Goal: Navigation & Orientation: Understand site structure

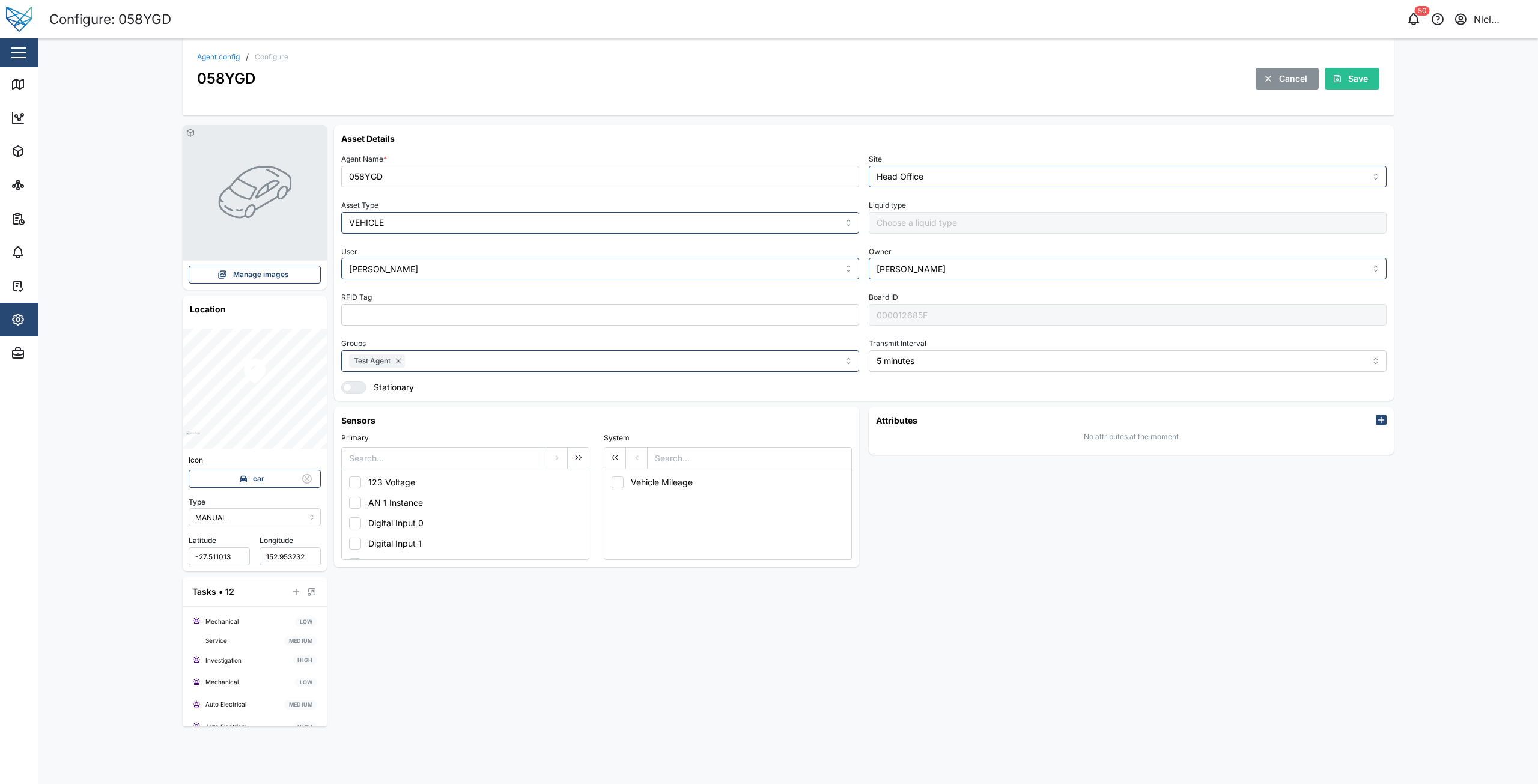
click at [344, 47] on div "Agent config / Configure 058YGD Cancel Save" at bounding box center [788, 77] width 1211 height 77
click at [399, 28] on div "Configure: 058YGD" at bounding box center [419, 19] width 740 height 21
click at [33, 78] on div "Map" at bounding box center [45, 84] width 27 height 13
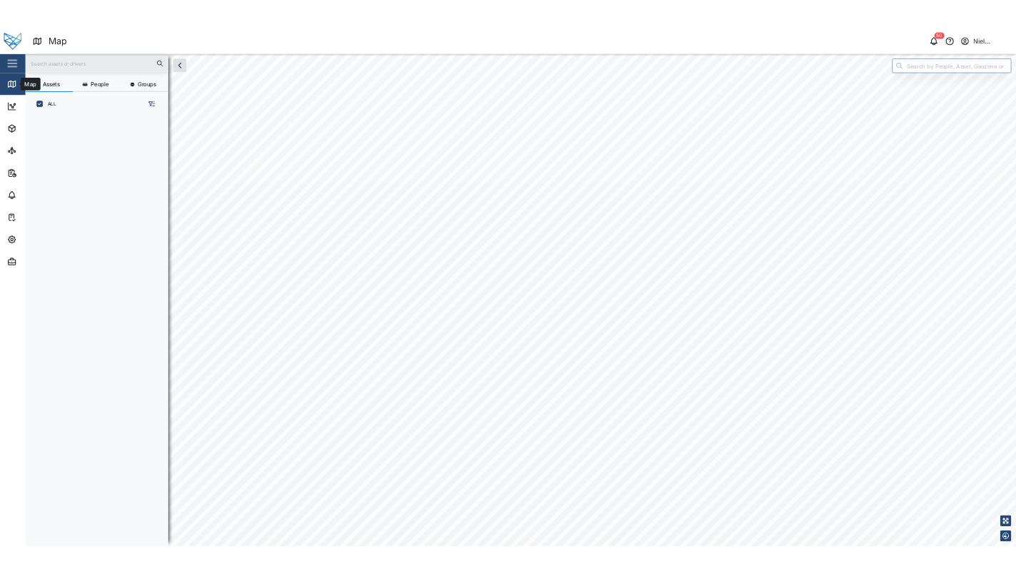
scroll to position [756, 223]
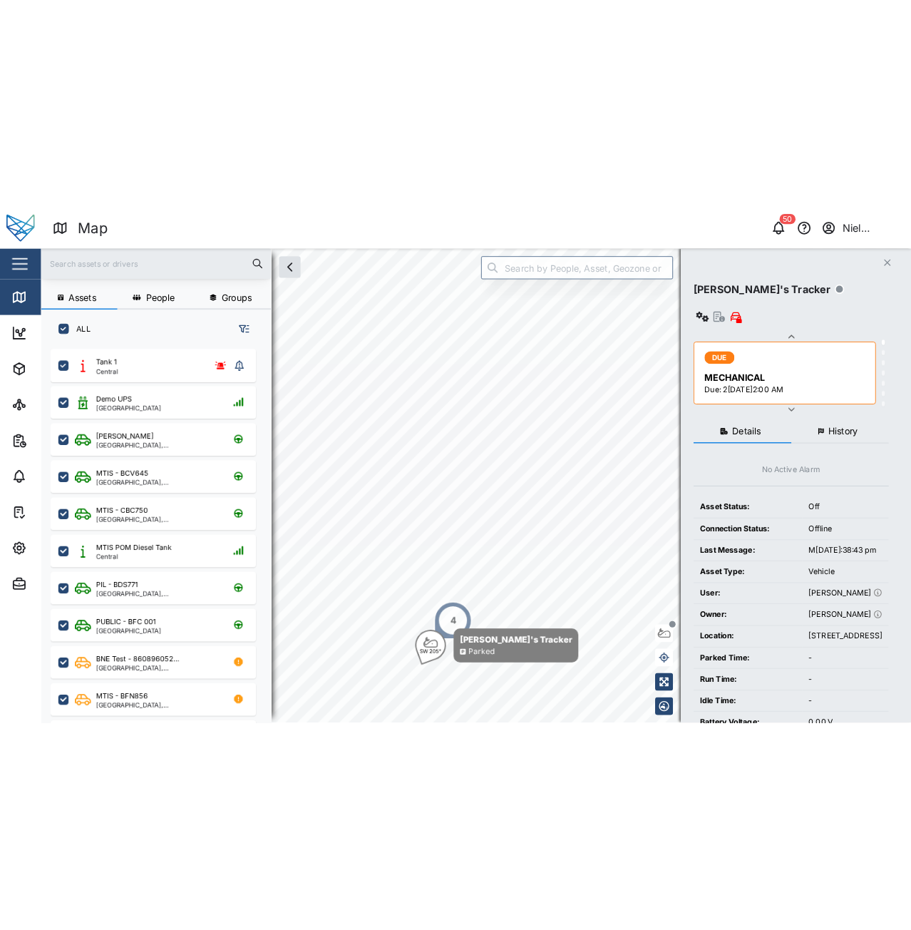
scroll to position [755, 223]
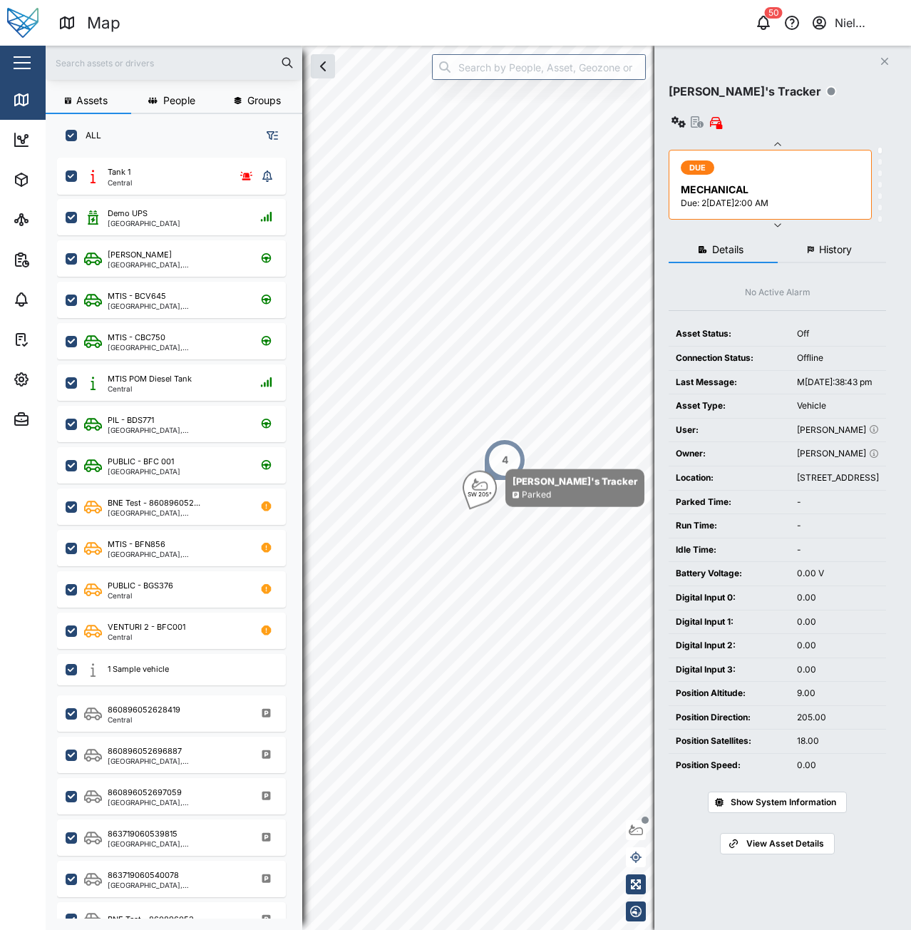
click at [168, 103] on span "People" at bounding box center [179, 101] width 32 height 10
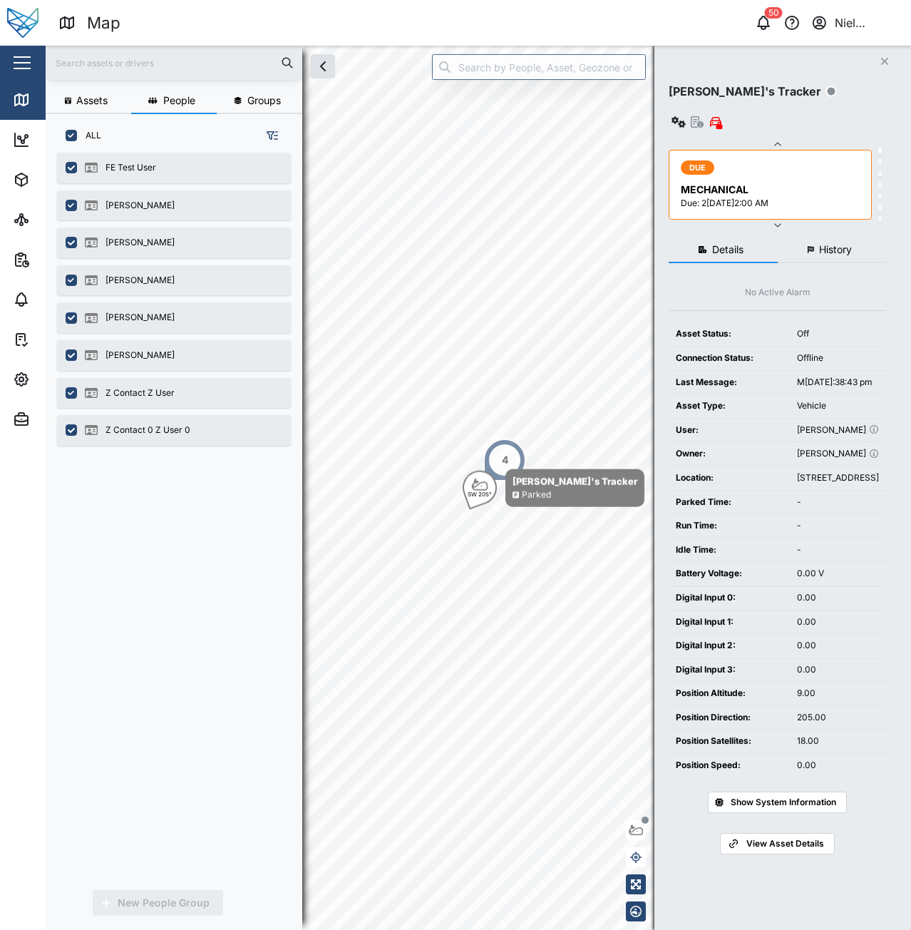
click at [76, 141] on div "ALL" at bounding box center [174, 129] width 257 height 31
click at [71, 139] on input "ALL" at bounding box center [71, 135] width 11 height 11
checkbox input "false"
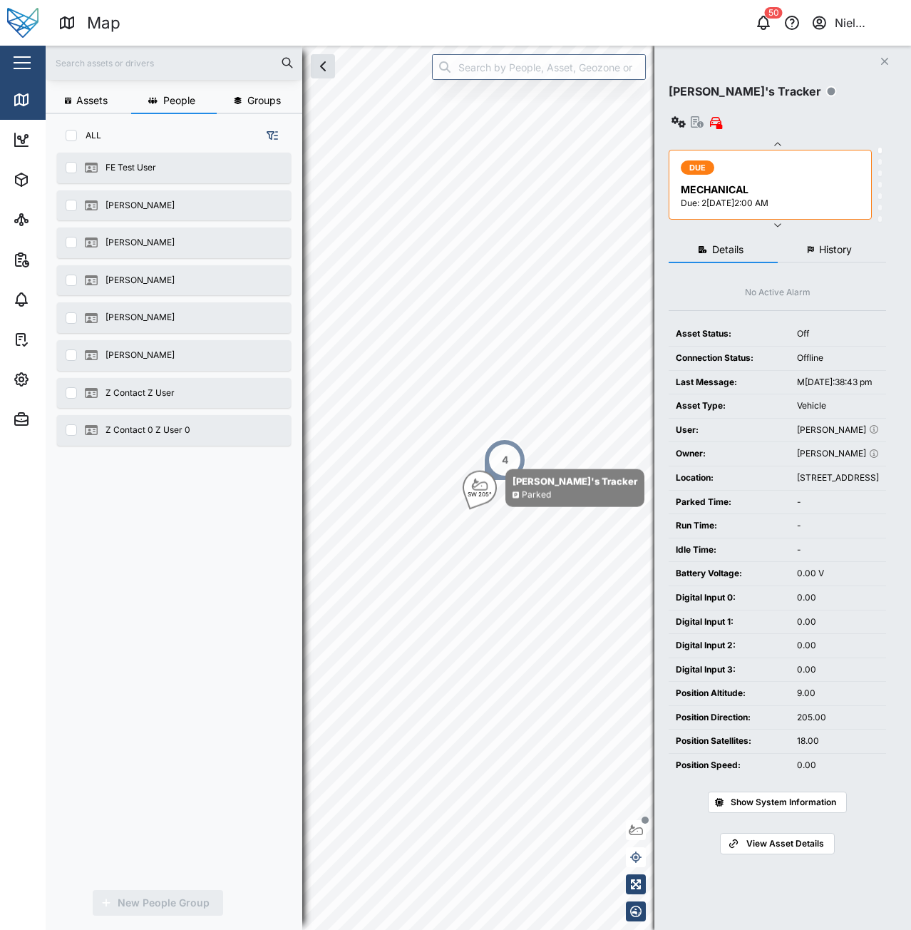
checkbox input "false"
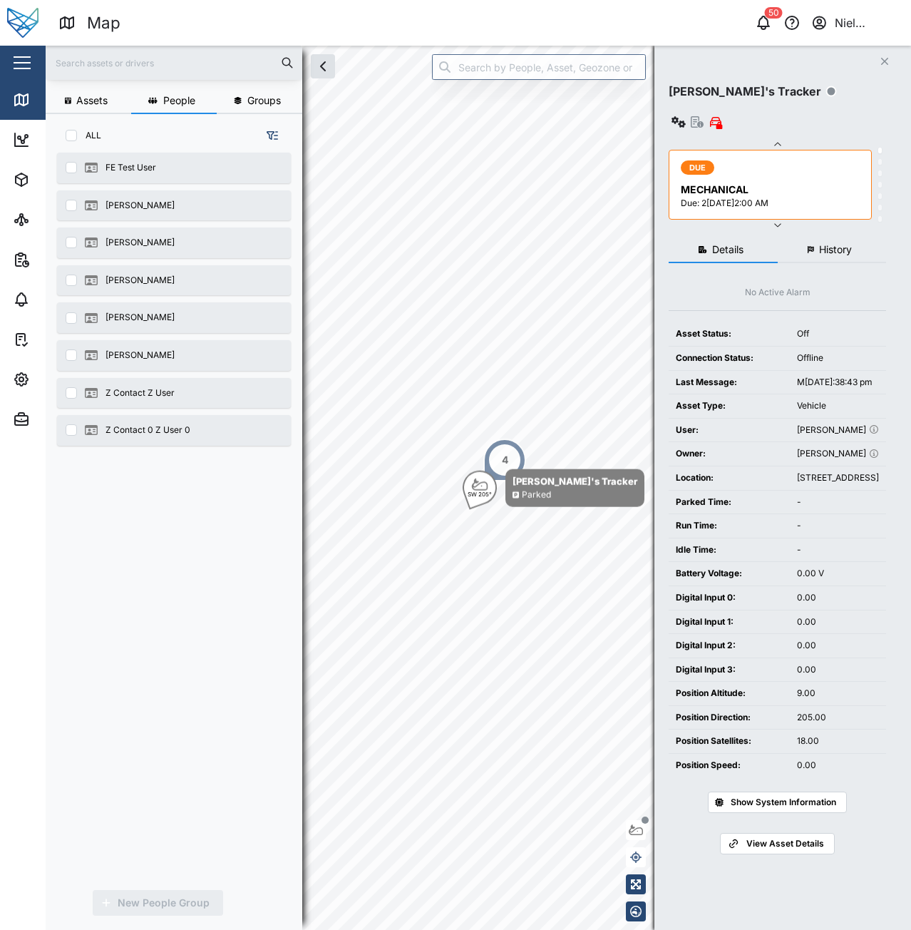
checkbox input "false"
click at [71, 136] on input "NONE" at bounding box center [71, 135] width 11 height 11
checkbox input "true"
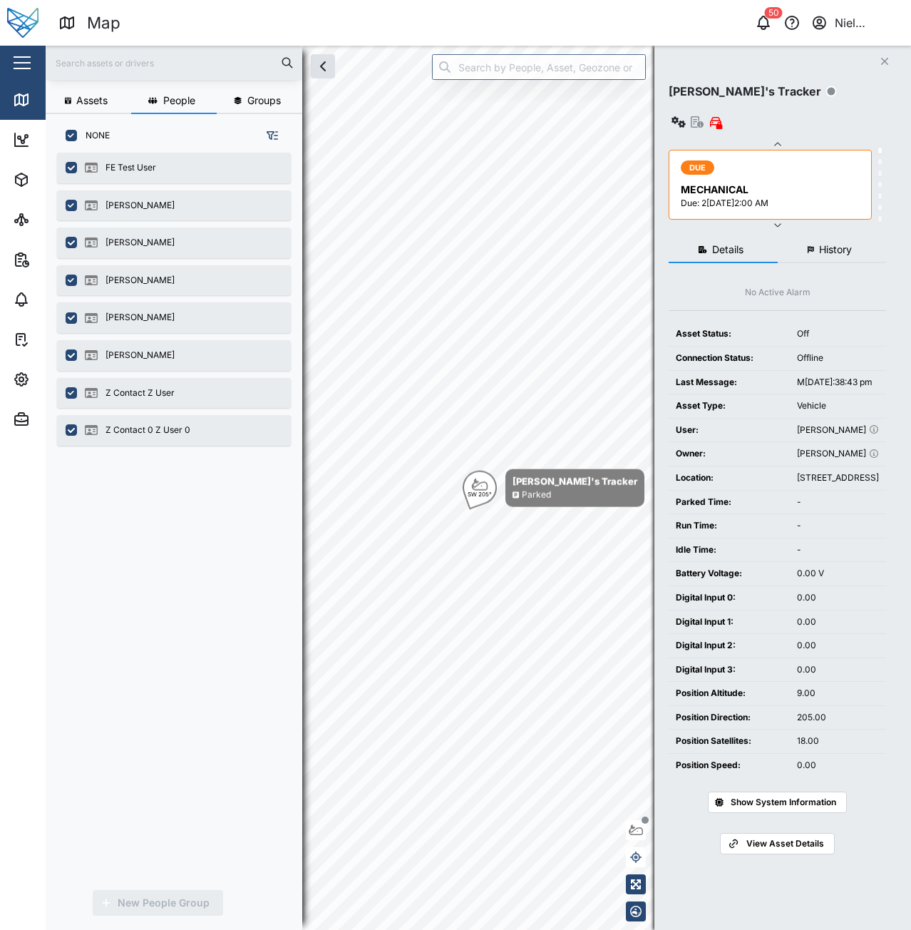
checkbox input "true"
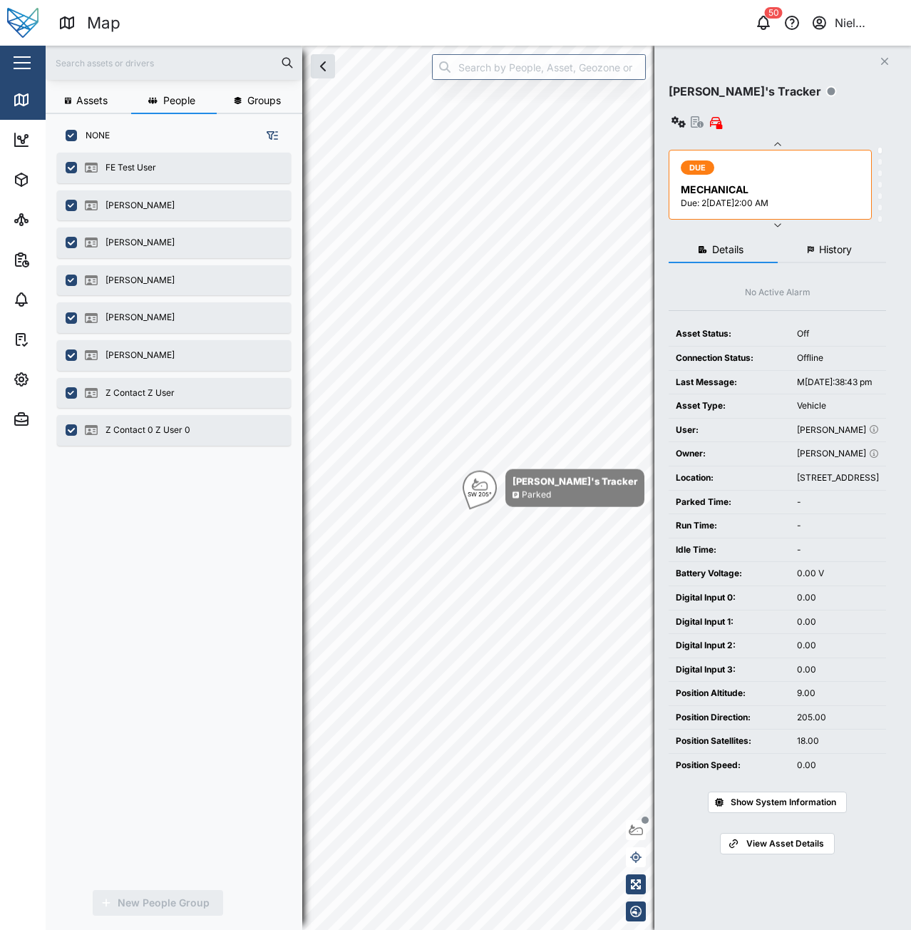
checkbox input "true"
click at [71, 136] on input "ALL" at bounding box center [71, 135] width 11 height 11
checkbox input "false"
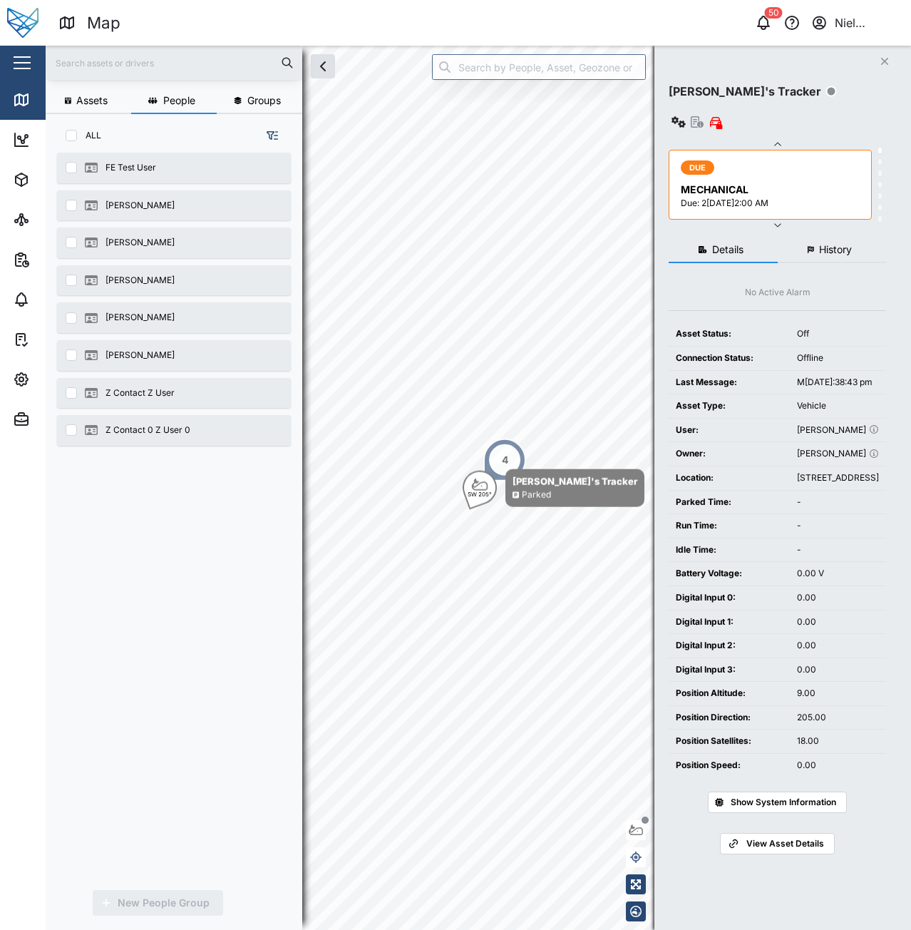
checkbox input "false"
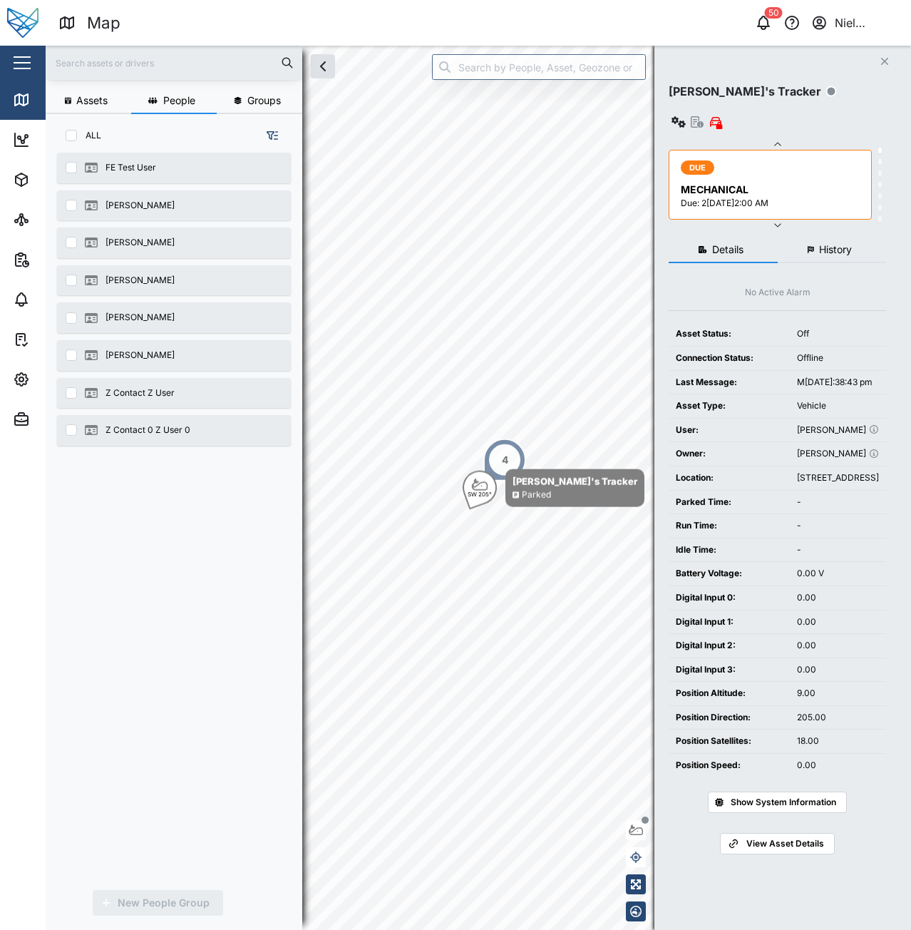
checkbox input "false"
click at [235, 93] on button "Groups" at bounding box center [260, 101] width 86 height 26
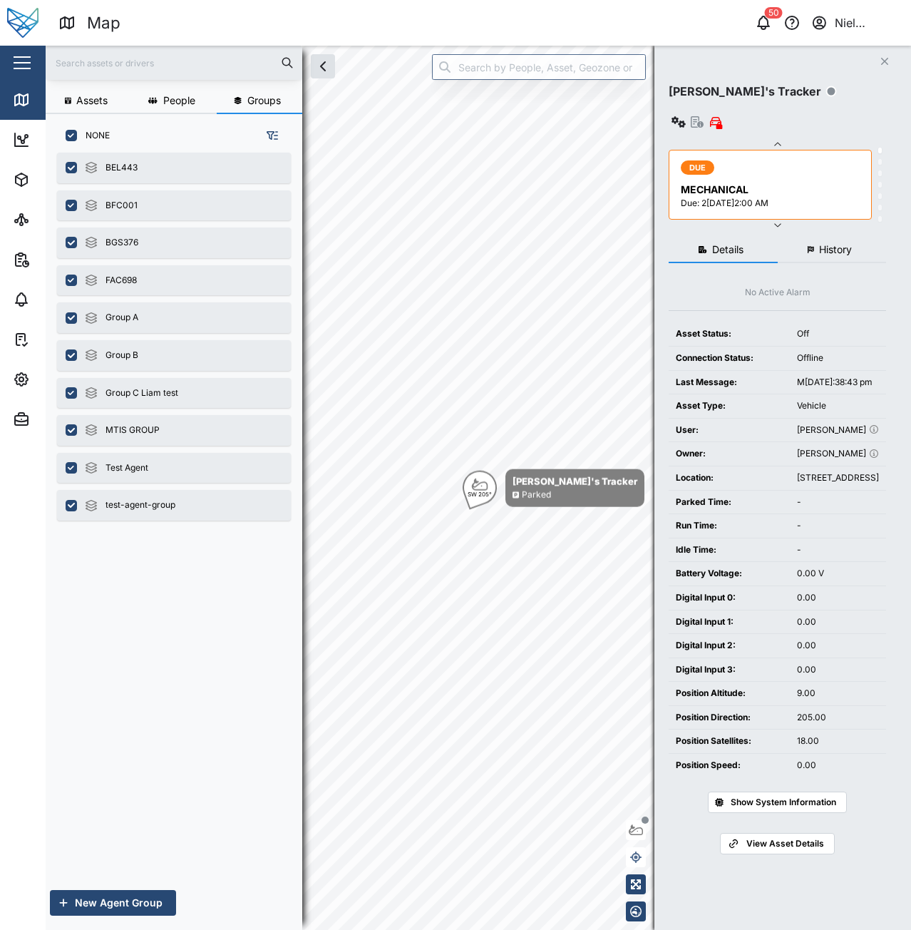
checkbox input "true"
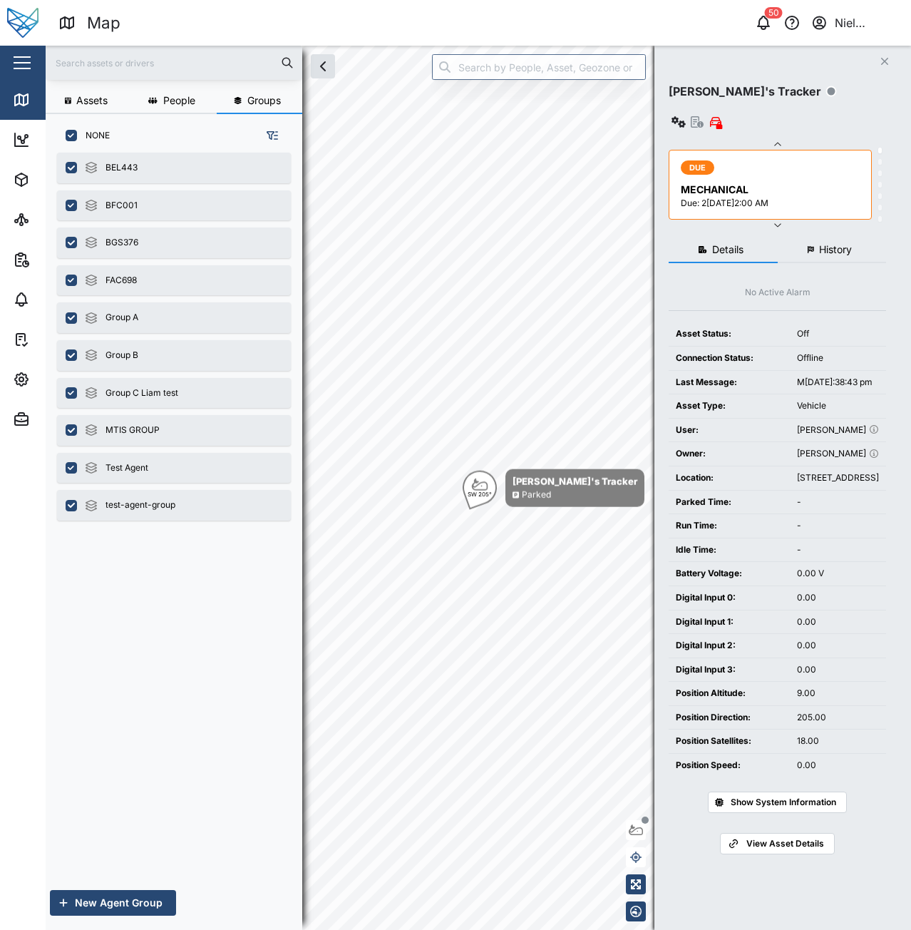
checkbox input "true"
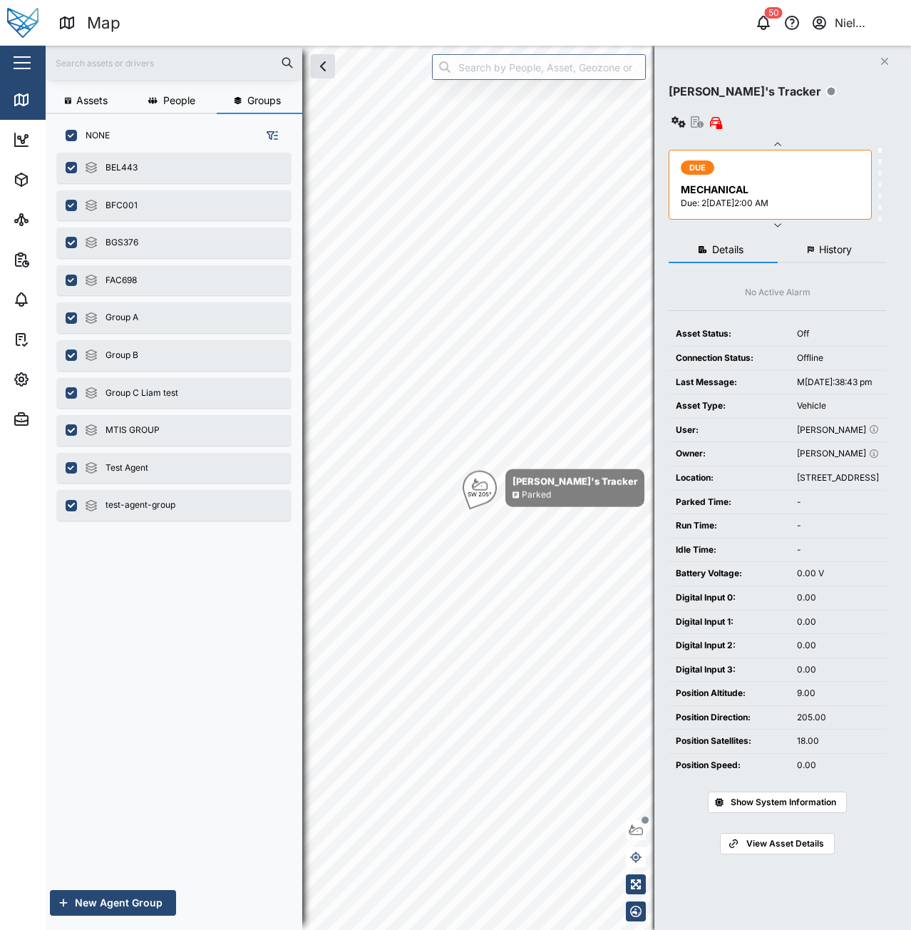
checkbox input "true"
click at [174, 100] on span "People" at bounding box center [179, 101] width 32 height 10
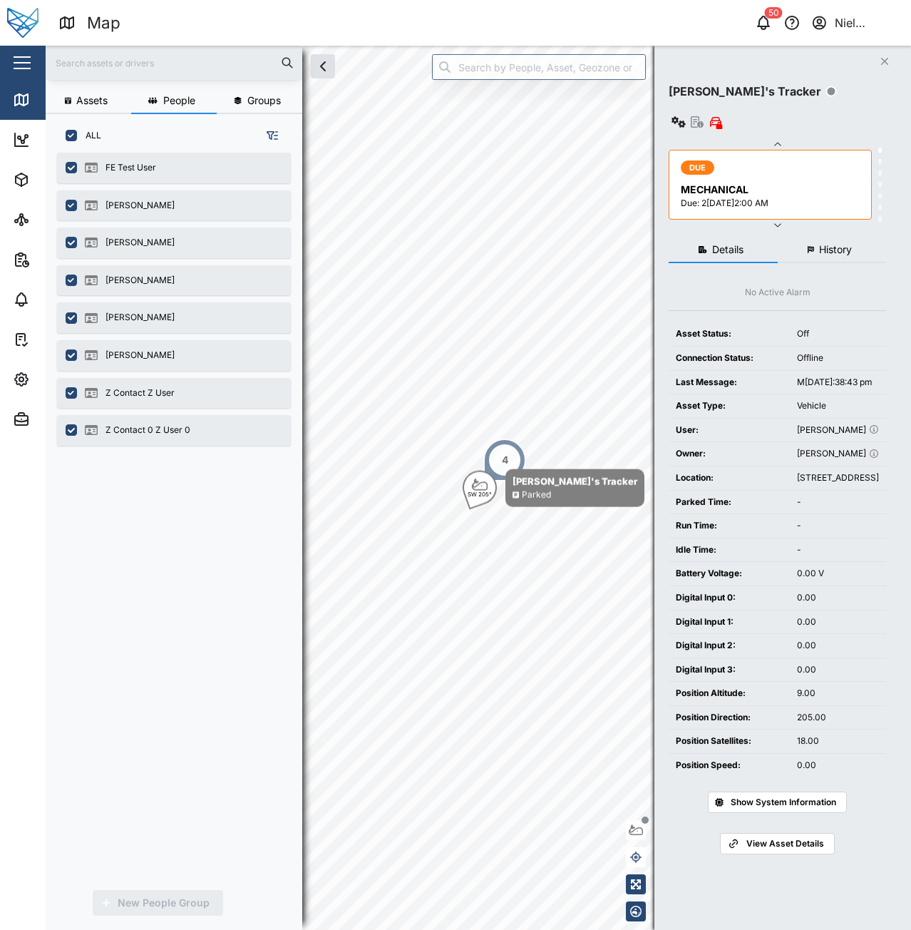
click at [73, 136] on input "ALL" at bounding box center [71, 135] width 11 height 11
checkbox input "false"
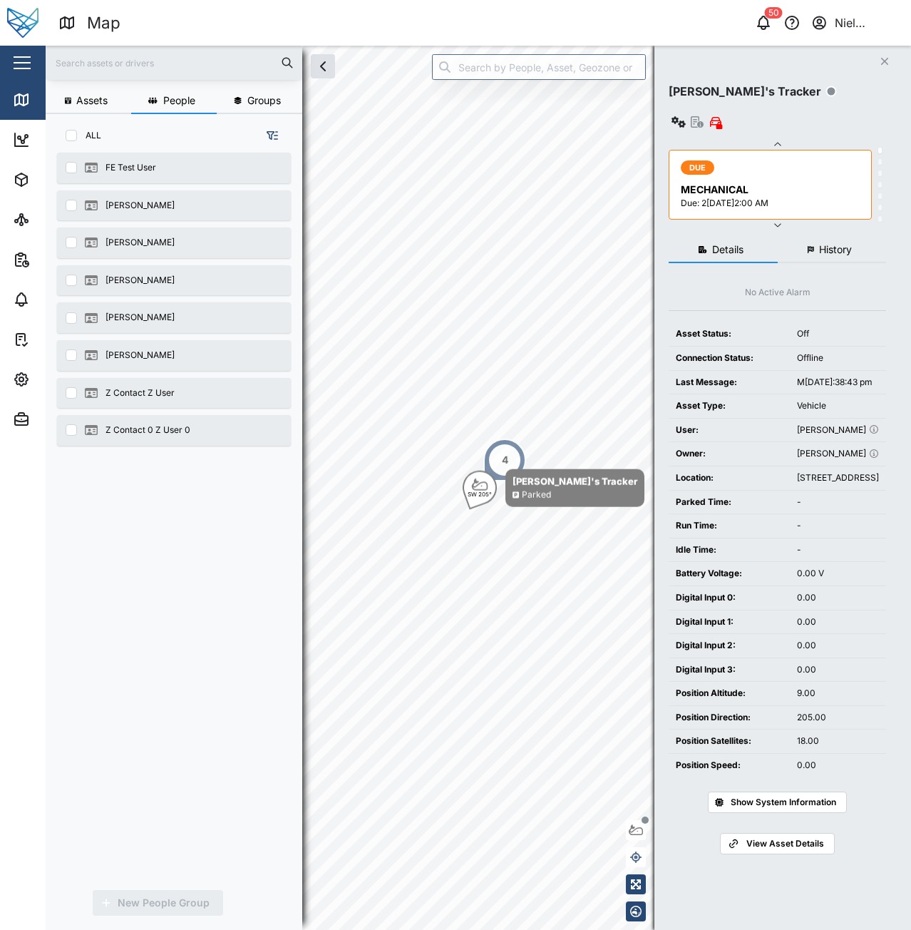
checkbox input "false"
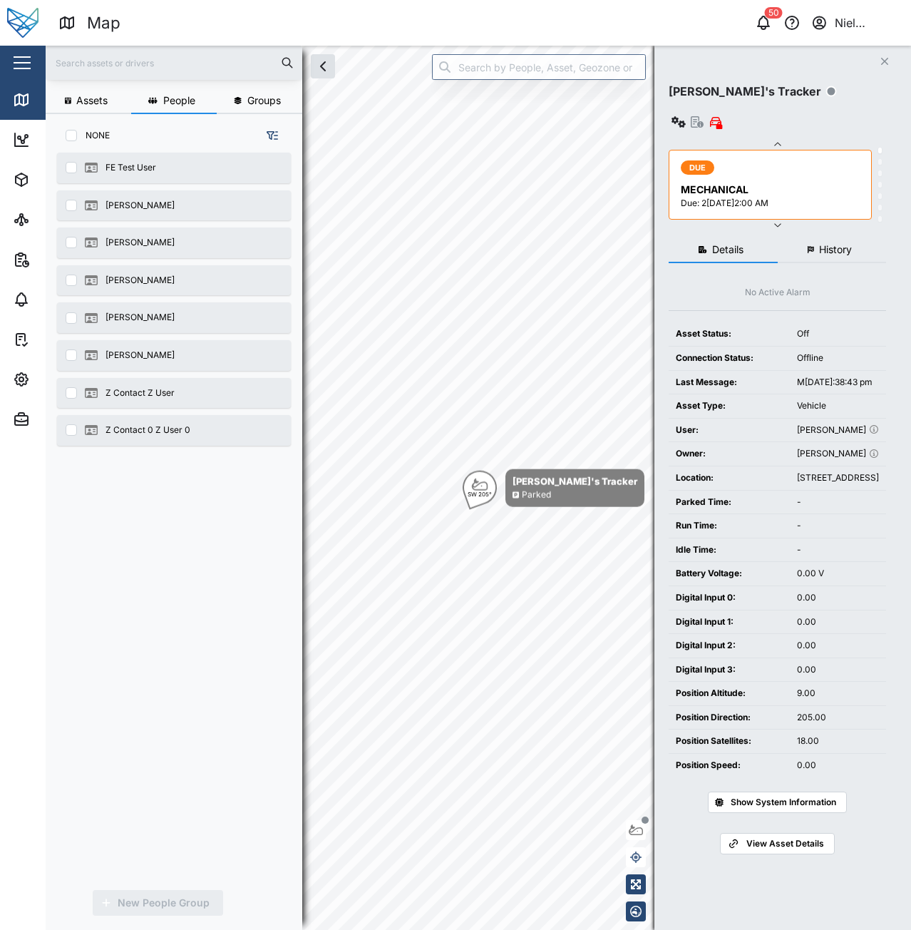
click at [267, 91] on button "Groups" at bounding box center [260, 101] width 86 height 26
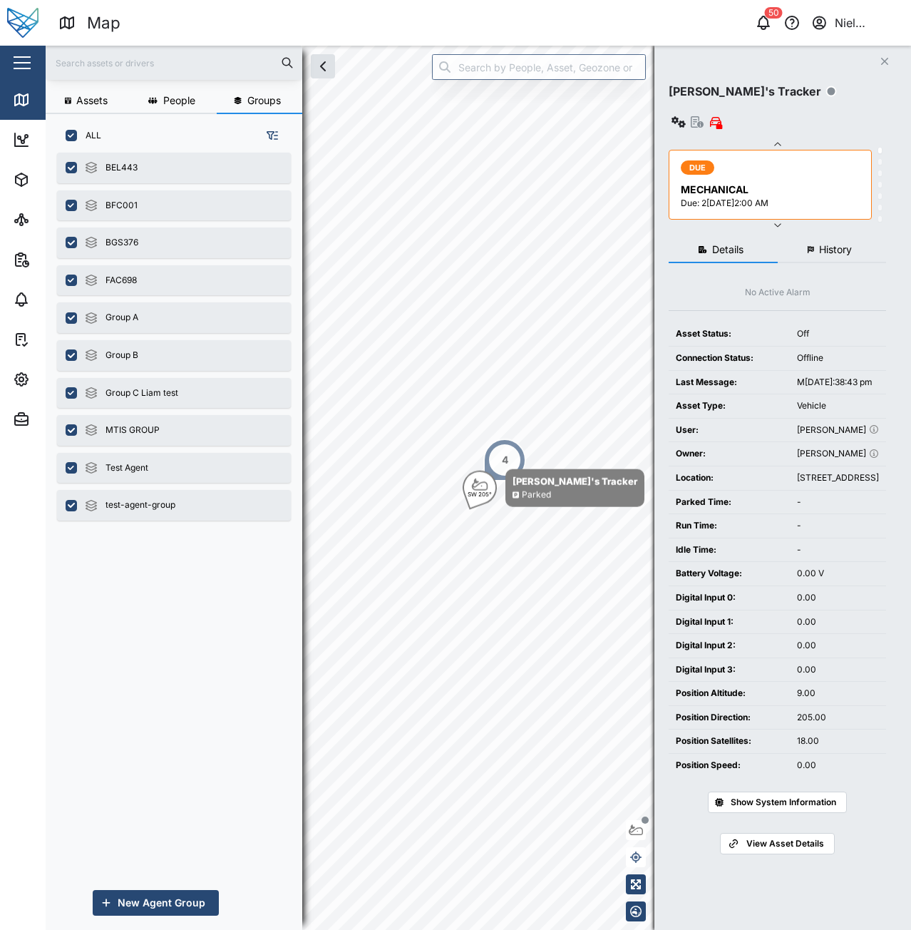
click at [181, 107] on button "People" at bounding box center [174, 101] width 86 height 26
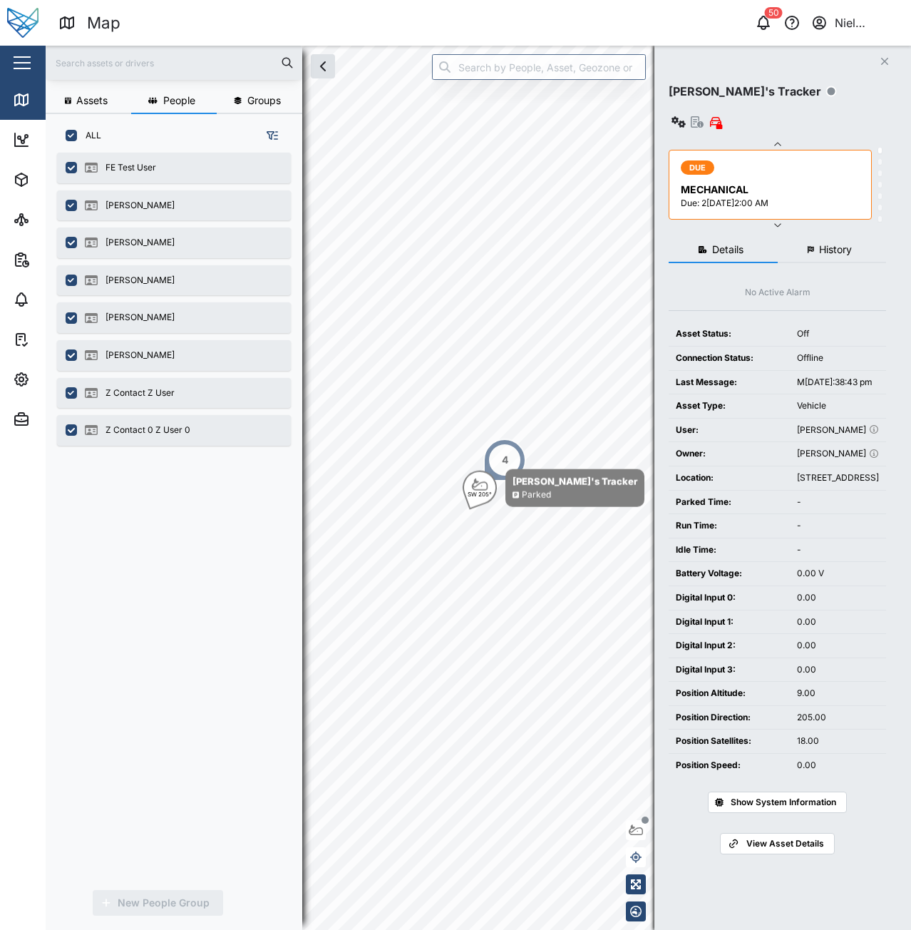
click at [98, 111] on button "Assets" at bounding box center [89, 101] width 86 height 26
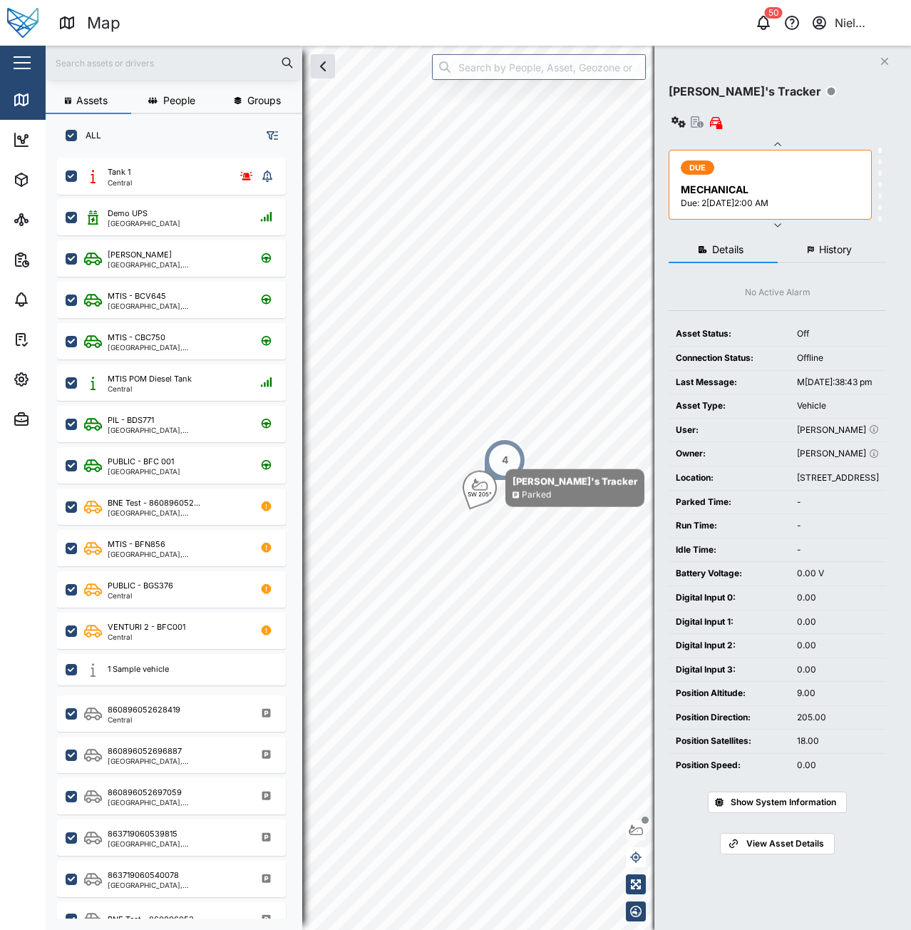
click at [71, 130] on input "ALL" at bounding box center [71, 135] width 11 height 11
checkbox input "false"
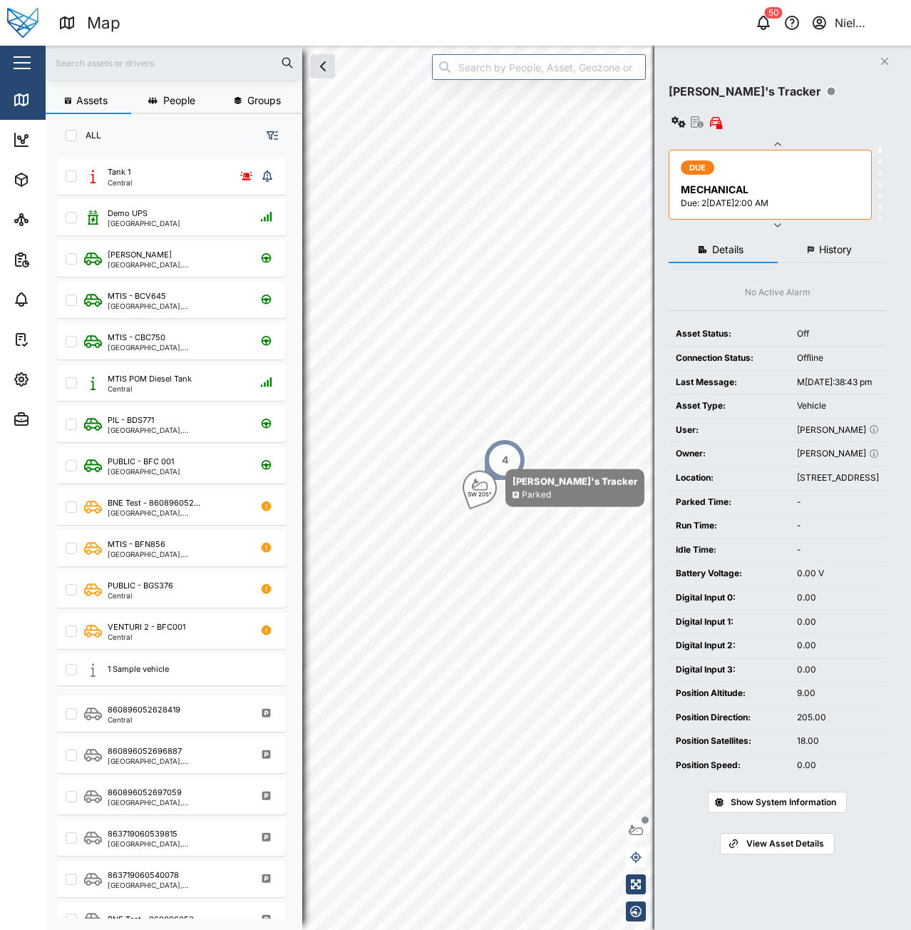
checkbox input "false"
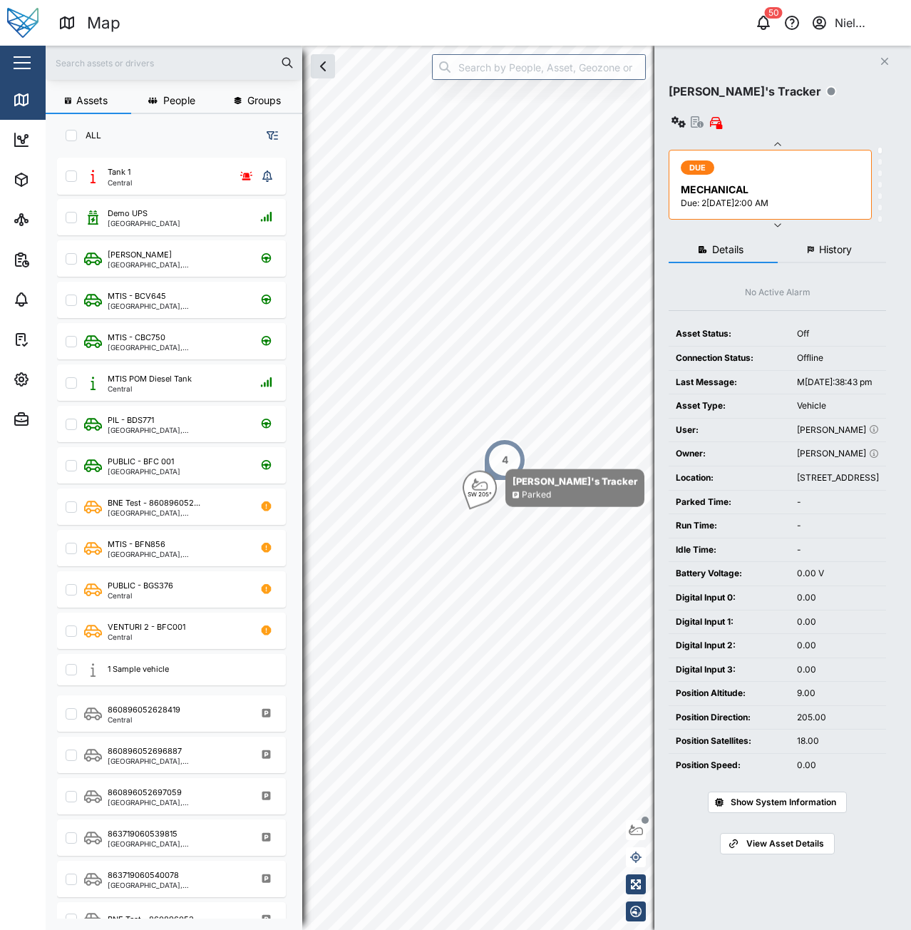
checkbox input "false"
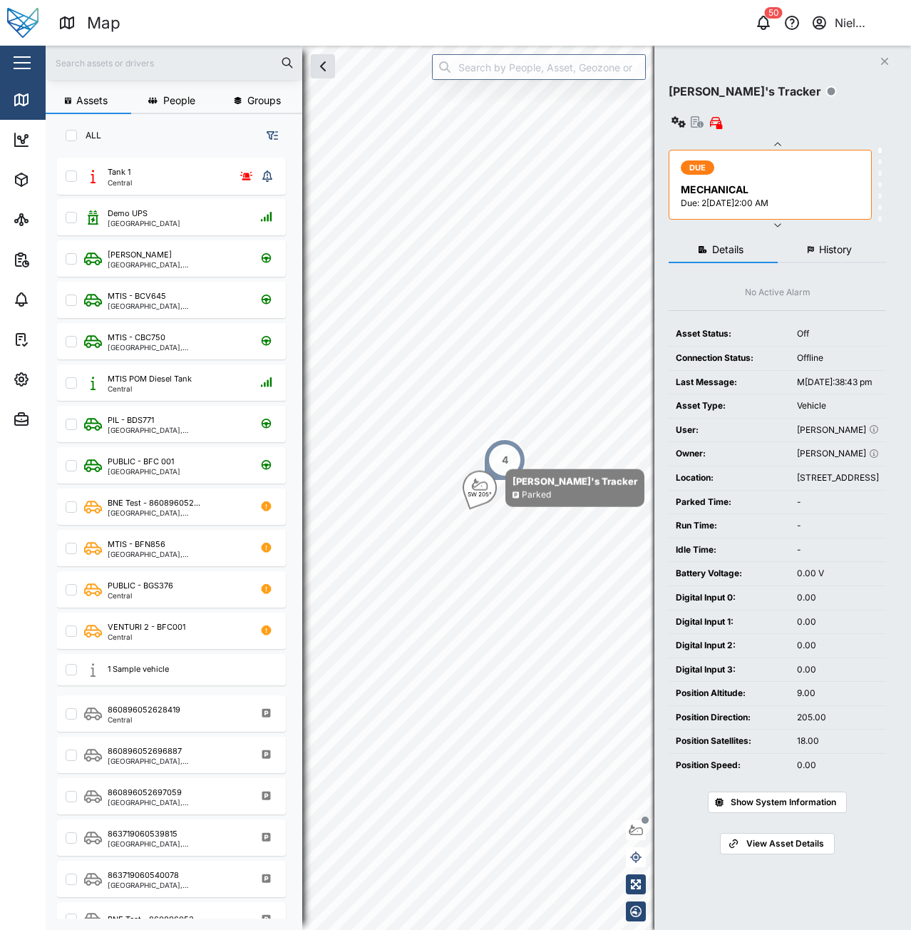
checkbox input "false"
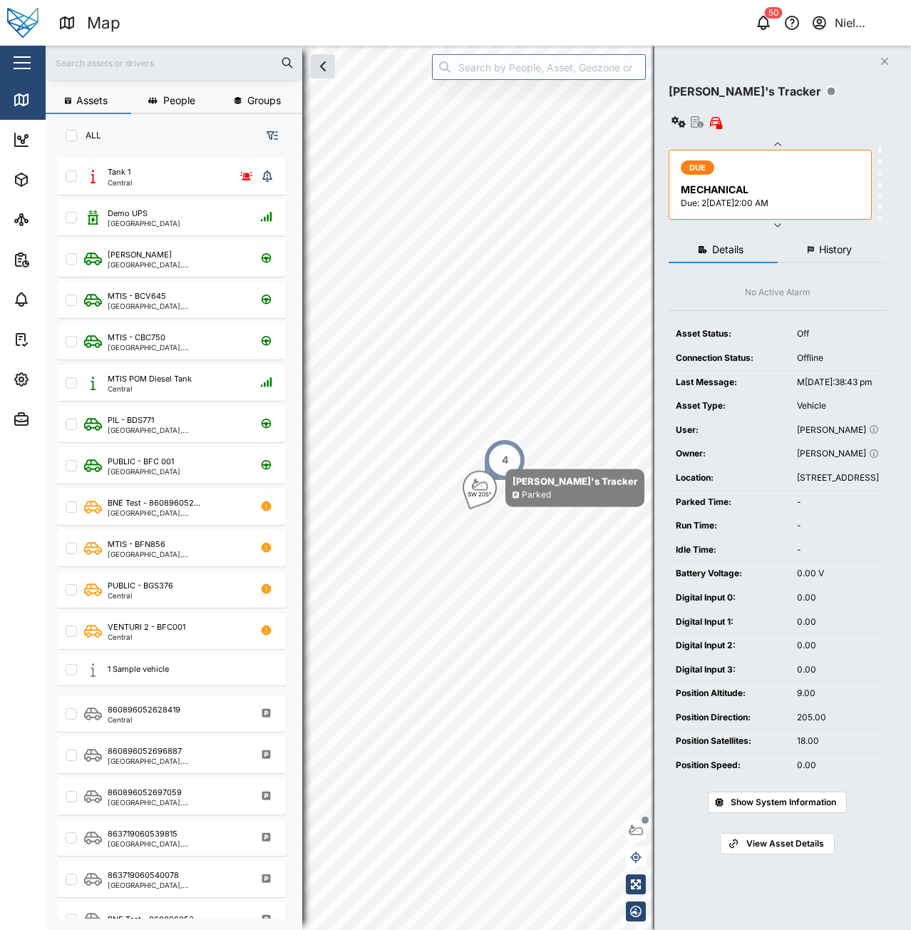
checkbox input "false"
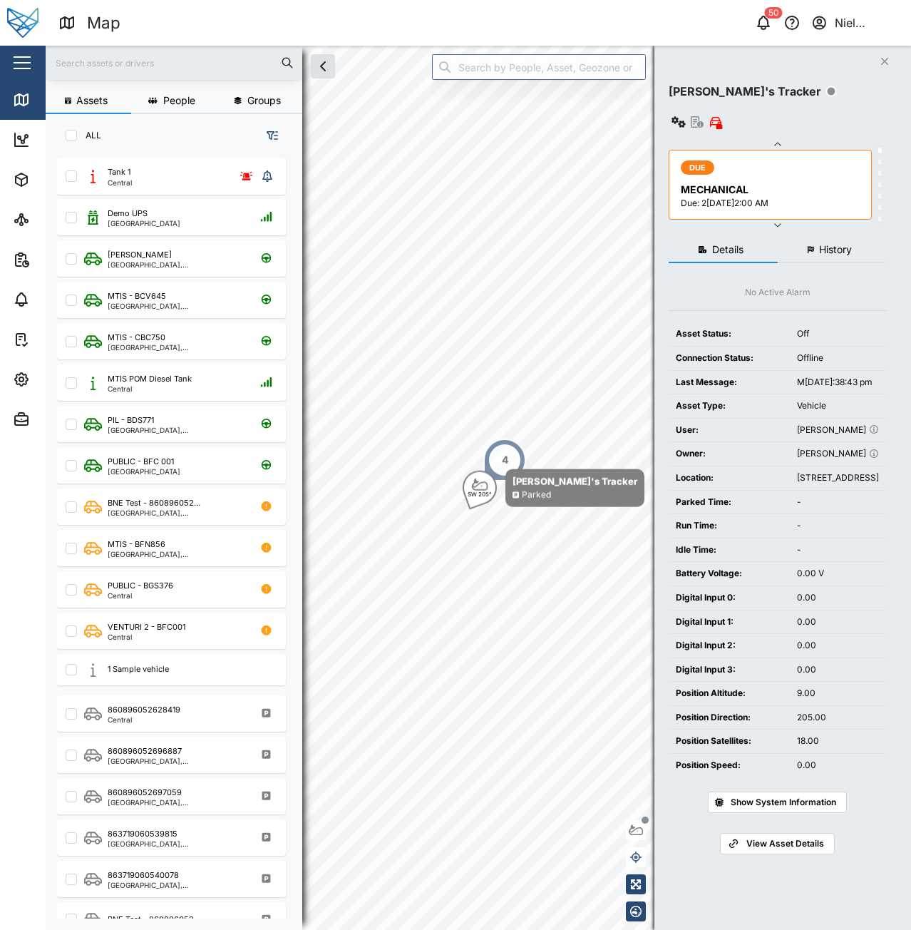
checkbox input "false"
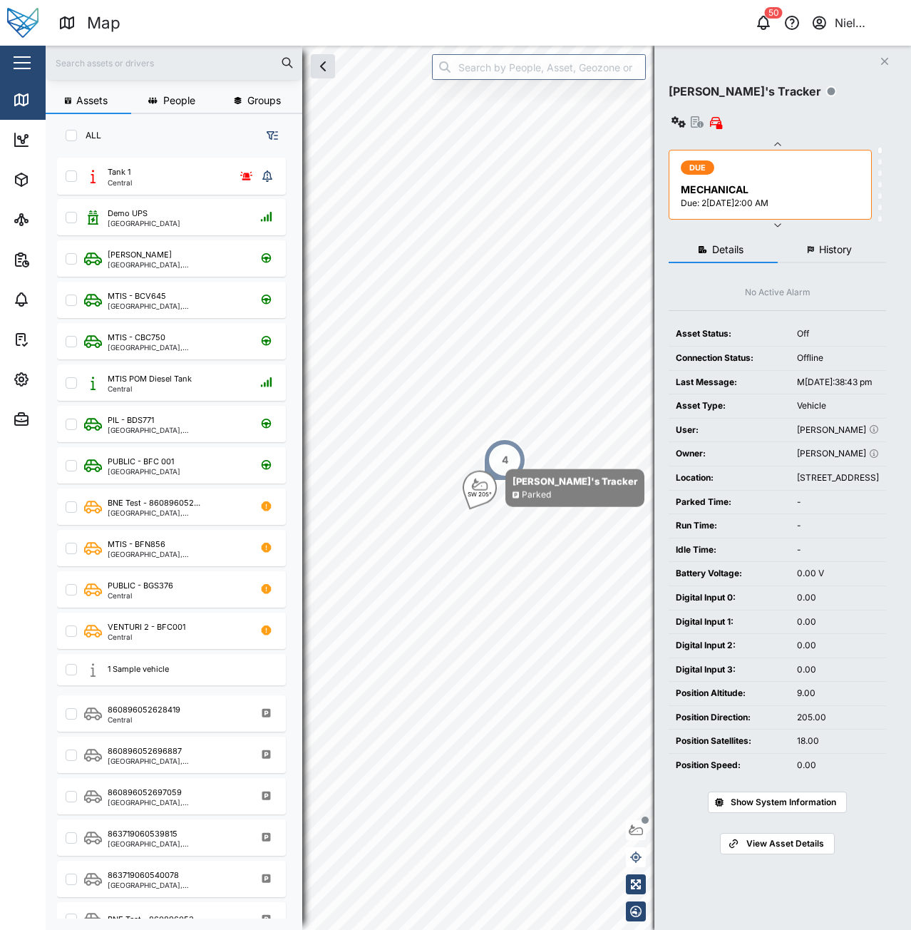
checkbox input "false"
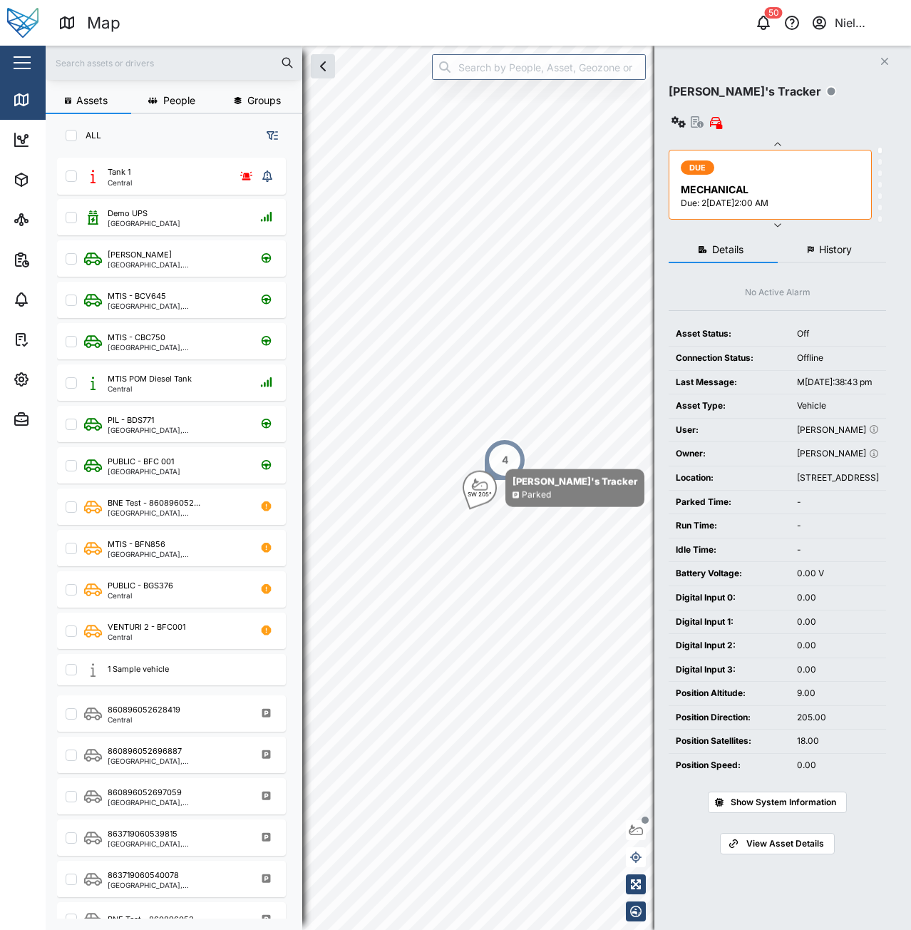
checkbox input "false"
click at [70, 136] on input "NONE" at bounding box center [71, 135] width 11 height 11
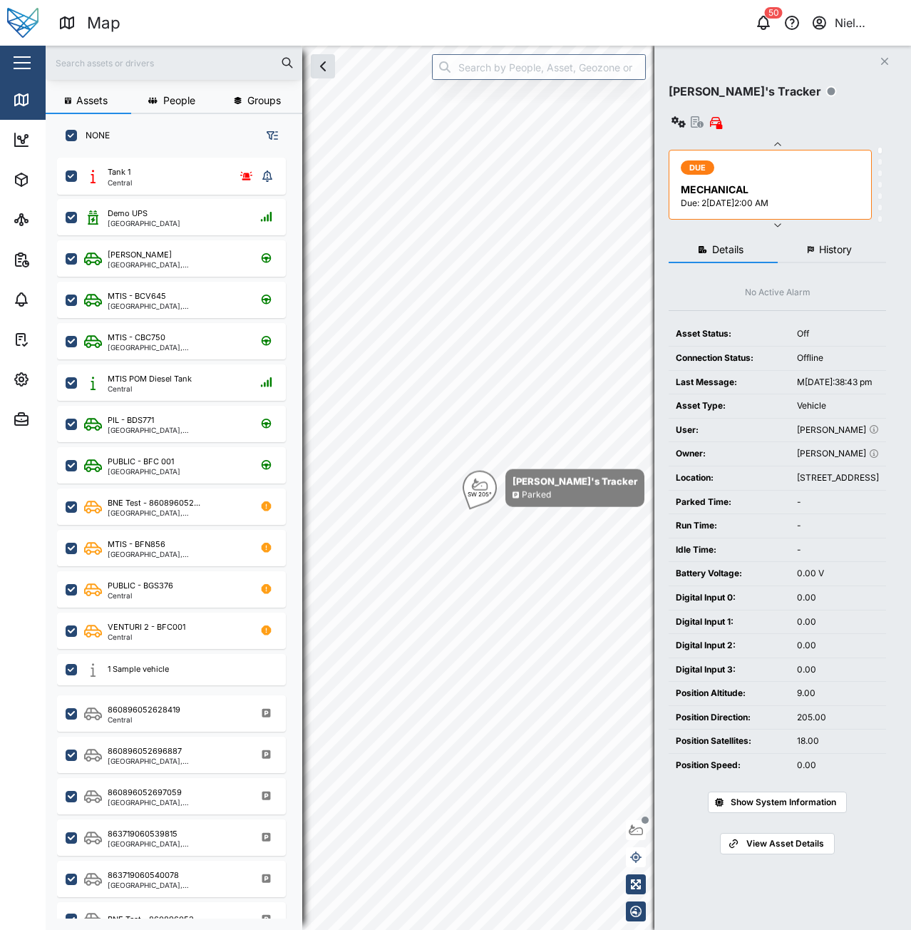
checkbox input "true"
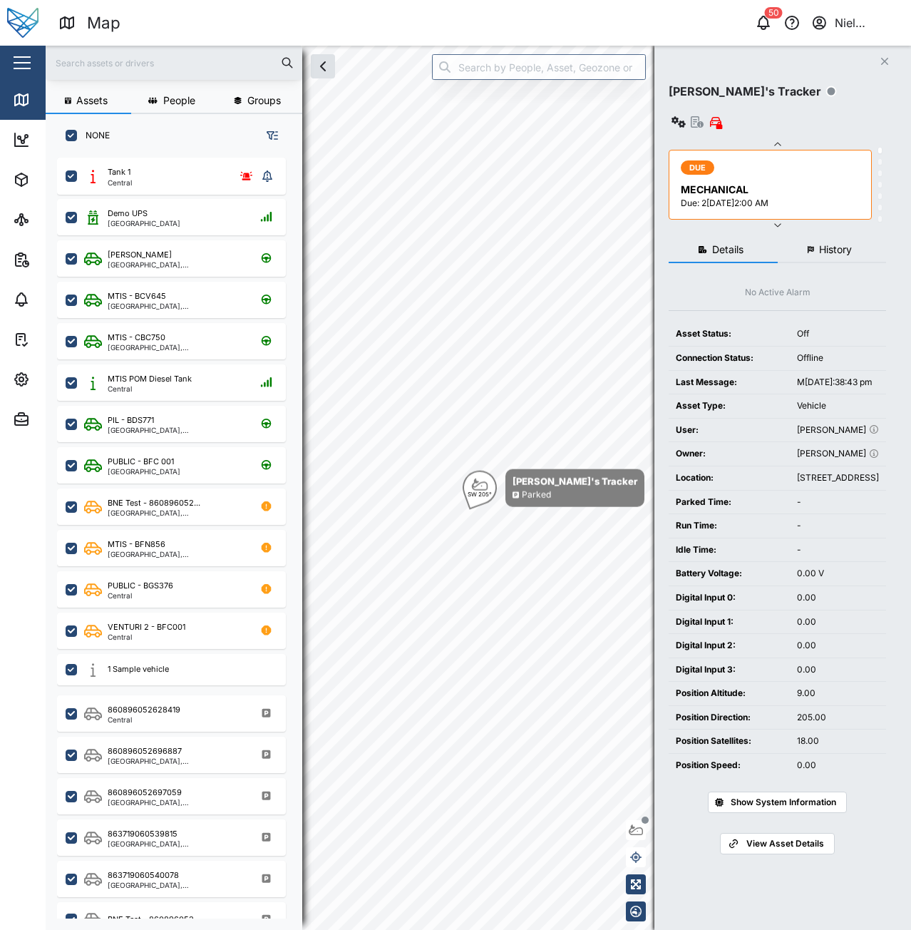
checkbox input "true"
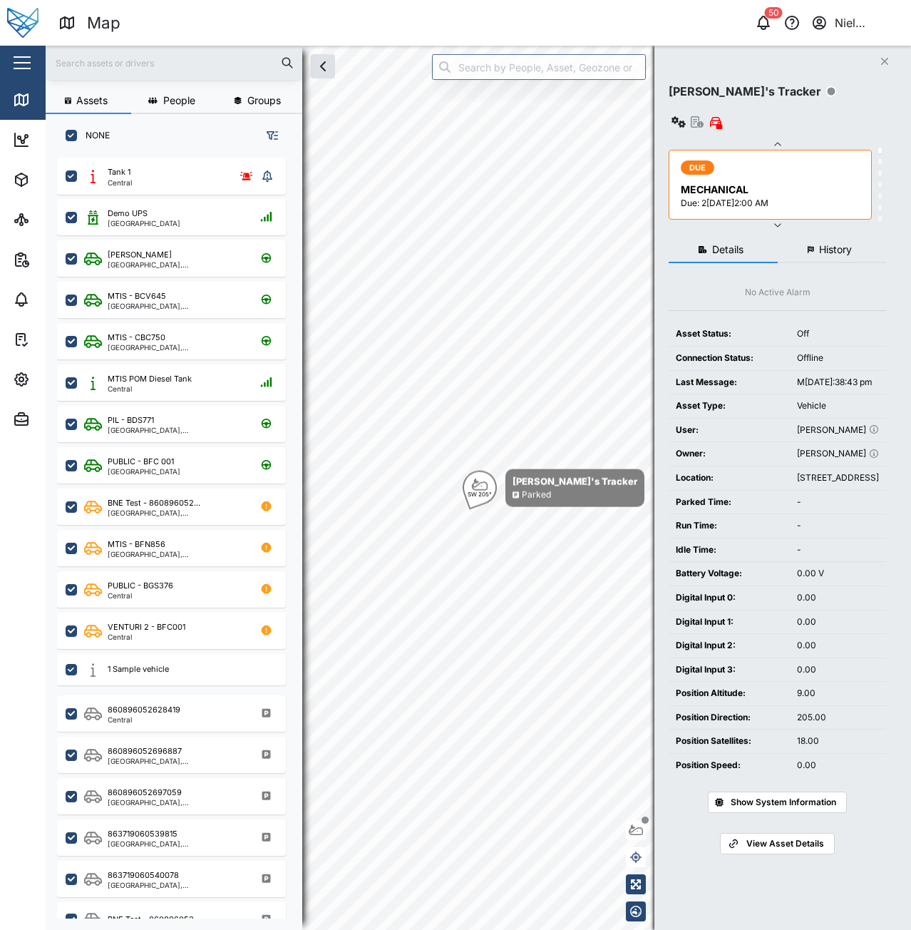
checkbox input "true"
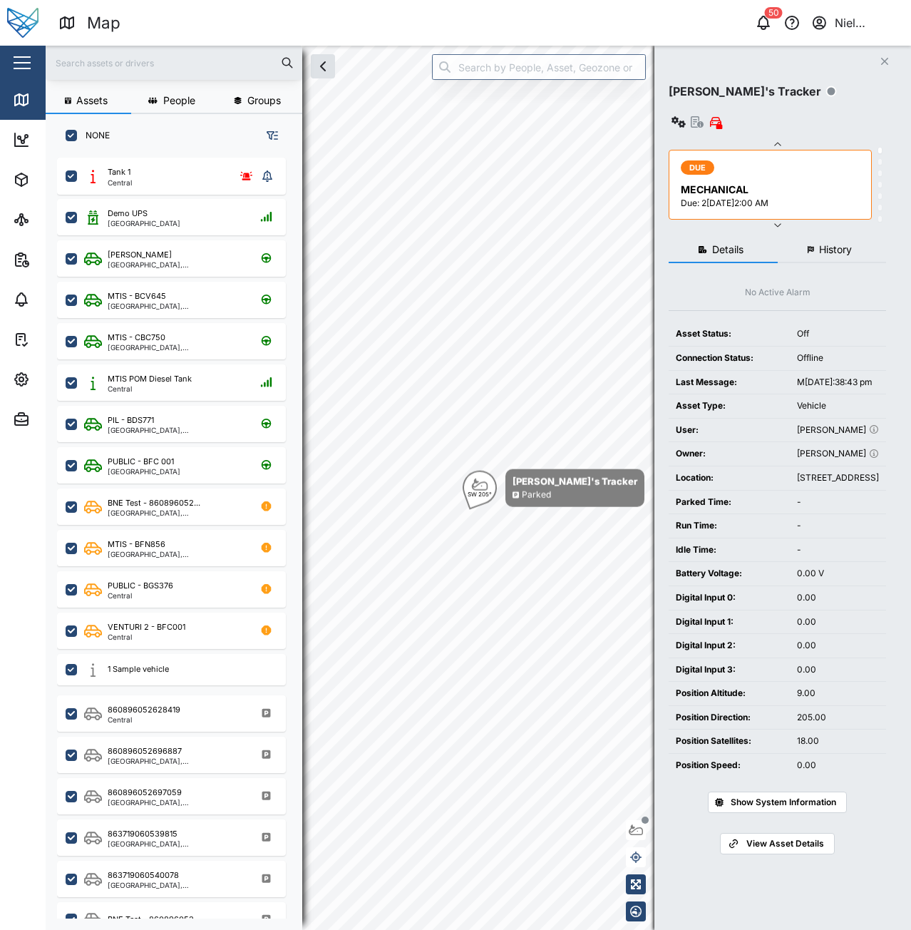
checkbox input "true"
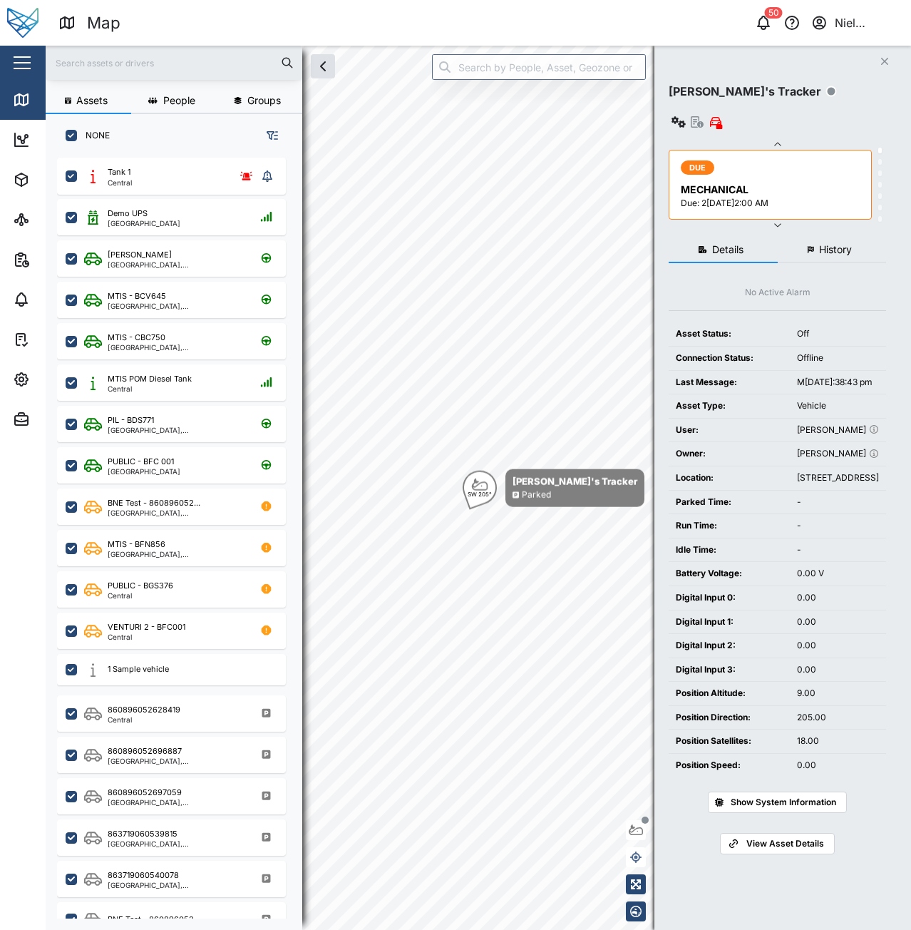
checkbox input "true"
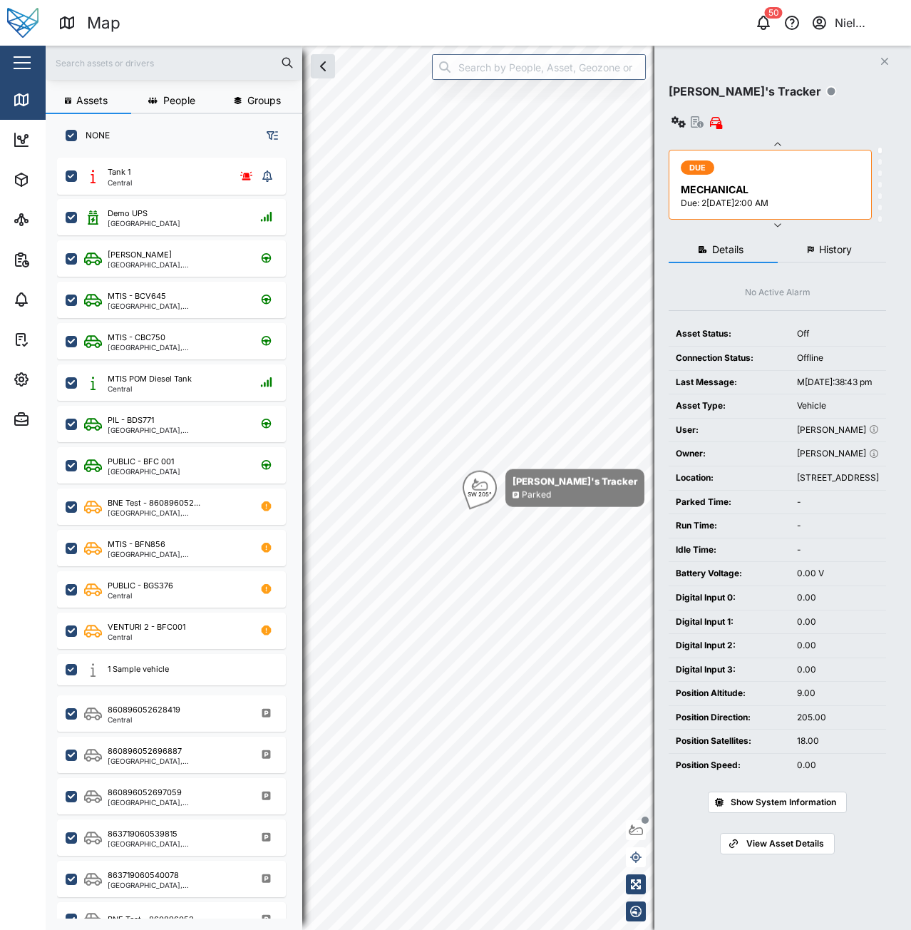
checkbox input "true"
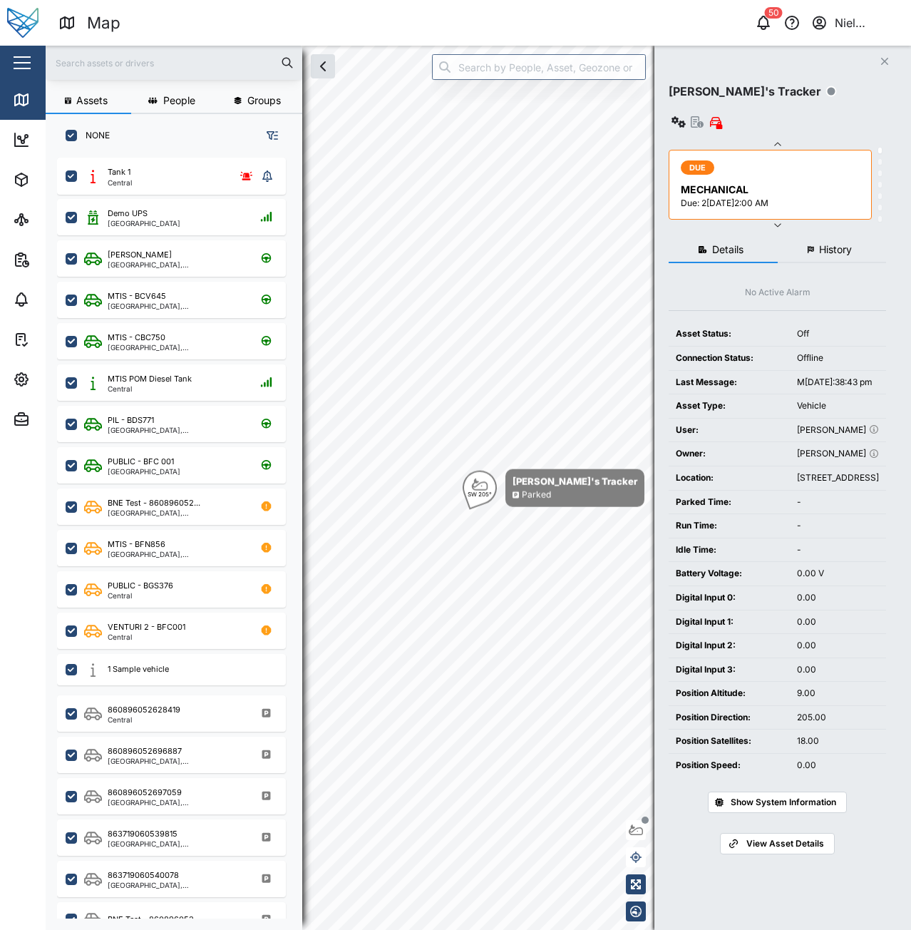
checkbox input "true"
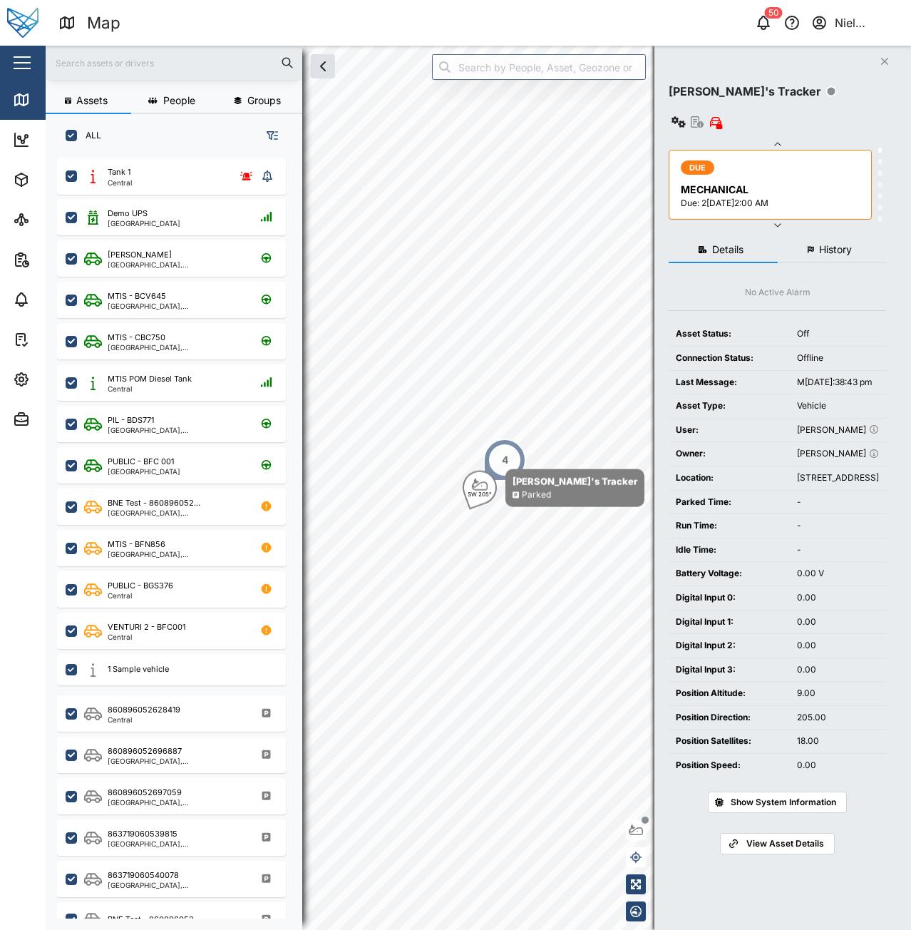
click at [273, 139] on icon "button" at bounding box center [272, 135] width 11 height 11
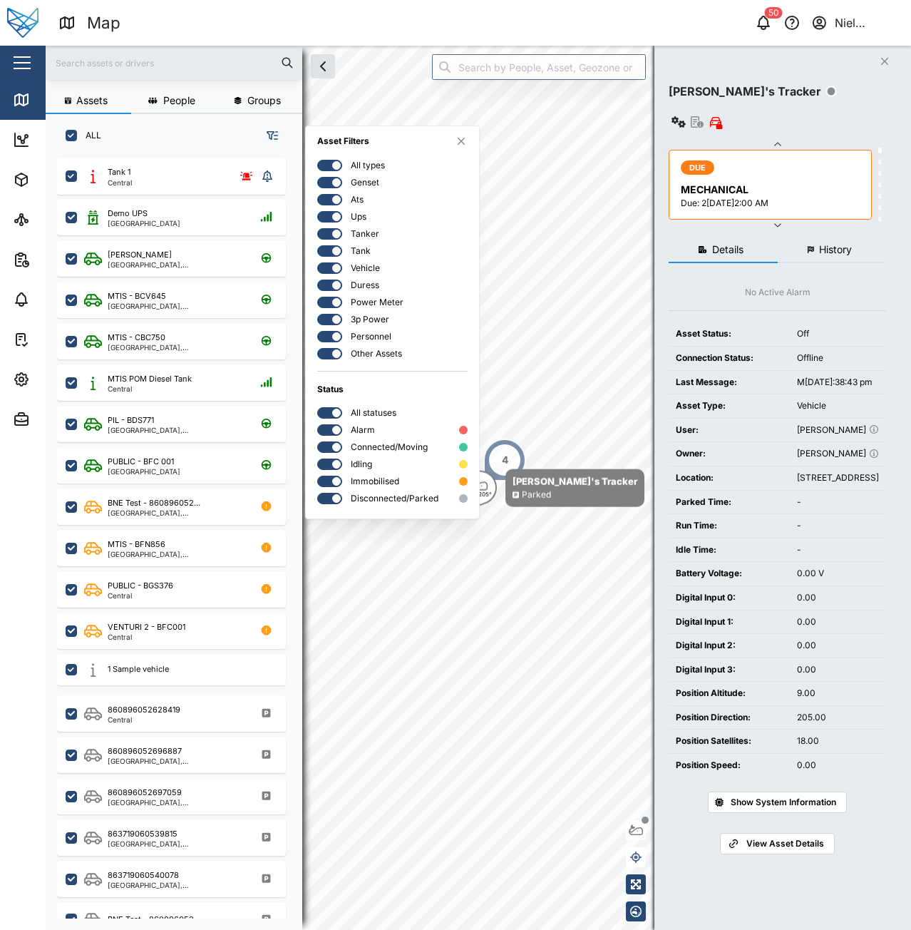
click at [235, 137] on div "ALL" at bounding box center [174, 129] width 257 height 31
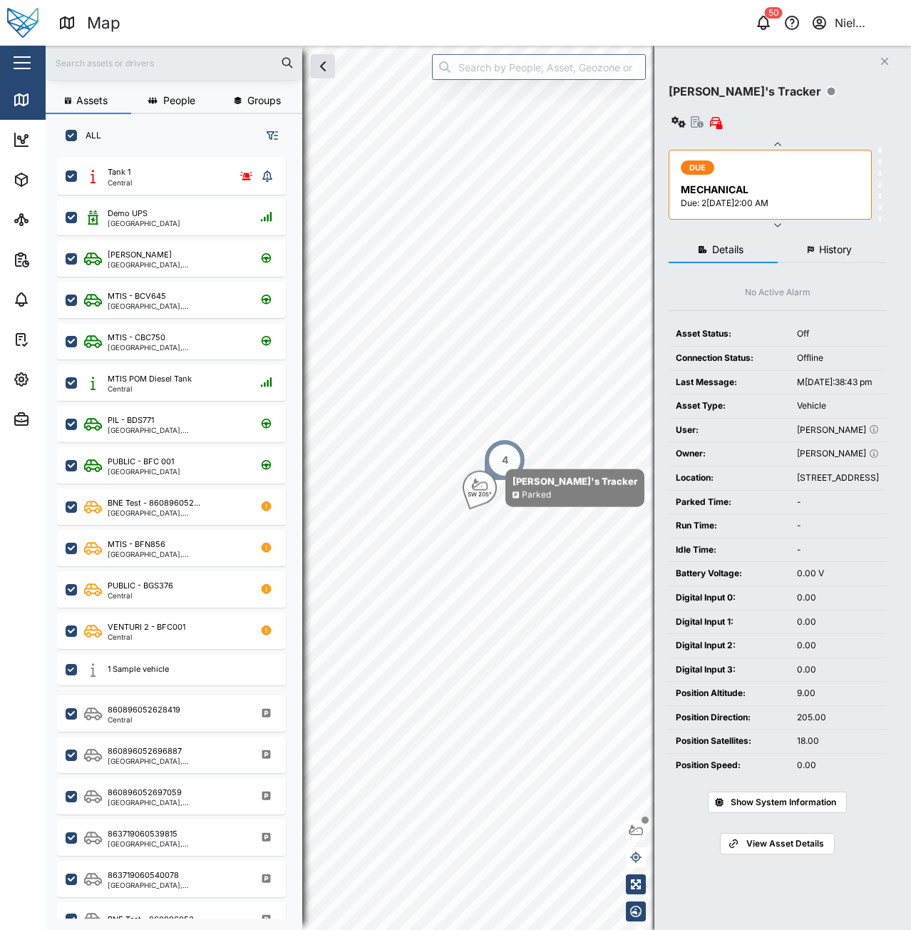
click at [267, 133] on icon "button" at bounding box center [272, 135] width 11 height 11
click at [322, 68] on icon "button" at bounding box center [323, 66] width 4 height 9
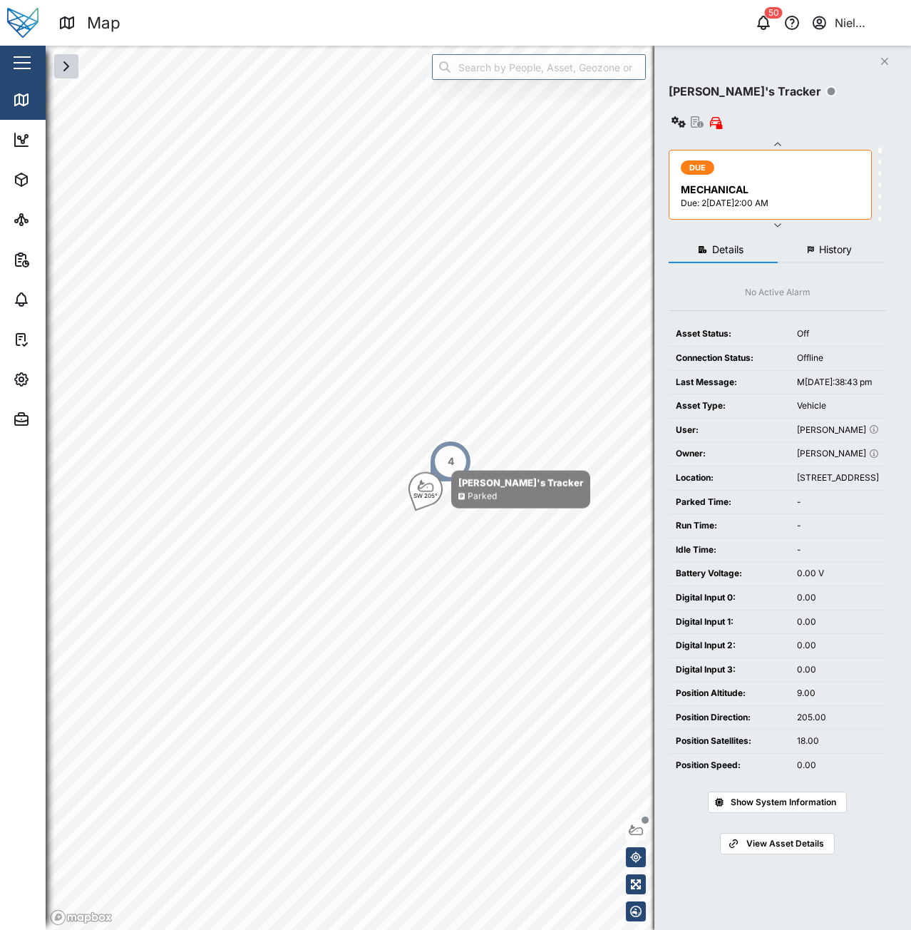
click at [824, 245] on span "History" at bounding box center [835, 250] width 33 height 10
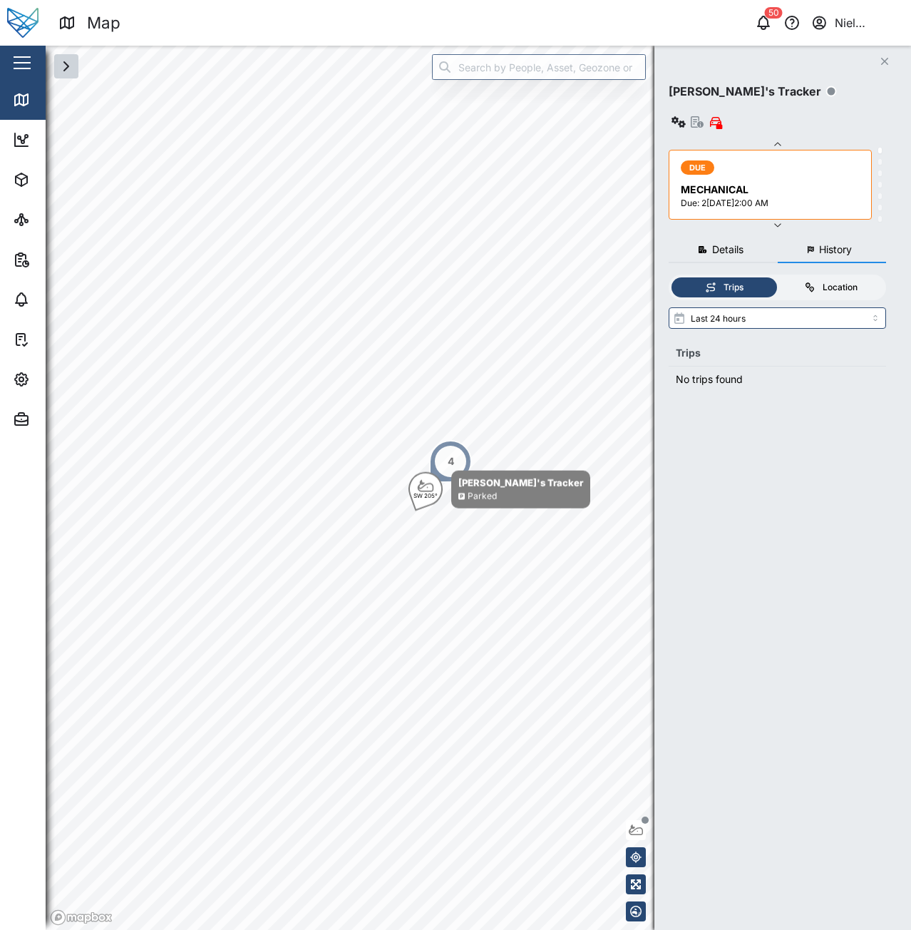
click at [812, 277] on label "Location" at bounding box center [831, 287] width 106 height 21
click at [778, 277] on input "Location" at bounding box center [778, 277] width 0 height 0
click at [702, 246] on icon "button" at bounding box center [703, 250] width 9 height 8
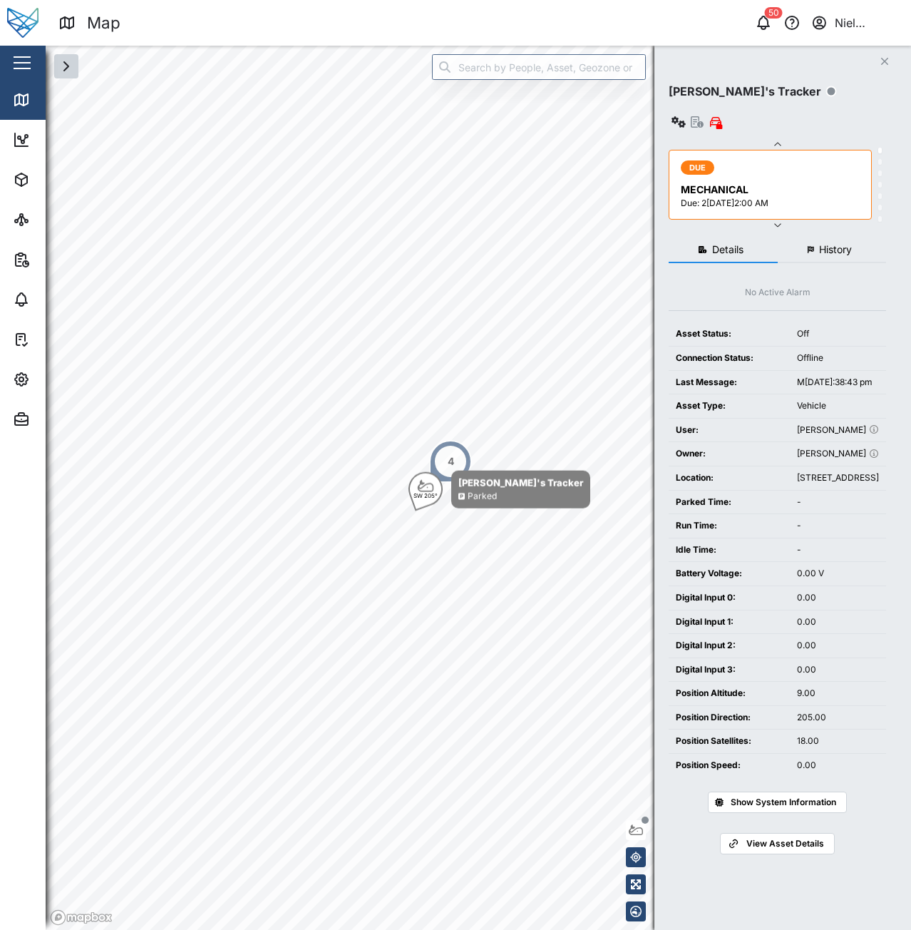
click at [799, 812] on span "Show System Information" at bounding box center [784, 802] width 106 height 20
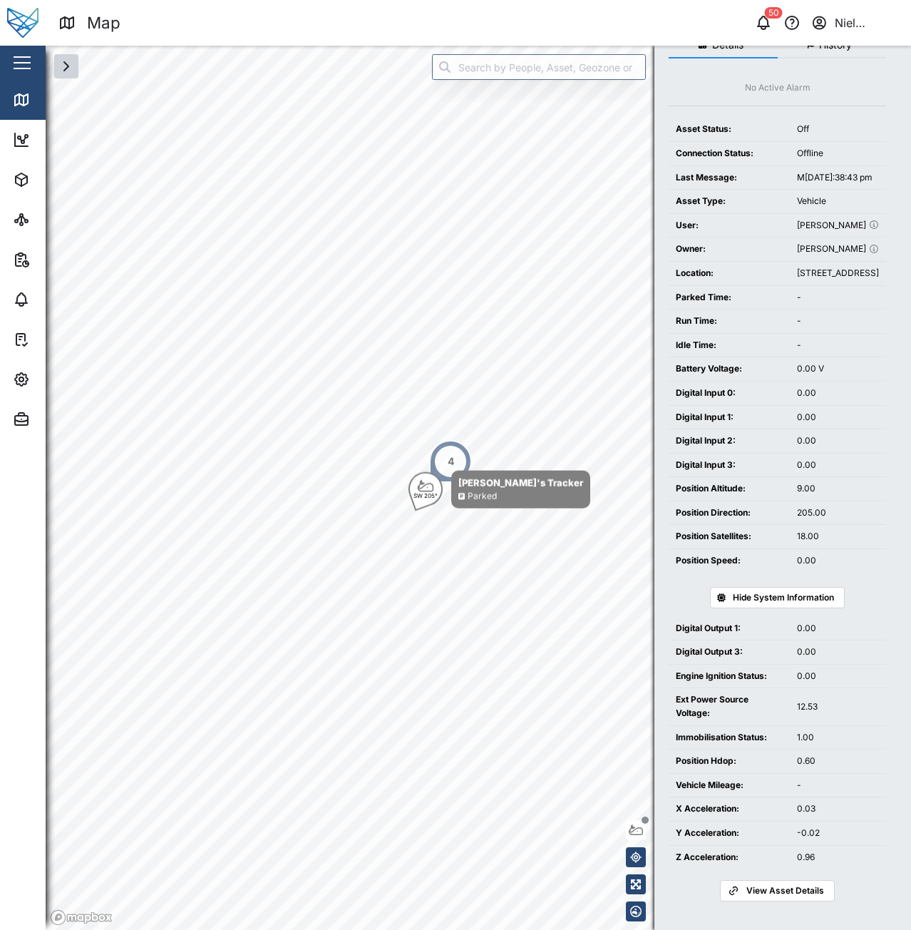
click at [799, 600] on span "Hide System Information" at bounding box center [783, 598] width 101 height 20
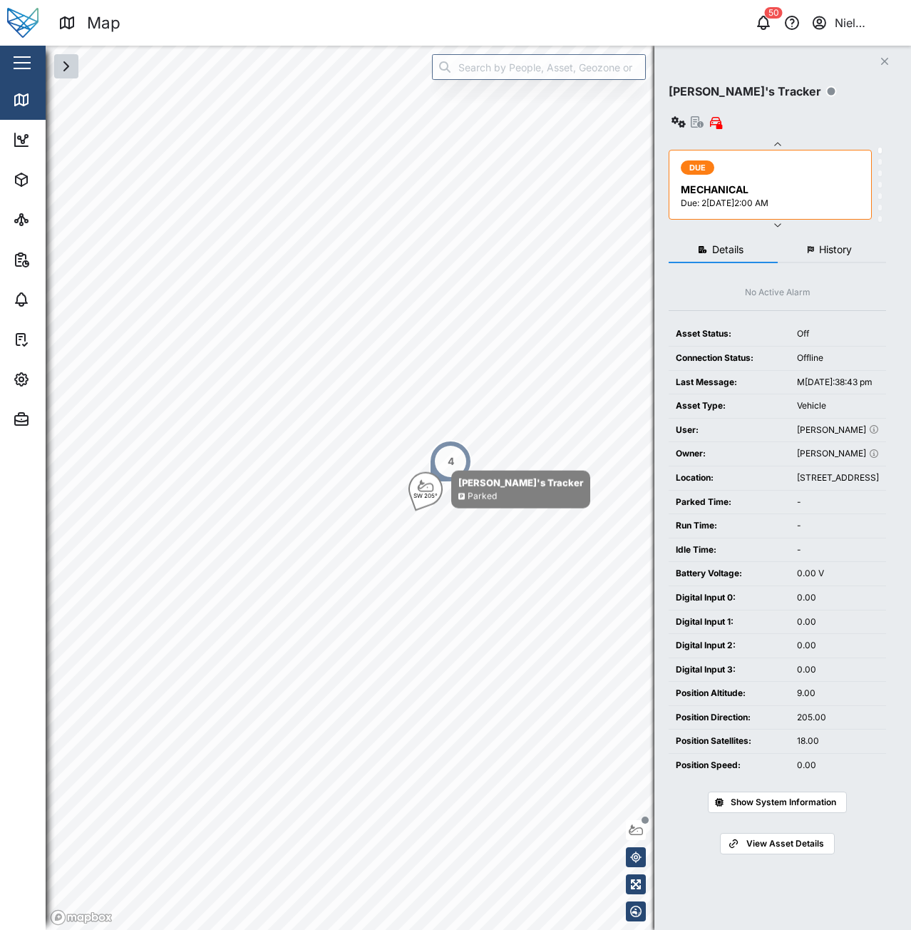
click at [824, 237] on button "History" at bounding box center [832, 250] width 109 height 26
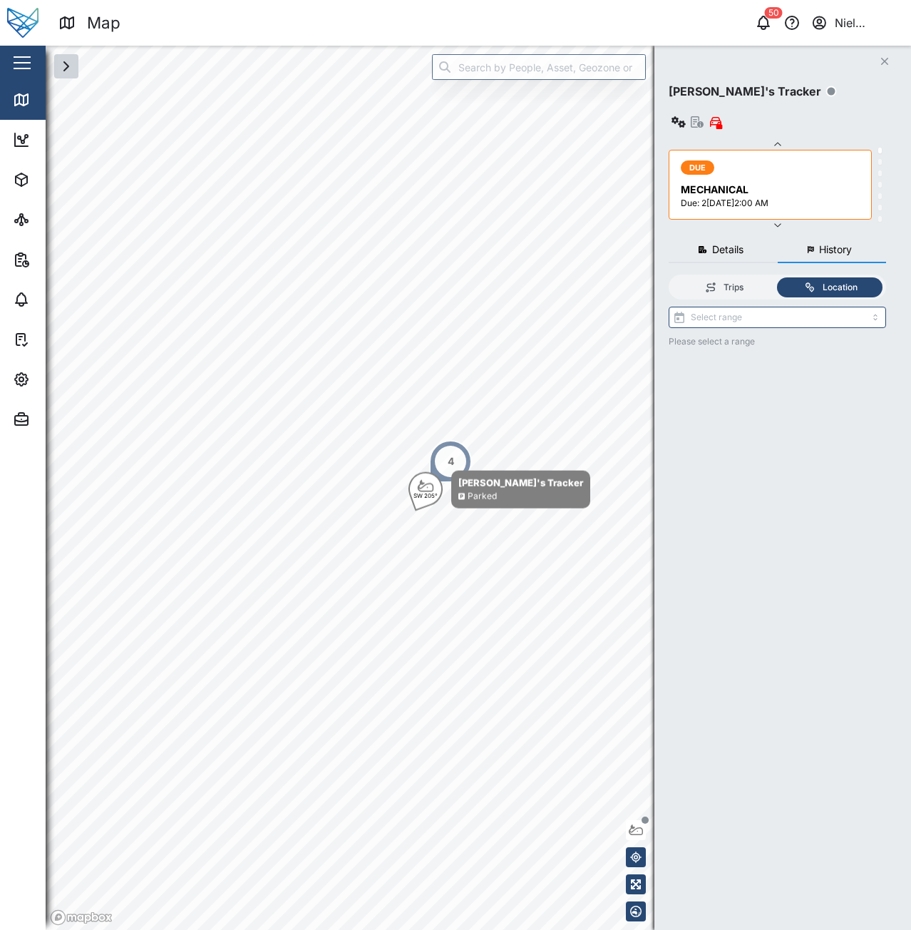
click at [831, 245] on span "History" at bounding box center [835, 250] width 33 height 10
click at [727, 281] on div "Trips" at bounding box center [734, 288] width 20 height 14
click at [672, 277] on input "Trips" at bounding box center [672, 277] width 0 height 0
click at [809, 282] on icon at bounding box center [809, 287] width 11 height 11
click at [778, 277] on input "Location" at bounding box center [778, 277] width 0 height 0
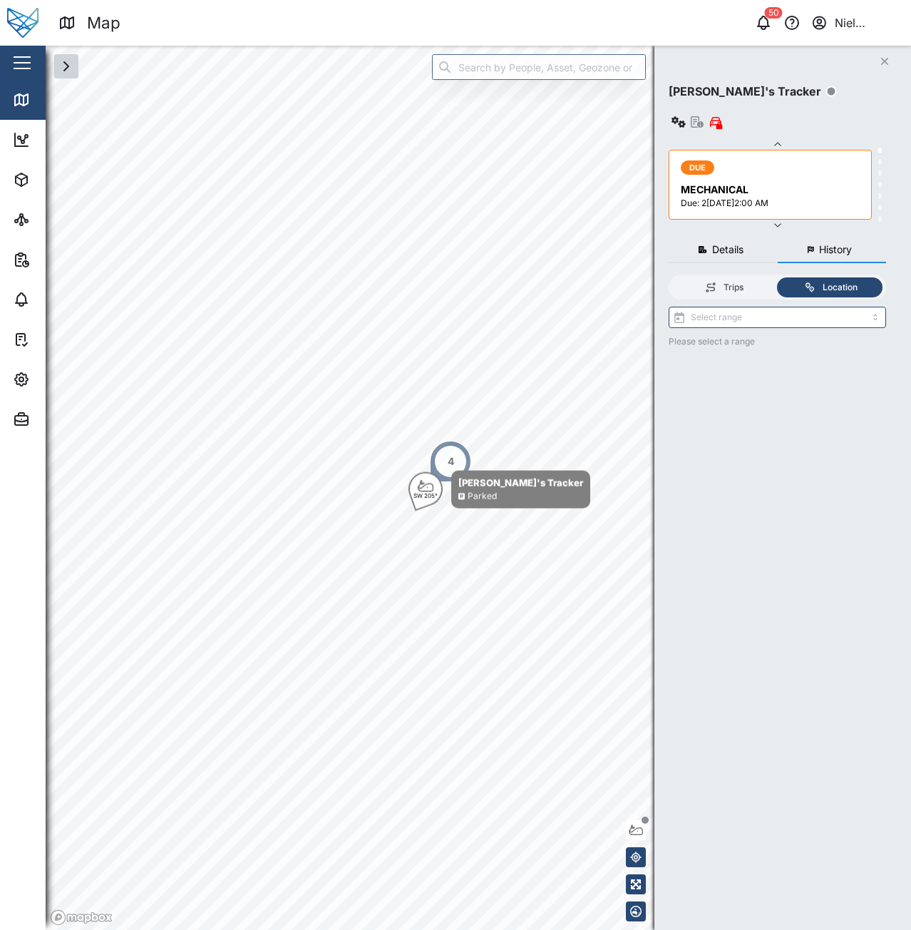
click at [742, 275] on div "Trips Location" at bounding box center [778, 287] width 218 height 25
click at [742, 281] on div "Trips" at bounding box center [734, 288] width 20 height 14
click at [672, 277] on input "Trips" at bounding box center [672, 277] width 0 height 0
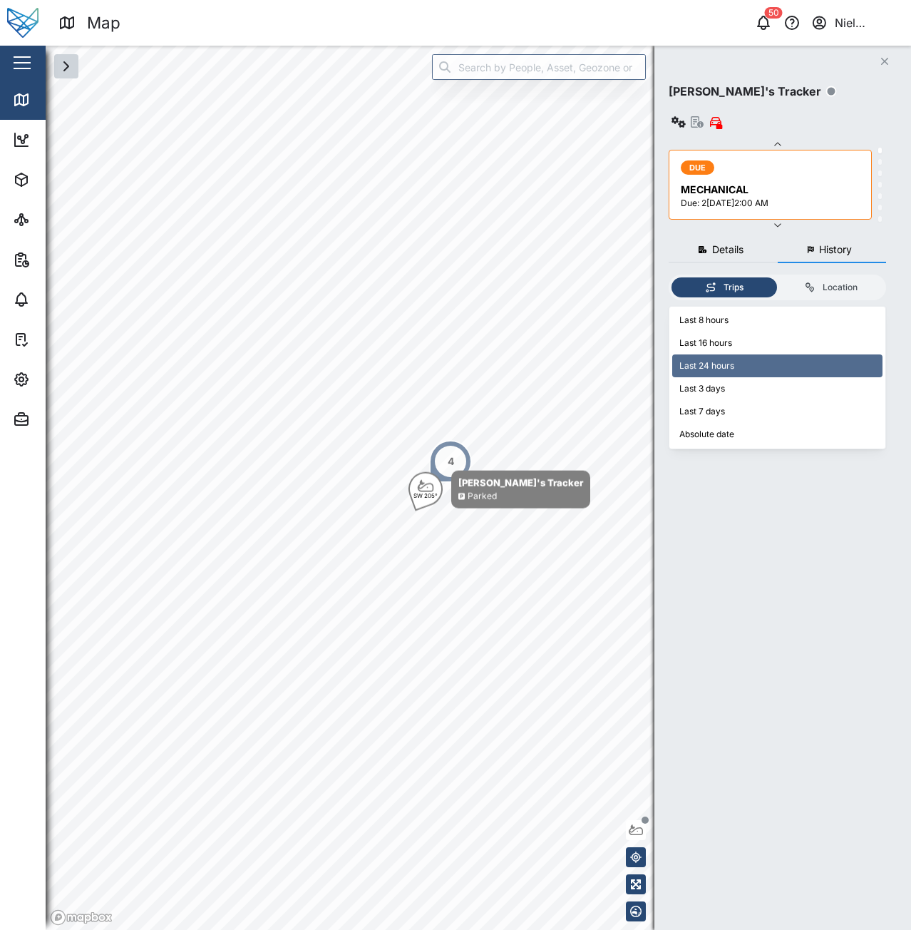
click at [742, 307] on input "Last 24 hours" at bounding box center [778, 317] width 218 height 21
type input "Last 3 days"
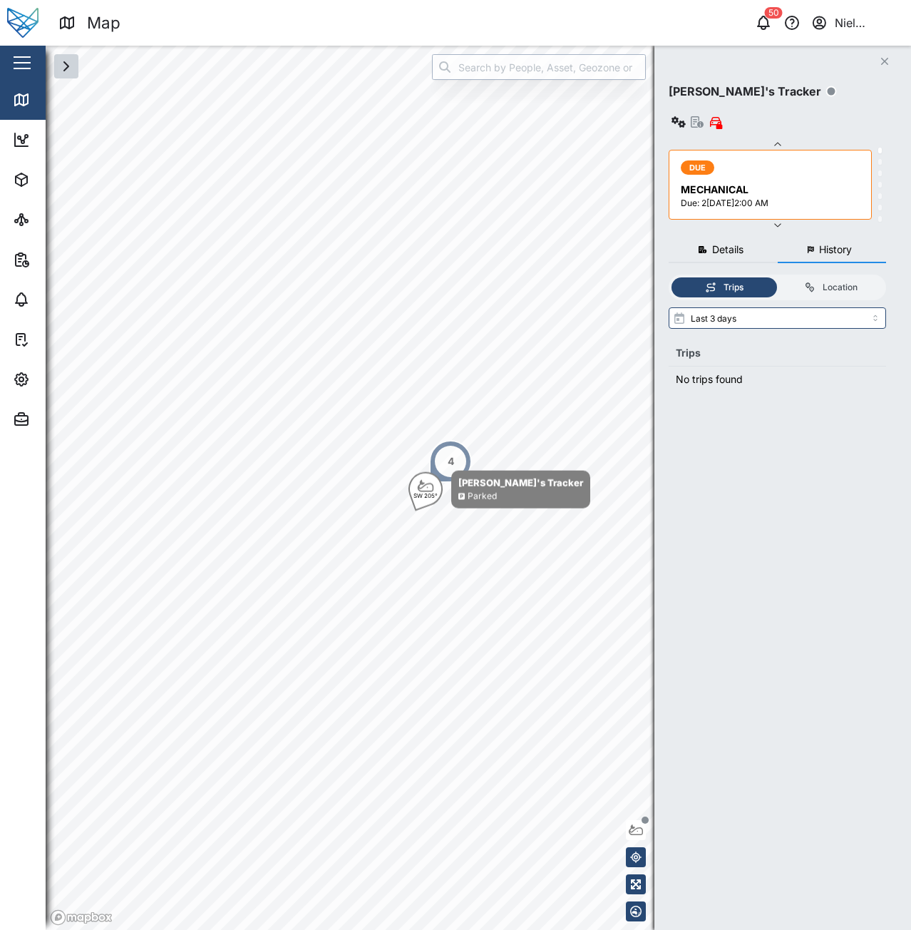
click at [496, 73] on input "search" at bounding box center [539, 67] width 214 height 26
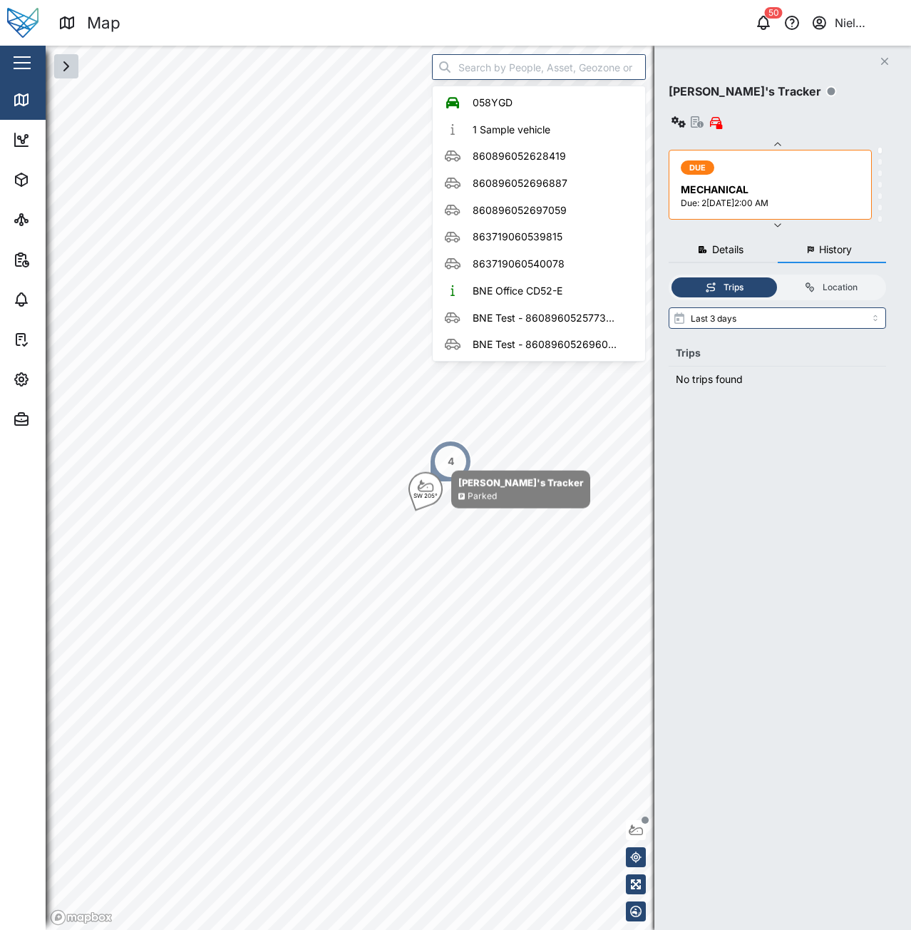
click at [56, 70] on button "button" at bounding box center [66, 66] width 24 height 24
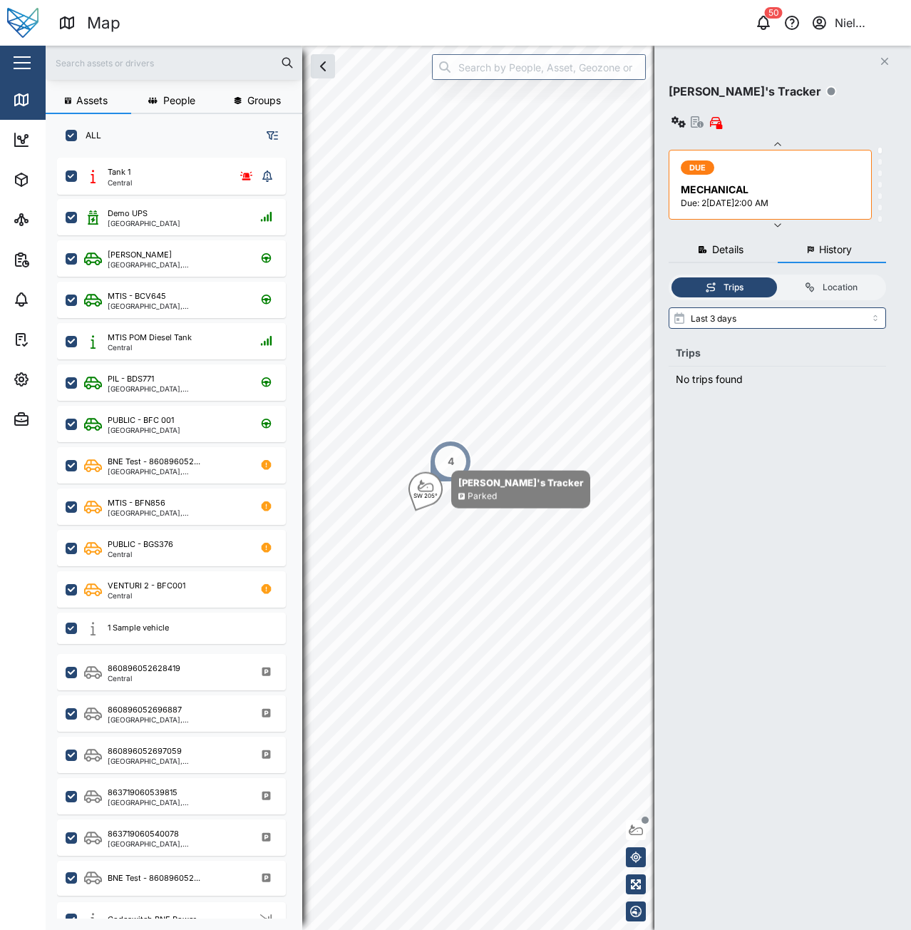
scroll to position [755, 223]
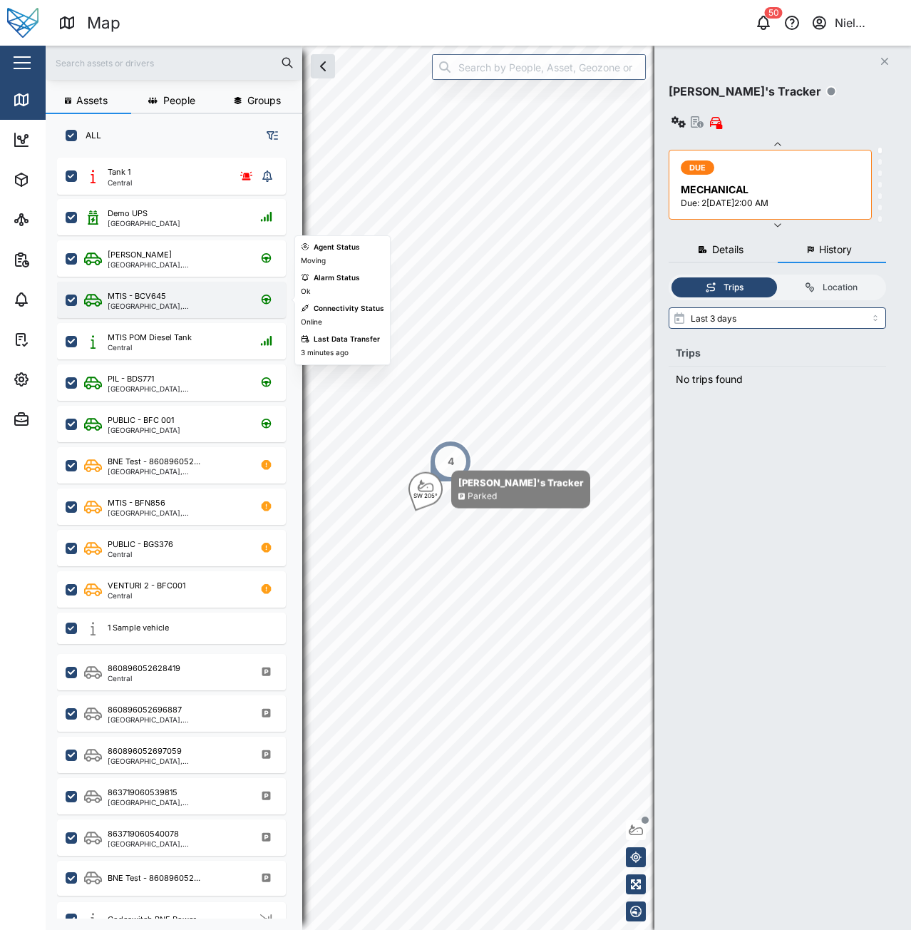
click at [158, 300] on div "MTIS - BCV645" at bounding box center [137, 296] width 58 height 12
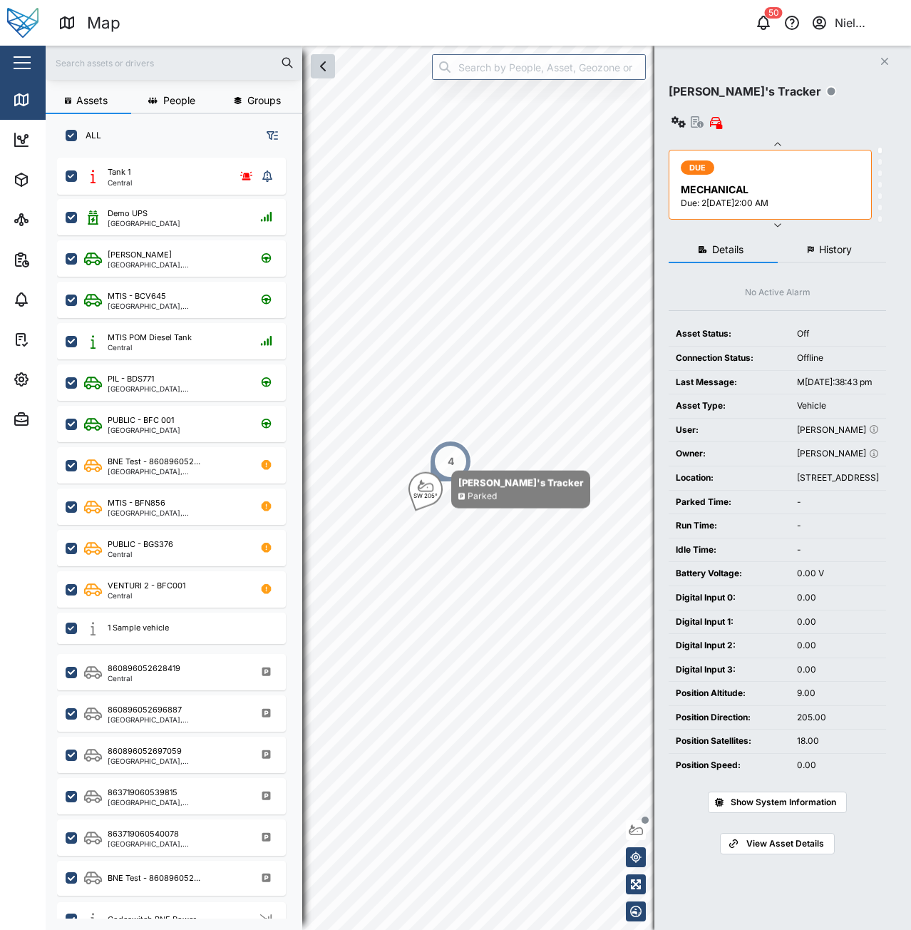
click at [321, 68] on icon "button" at bounding box center [323, 66] width 17 height 17
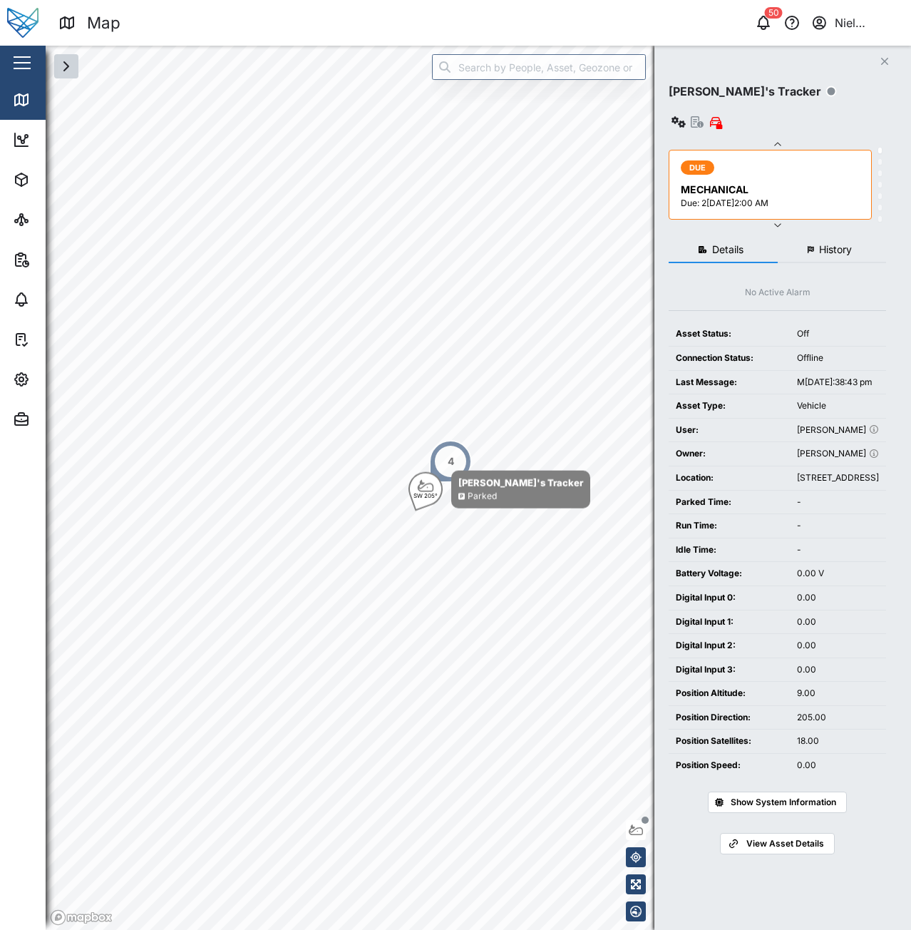
click at [821, 245] on span "History" at bounding box center [835, 250] width 33 height 10
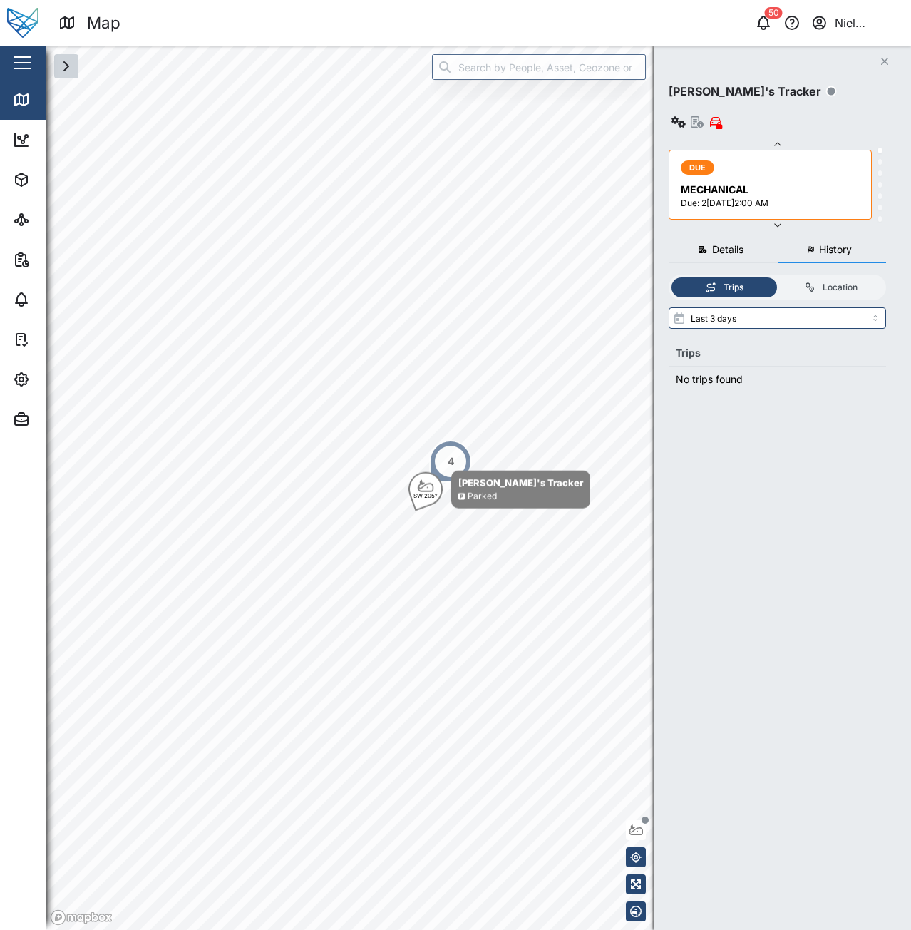
click at [58, 61] on icon "button" at bounding box center [66, 66] width 17 height 17
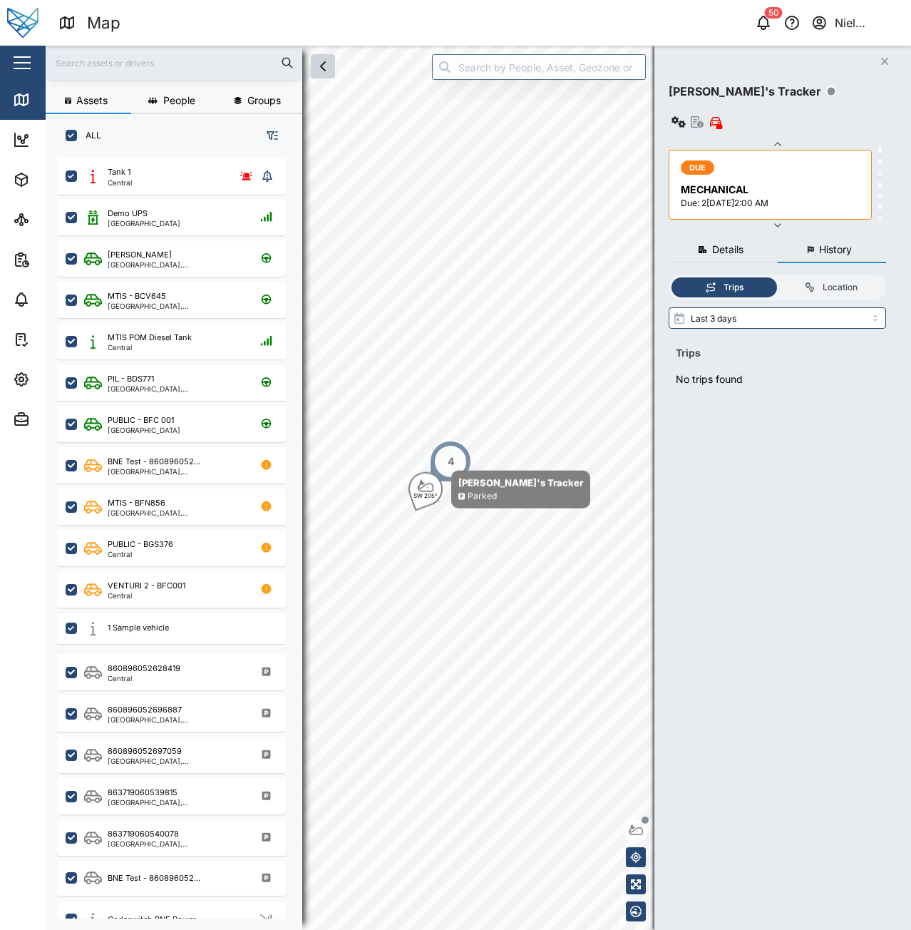
scroll to position [755, 223]
click at [141, 54] on input "text" at bounding box center [174, 62] width 240 height 21
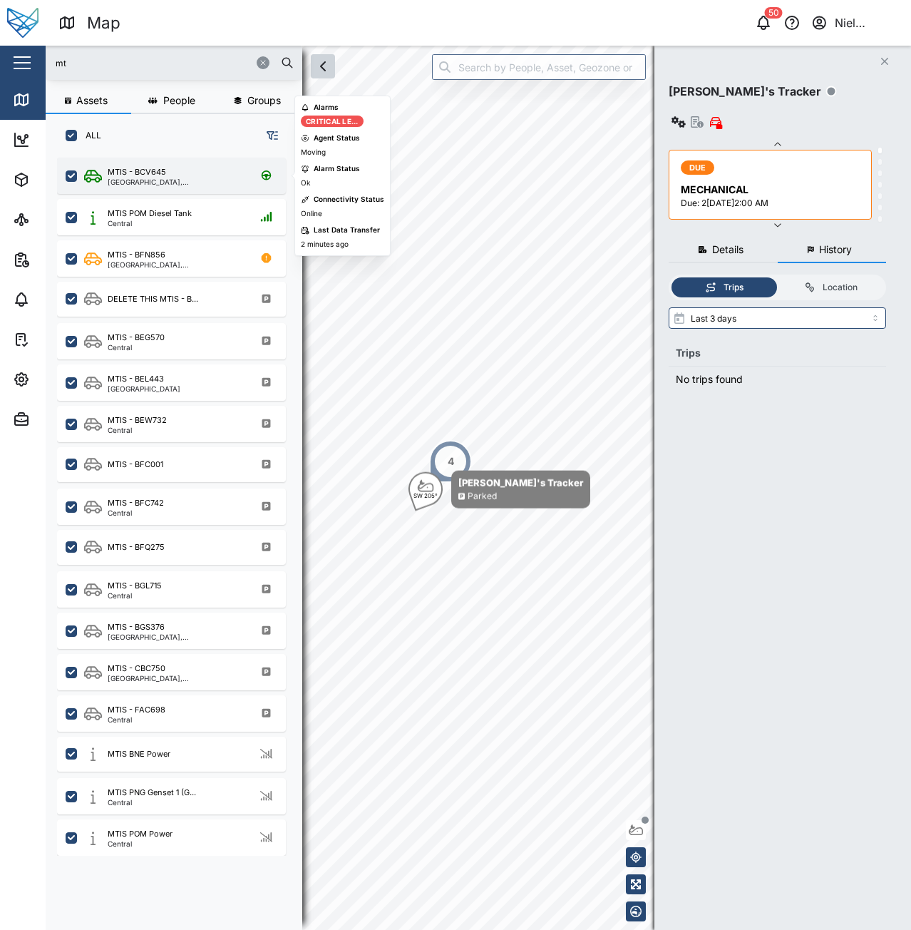
type input "mt"
click at [150, 173] on div "MTIS - BCV645" at bounding box center [137, 172] width 58 height 12
click at [90, 178] on icon "grid" at bounding box center [93, 176] width 18 height 13
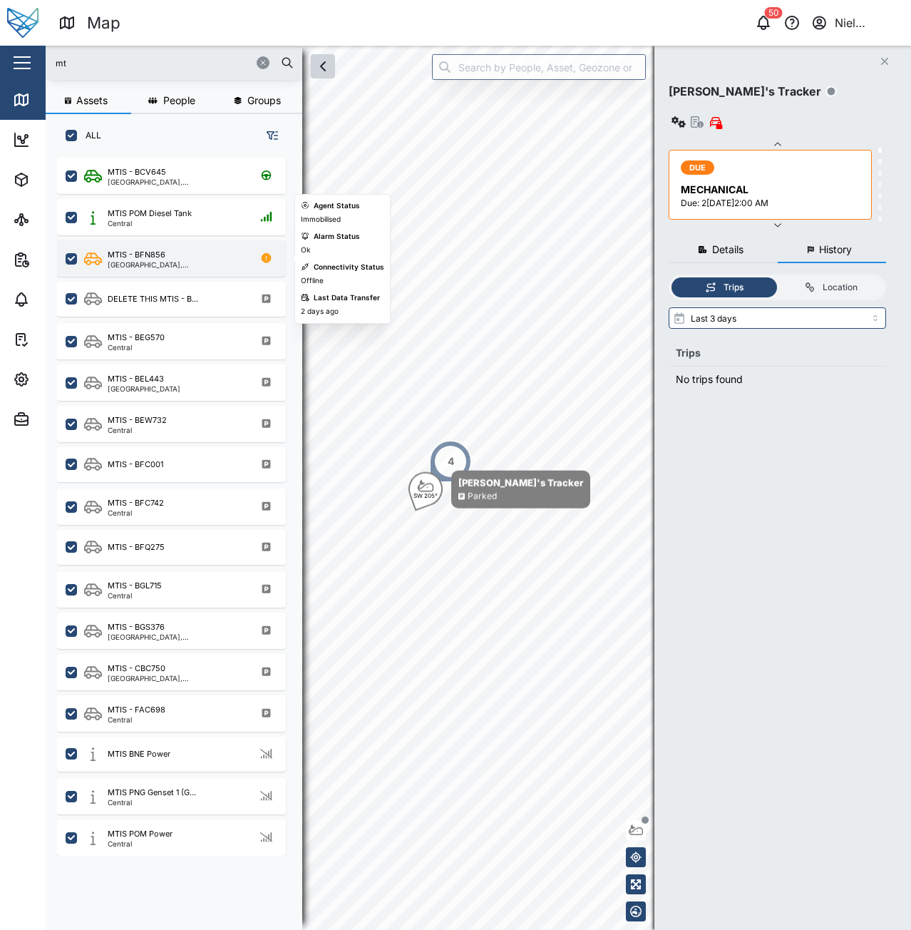
click at [116, 261] on div "[GEOGRAPHIC_DATA], [GEOGRAPHIC_DATA]" at bounding box center [176, 264] width 136 height 7
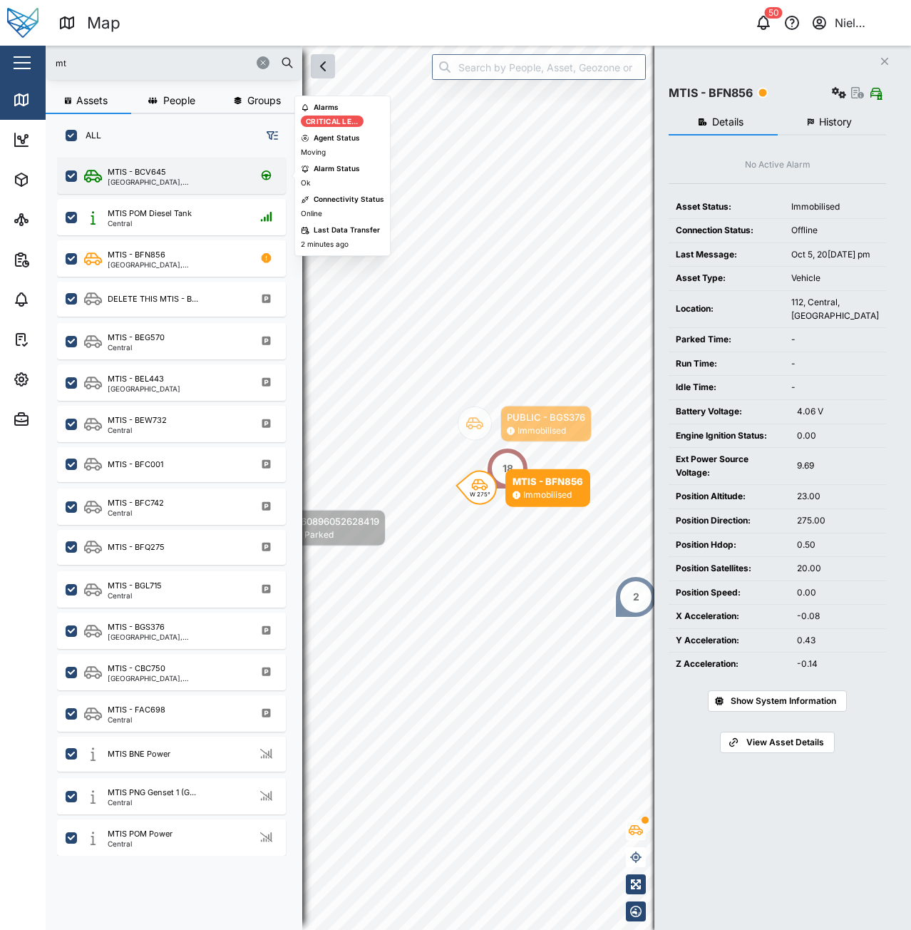
click at [124, 182] on div "[GEOGRAPHIC_DATA], [GEOGRAPHIC_DATA]" at bounding box center [176, 181] width 136 height 7
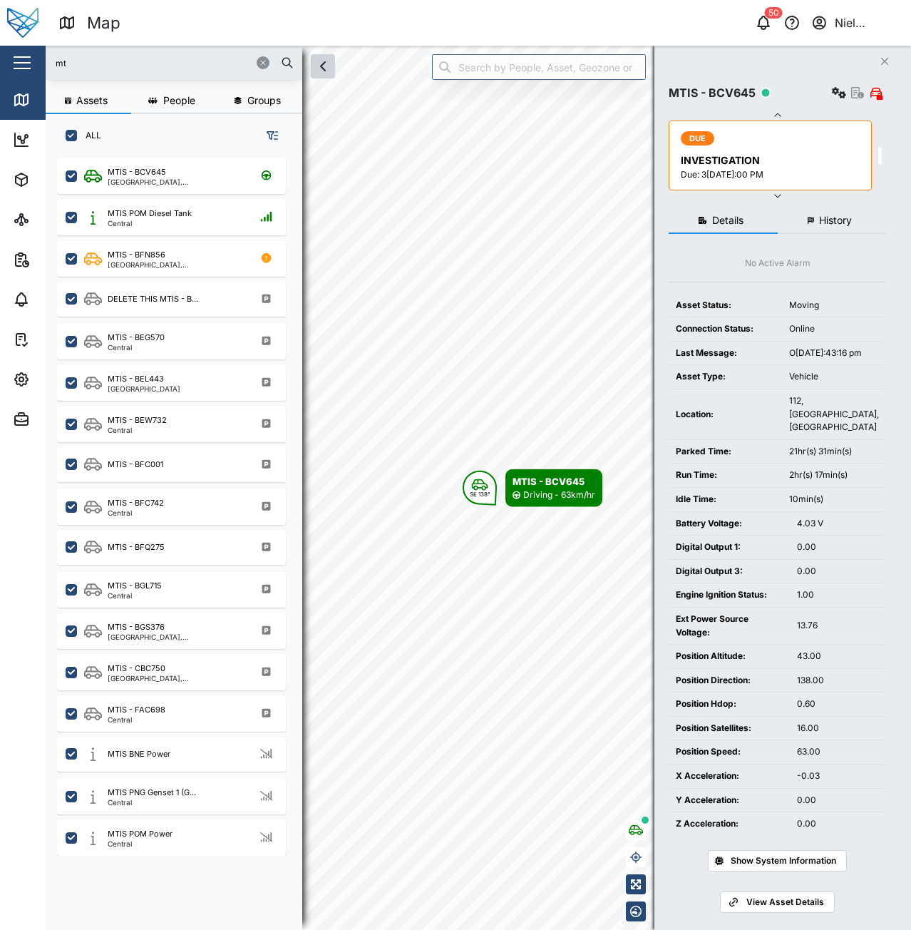
click at [829, 218] on span "History" at bounding box center [835, 220] width 33 height 10
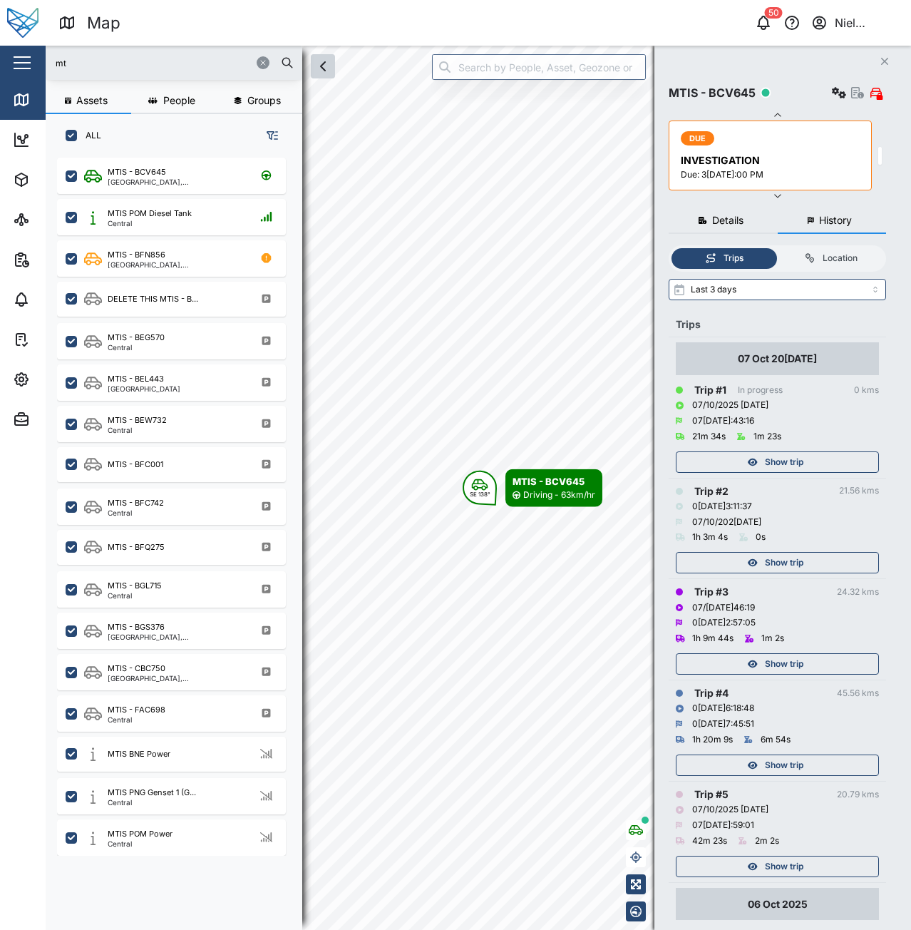
click at [334, 61] on button "button" at bounding box center [323, 66] width 24 height 24
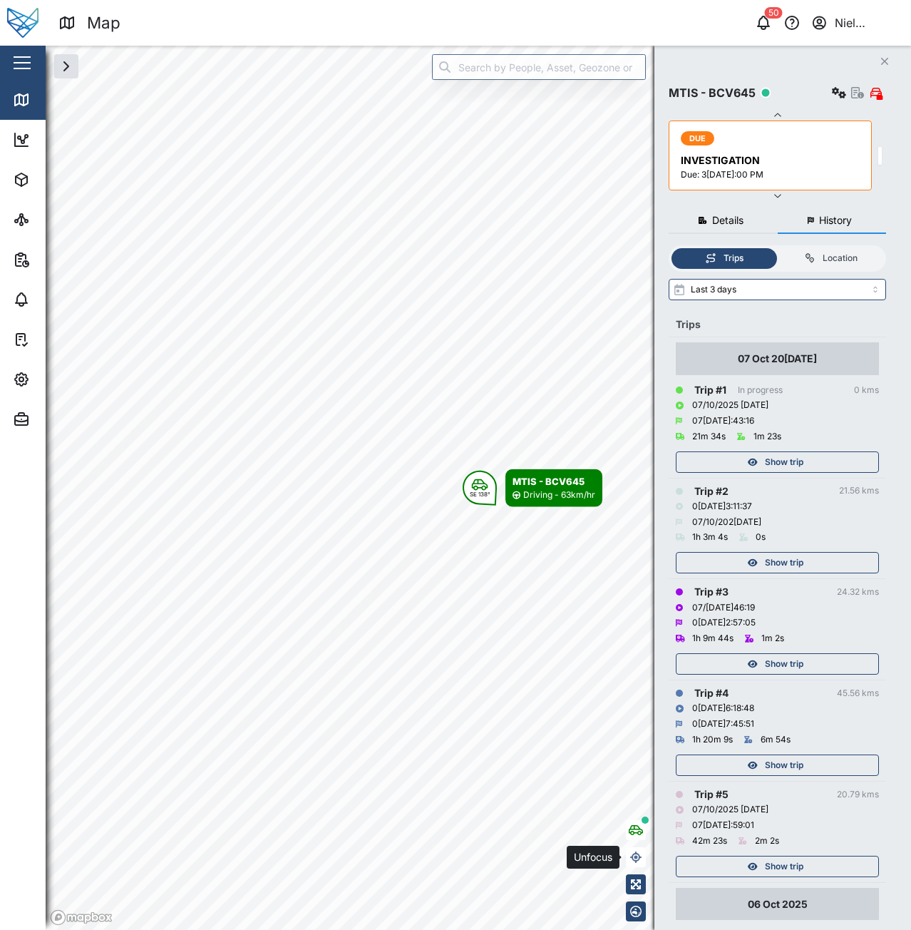
click at [636, 856] on icon "button" at bounding box center [635, 857] width 11 height 11
click at [636, 857] on icon "button" at bounding box center [635, 857] width 11 height 11
click at [767, 464] on span "Show trip" at bounding box center [784, 462] width 39 height 20
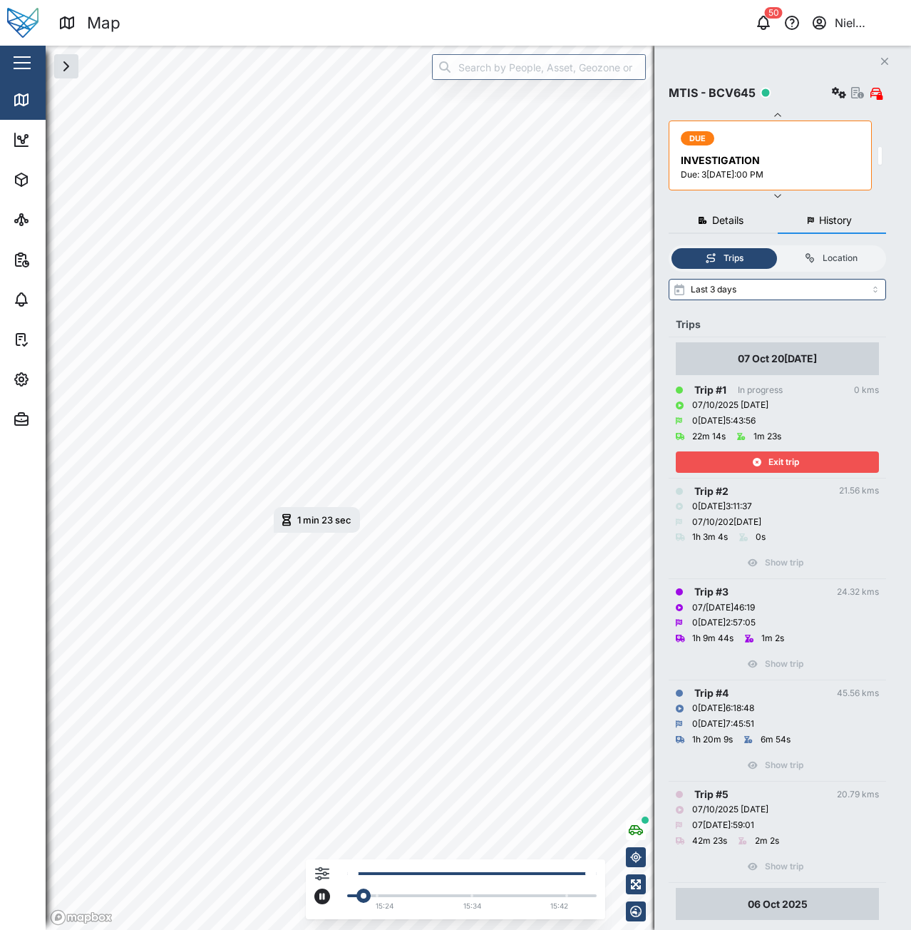
click at [326, 905] on div "15:24 15:34 15:42" at bounding box center [456, 893] width 282 height 45
click at [321, 895] on icon "button" at bounding box center [323, 897] width 6 height 6
click at [321, 869] on icon "button" at bounding box center [322, 874] width 14 height 14
click at [225, 759] on div at bounding box center [225, 757] width 14 height 10
click at [208, 752] on input "checkbox" at bounding box center [208, 752] width 0 height 0
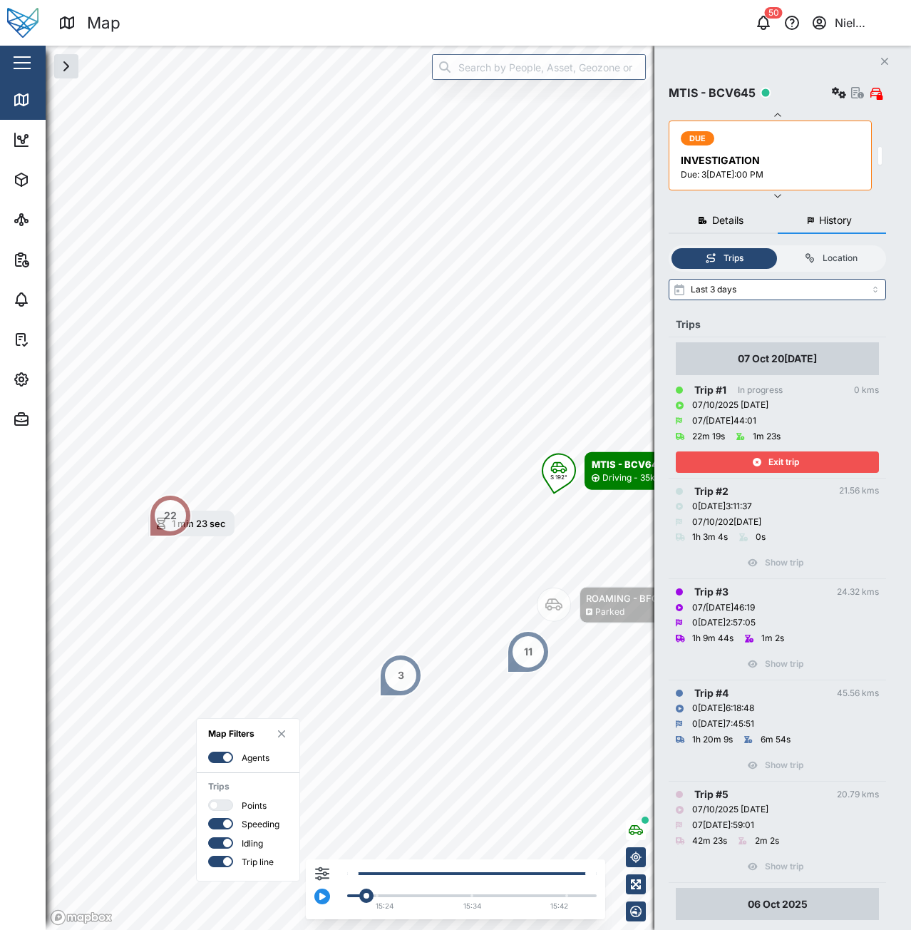
click at [219, 760] on div at bounding box center [216, 757] width 14 height 10
click at [208, 752] on input "checkbox" at bounding box center [208, 752] width 0 height 0
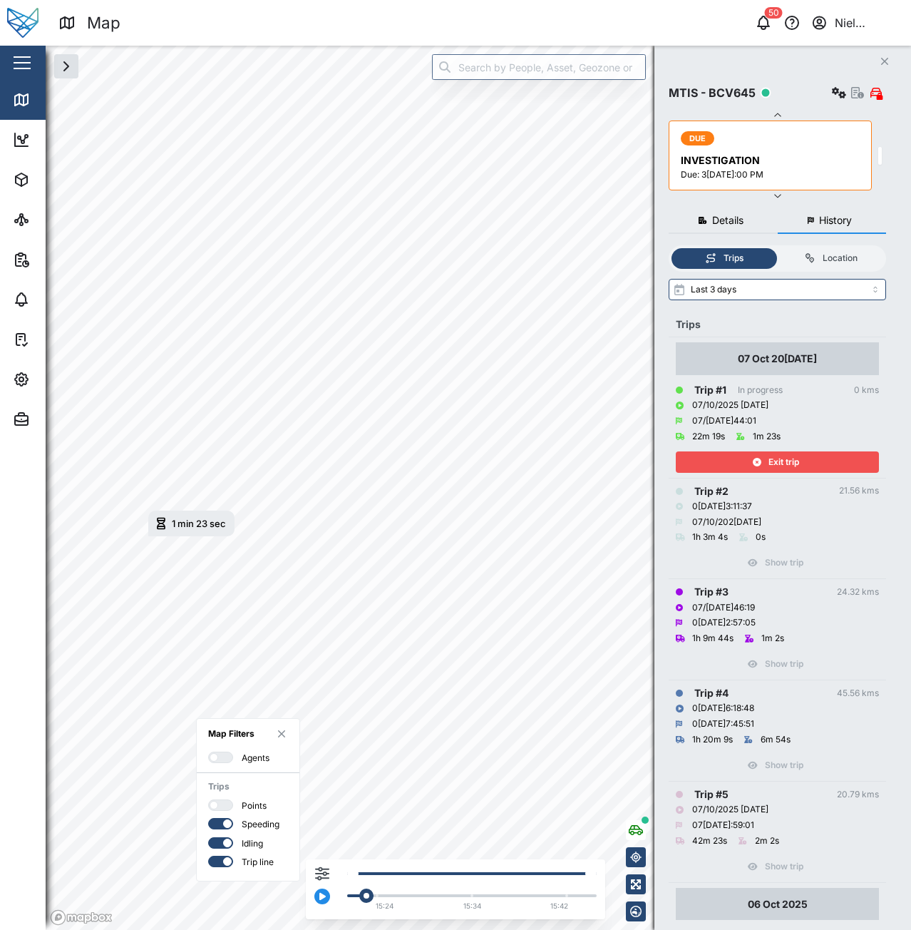
click at [235, 828] on label "Speeding" at bounding box center [256, 825] width 46 height 14
click at [208, 818] on input "checkbox" at bounding box center [208, 818] width 0 height 0
click at [222, 825] on div at bounding box center [225, 824] width 14 height 10
click at [208, 818] on input "checkbox" at bounding box center [208, 818] width 0 height 0
click at [223, 845] on div at bounding box center [216, 843] width 14 height 10
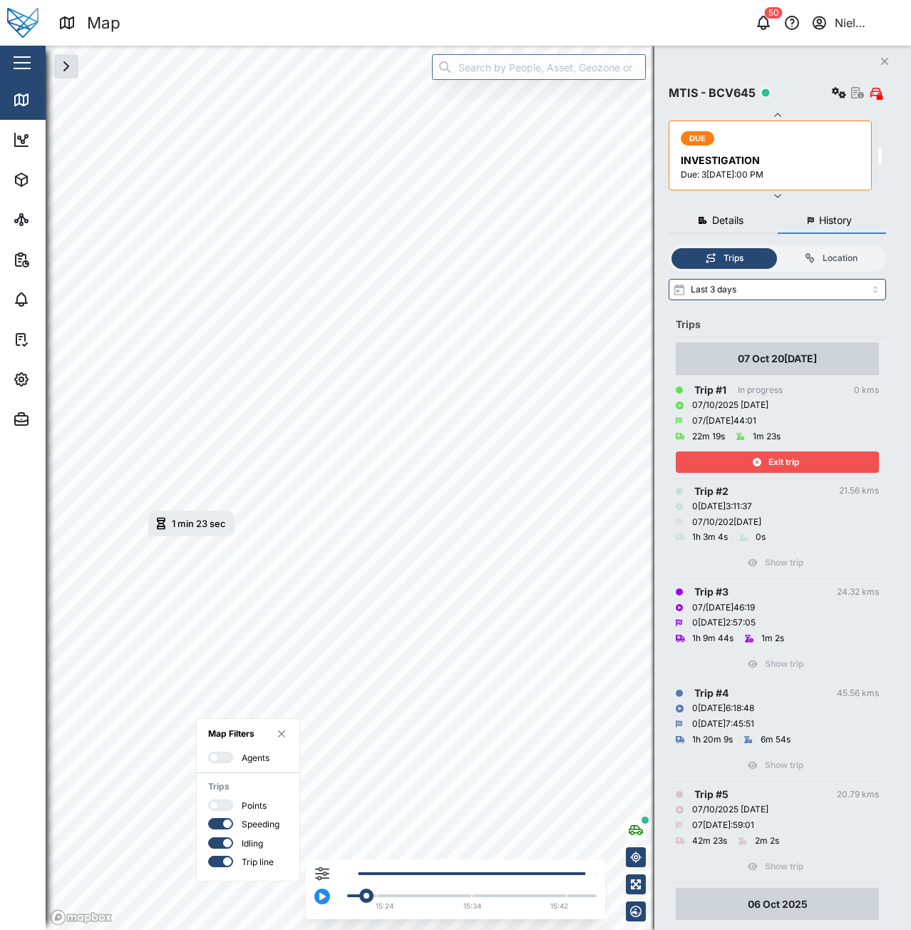
click at [208, 837] on input "checkbox" at bounding box center [208, 837] width 0 height 0
click at [221, 844] on div at bounding box center [225, 843] width 14 height 10
click at [208, 837] on input "checkbox" at bounding box center [208, 837] width 0 height 0
click at [225, 860] on div at bounding box center [227, 861] width 9 height 9
click at [208, 856] on input "checkbox" at bounding box center [208, 856] width 0 height 0
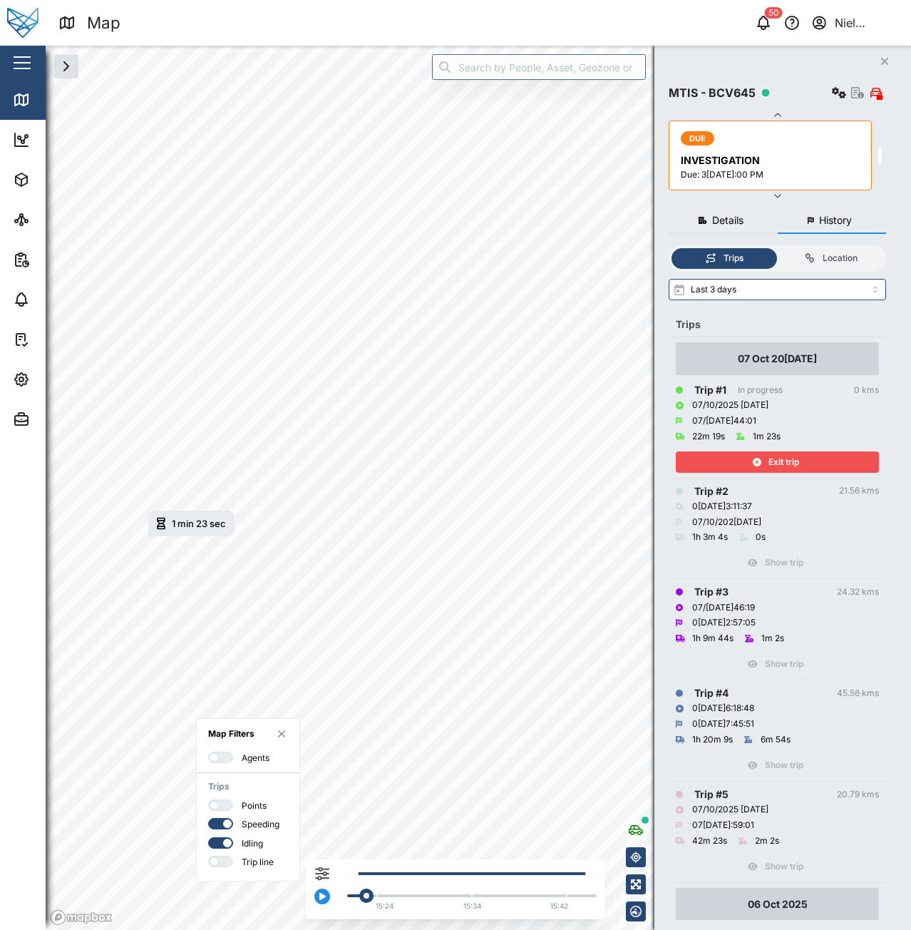
click at [223, 862] on div at bounding box center [225, 862] width 14 height 10
click at [208, 856] on input "checkbox" at bounding box center [208, 856] width 0 height 0
click at [217, 807] on div at bounding box center [214, 805] width 9 height 9
click at [208, 799] on input "checkbox" at bounding box center [208, 799] width 0 height 0
click at [223, 804] on div at bounding box center [227, 805] width 9 height 9
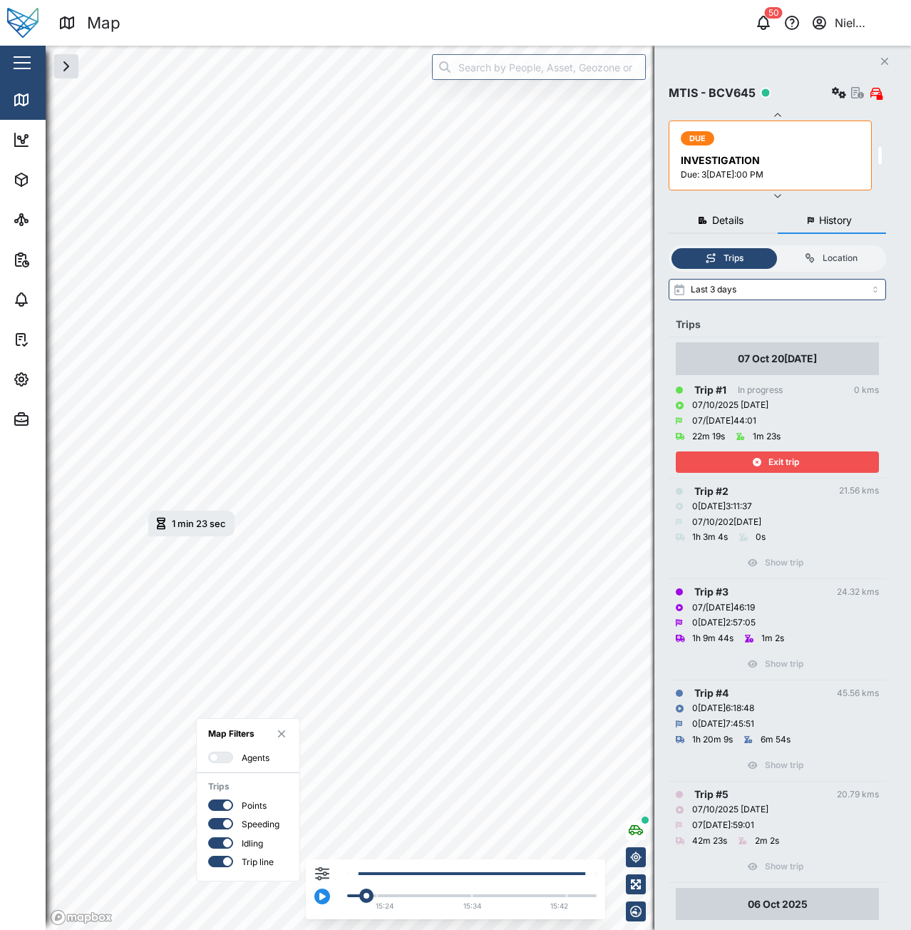
click at [208, 799] on input "checkbox" at bounding box center [208, 799] width 0 height 0
click at [227, 762] on div at bounding box center [225, 757] width 14 height 10
click at [208, 752] on input "checkbox" at bounding box center [208, 752] width 0 height 0
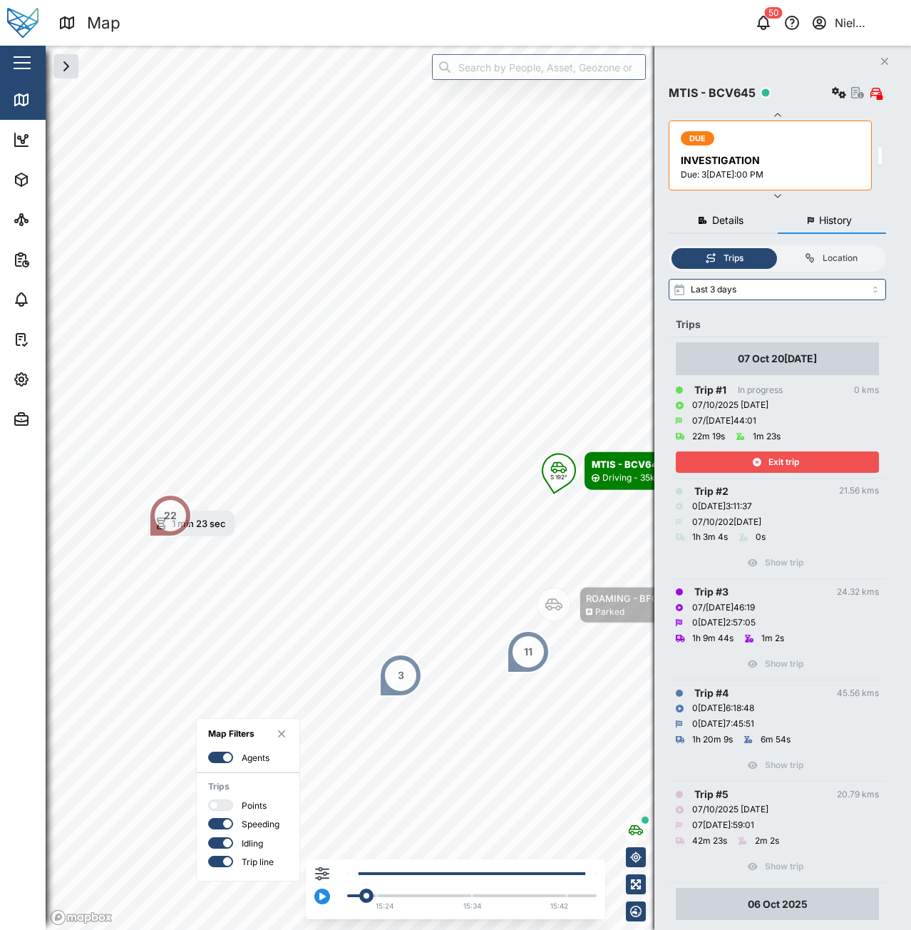
click at [223, 759] on div at bounding box center [216, 757] width 14 height 10
click at [208, 752] on input "checkbox" at bounding box center [208, 752] width 0 height 0
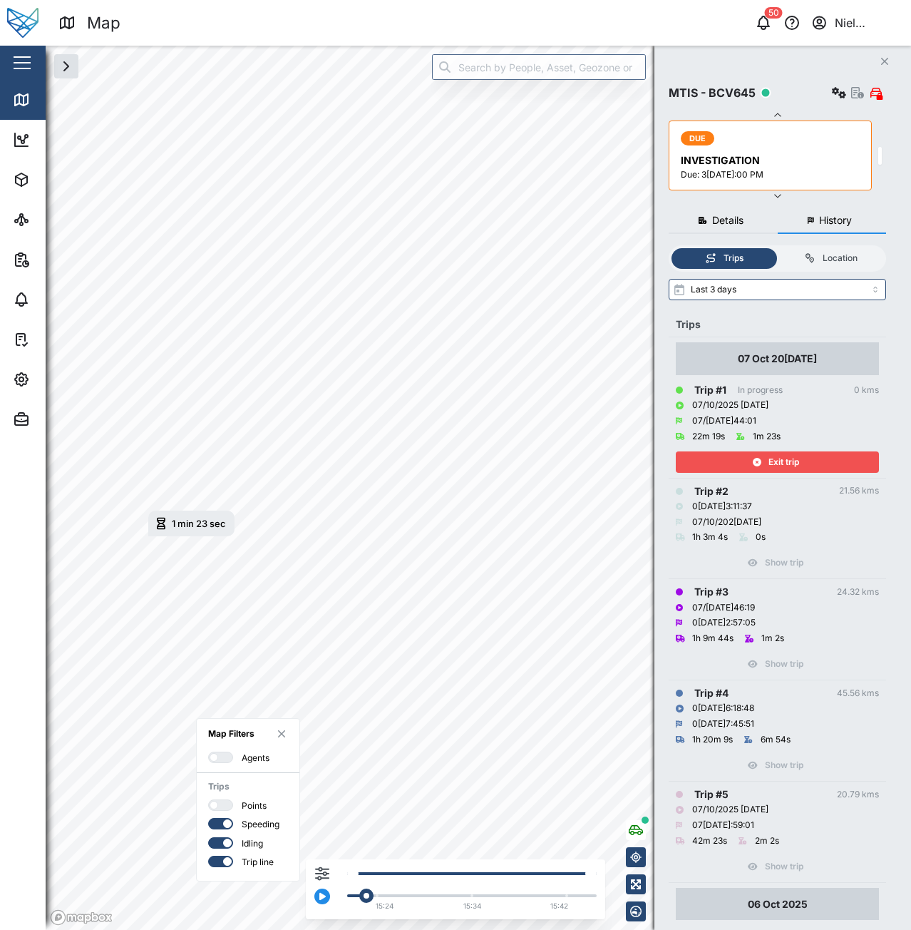
click at [221, 809] on div at bounding box center [225, 805] width 14 height 10
click at [208, 799] on input "checkbox" at bounding box center [208, 799] width 0 height 0
click at [222, 805] on div at bounding box center [216, 805] width 14 height 10
click at [208, 799] on input "checkbox" at bounding box center [208, 799] width 0 height 0
click at [224, 820] on div at bounding box center [227, 823] width 9 height 9
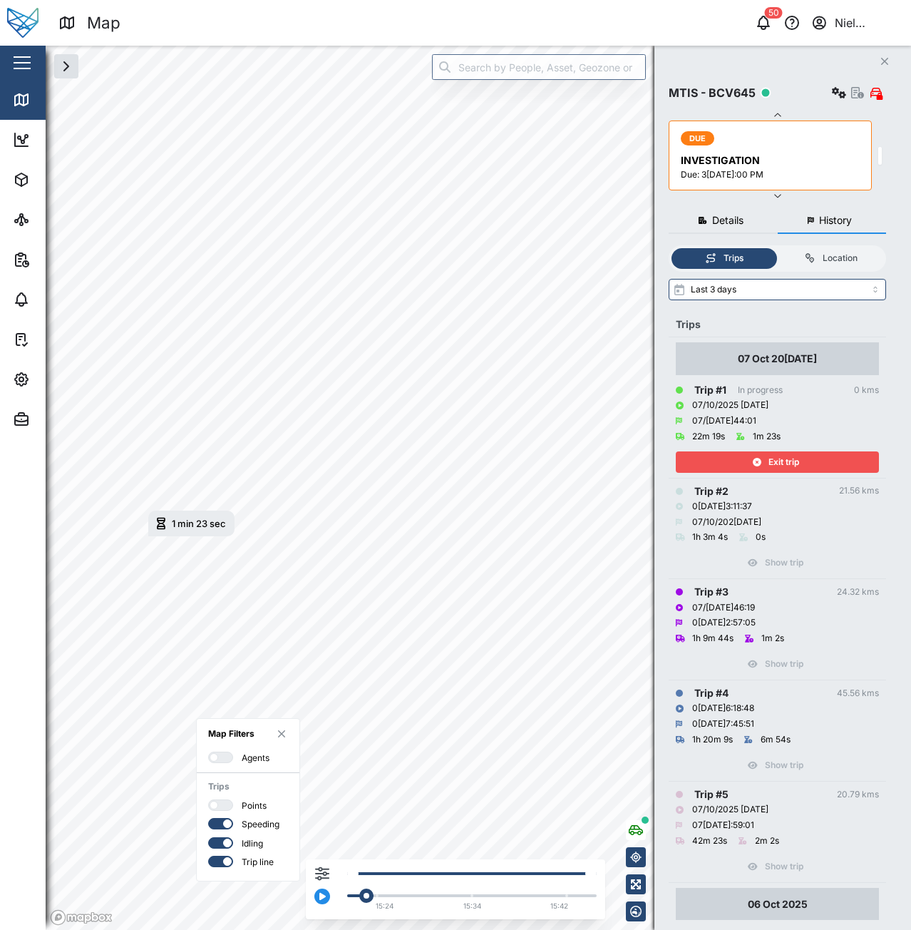
click at [208, 818] on input "checkbox" at bounding box center [208, 818] width 0 height 0
click at [220, 825] on div at bounding box center [225, 824] width 14 height 10
click at [208, 818] on input "checkbox" at bounding box center [208, 818] width 0 height 0
click at [221, 838] on div at bounding box center [216, 843] width 14 height 10
click at [208, 837] on input "checkbox" at bounding box center [208, 837] width 0 height 0
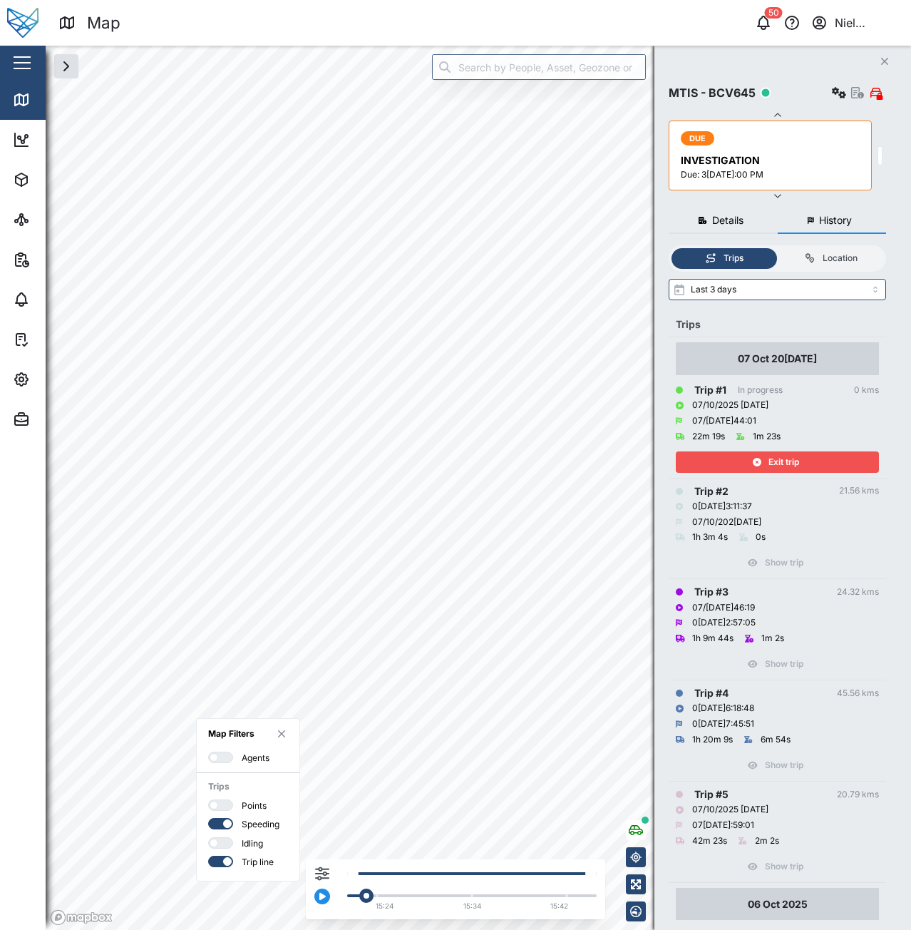
click at [221, 843] on div at bounding box center [225, 843] width 14 height 10
click at [208, 837] on input "checkbox" at bounding box center [208, 837] width 0 height 0
click at [216, 865] on div at bounding box center [216, 862] width 14 height 10
click at [208, 856] on input "checkbox" at bounding box center [208, 856] width 0 height 0
click at [220, 859] on div at bounding box center [225, 862] width 14 height 10
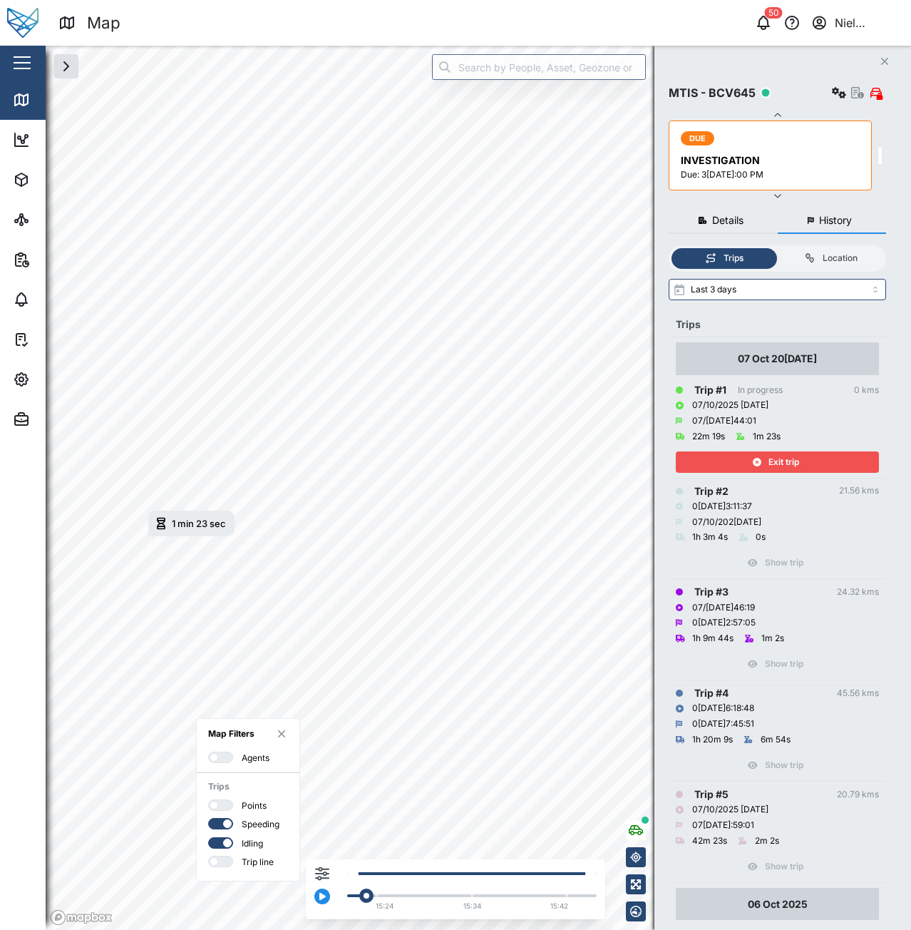
click at [208, 856] on input "checkbox" at bounding box center [208, 856] width 0 height 0
click at [281, 735] on icon "button" at bounding box center [281, 733] width 7 height 7
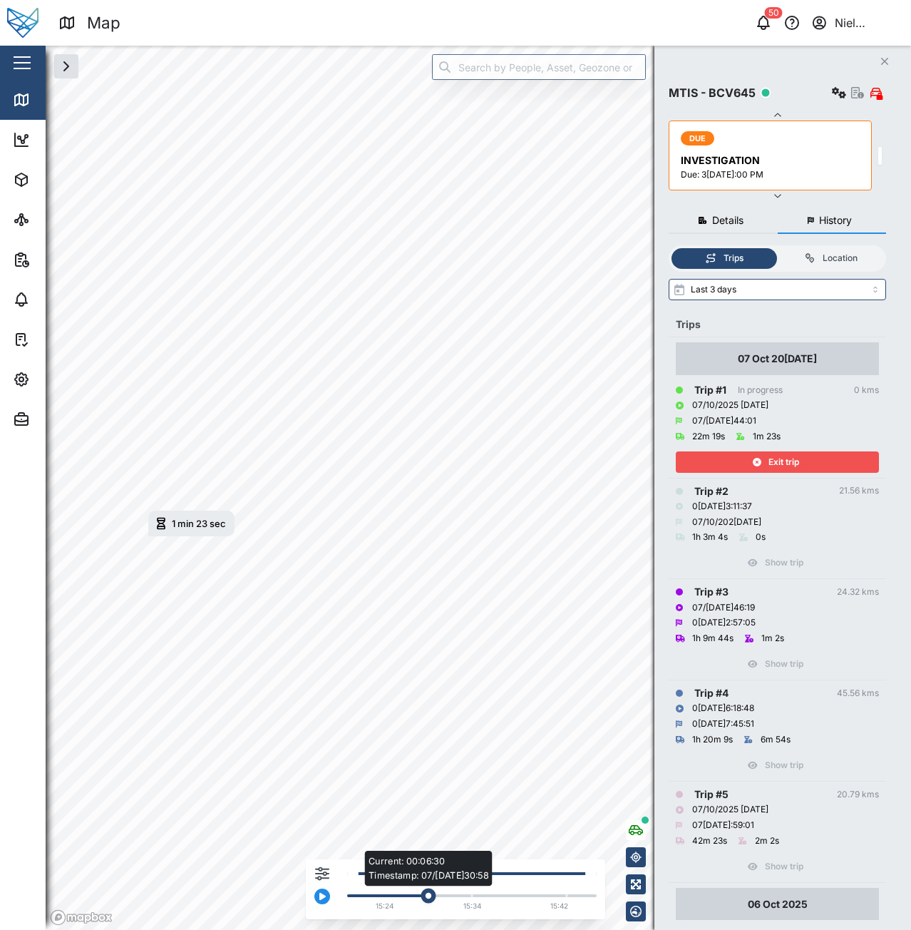
drag, startPoint x: 367, startPoint y: 896, endPoint x: 426, endPoint y: 896, distance: 59.2
click at [426, 896] on div "Current: 00:06:30 Timestamp: 07[DATE]:30:58" at bounding box center [429, 896] width 15 height 15
click at [317, 893] on button "button" at bounding box center [323, 897] width 16 height 16
click at [320, 866] on div "Filters" at bounding box center [323, 885] width 16 height 39
click at [323, 879] on icon "button" at bounding box center [322, 874] width 14 height 14
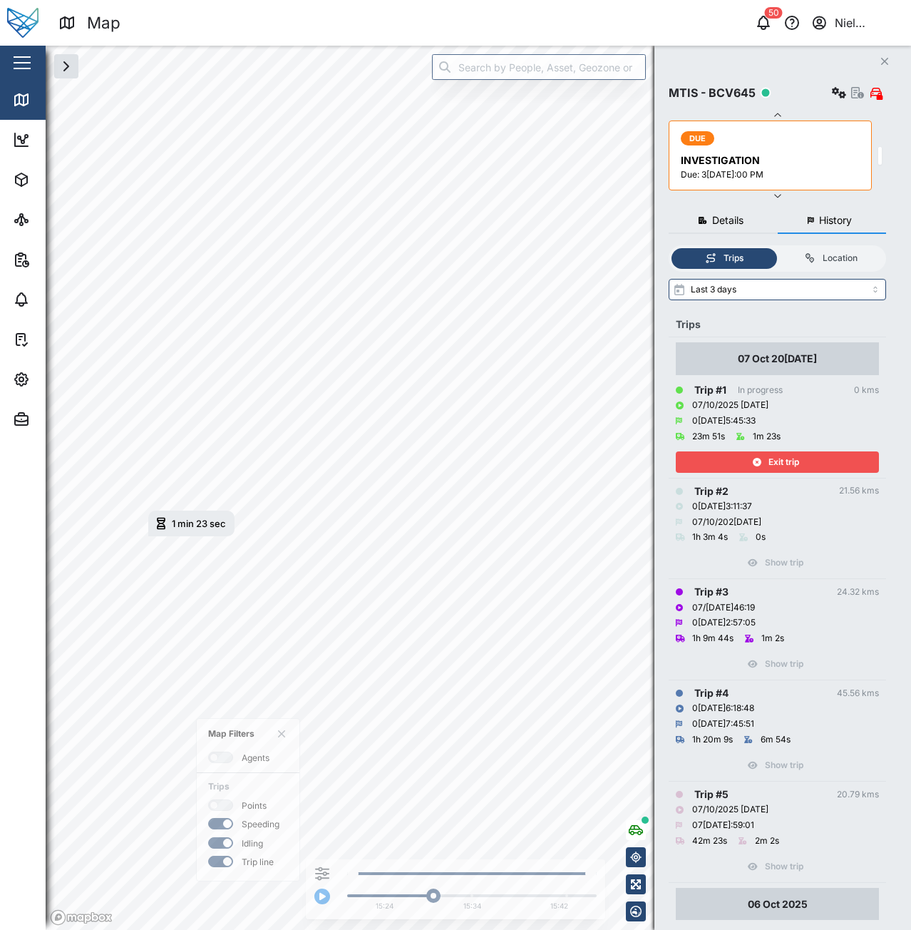
click at [323, 875] on icon "button" at bounding box center [322, 874] width 14 height 14
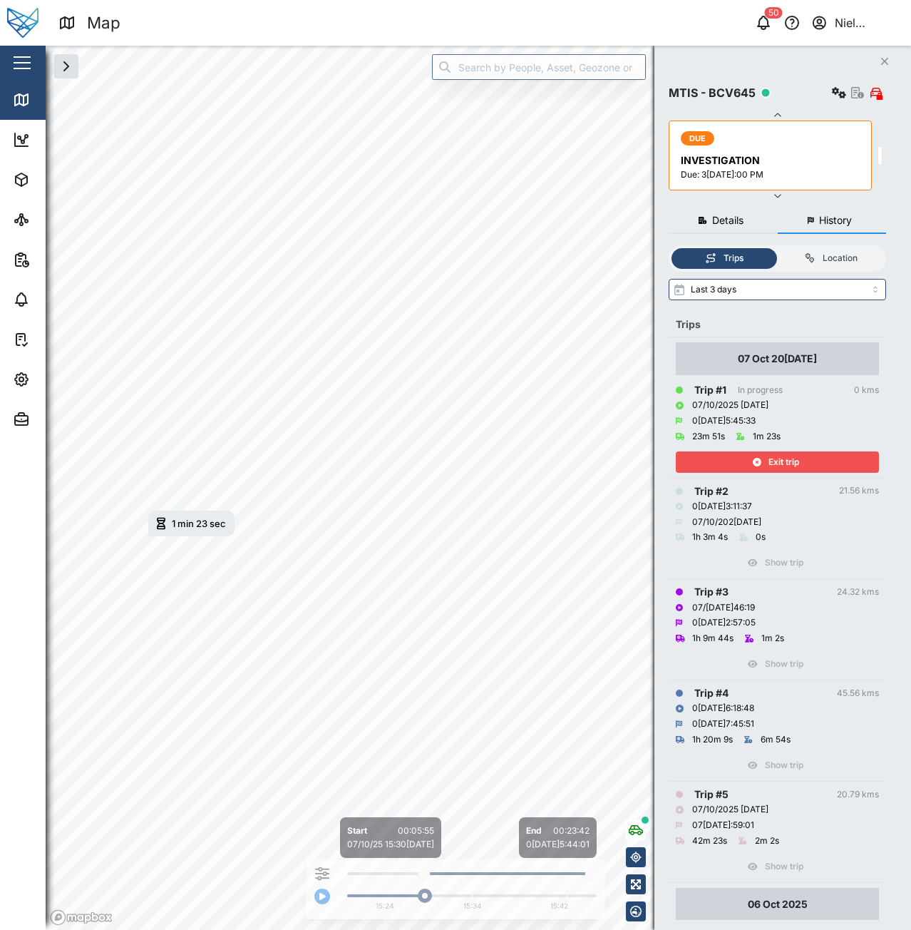
drag, startPoint x: 352, startPoint y: 871, endPoint x: 422, endPoint y: 874, distance: 70.7
click at [422, 874] on icon at bounding box center [424, 873] width 4 height 6
drag, startPoint x: 585, startPoint y: 873, endPoint x: 469, endPoint y: 874, distance: 115.5
click at [469, 874] on div at bounding box center [469, 874] width 12 height 12
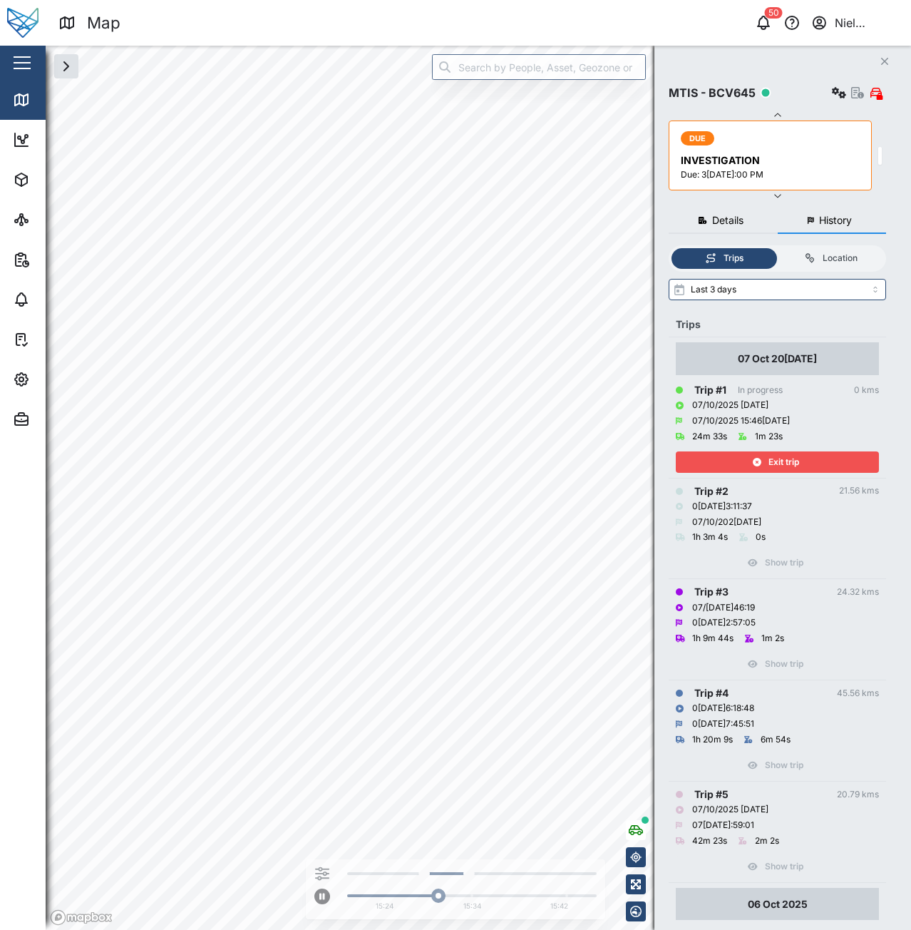
click at [324, 874] on icon "button" at bounding box center [322, 874] width 14 height 14
click at [225, 864] on div at bounding box center [227, 861] width 9 height 9
click at [208, 856] on input "checkbox" at bounding box center [208, 856] width 0 height 0
click at [225, 840] on div at bounding box center [227, 843] width 9 height 9
click at [208, 837] on input "checkbox" at bounding box center [208, 837] width 0 height 0
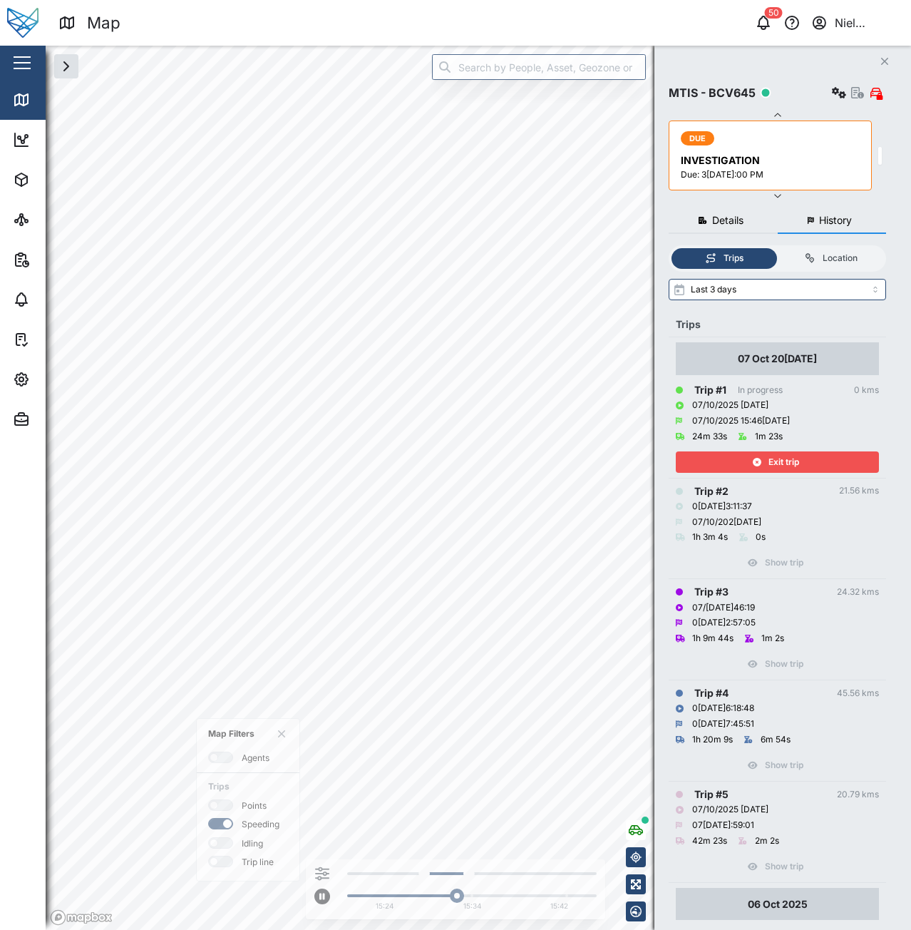
click at [227, 827] on div at bounding box center [227, 823] width 9 height 9
click at [208, 818] on input "checkbox" at bounding box center [208, 818] width 0 height 0
click at [221, 806] on div at bounding box center [225, 805] width 14 height 10
click at [208, 799] on input "checkbox" at bounding box center [208, 799] width 0 height 0
click at [229, 867] on label at bounding box center [220, 861] width 25 height 11
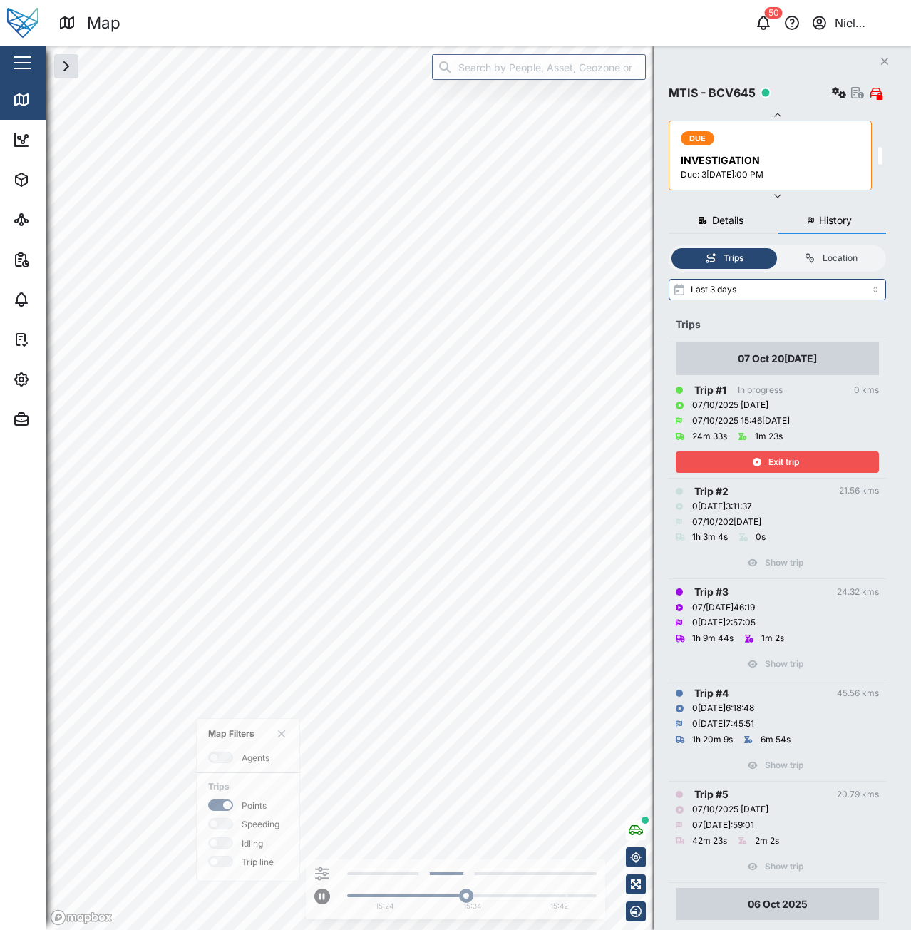
click at [208, 856] on input "checkbox" at bounding box center [208, 856] width 0 height 0
drag, startPoint x: 470, startPoint y: 872, endPoint x: 527, endPoint y: 875, distance: 57.1
click at [519, 874] on div at bounding box center [513, 874] width 12 height 12
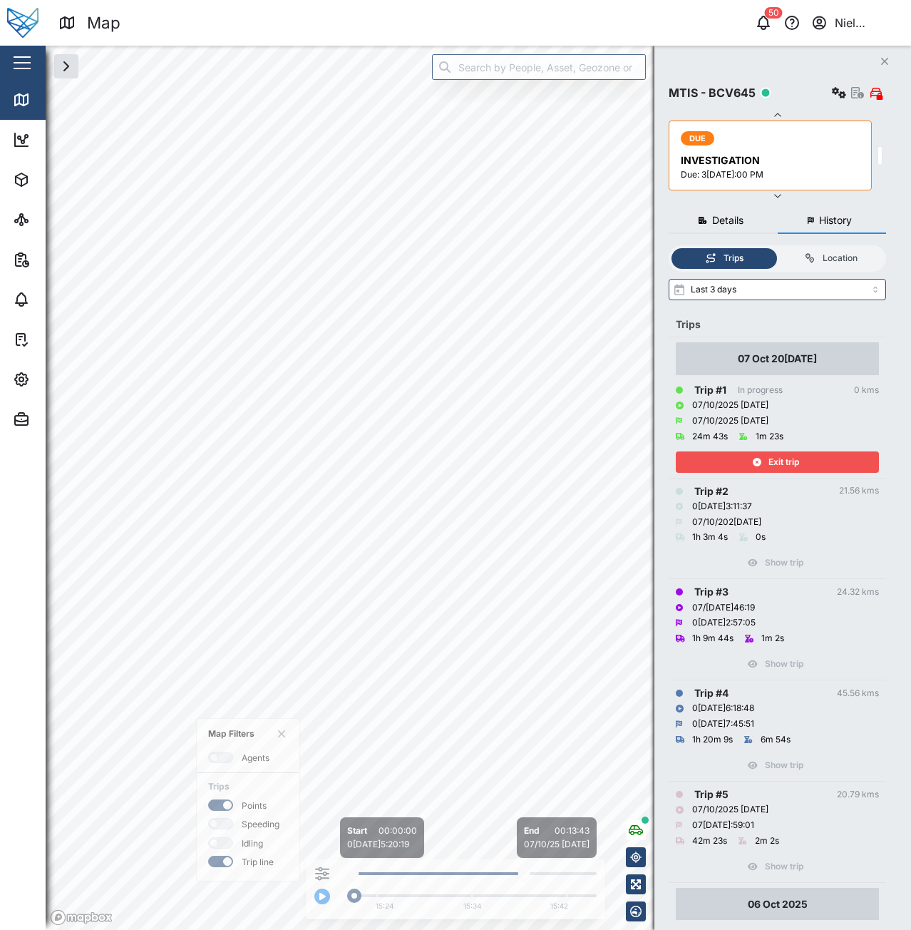
drag, startPoint x: 389, startPoint y: 872, endPoint x: 295, endPoint y: 868, distance: 94.2
click at [315, 871] on div "Filters Map Filters Agents Trips Points Speeding Idling Trip line Start 00:00:0…" at bounding box center [456, 893] width 282 height 45
click at [329, 898] on button "button" at bounding box center [323, 897] width 16 height 16
click at [220, 810] on label at bounding box center [220, 804] width 25 height 11
click at [208, 799] on input "checkbox" at bounding box center [208, 799] width 0 height 0
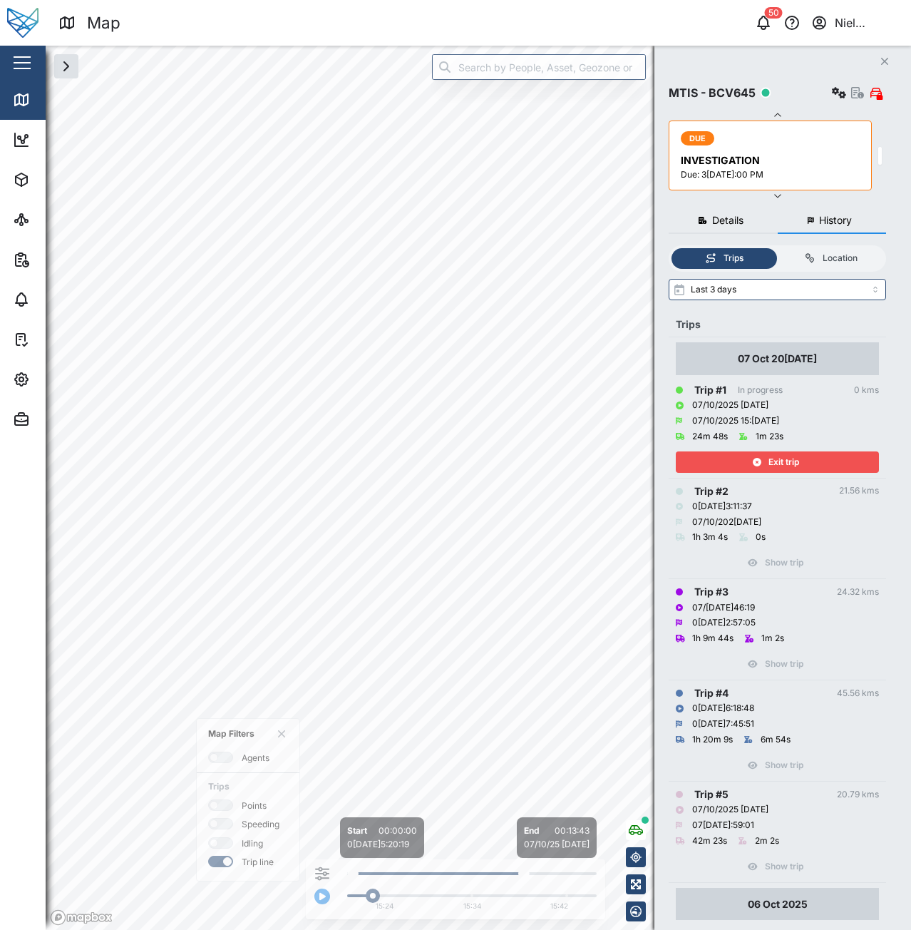
click at [221, 826] on div at bounding box center [225, 824] width 14 height 10
click at [208, 818] on input "checkbox" at bounding box center [208, 818] width 0 height 0
click at [218, 840] on div at bounding box center [225, 843] width 14 height 10
click at [208, 837] on input "checkbox" at bounding box center [208, 837] width 0 height 0
click at [31, 63] on button "button" at bounding box center [22, 63] width 24 height 24
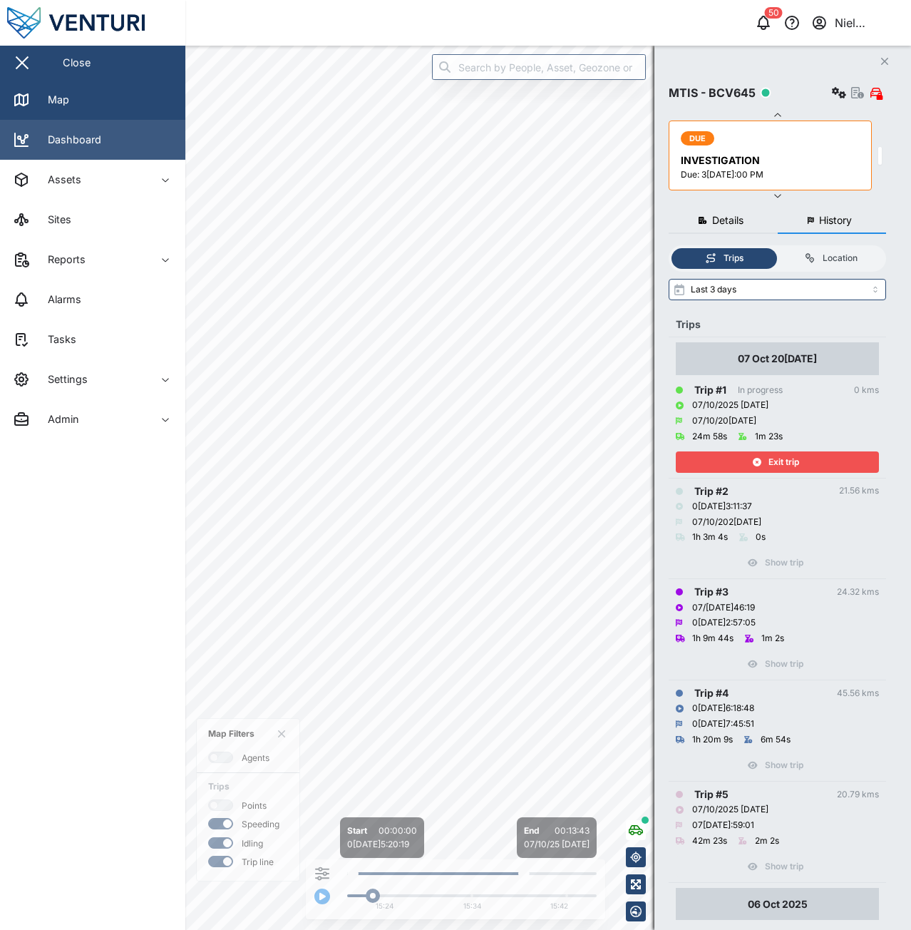
click at [62, 131] on link "Dashboard" at bounding box center [92, 140] width 185 height 40
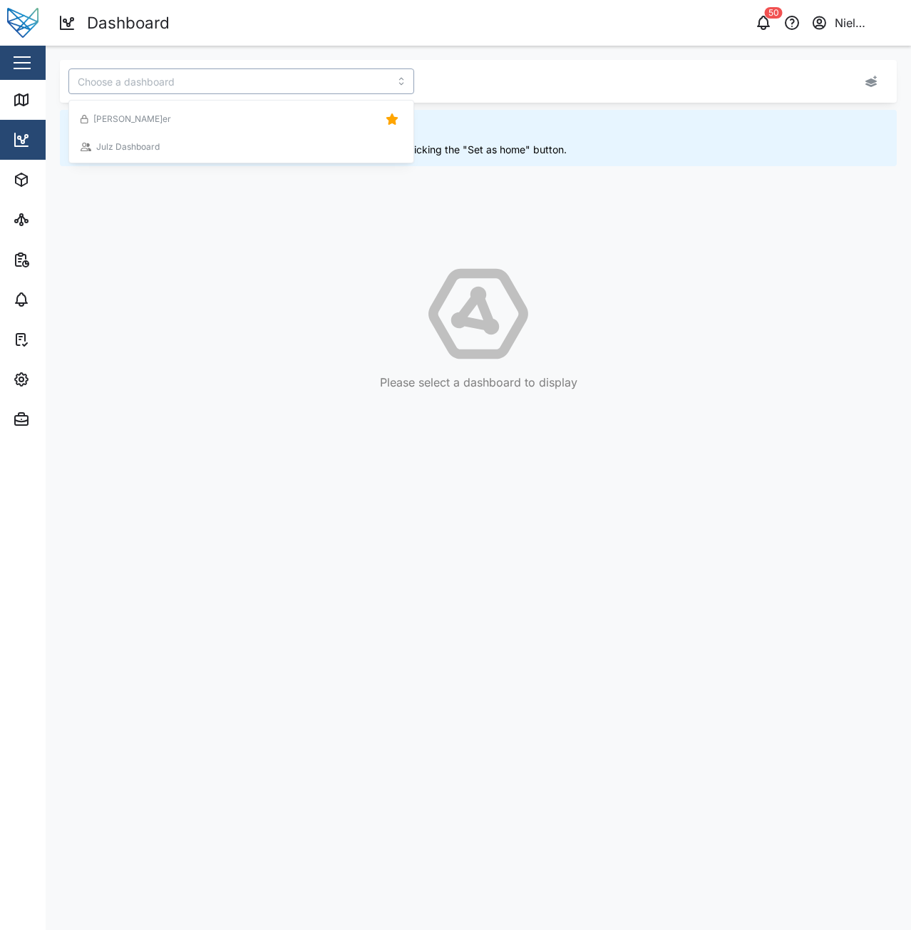
click at [314, 90] on input "search" at bounding box center [241, 81] width 346 height 26
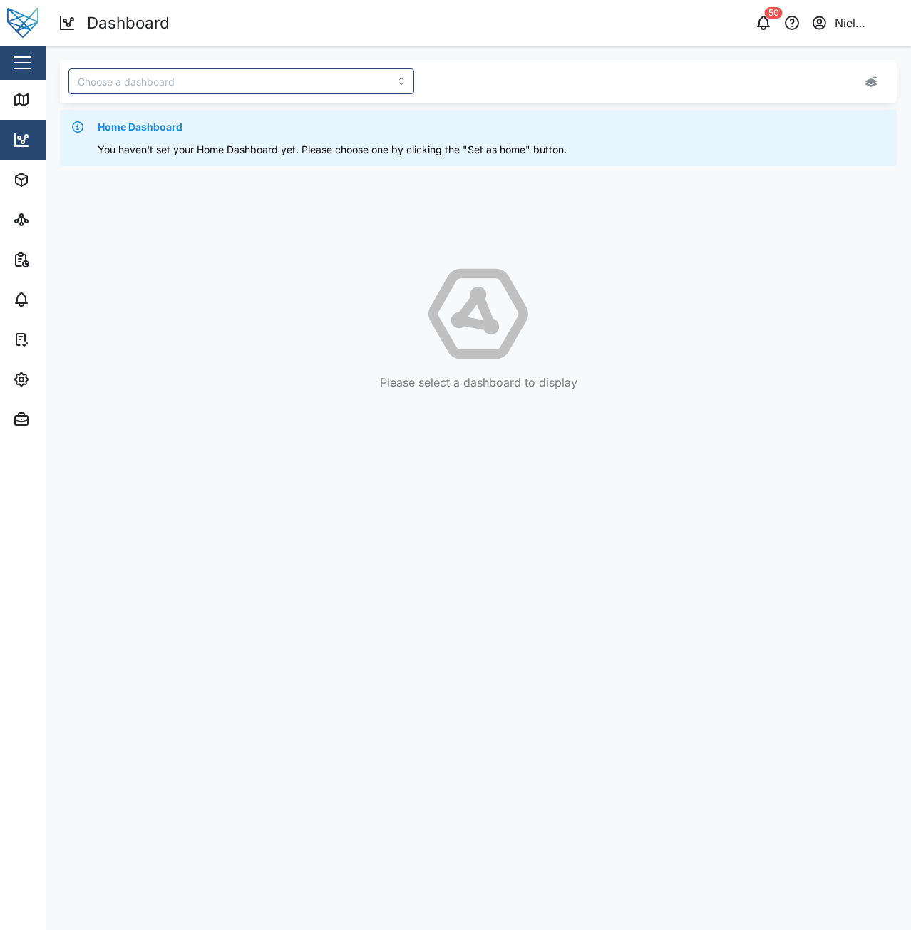
click at [26, 62] on div "button" at bounding box center [22, 62] width 17 height 1
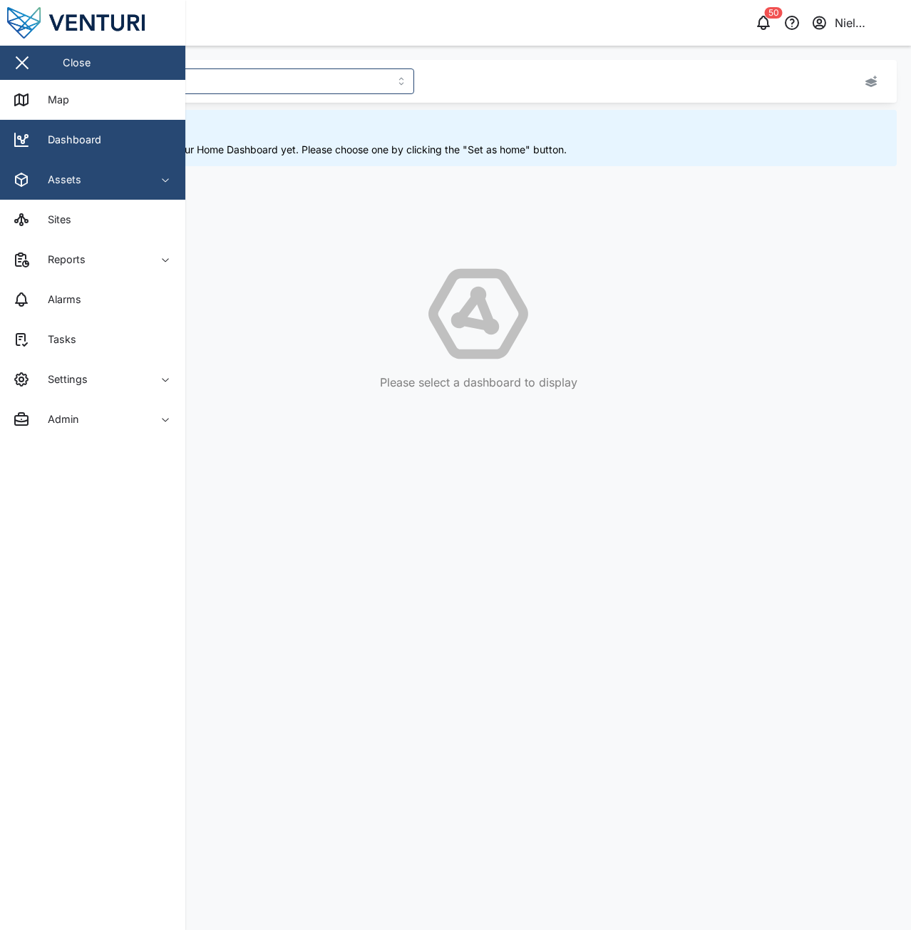
click at [41, 188] on span "Assets" at bounding box center [78, 180] width 130 height 40
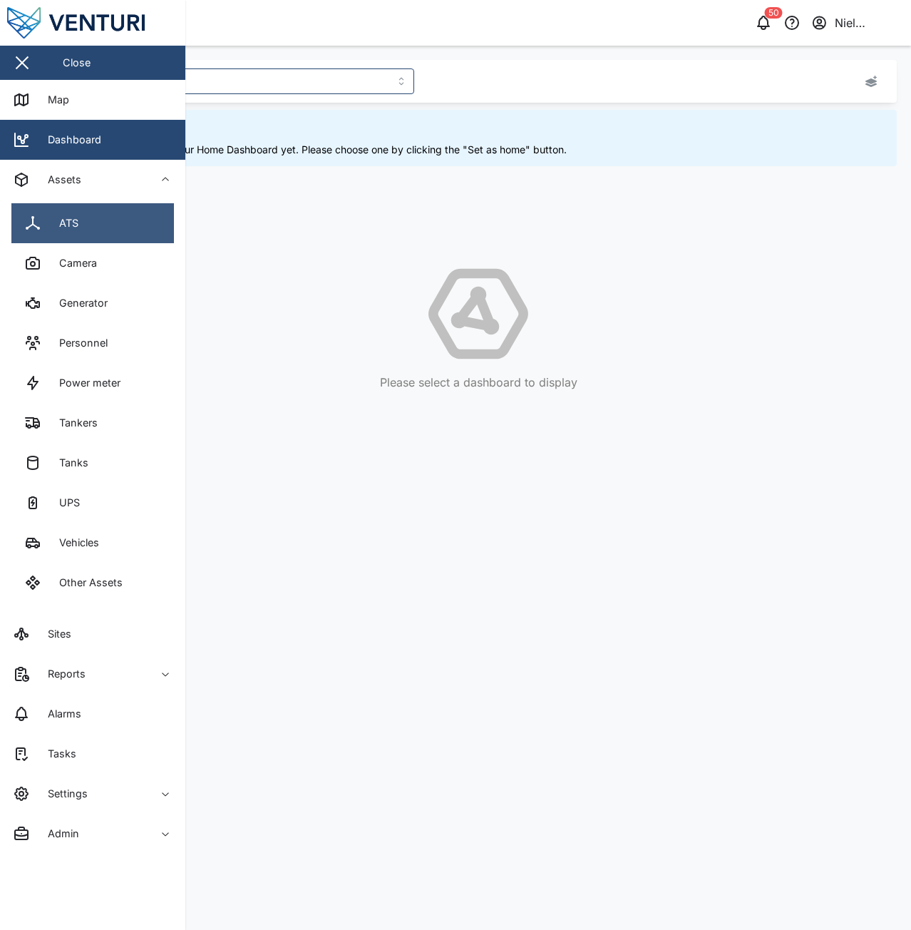
click at [59, 225] on div "ATS" at bounding box center [63, 223] width 30 height 16
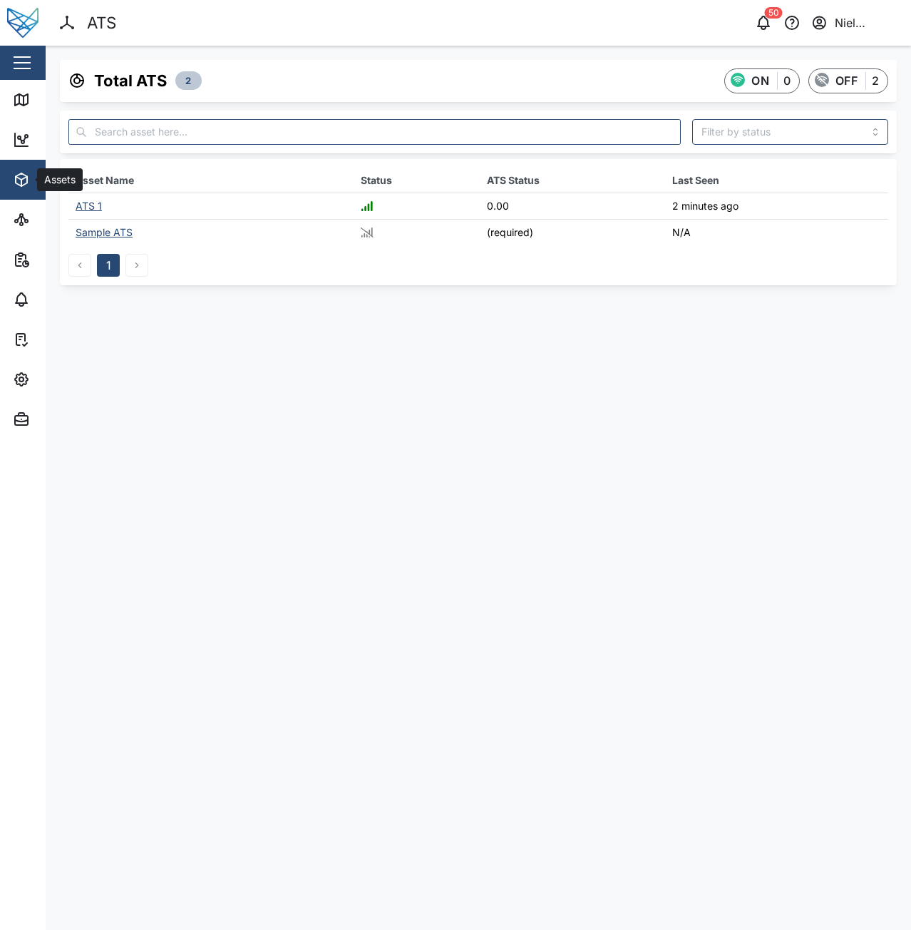
click at [20, 177] on icon "button" at bounding box center [21, 179] width 17 height 17
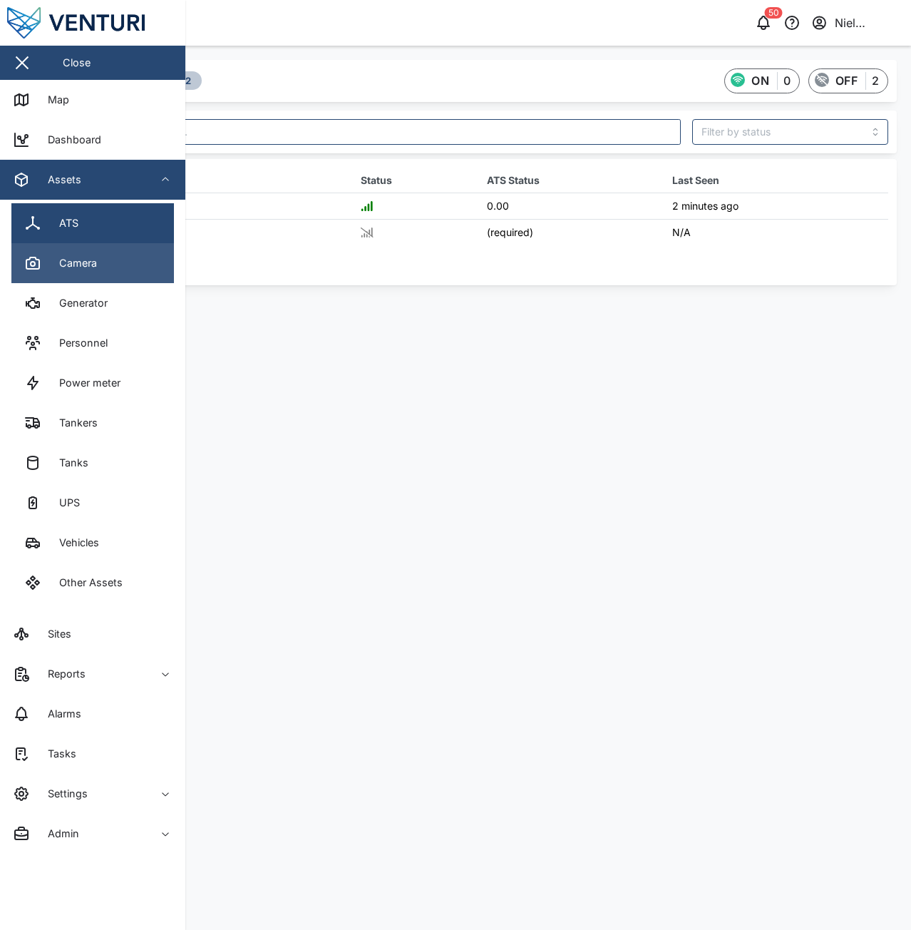
click at [97, 272] on link "Camera" at bounding box center [92, 263] width 163 height 40
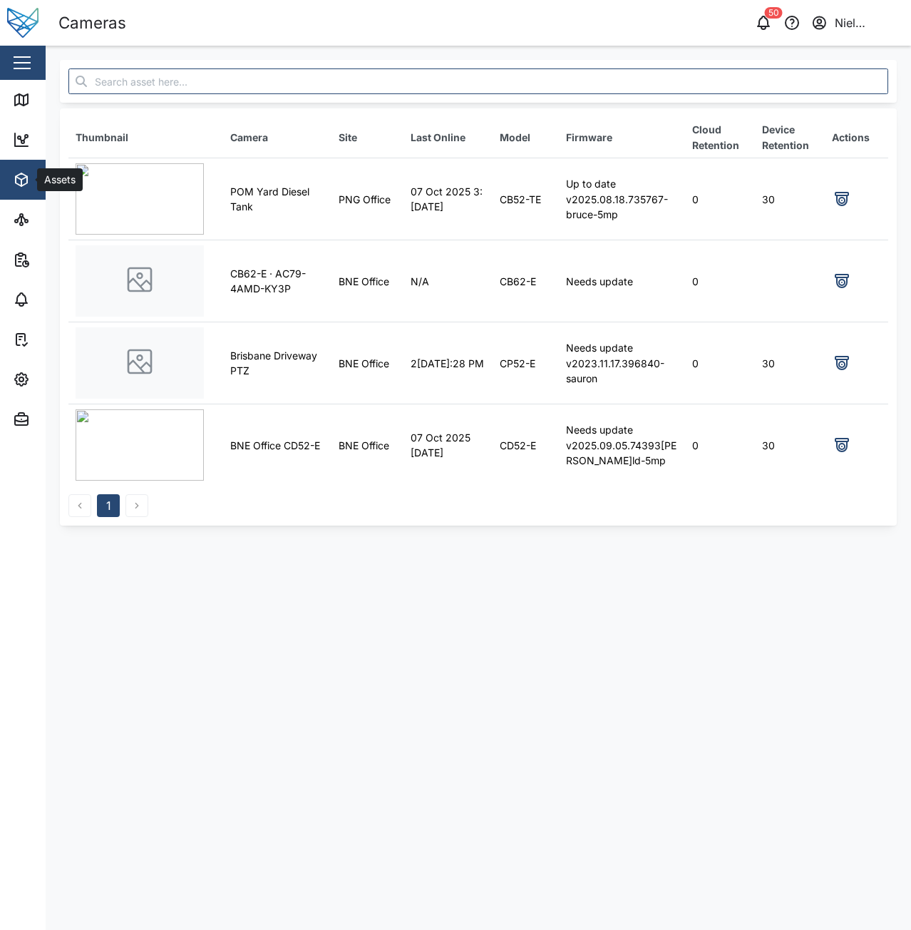
click at [34, 173] on div "Assets" at bounding box center [78, 179] width 130 height 17
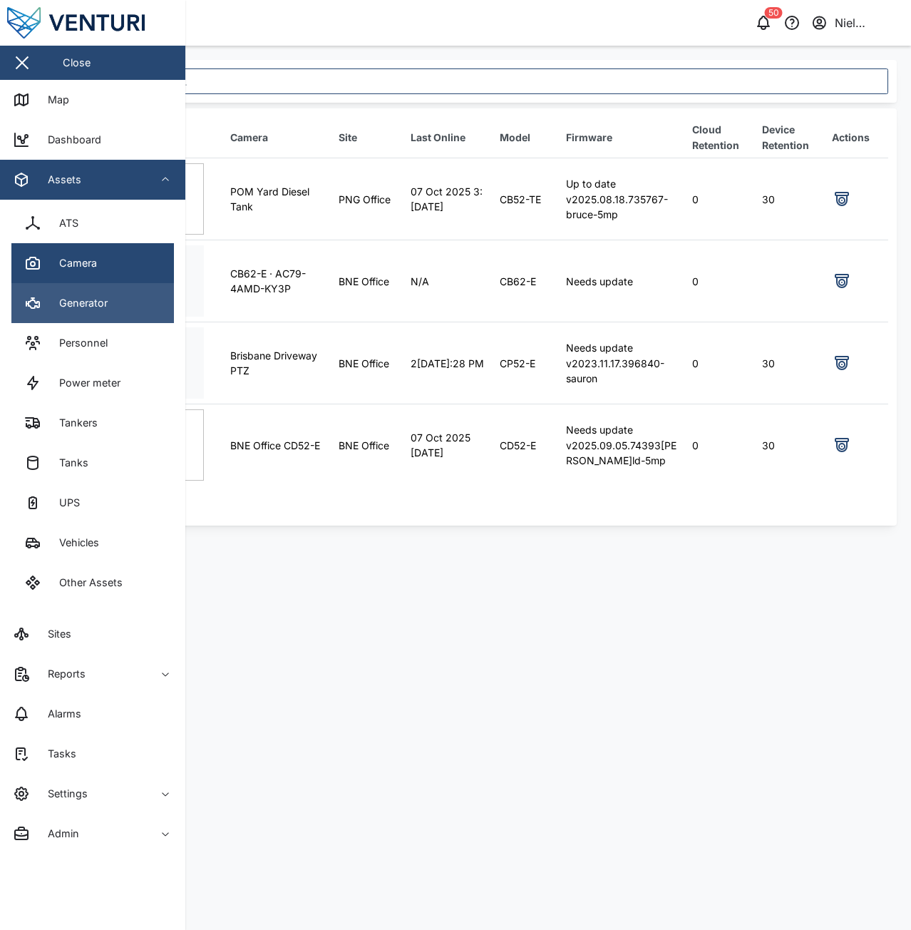
click at [77, 307] on div "Generator" at bounding box center [77, 303] width 59 height 16
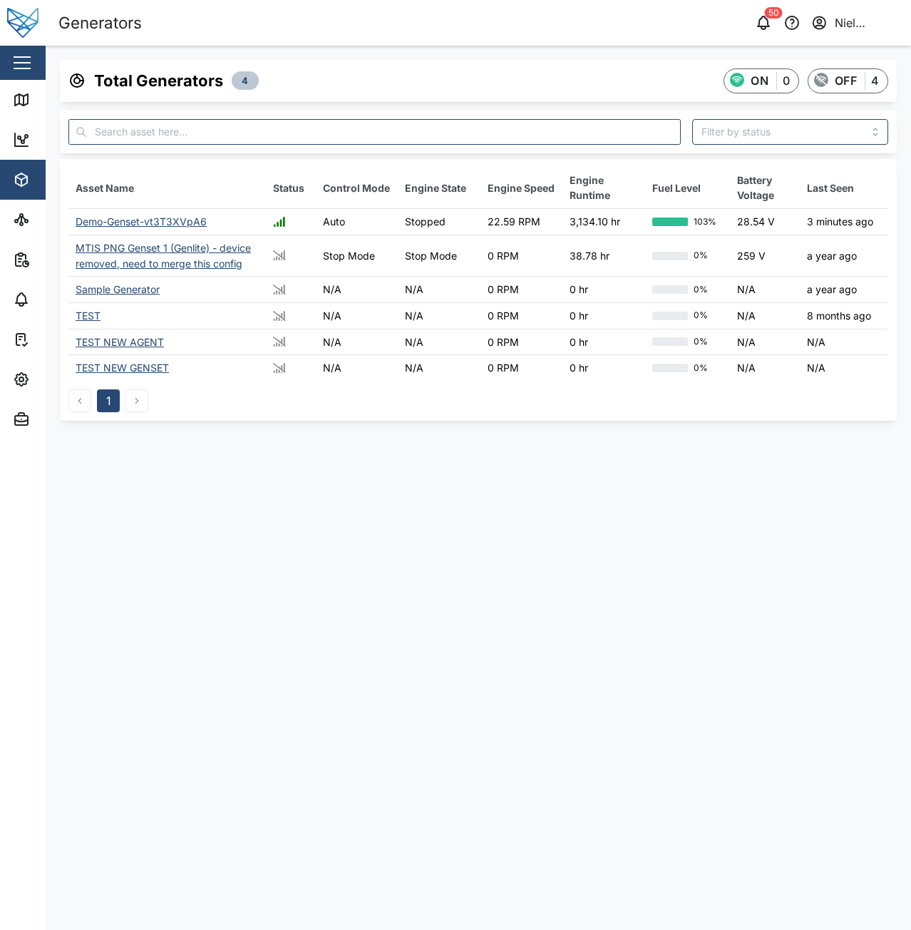
click at [31, 63] on button "button" at bounding box center [22, 63] width 24 height 24
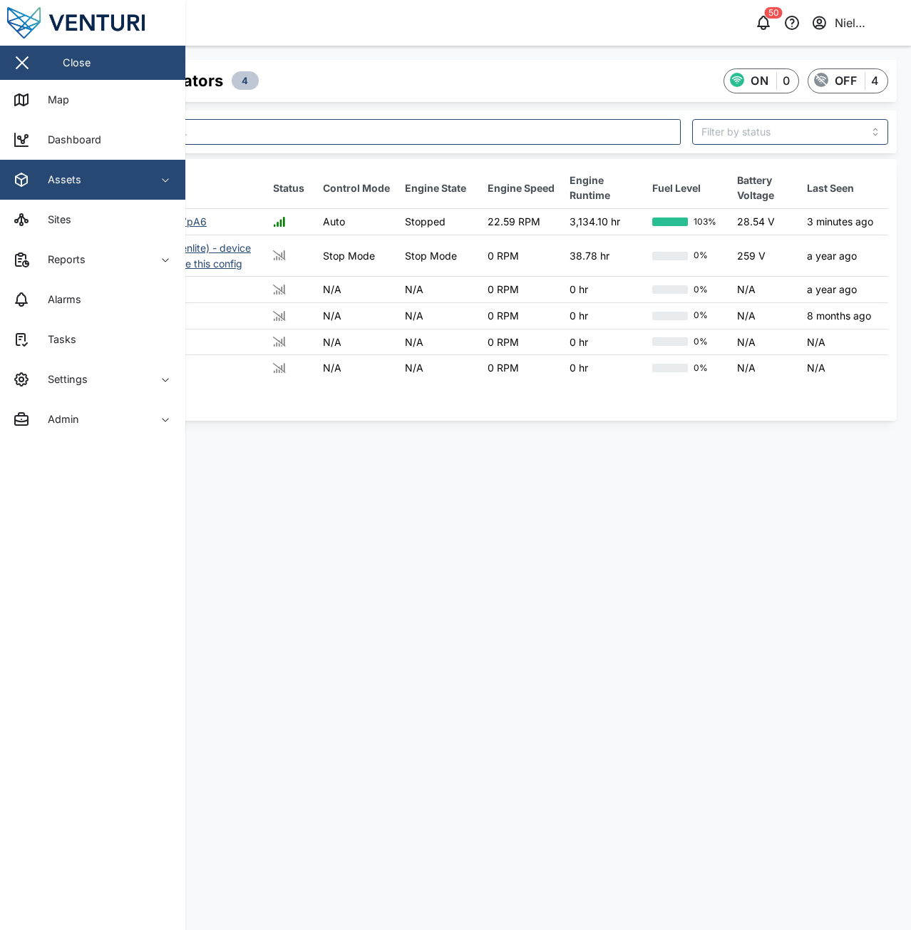
click at [62, 181] on div "Assets" at bounding box center [59, 180] width 44 height 16
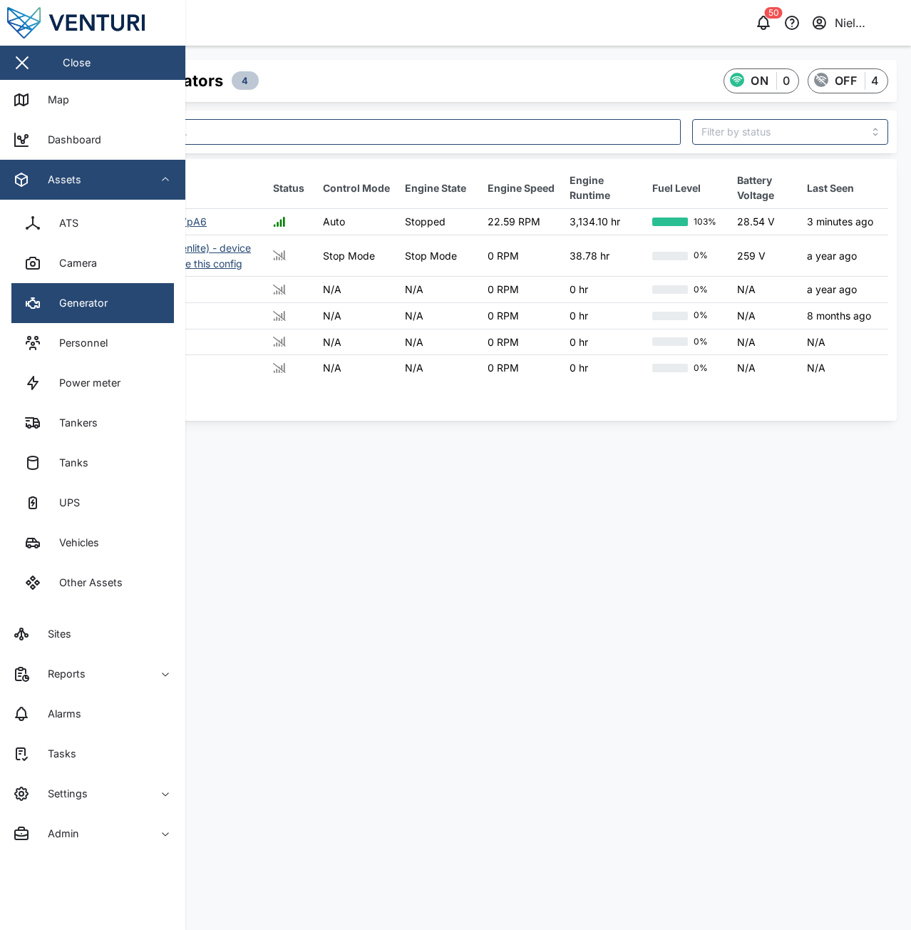
click at [426, 544] on main "Total Generators 4 ON 0 OFF 4 Asset Name Status Control Mode Engine State Engin…" at bounding box center [479, 488] width 866 height 884
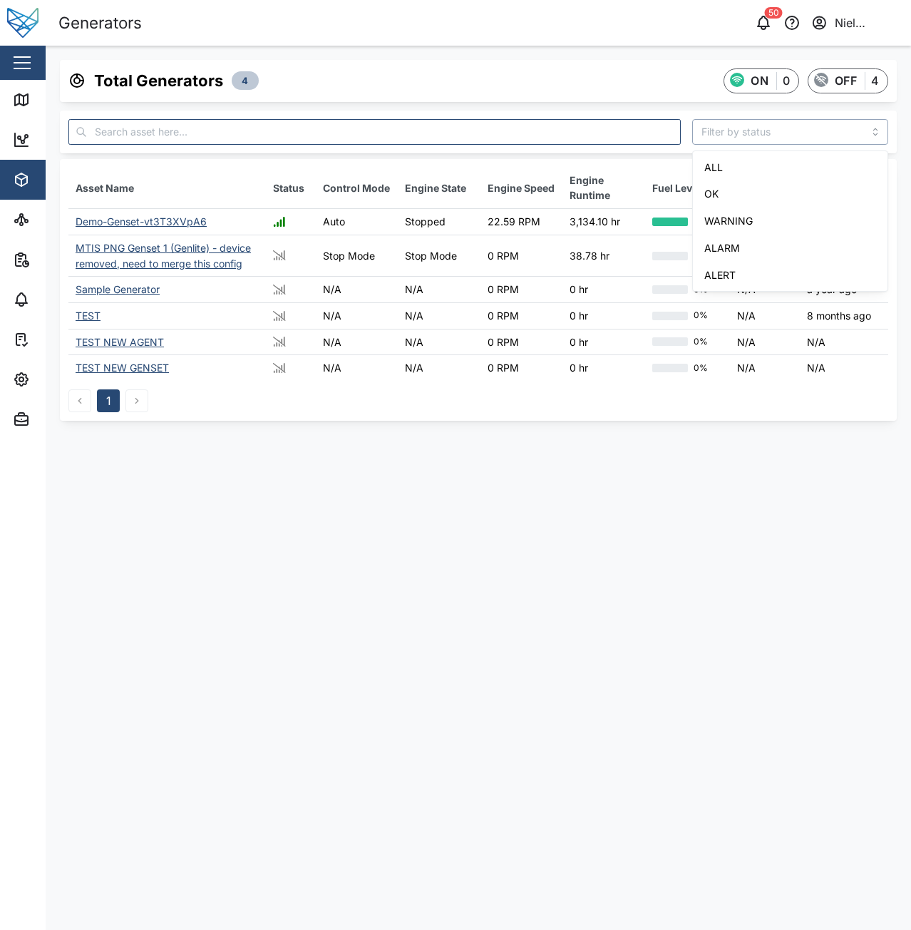
click at [813, 123] on input "search" at bounding box center [791, 132] width 197 height 26
click at [628, 501] on main "Total Generators 4 ON 0 OFF 4 Asset Name Status Control Mode Engine State Engin…" at bounding box center [479, 488] width 866 height 884
click at [15, 174] on icon "button" at bounding box center [21, 179] width 17 height 17
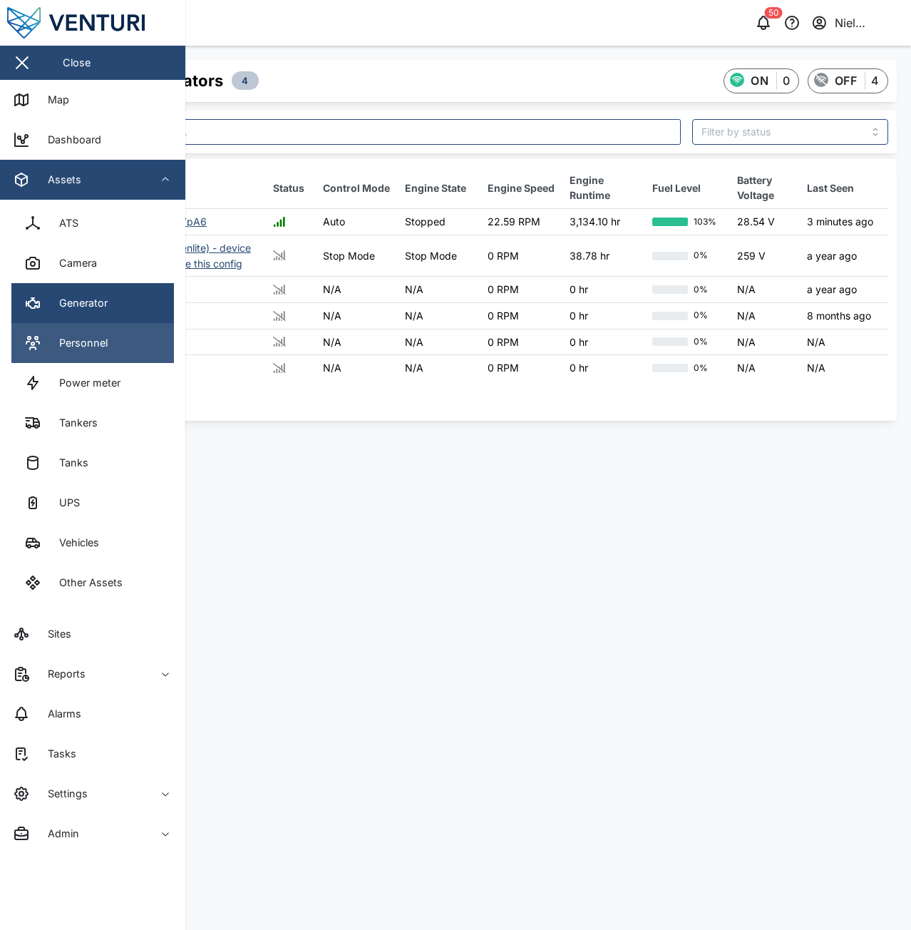
click at [122, 348] on link "Personnel" at bounding box center [92, 343] width 163 height 40
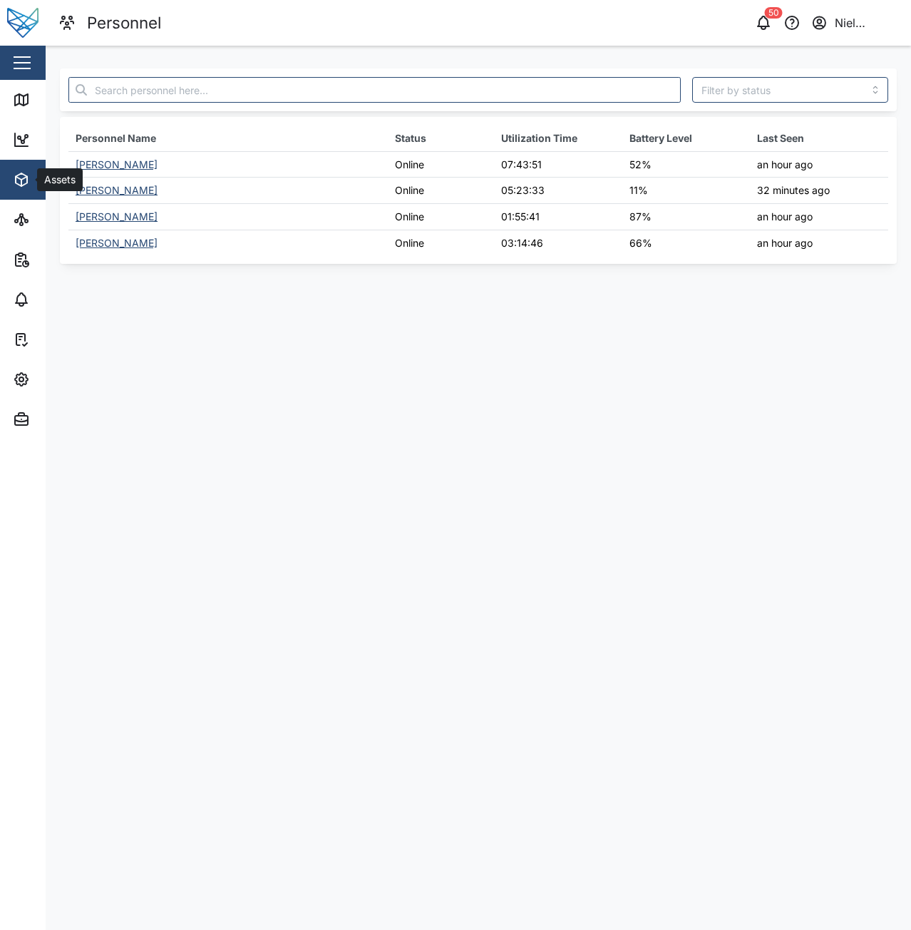
click at [35, 168] on span "Assets" at bounding box center [78, 180] width 130 height 40
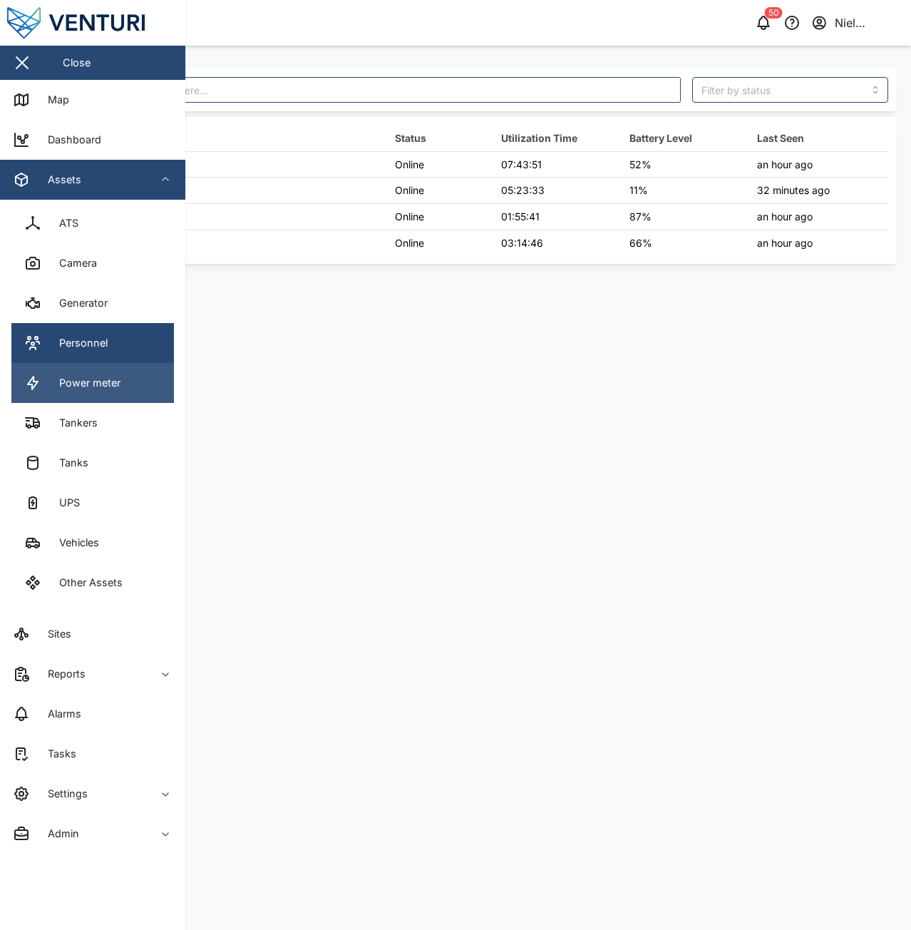
click at [101, 377] on div "Power meter" at bounding box center [84, 383] width 72 height 16
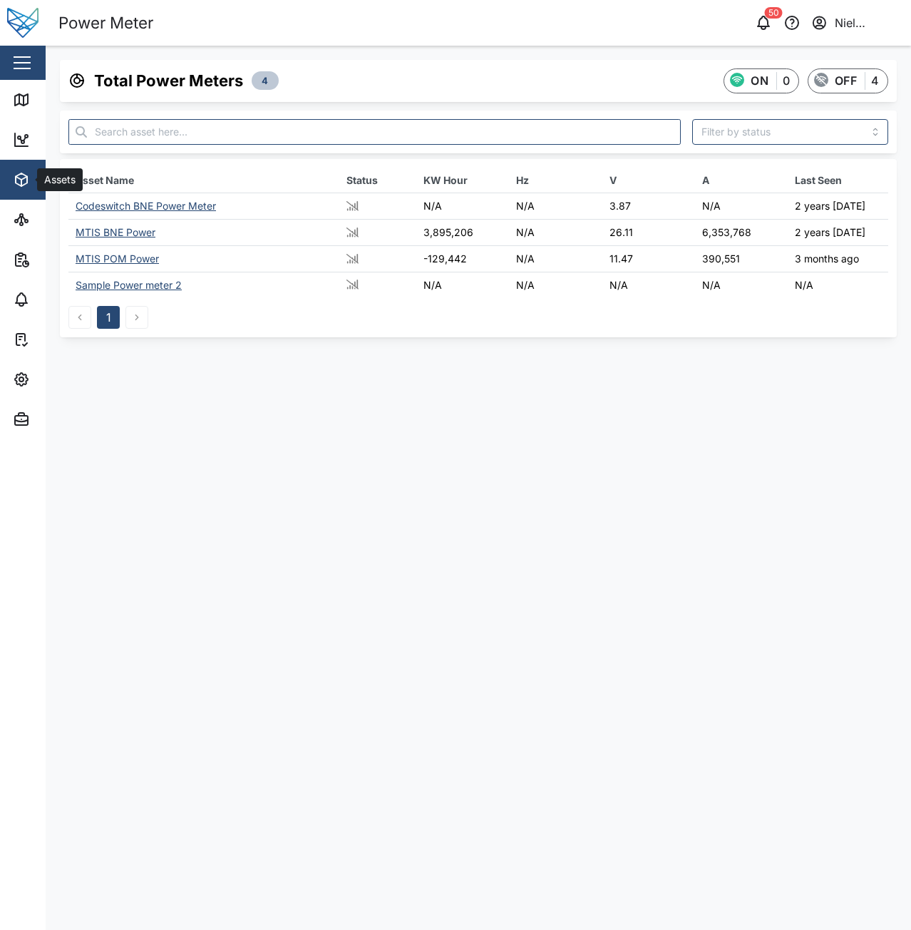
click at [12, 183] on button "Assets" at bounding box center [92, 180] width 185 height 40
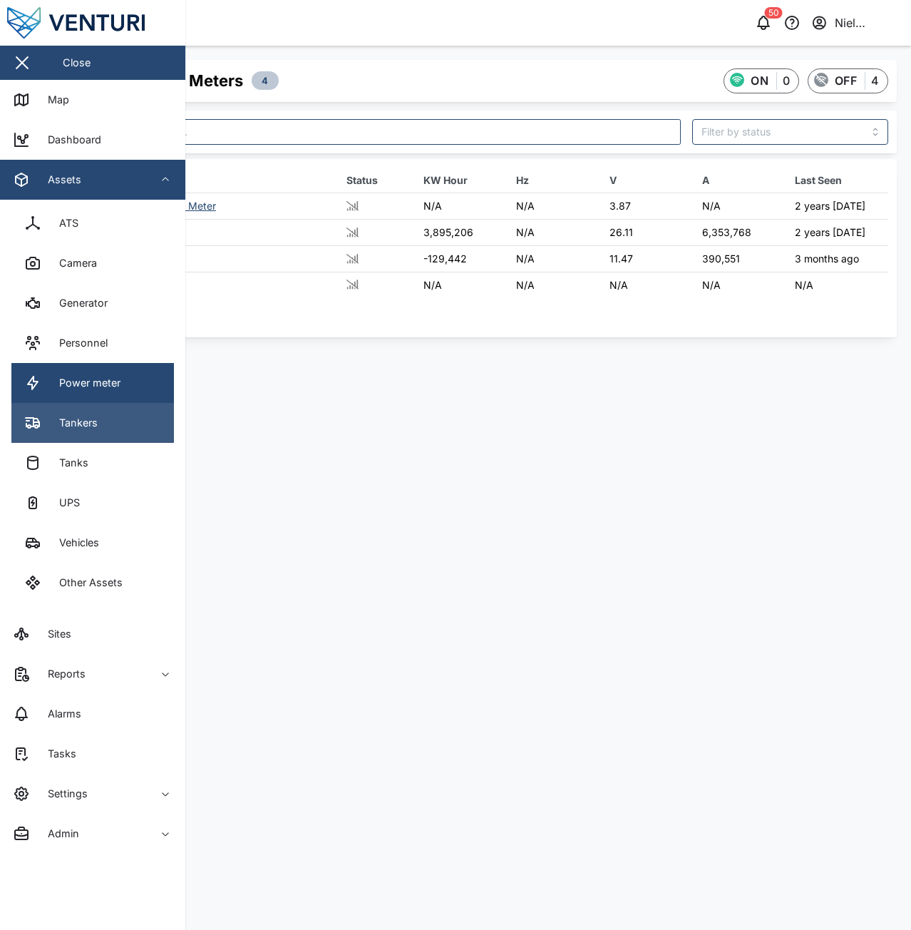
click at [94, 424] on div "Tankers" at bounding box center [72, 423] width 49 height 16
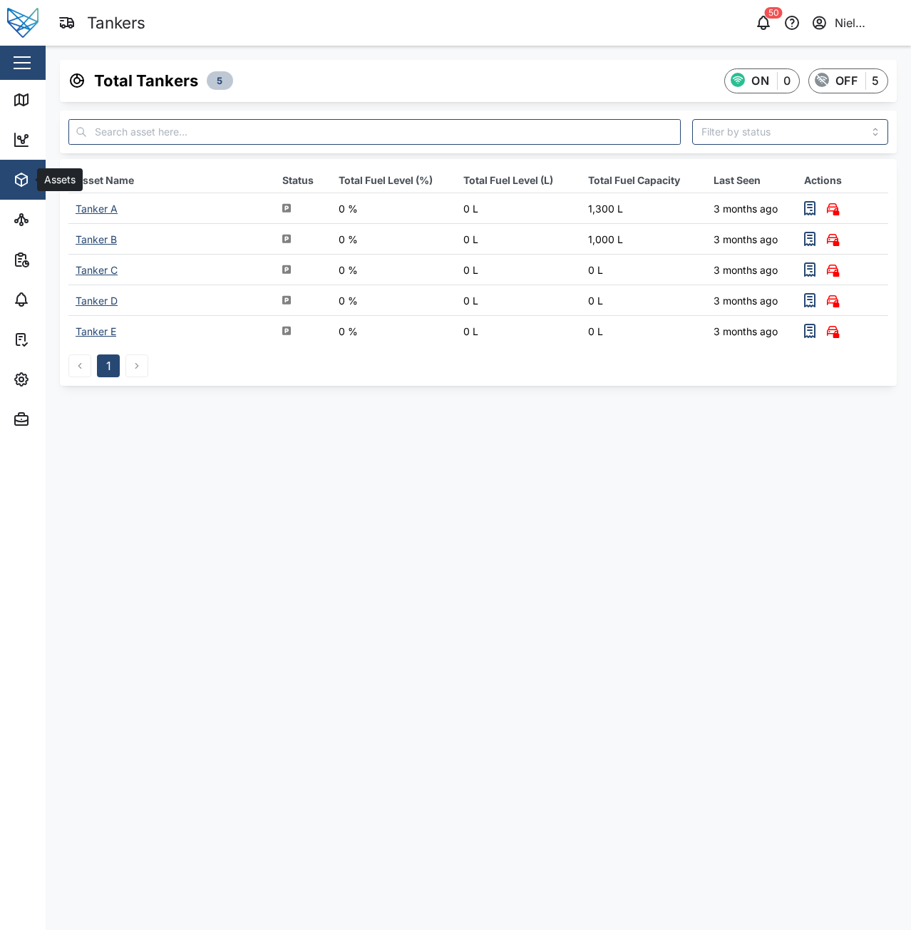
click at [23, 176] on icon "button" at bounding box center [21, 179] width 17 height 17
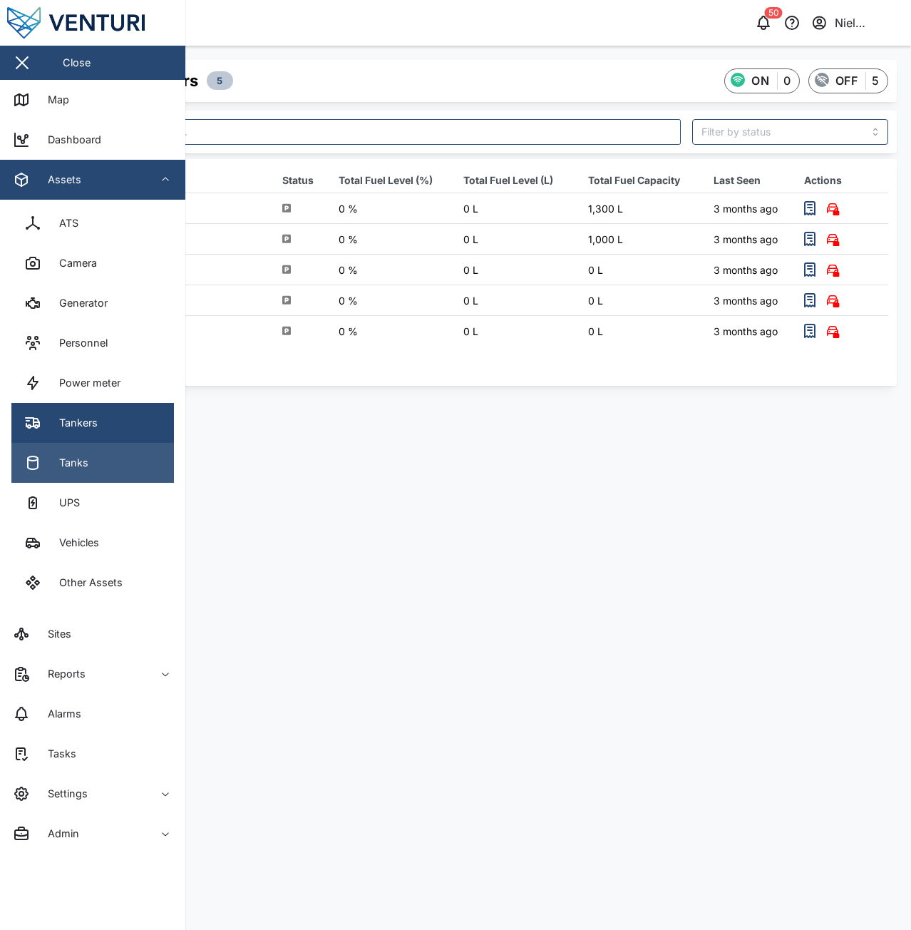
click at [80, 463] on div "Tanks" at bounding box center [68, 463] width 40 height 16
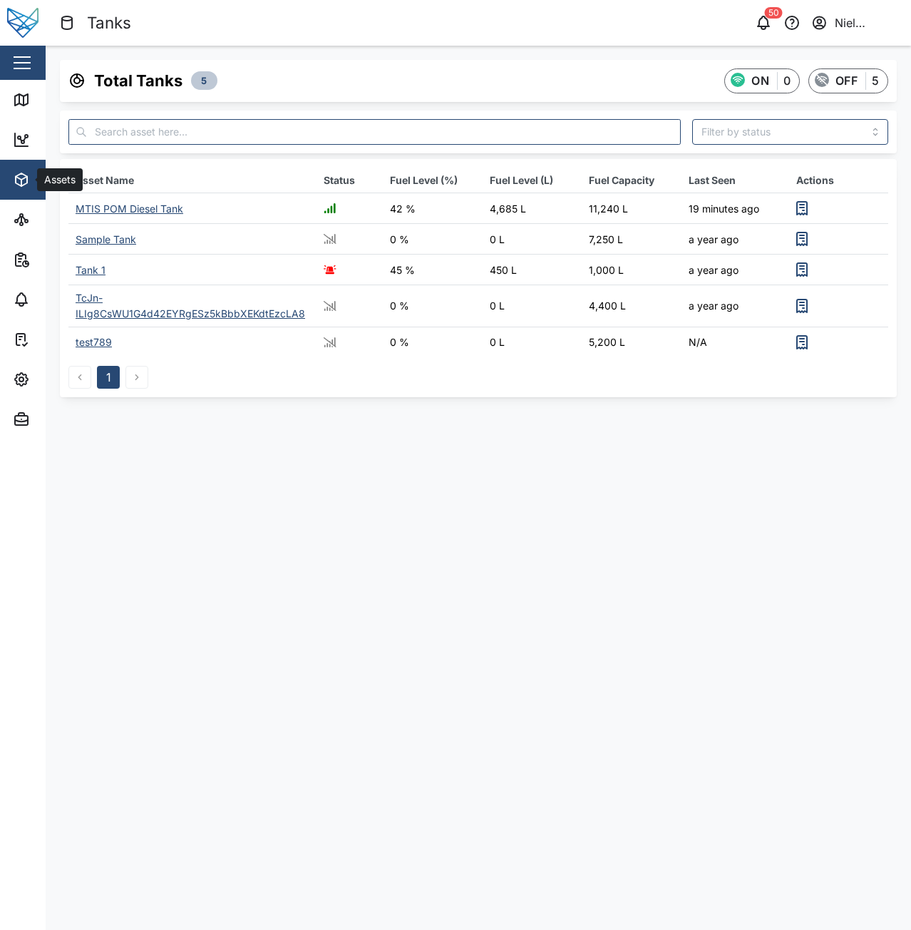
click at [22, 175] on icon "button" at bounding box center [21, 179] width 17 height 17
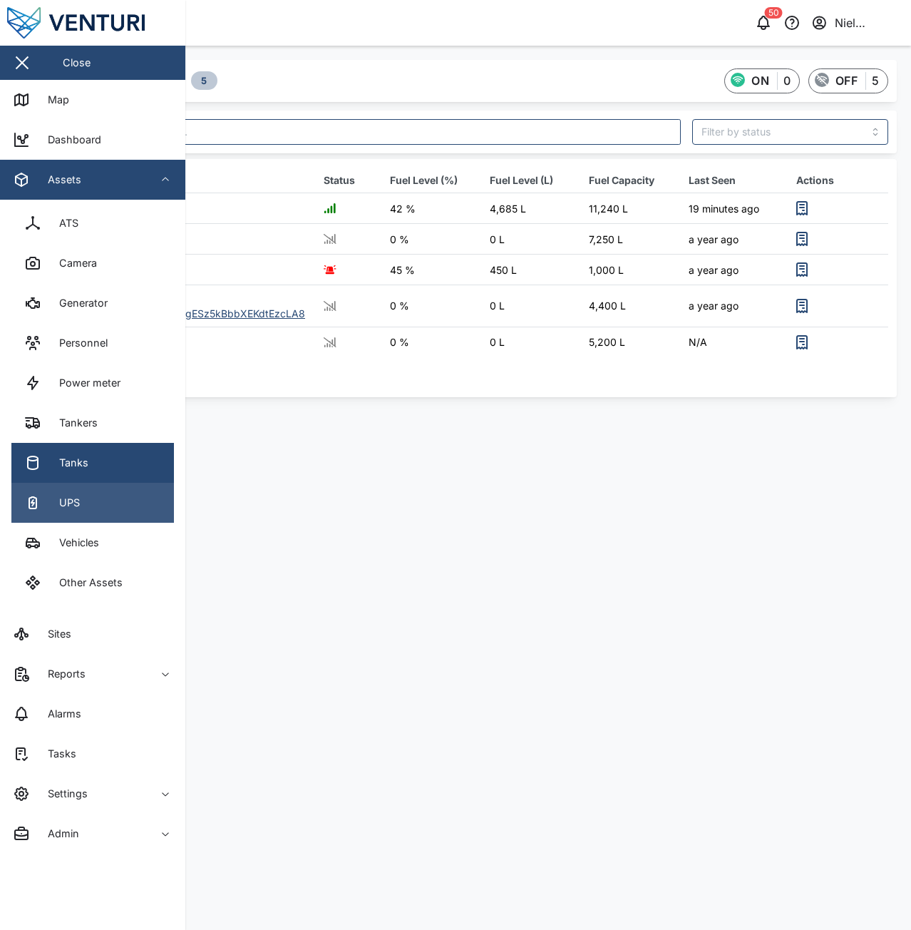
click at [83, 506] on link "UPS" at bounding box center [92, 503] width 163 height 40
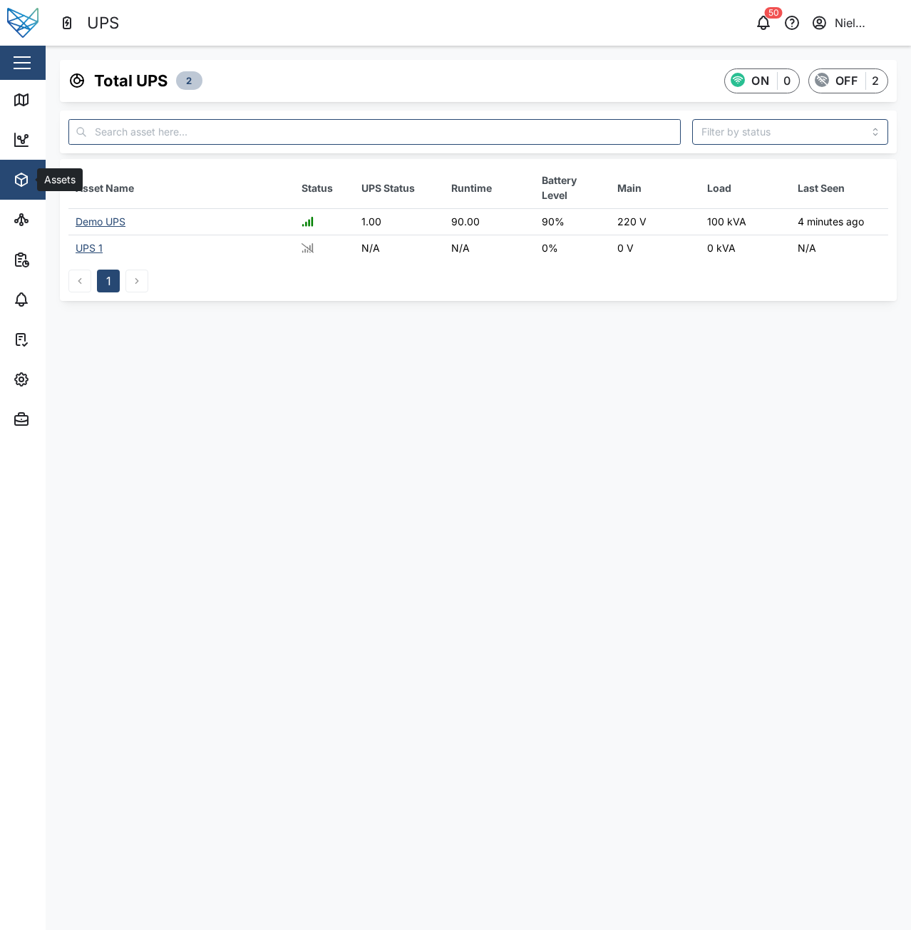
click at [23, 187] on icon "button" at bounding box center [21, 179] width 17 height 17
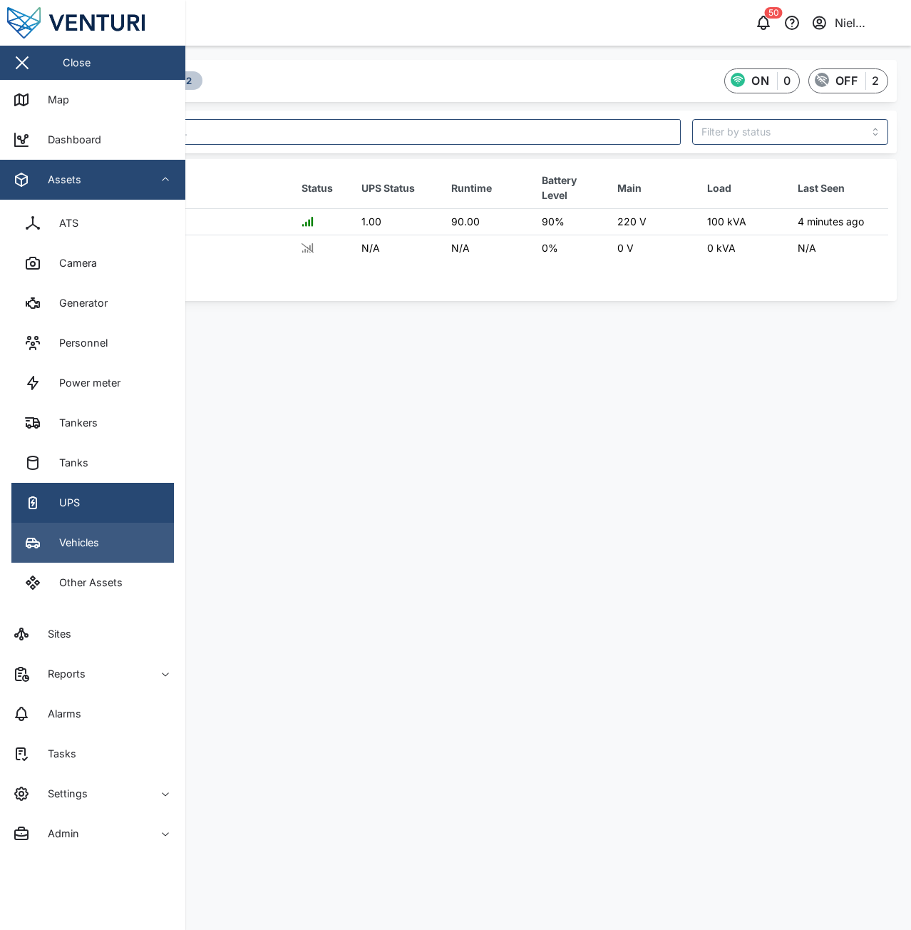
click at [115, 537] on link "Vehicles" at bounding box center [92, 543] width 163 height 40
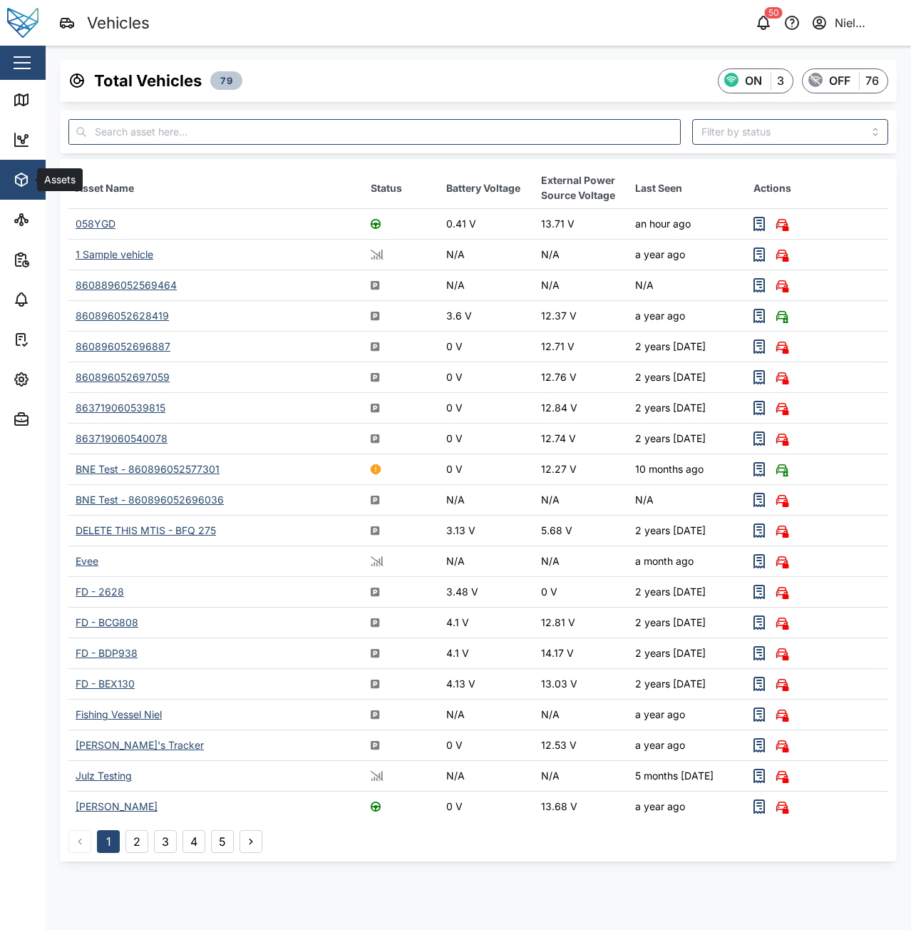
click at [29, 173] on icon "button" at bounding box center [21, 179] width 17 height 17
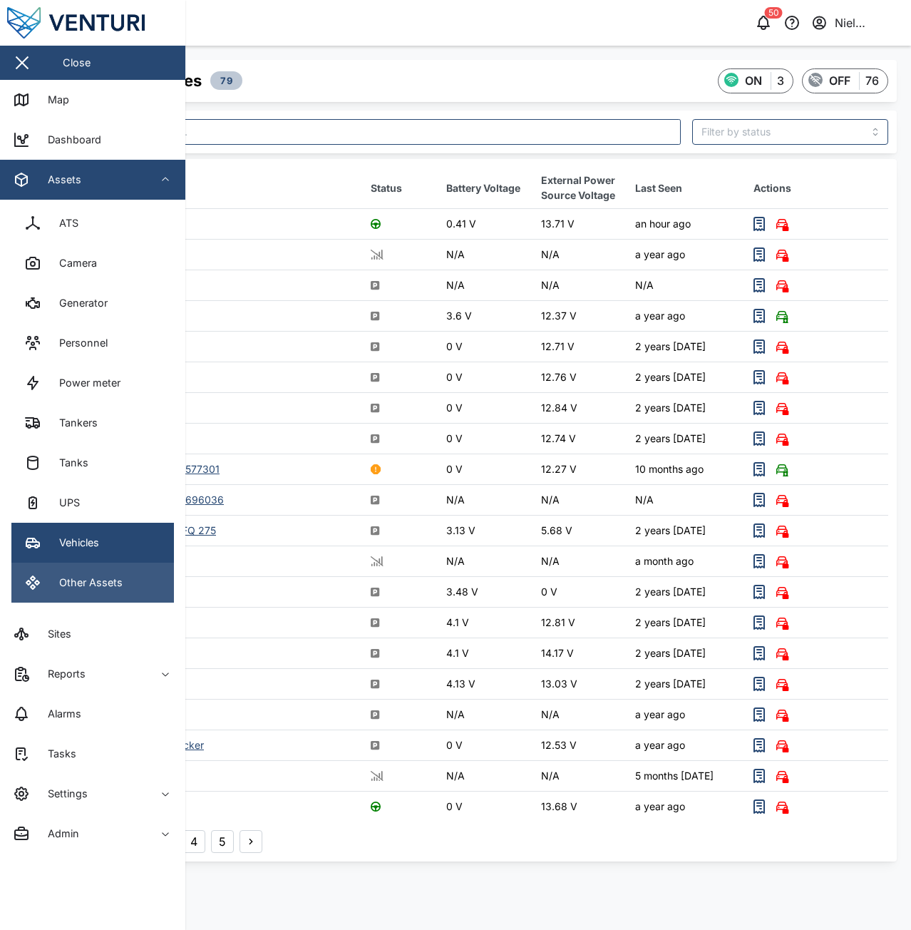
click at [97, 589] on div "Other Assets" at bounding box center [85, 583] width 74 height 16
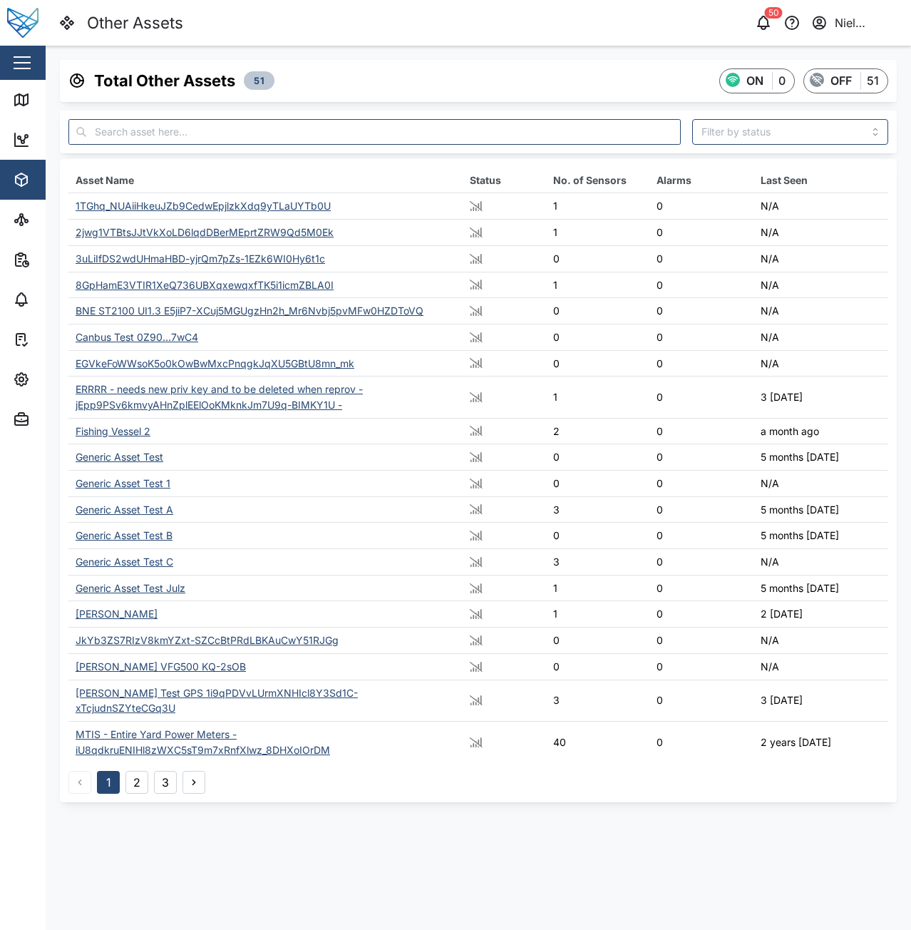
click at [157, 208] on div "1TGhq_NUAiiHkeuJZb9CedwEpjlzkXdq9yTLaUYTb0U" at bounding box center [203, 206] width 255 height 12
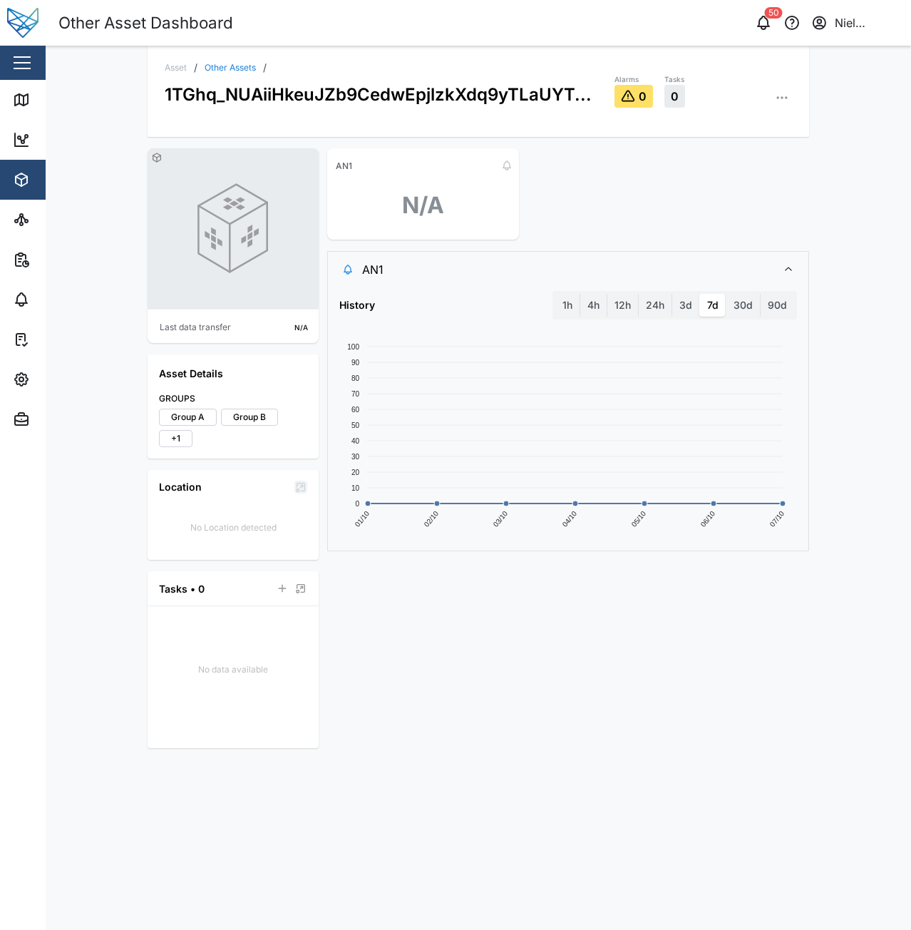
click at [787, 106] on button "button" at bounding box center [782, 98] width 20 height 20
click at [787, 105] on icon "button" at bounding box center [782, 98] width 14 height 14
click at [19, 163] on span "Assets" at bounding box center [78, 180] width 130 height 40
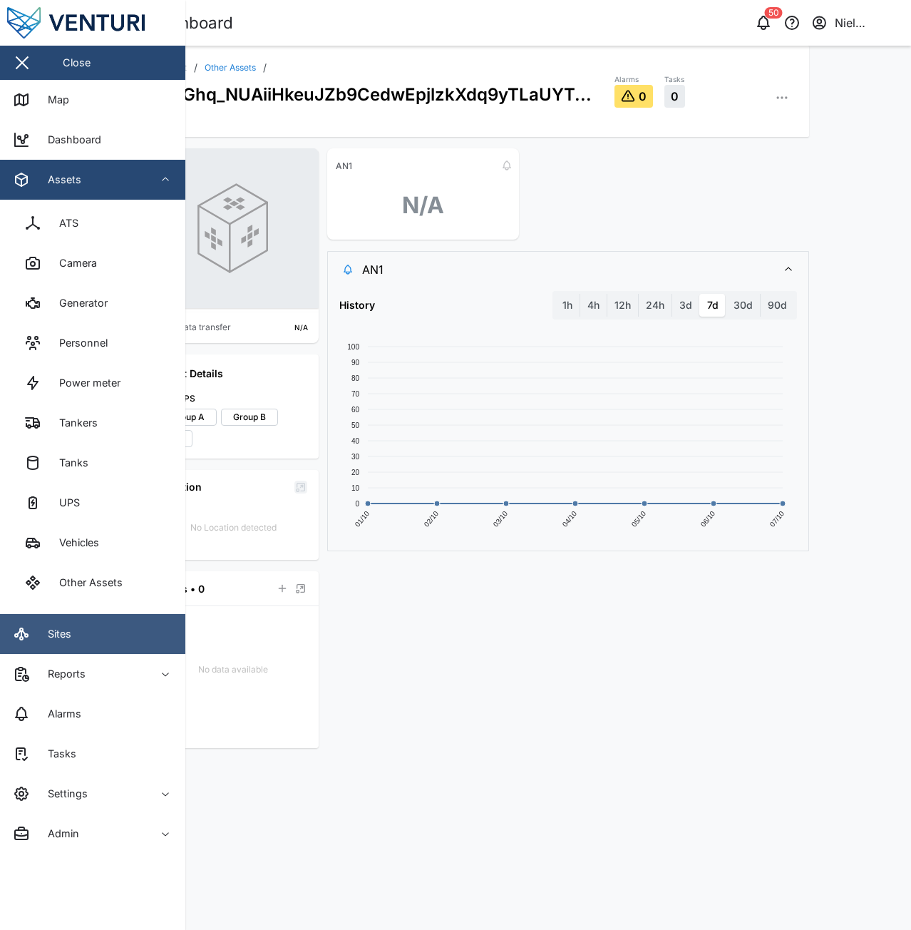
click at [86, 633] on link "Sites" at bounding box center [92, 634] width 185 height 40
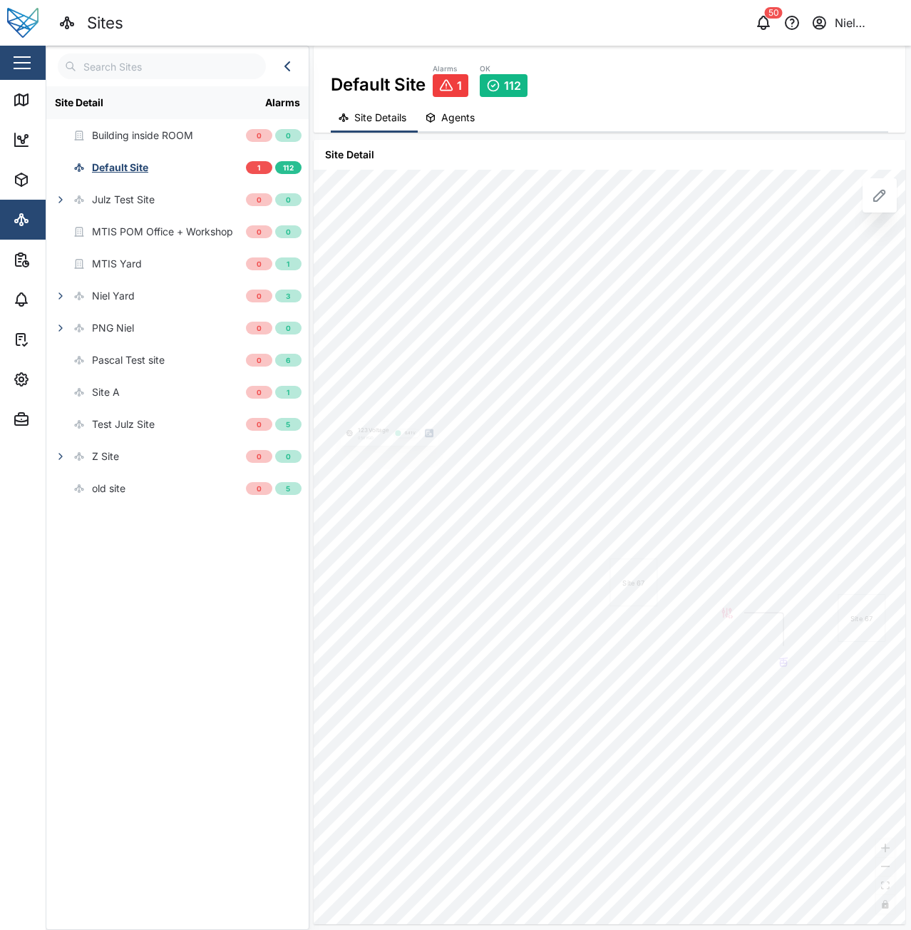
click at [220, 76] on input "text" at bounding box center [162, 66] width 208 height 26
click at [57, 195] on icon "button" at bounding box center [60, 199] width 11 height 11
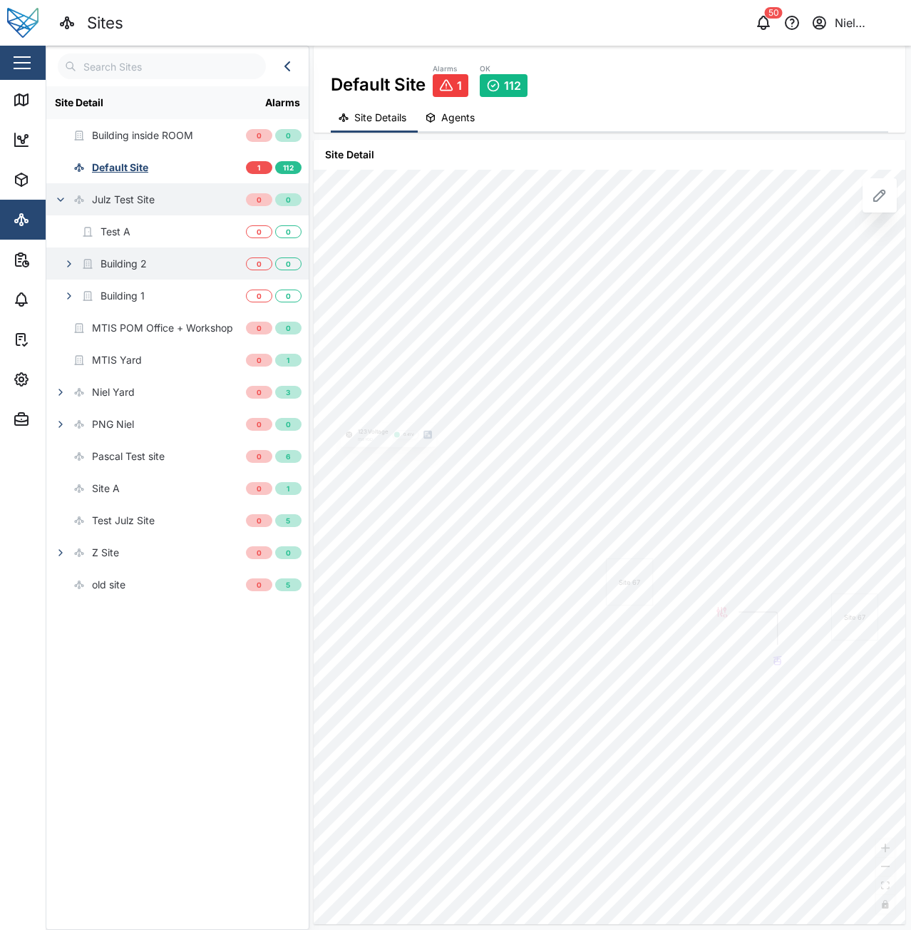
click at [68, 269] on icon "button" at bounding box center [68, 263] width 11 height 11
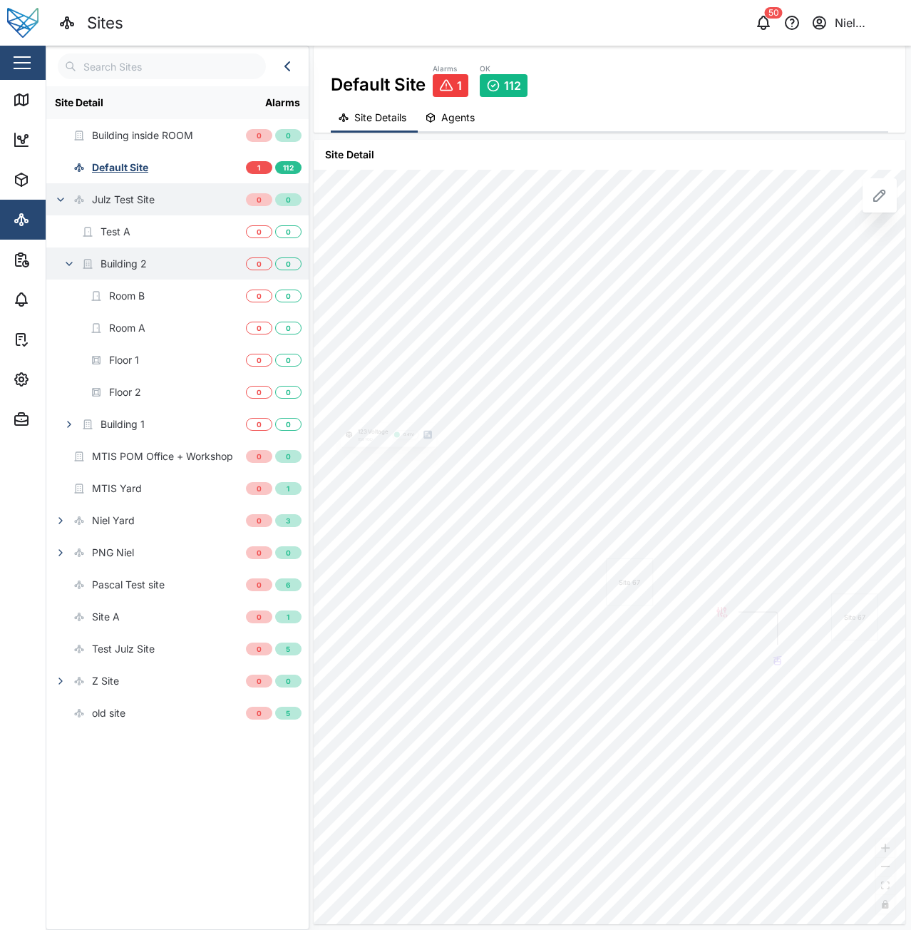
click at [66, 272] on button "button" at bounding box center [69, 264] width 20 height 20
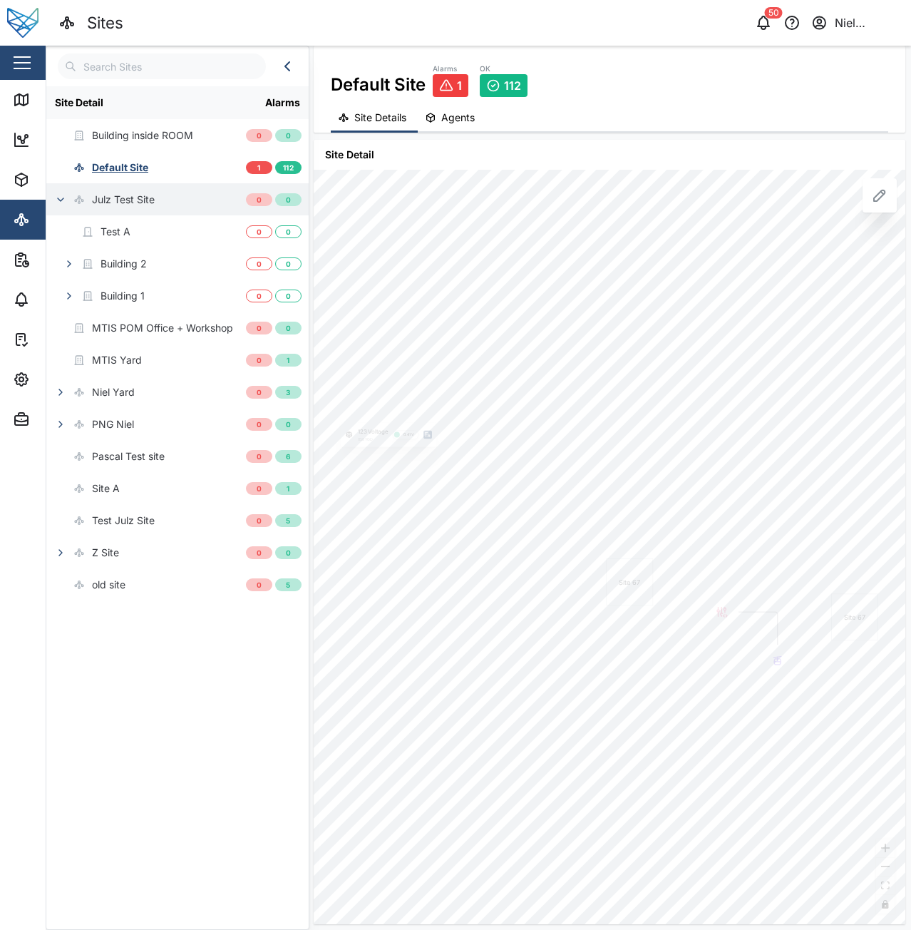
click at [60, 205] on icon "button" at bounding box center [60, 199] width 11 height 11
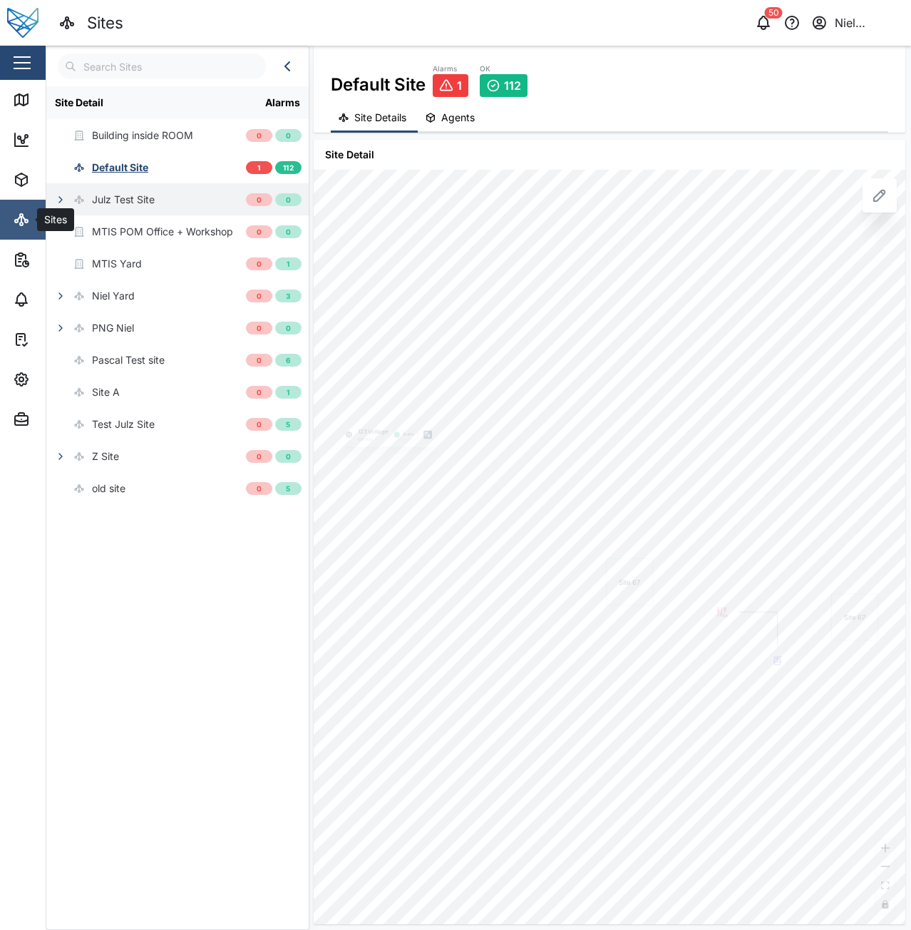
click at [25, 218] on icon at bounding box center [21, 219] width 17 height 17
click at [19, 257] on icon "button" at bounding box center [21, 259] width 17 height 17
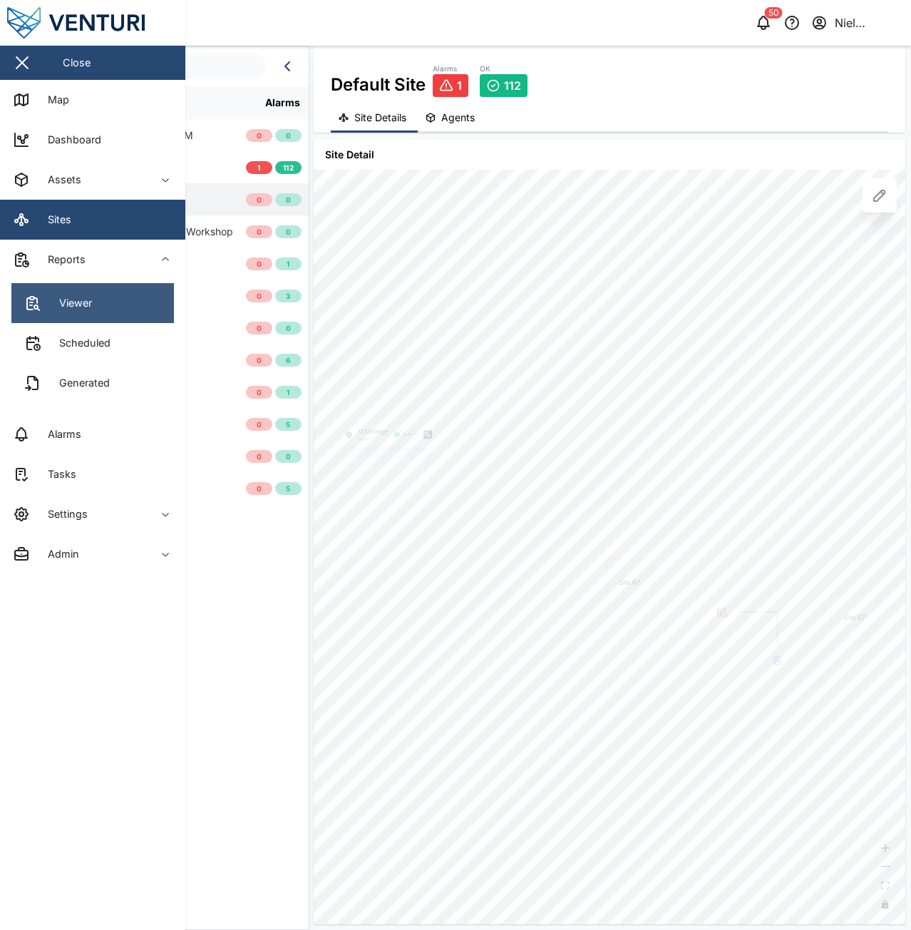
click at [58, 307] on div "Viewer" at bounding box center [70, 303] width 44 height 16
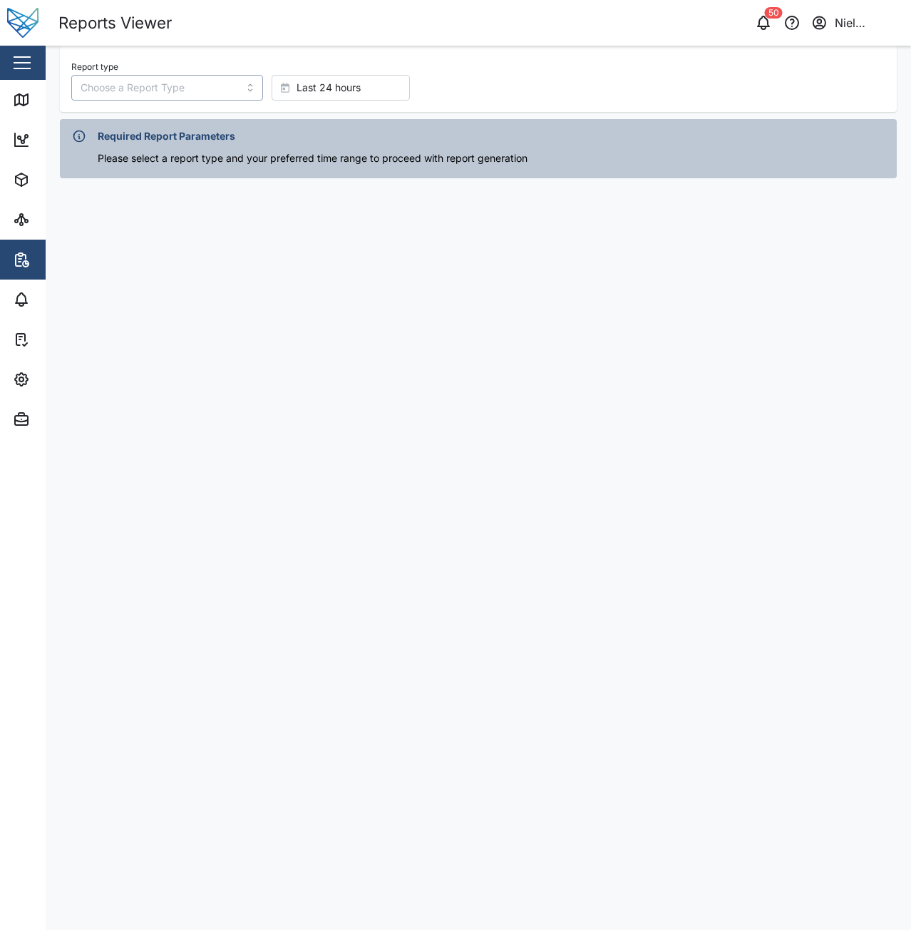
click at [163, 82] on input "Report type" at bounding box center [167, 88] width 192 height 26
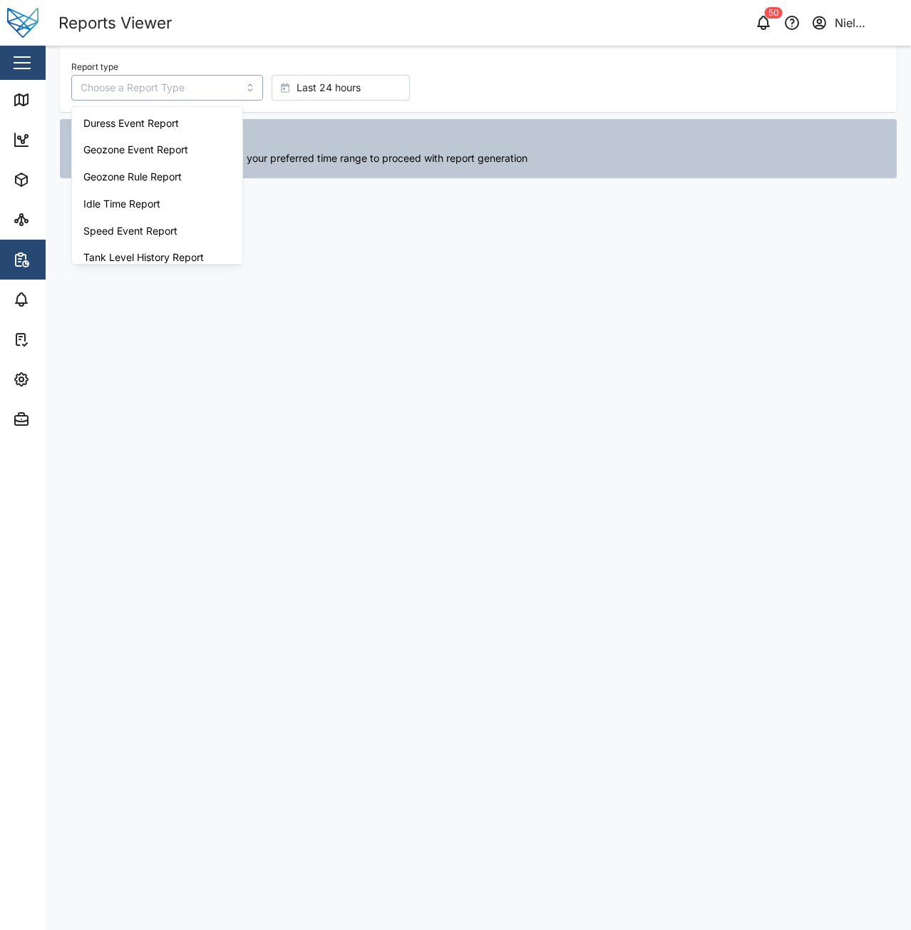
click at [163, 82] on input "Report type" at bounding box center [167, 88] width 192 height 26
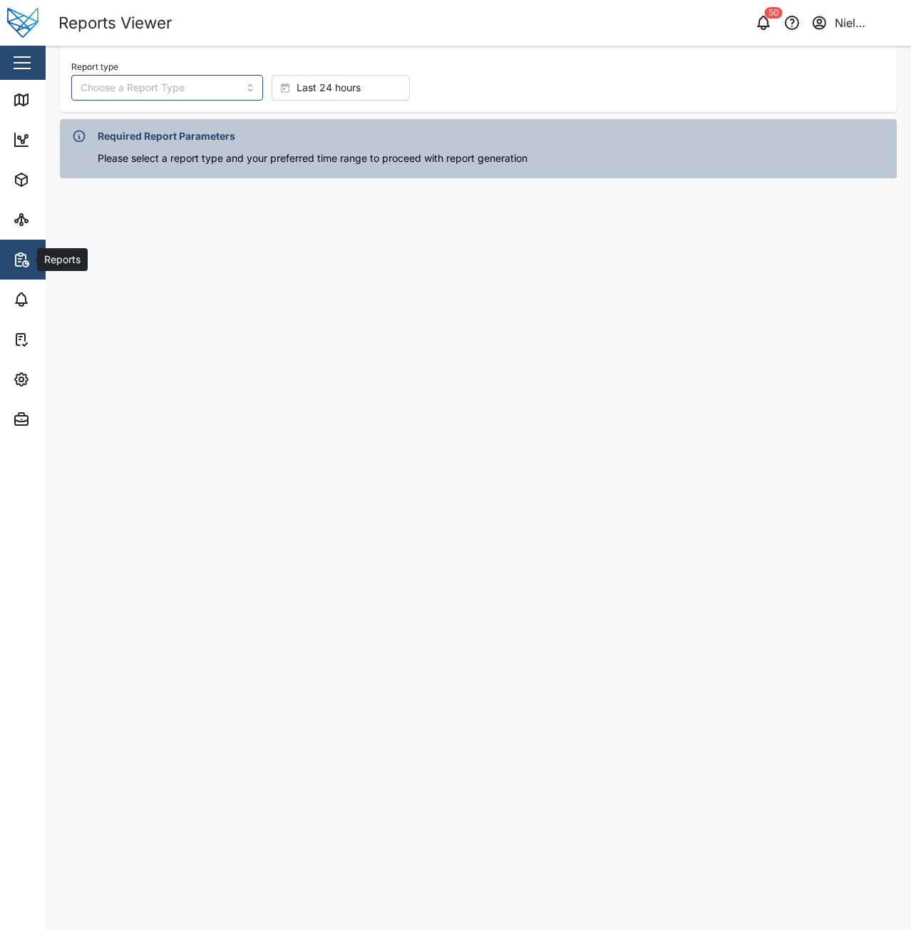
click at [31, 255] on div "Reports" at bounding box center [78, 259] width 130 height 17
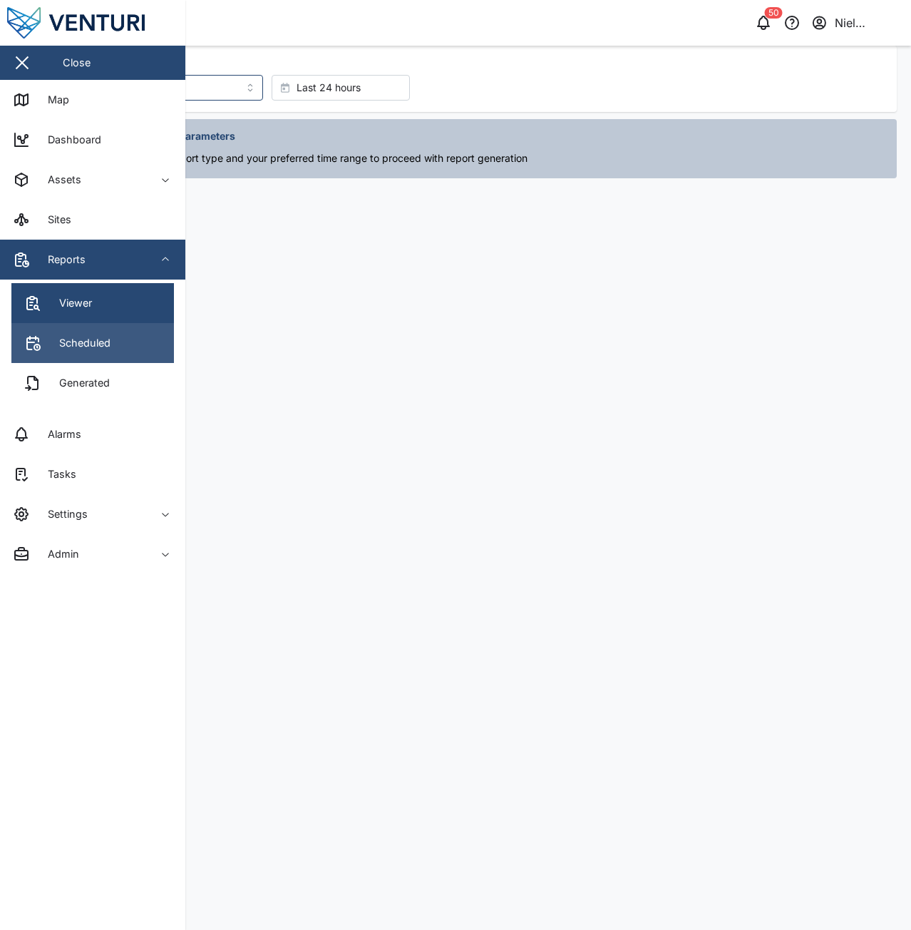
click at [68, 331] on link "Scheduled" at bounding box center [92, 343] width 163 height 40
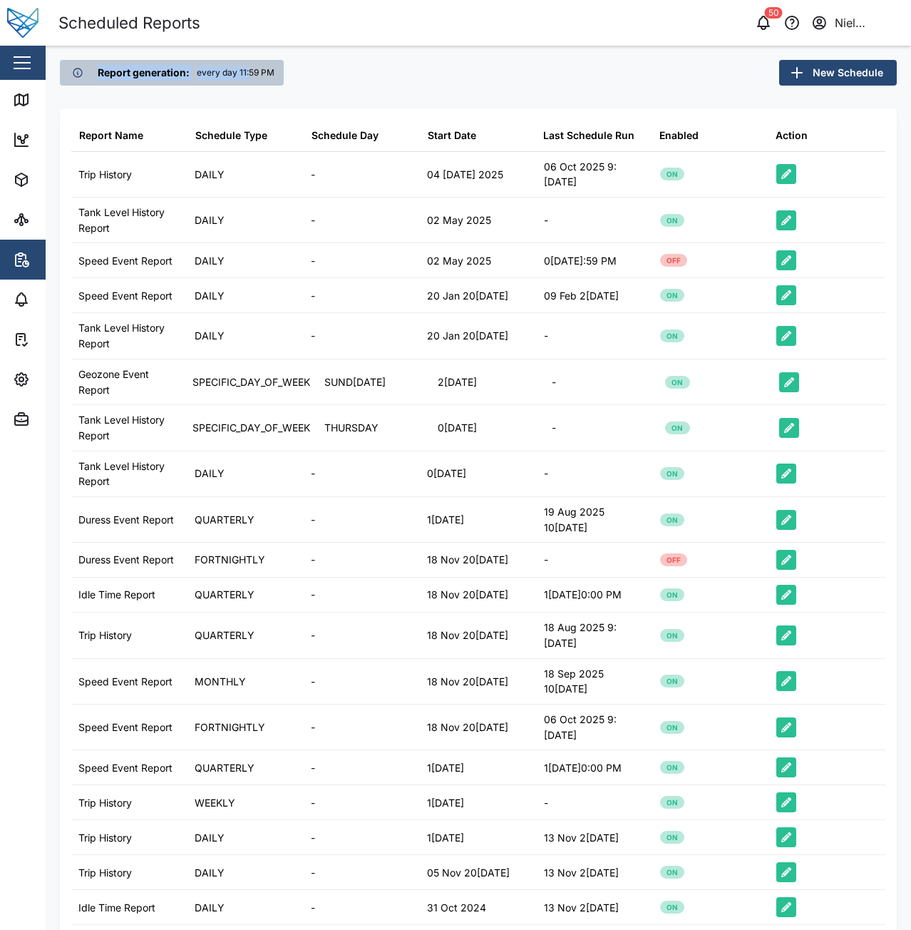
drag, startPoint x: 99, startPoint y: 73, endPoint x: 275, endPoint y: 73, distance: 176.2
click at [275, 73] on div "Report generation: every day 11:59 PM" at bounding box center [172, 73] width 224 height 26
click at [355, 73] on div "Report generation: every day 11:59 PM New Schedule" at bounding box center [478, 73] width 837 height 26
click at [29, 267] on icon "button" at bounding box center [21, 259] width 17 height 17
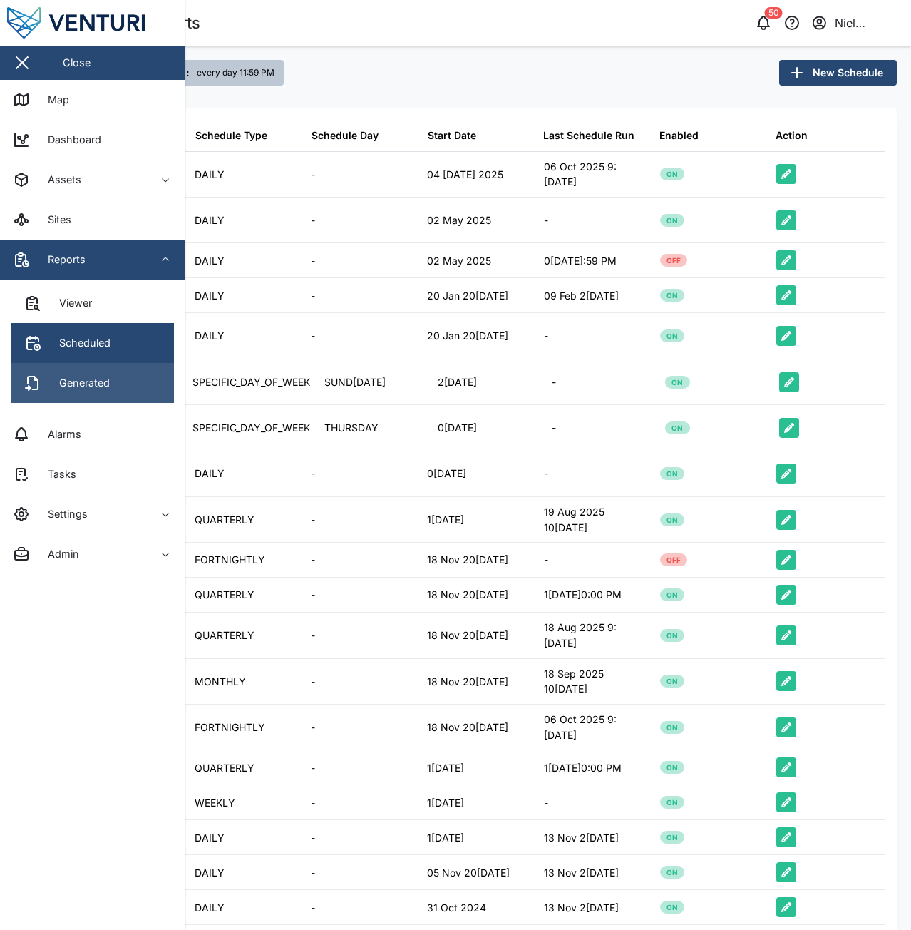
click at [74, 385] on div "Generated" at bounding box center [78, 383] width 61 height 16
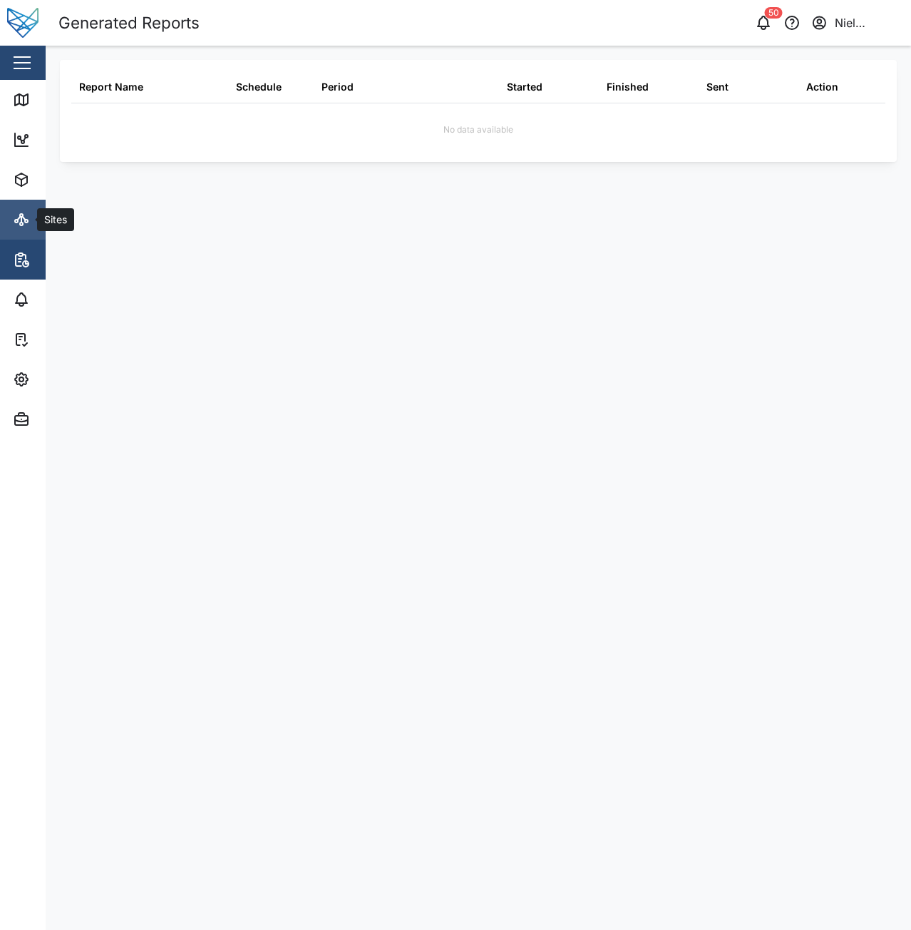
click at [23, 217] on icon at bounding box center [23, 219] width 3 height 4
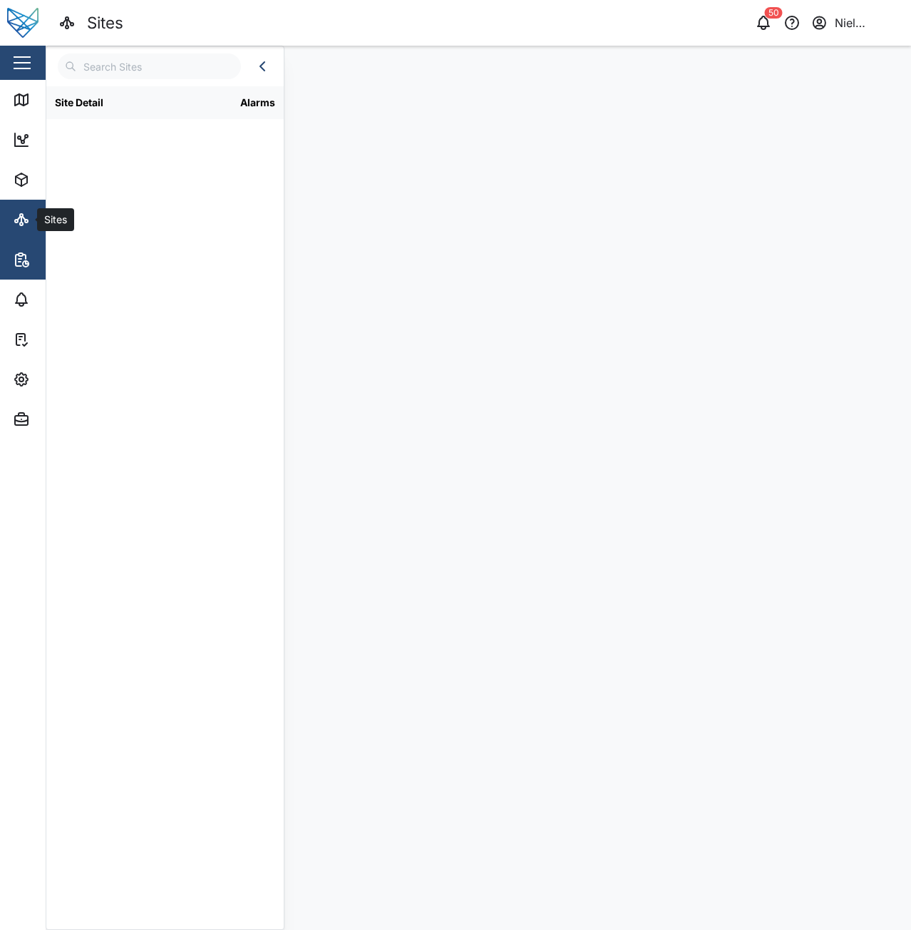
click at [27, 275] on span "Reports" at bounding box center [78, 260] width 130 height 40
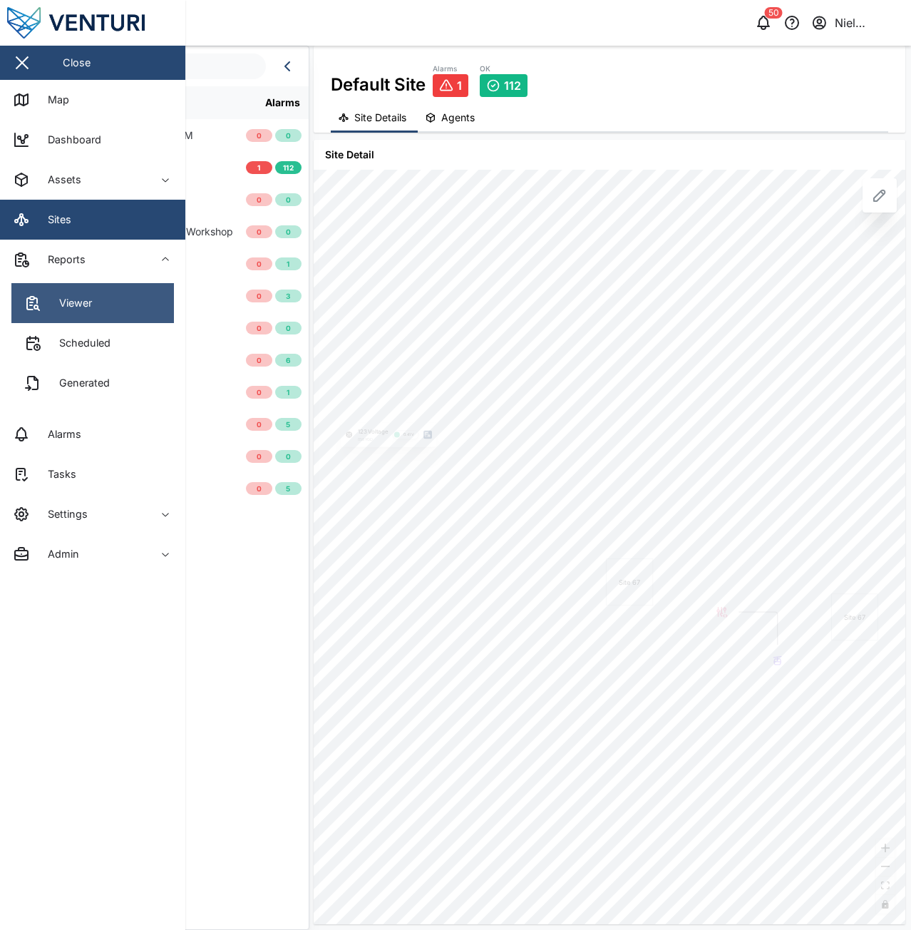
click at [44, 306] on div "Viewer" at bounding box center [58, 303] width 68 height 17
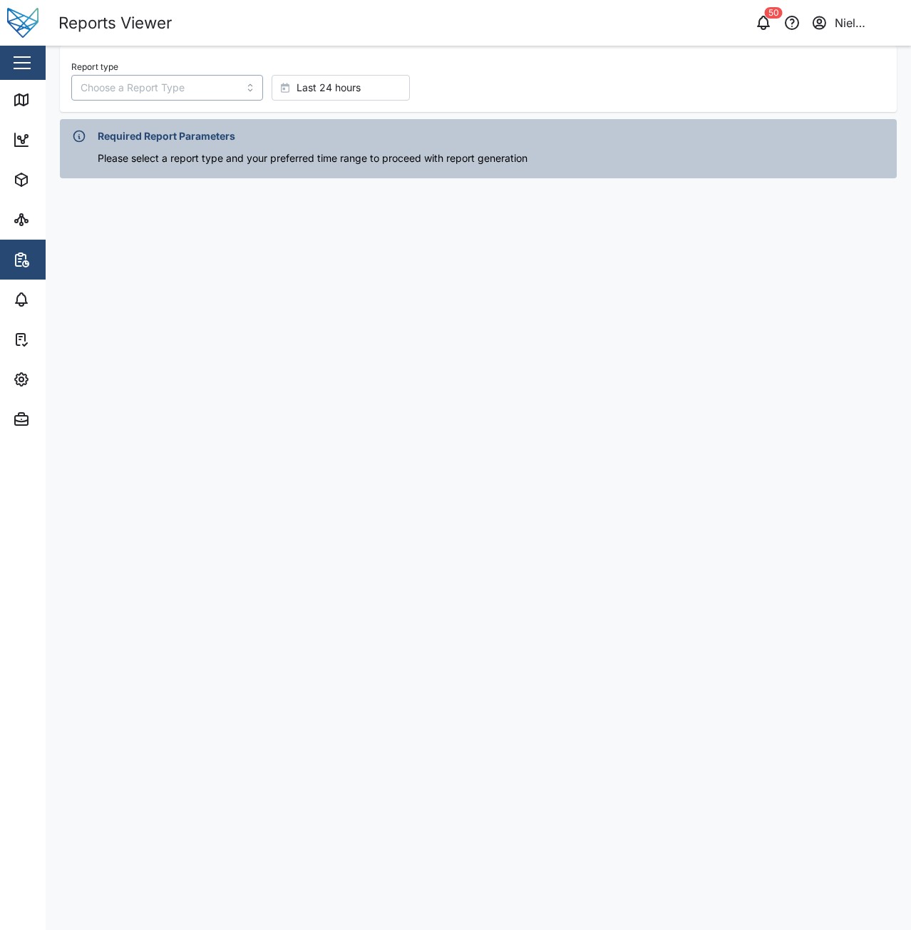
click at [160, 86] on input "Report type" at bounding box center [167, 88] width 192 height 26
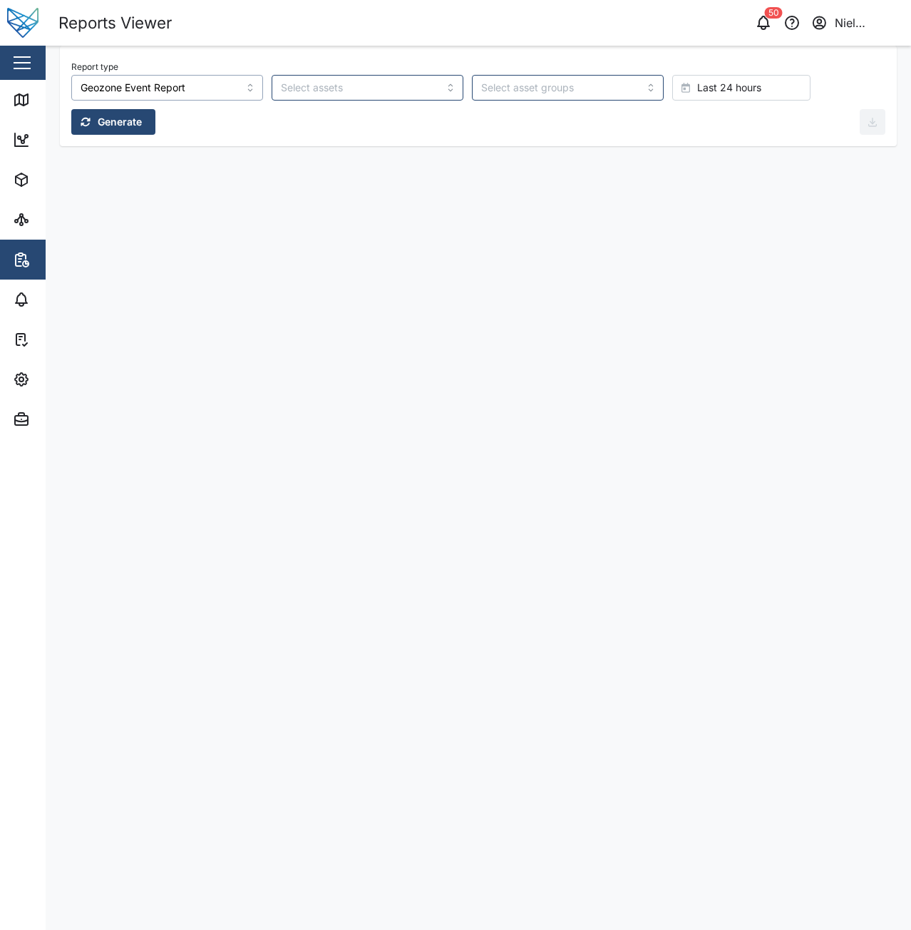
click at [188, 88] on input "Geozone Event Report" at bounding box center [167, 88] width 192 height 26
click at [181, 83] on input "Geozone Rule Report" at bounding box center [167, 88] width 192 height 26
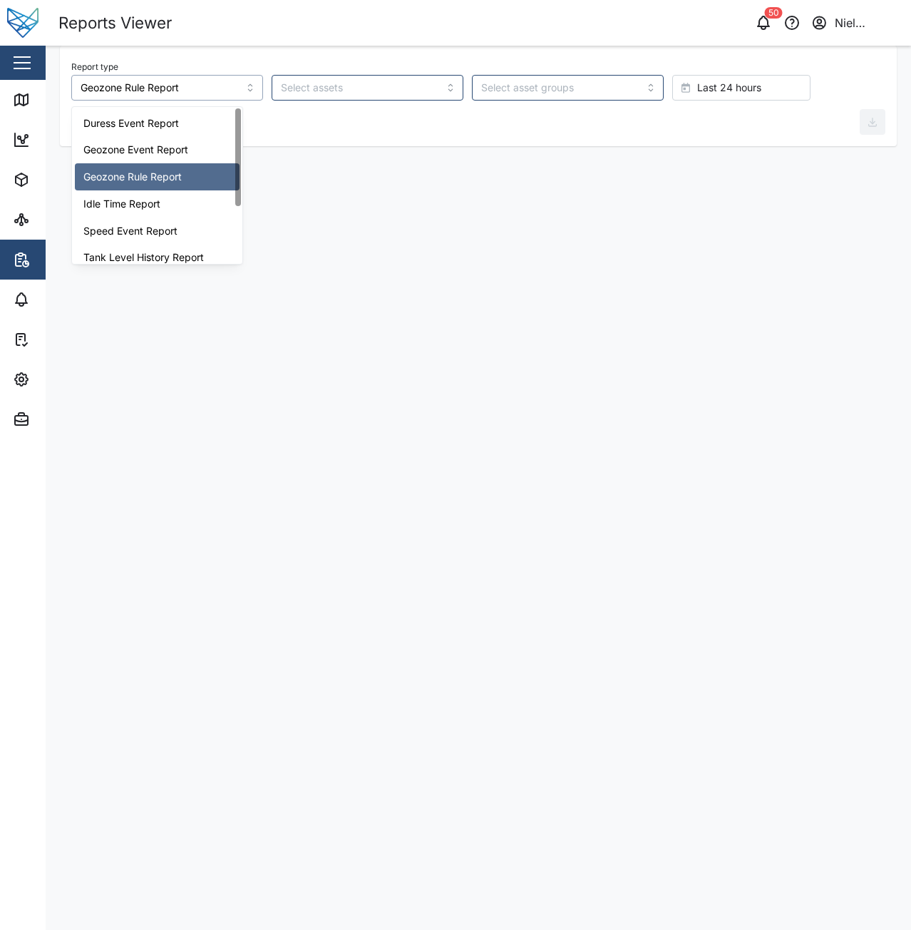
type input "Idle Time Report"
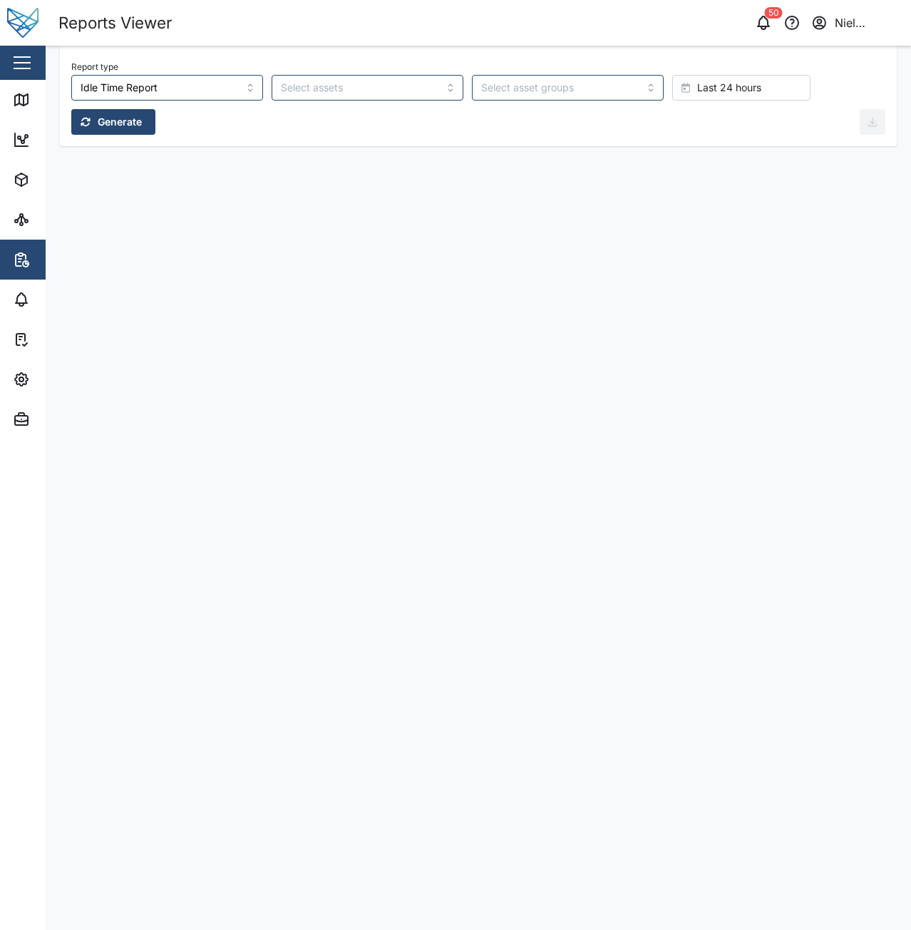
click at [183, 168] on main "Report type Idle Time Report Last 24 hours Generate" at bounding box center [479, 488] width 866 height 884
click at [28, 269] on span "Reports" at bounding box center [78, 260] width 130 height 40
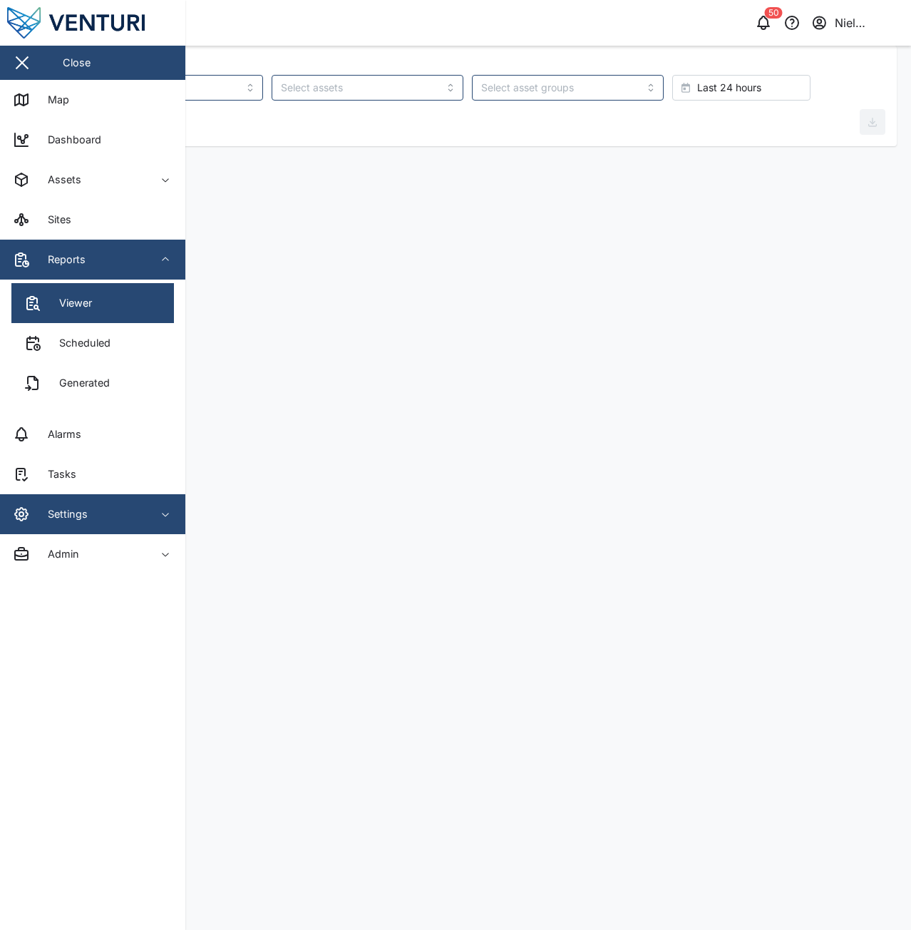
click at [88, 513] on div "Settings" at bounding box center [78, 514] width 130 height 17
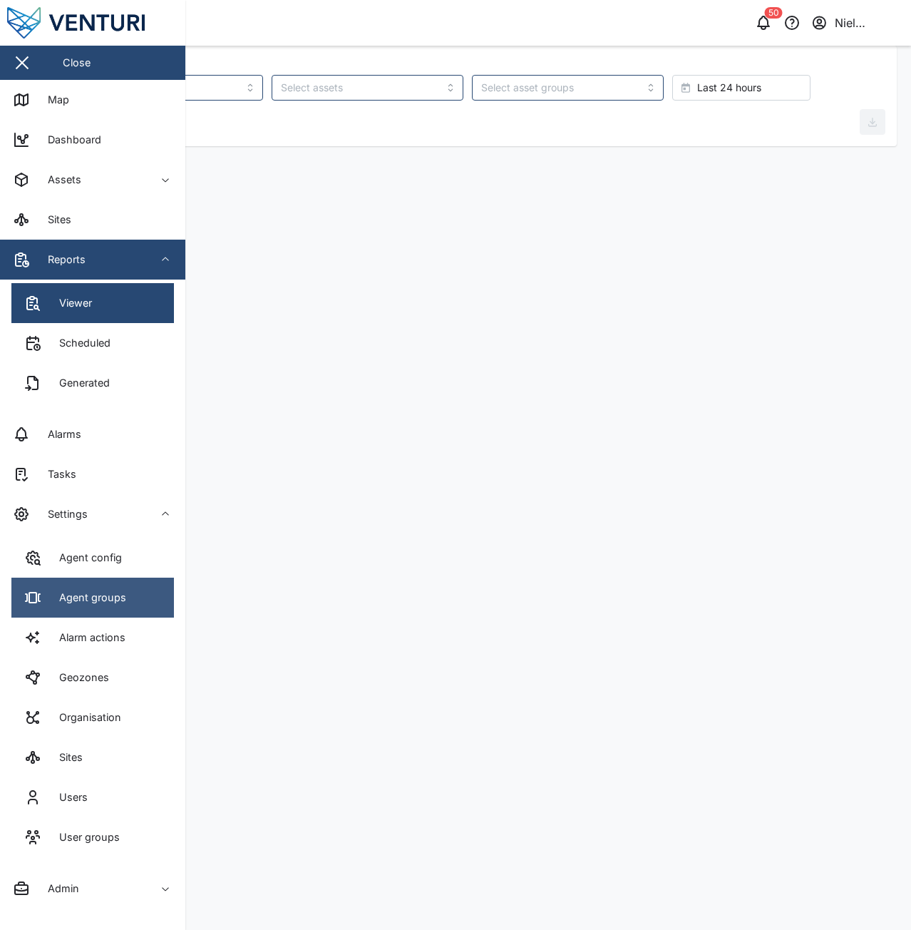
click at [96, 598] on div "Agent groups" at bounding box center [87, 598] width 78 height 16
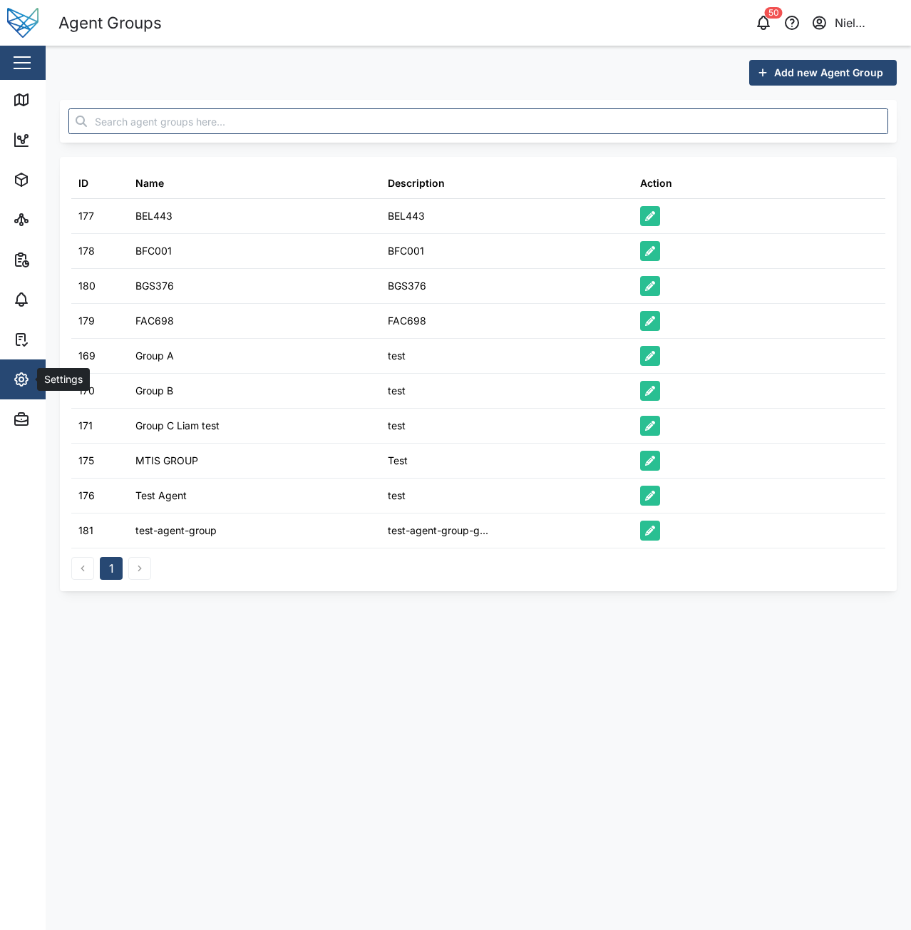
click at [21, 385] on icon "button" at bounding box center [21, 379] width 13 height 13
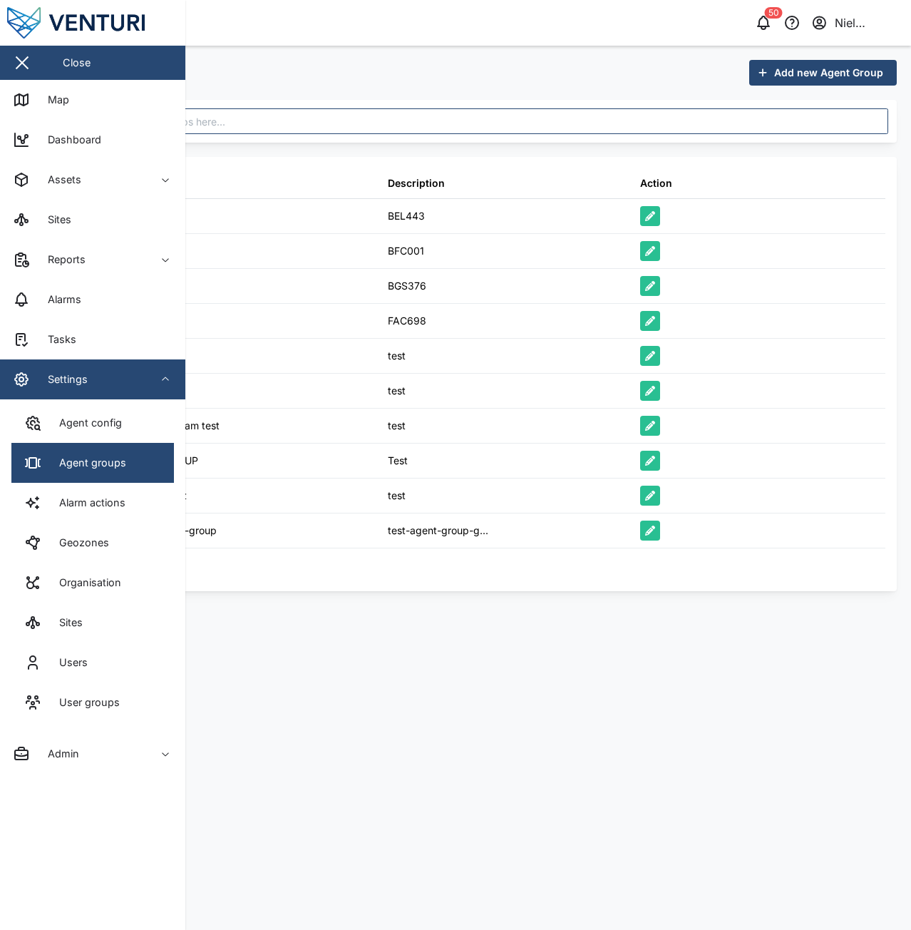
click at [87, 504] on div "Alarm actions" at bounding box center [86, 503] width 77 height 16
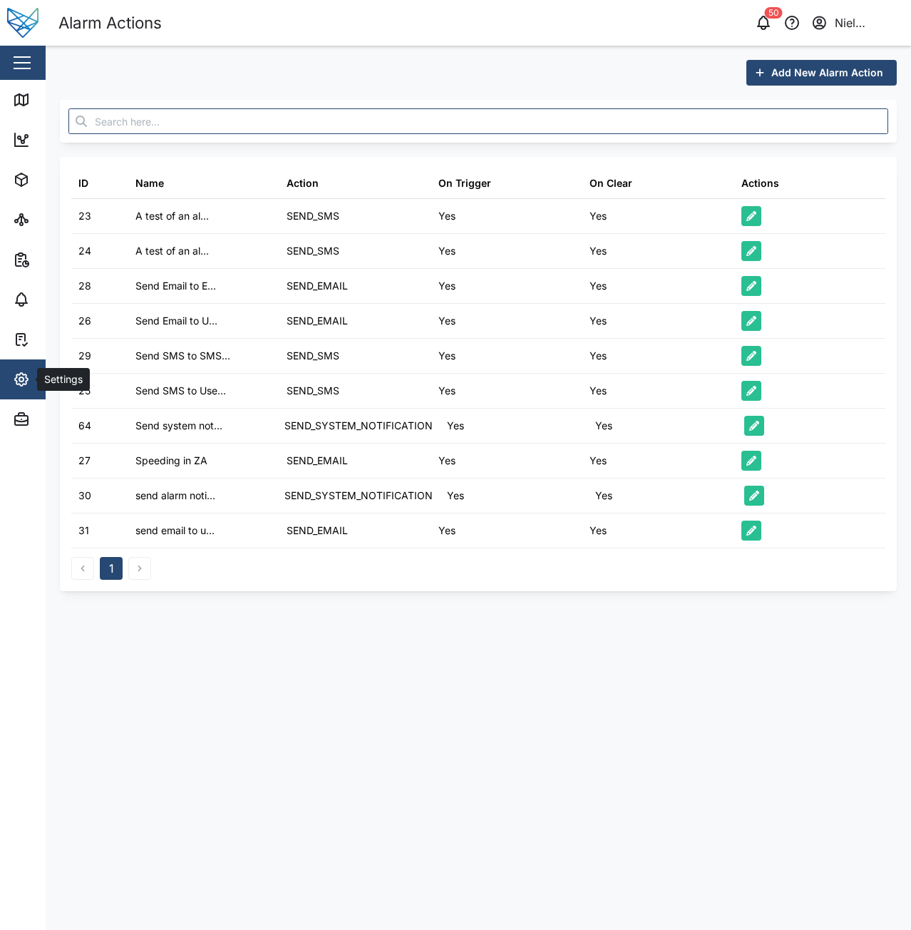
click at [26, 375] on icon "button" at bounding box center [21, 379] width 13 height 13
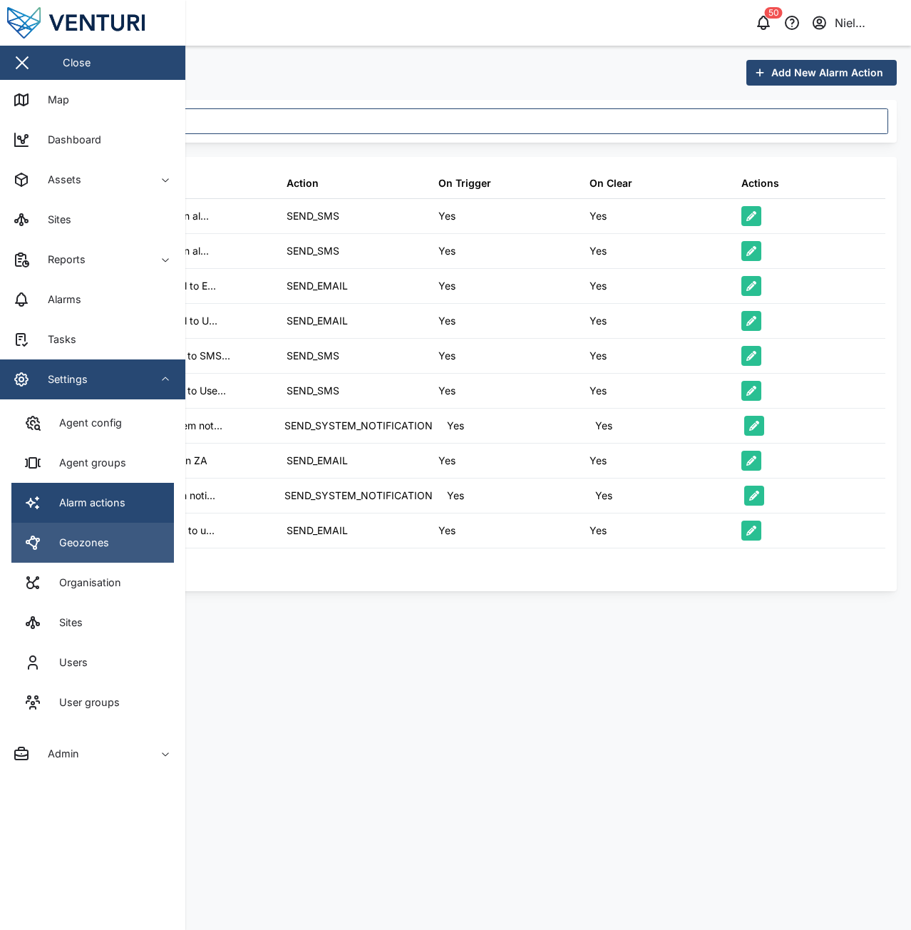
click at [96, 548] on div "Geozones" at bounding box center [78, 543] width 61 height 16
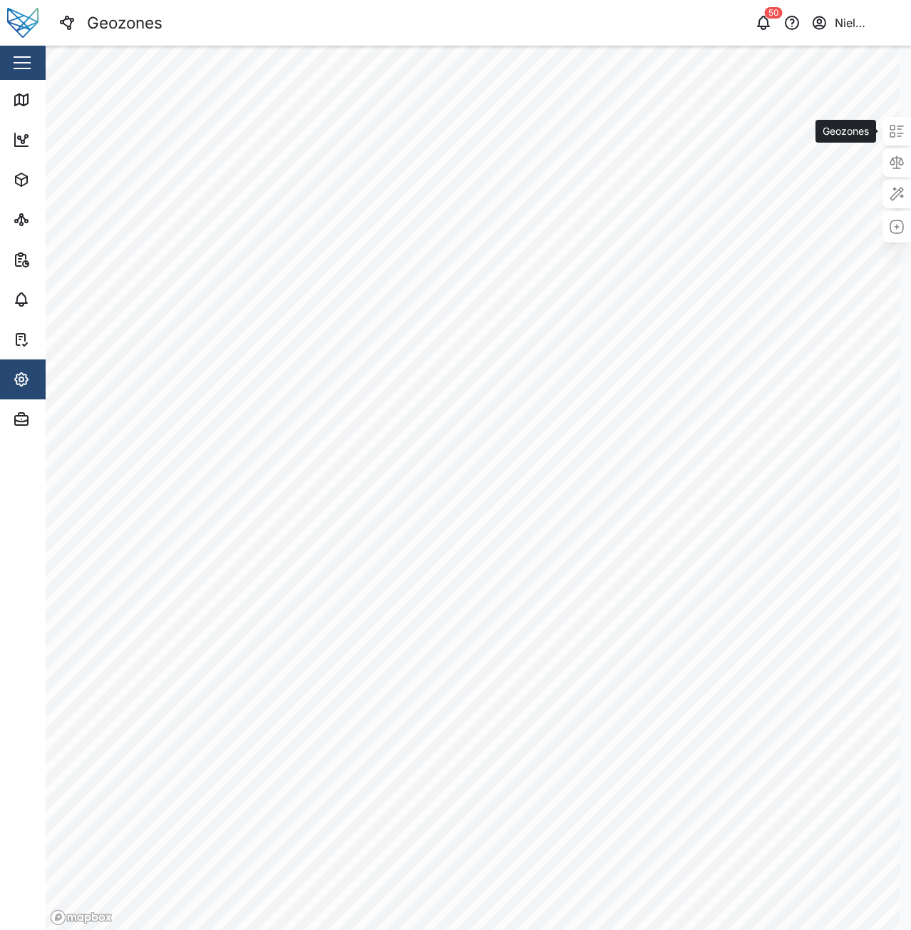
click at [889, 135] on icon at bounding box center [897, 131] width 17 height 17
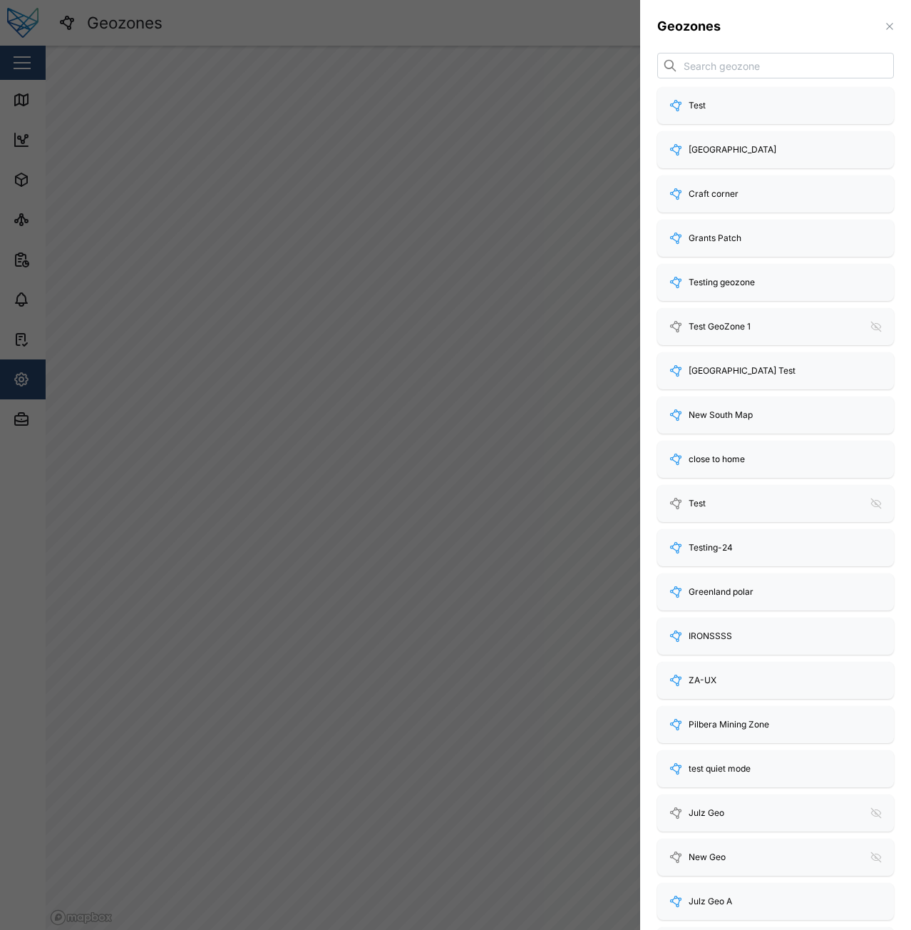
click at [882, 19] on button "button" at bounding box center [890, 27] width 16 height 16
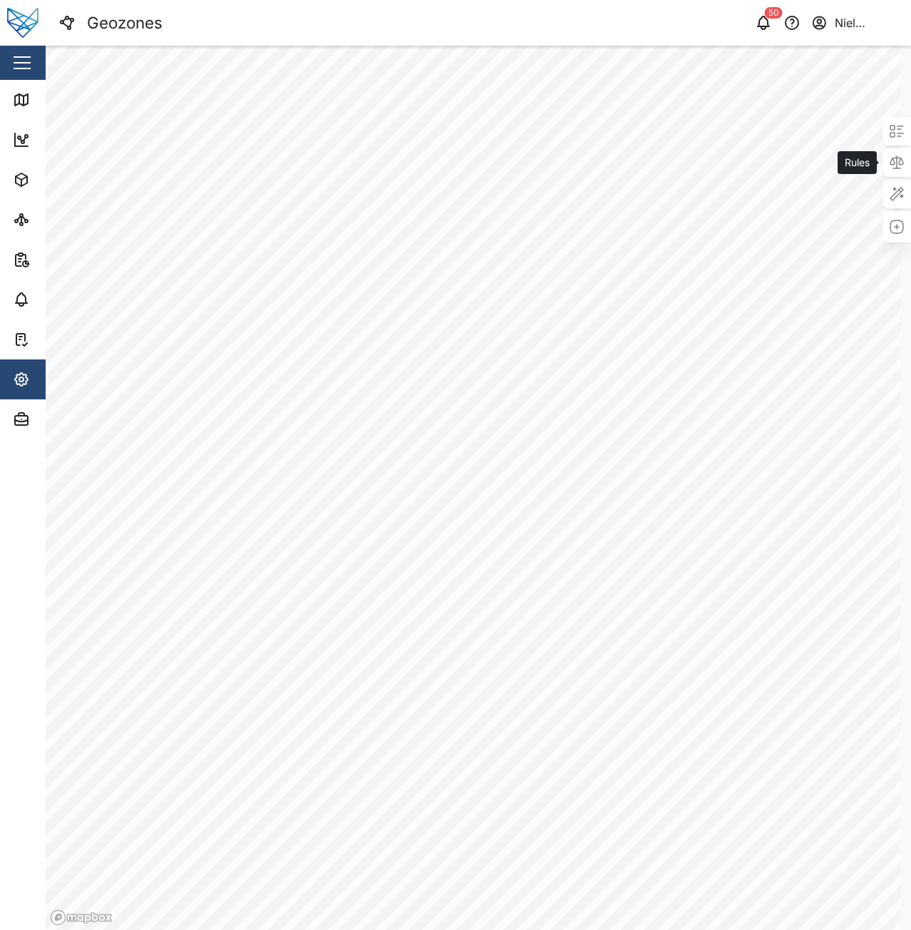
click at [889, 162] on icon at bounding box center [897, 162] width 17 height 17
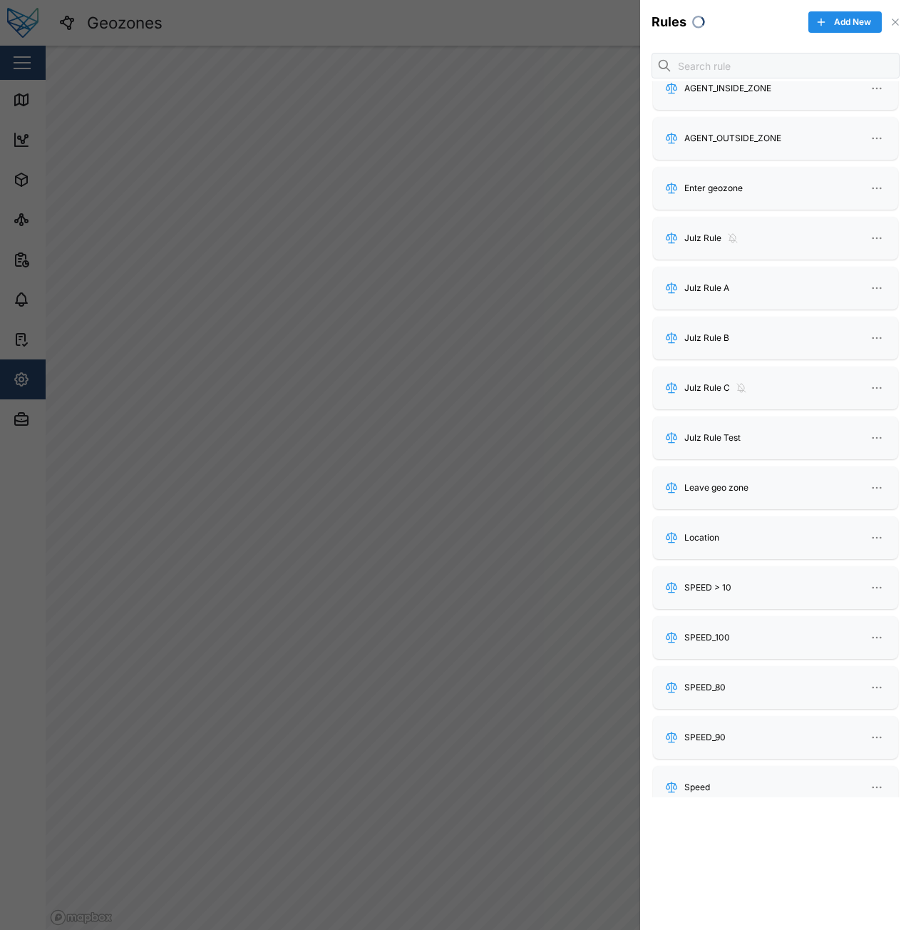
scroll to position [37, 0]
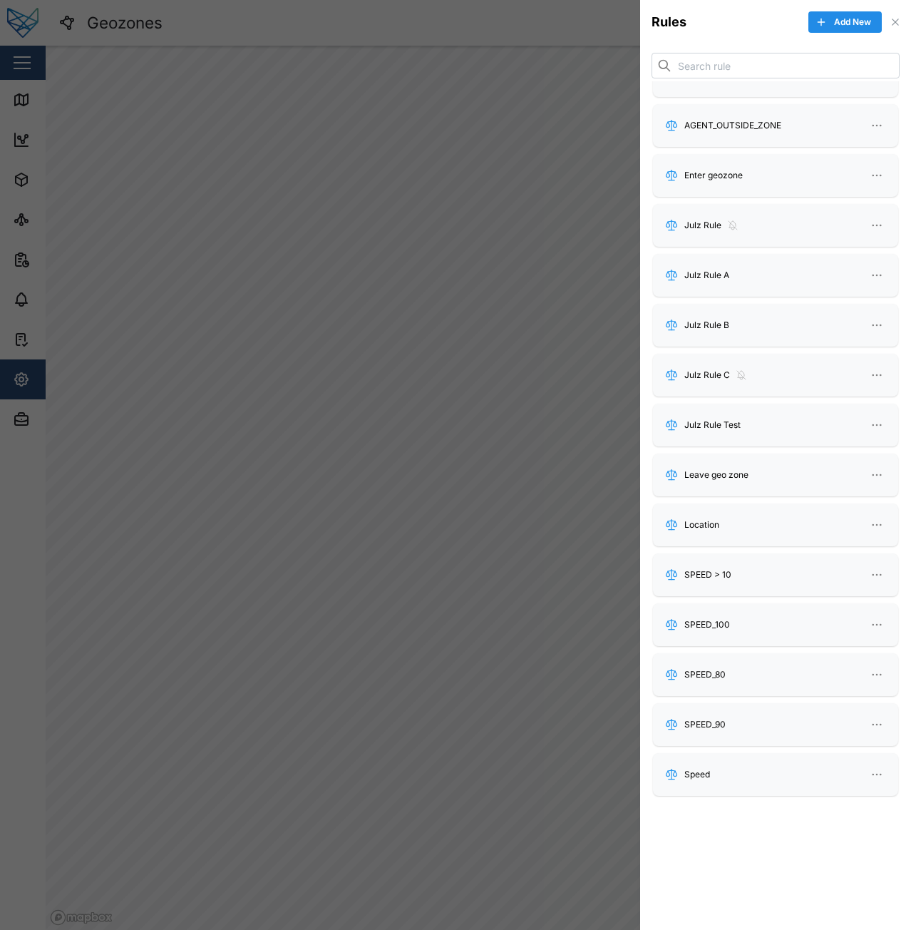
click at [898, 17] on icon "button" at bounding box center [895, 21] width 11 height 11
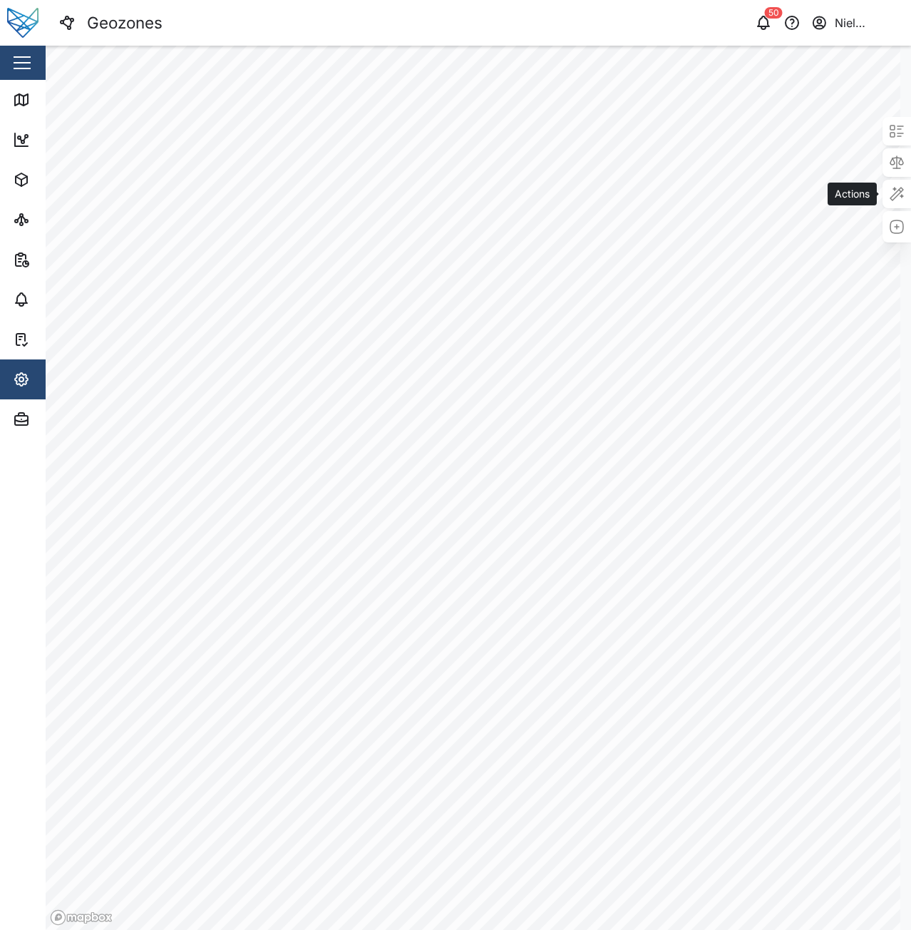
click at [891, 192] on icon at bounding box center [897, 194] width 13 height 13
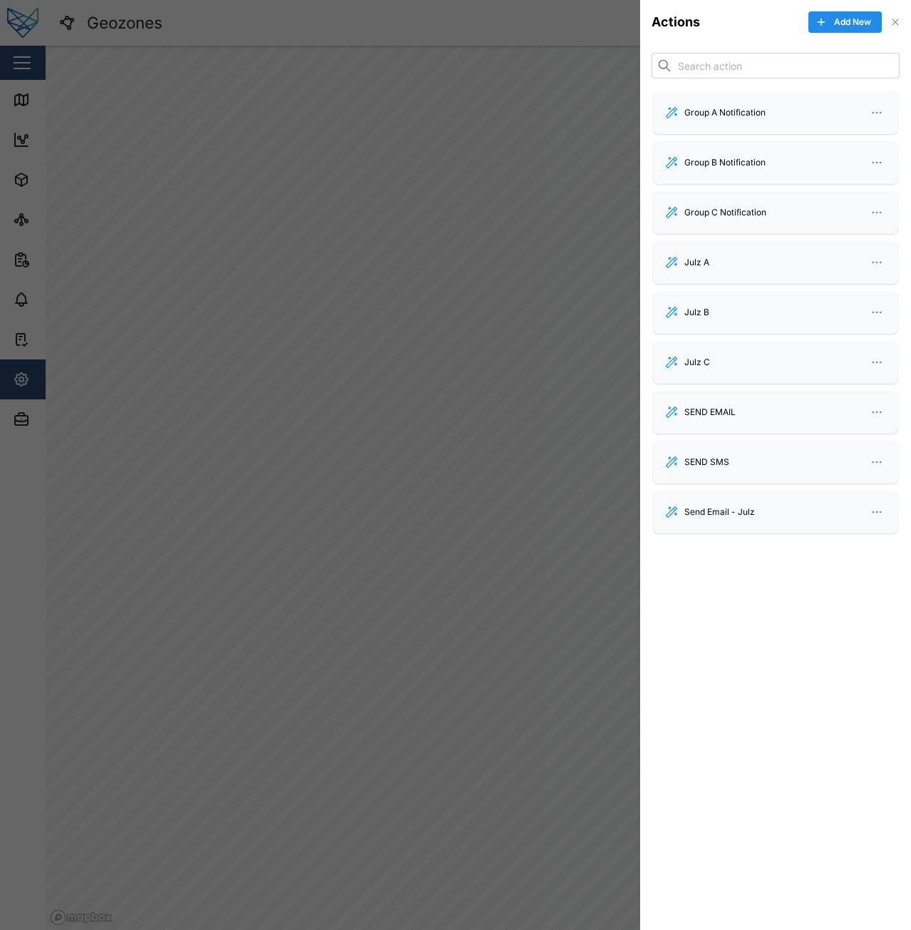
click at [900, 24] on icon "button" at bounding box center [895, 21] width 11 height 11
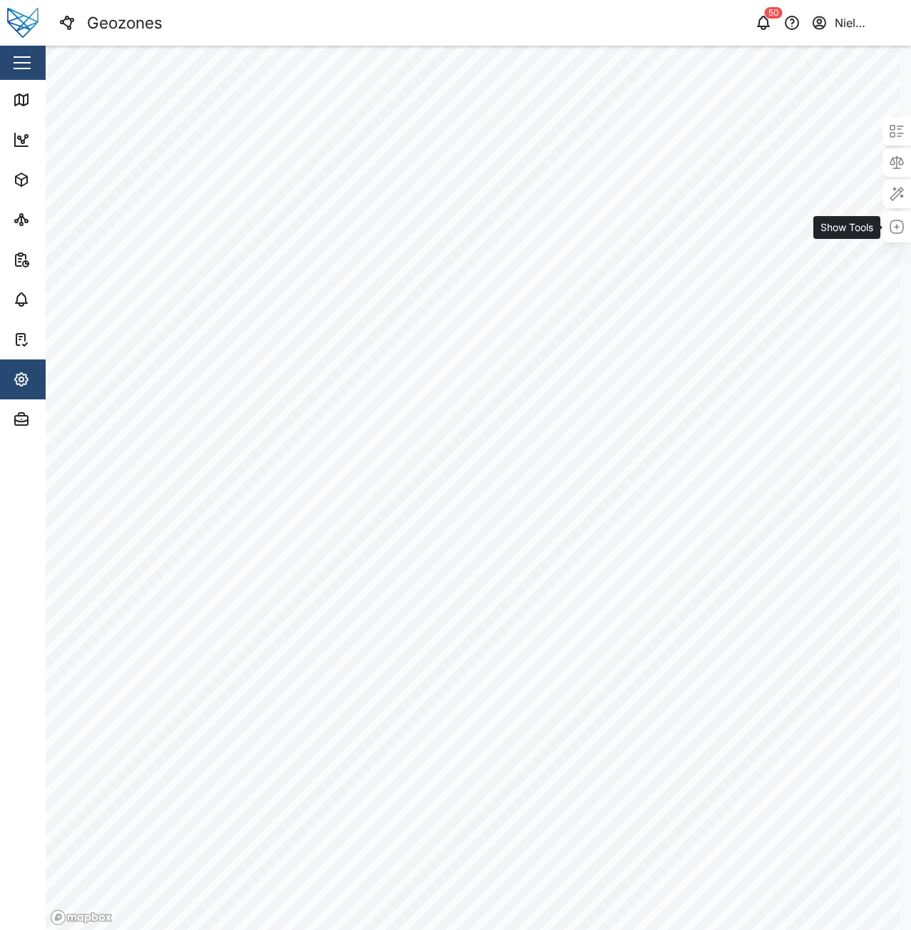
click at [889, 228] on icon "button" at bounding box center [897, 226] width 17 height 17
click at [16, 374] on icon "button" at bounding box center [21, 379] width 17 height 17
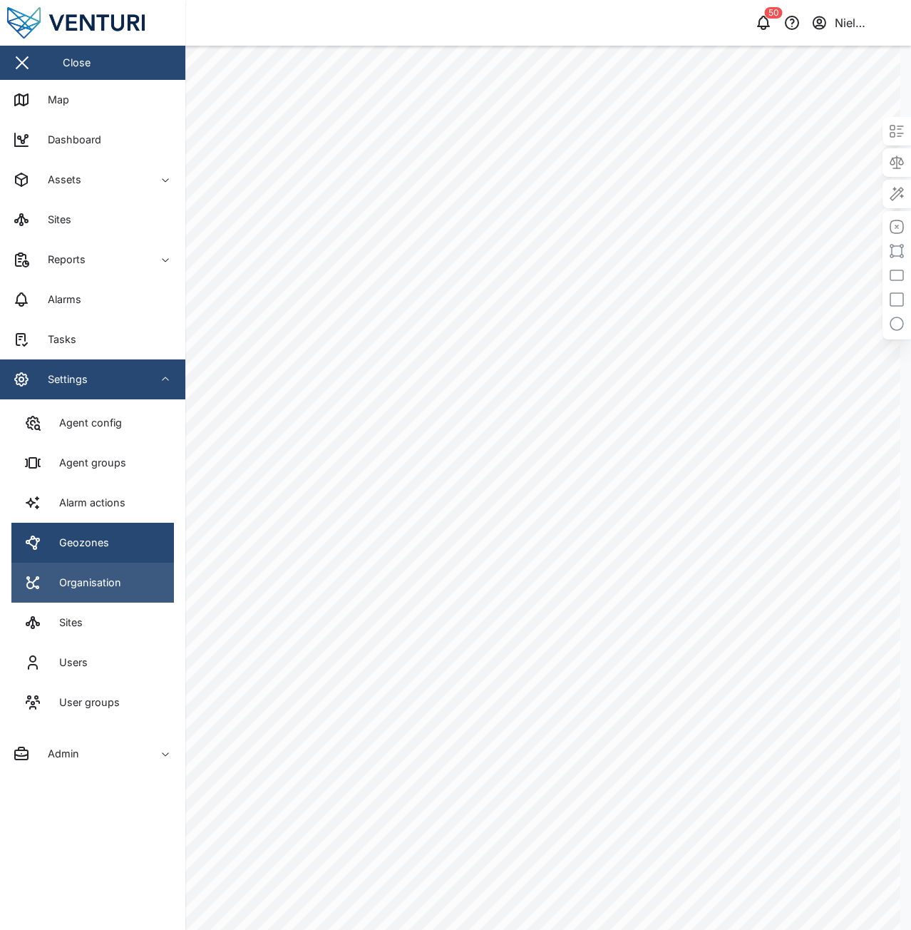
click at [66, 578] on div "Organisation" at bounding box center [84, 583] width 73 height 16
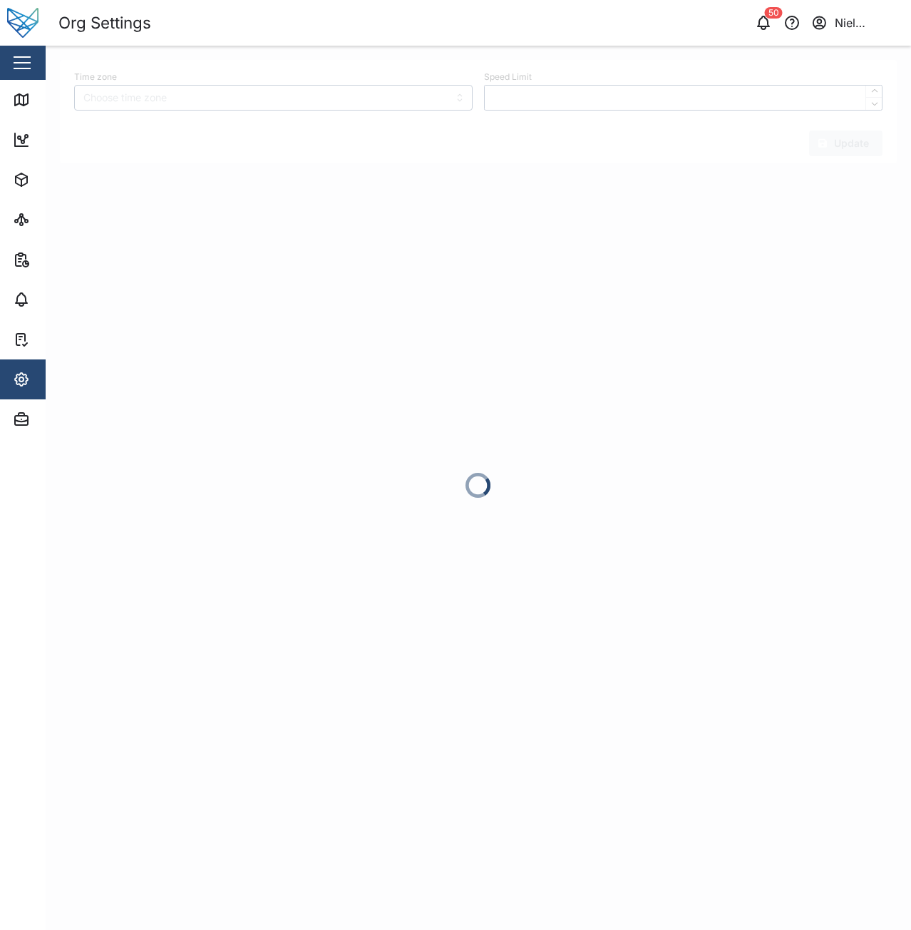
type input "[GEOGRAPHIC_DATA]/[GEOGRAPHIC_DATA]"
type input "100"
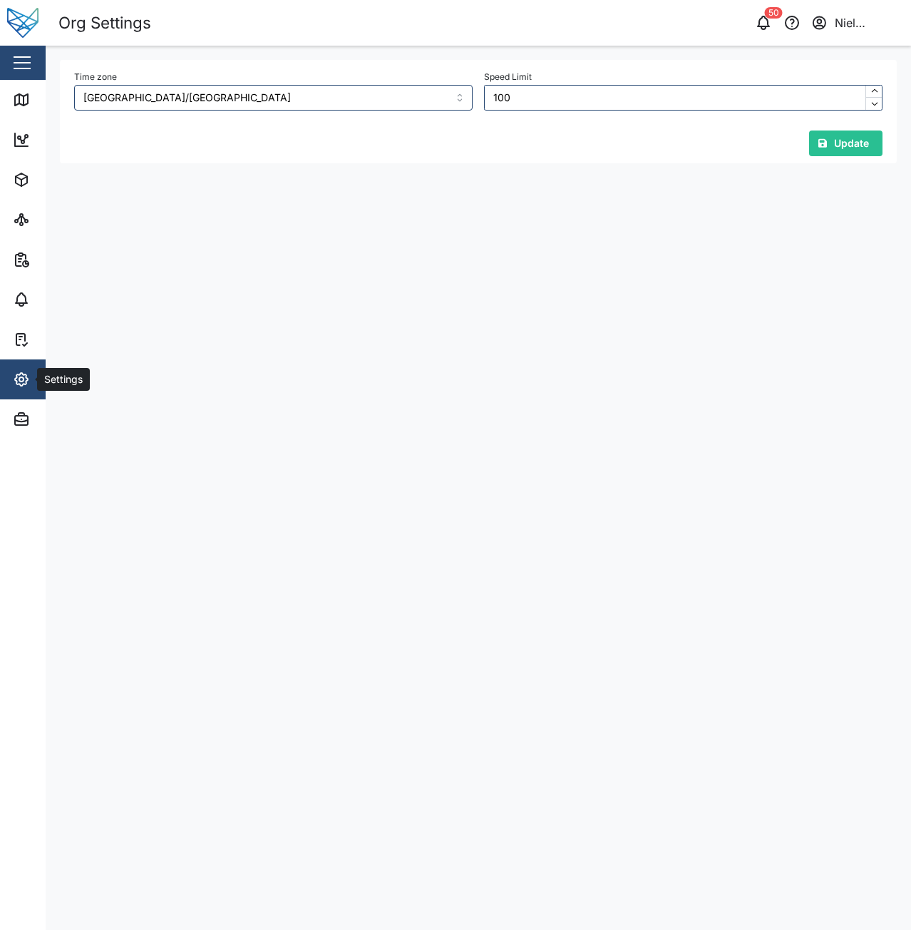
click at [29, 385] on icon "button" at bounding box center [21, 379] width 17 height 17
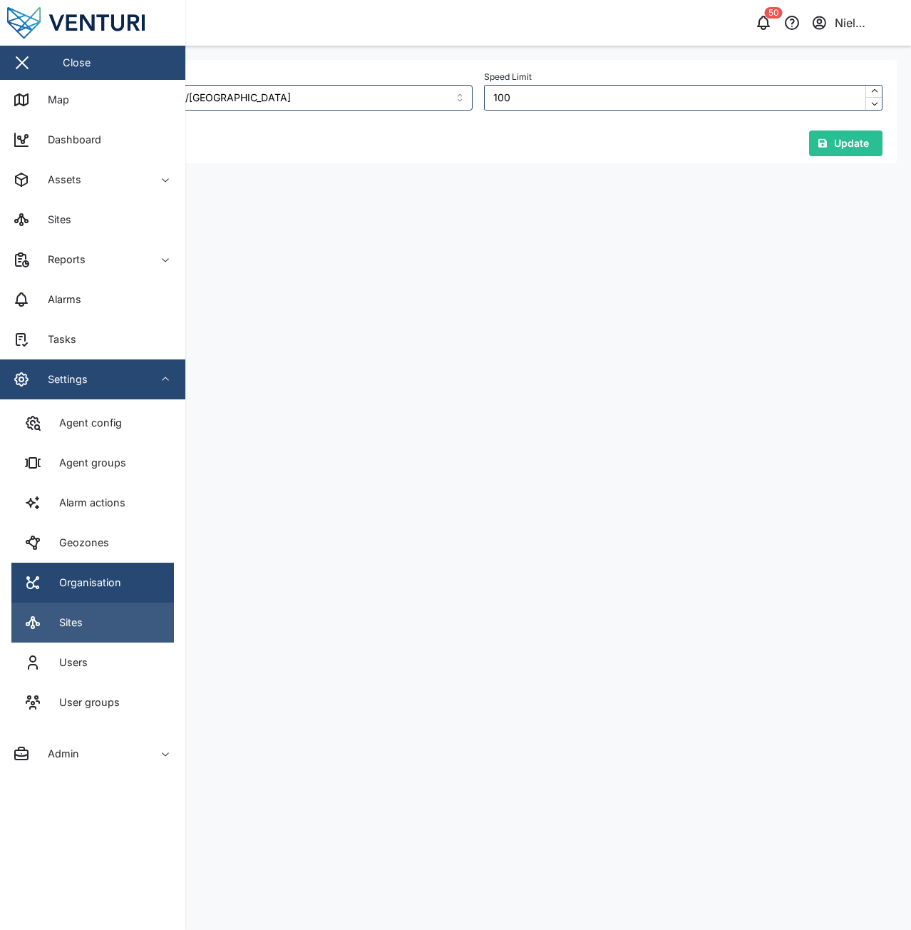
click at [62, 618] on div "Sites" at bounding box center [65, 623] width 34 height 16
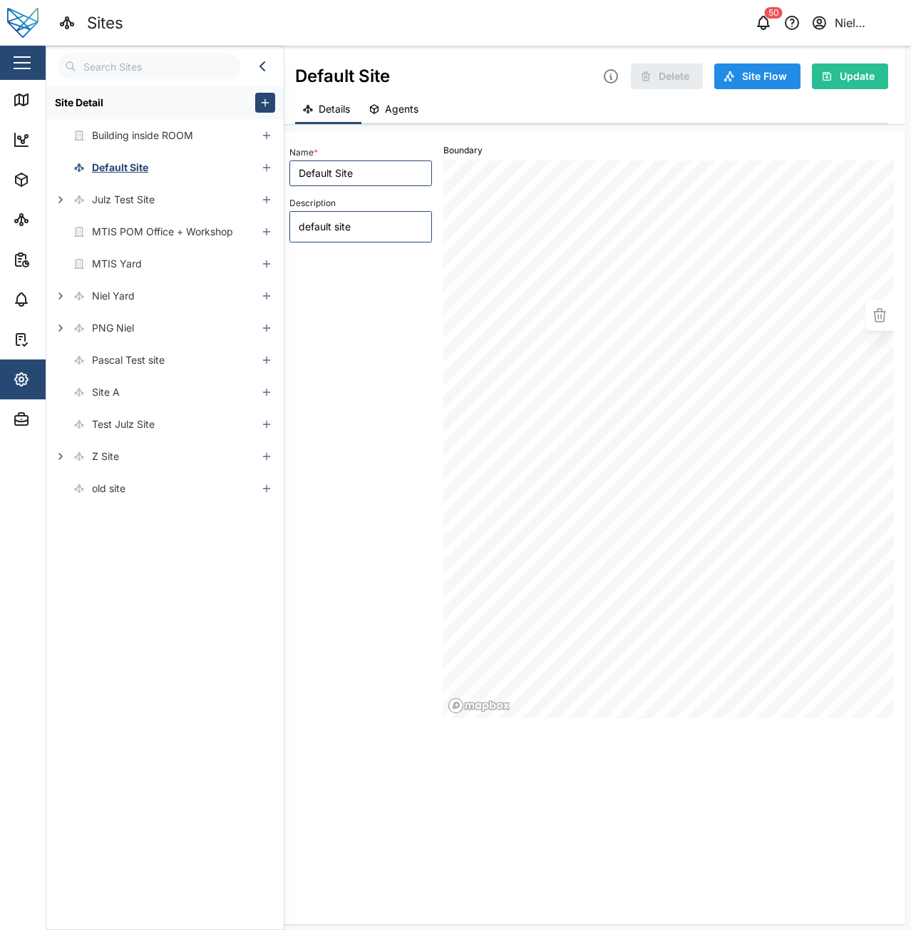
click at [163, 77] on input "text" at bounding box center [149, 66] width 183 height 26
click at [61, 205] on icon "button" at bounding box center [60, 199] width 11 height 11
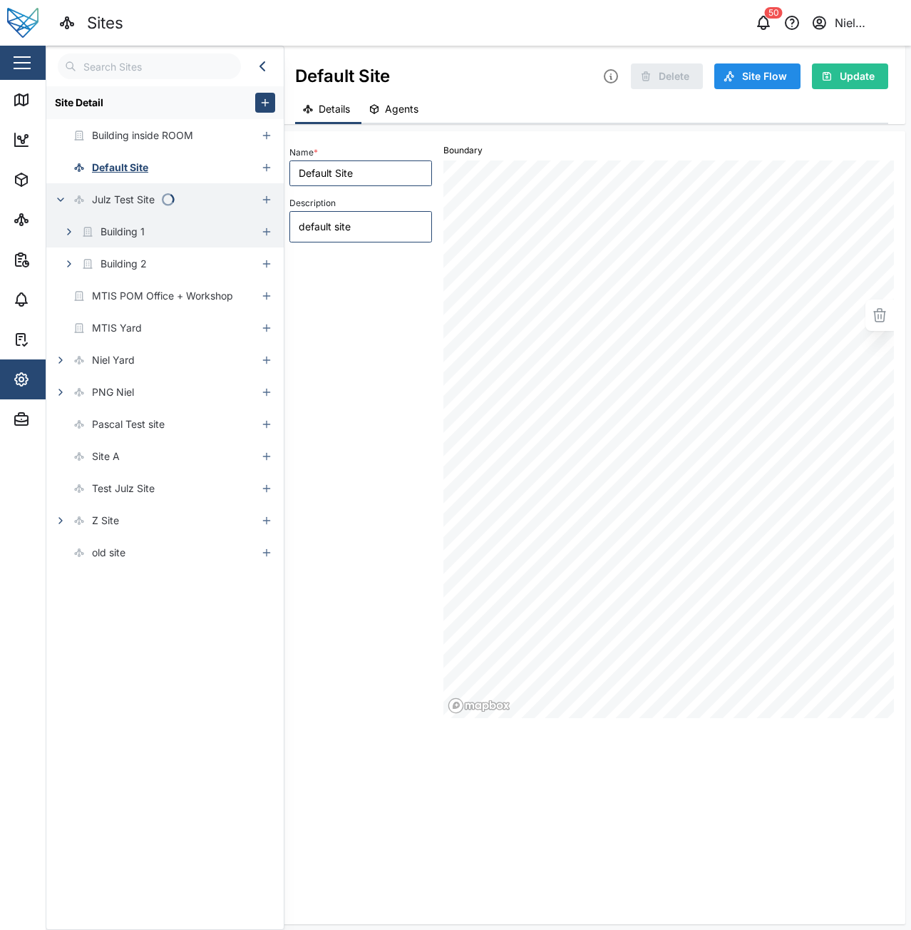
type textarea "x"
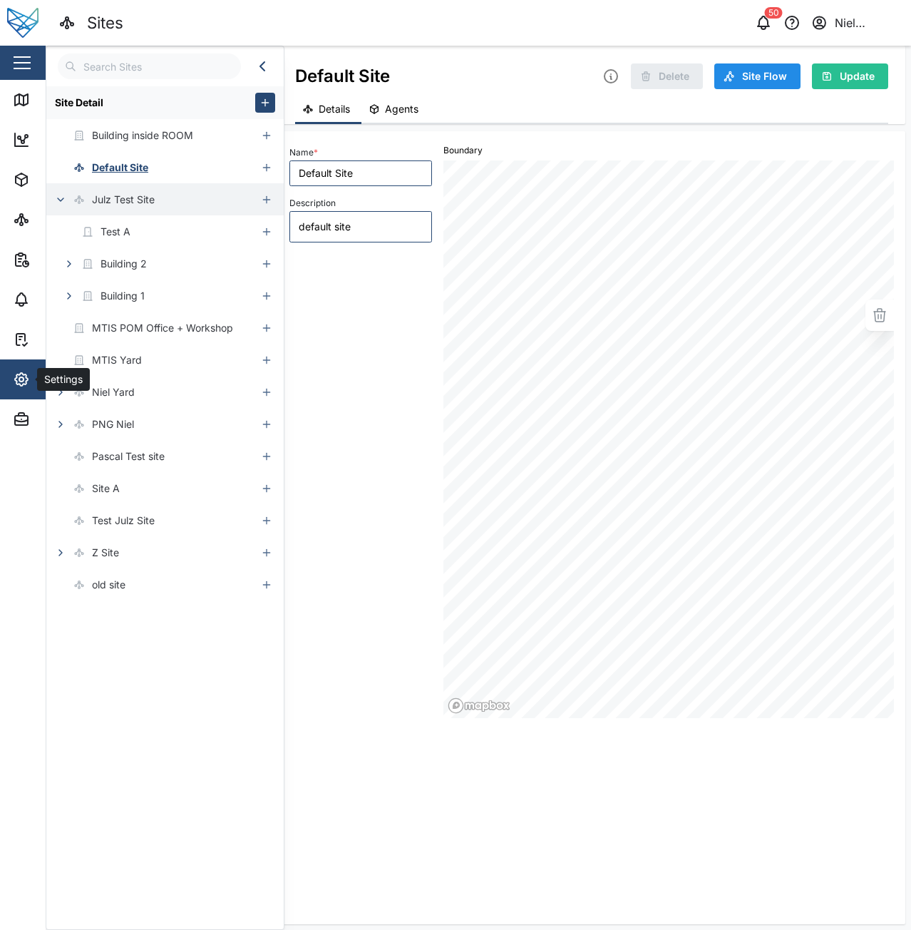
click at [33, 384] on div "Settings" at bounding box center [78, 379] width 130 height 17
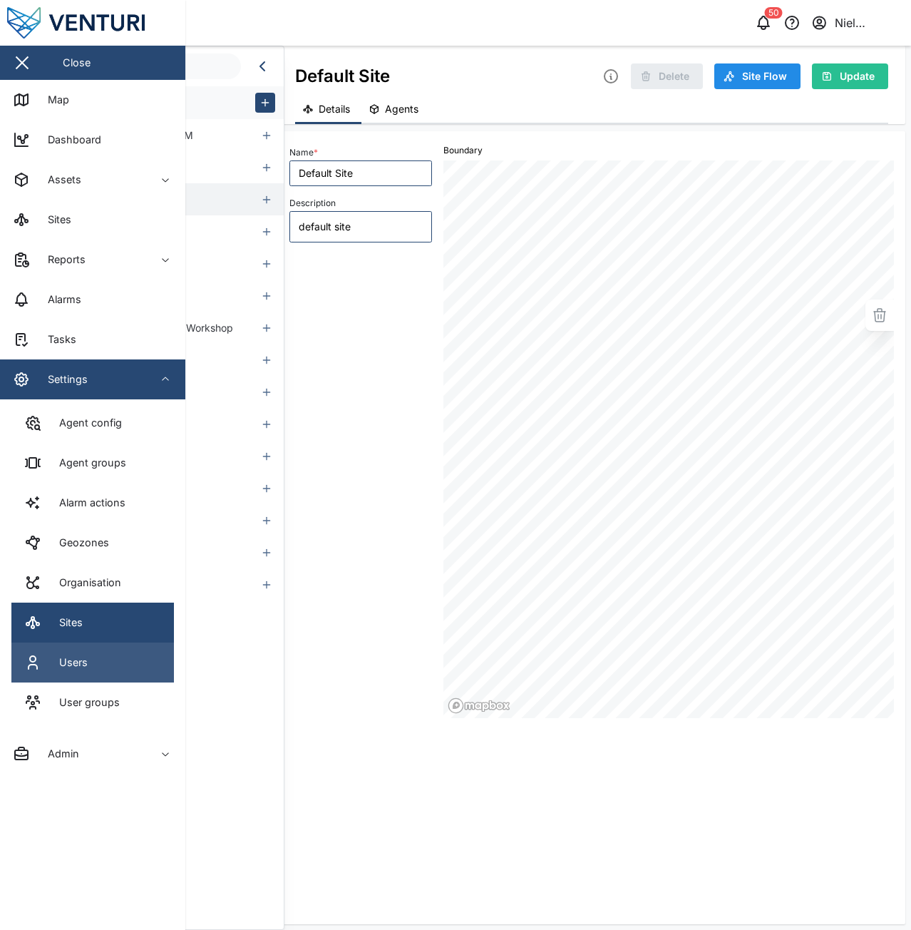
click at [56, 665] on div "Users" at bounding box center [67, 663] width 39 height 16
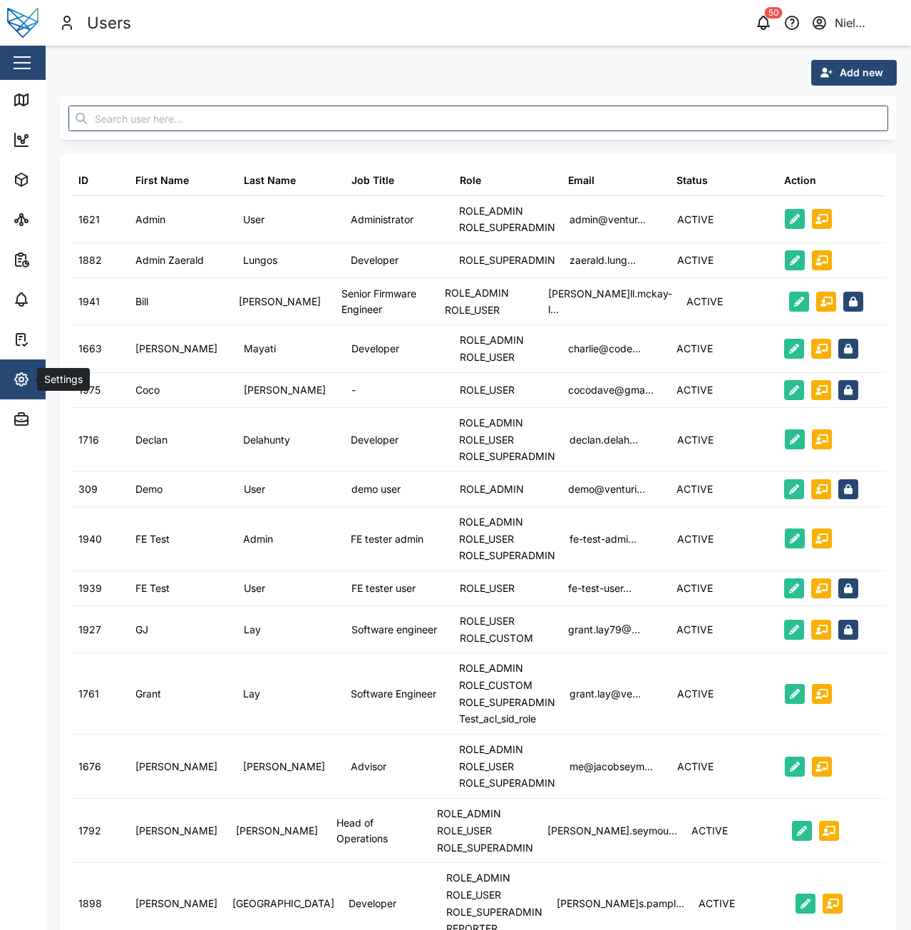
click at [18, 377] on icon "button" at bounding box center [21, 379] width 17 height 17
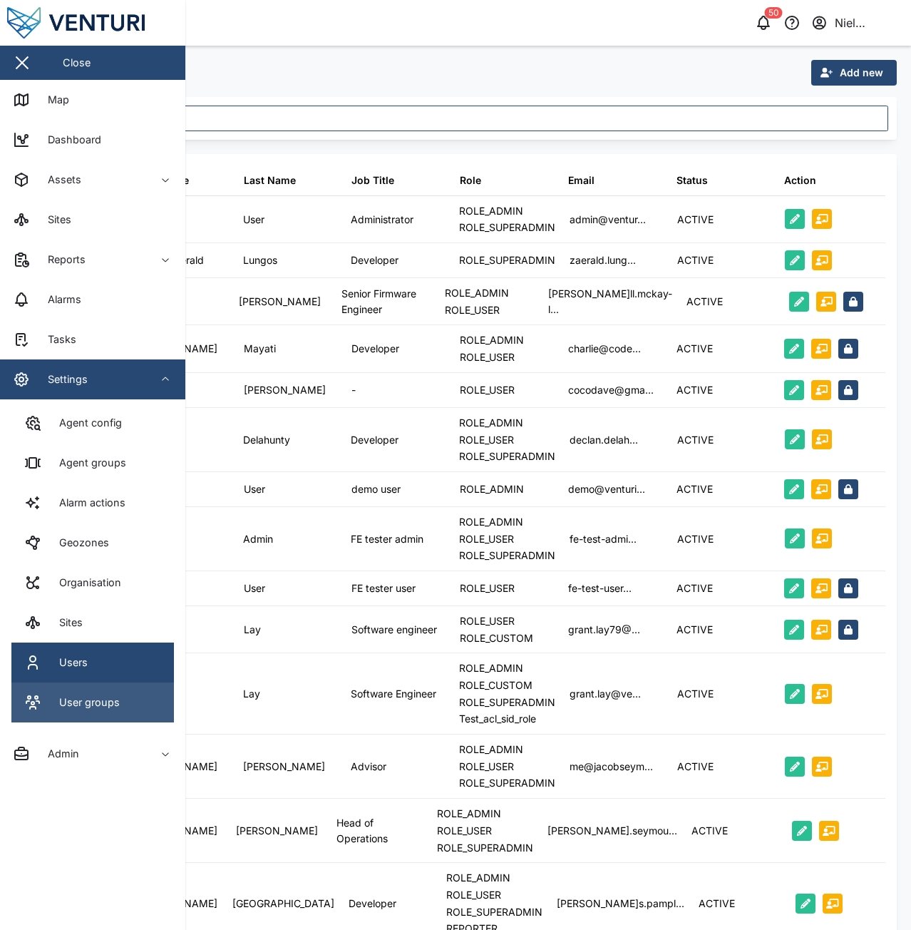
click at [56, 714] on link "User groups" at bounding box center [92, 703] width 163 height 40
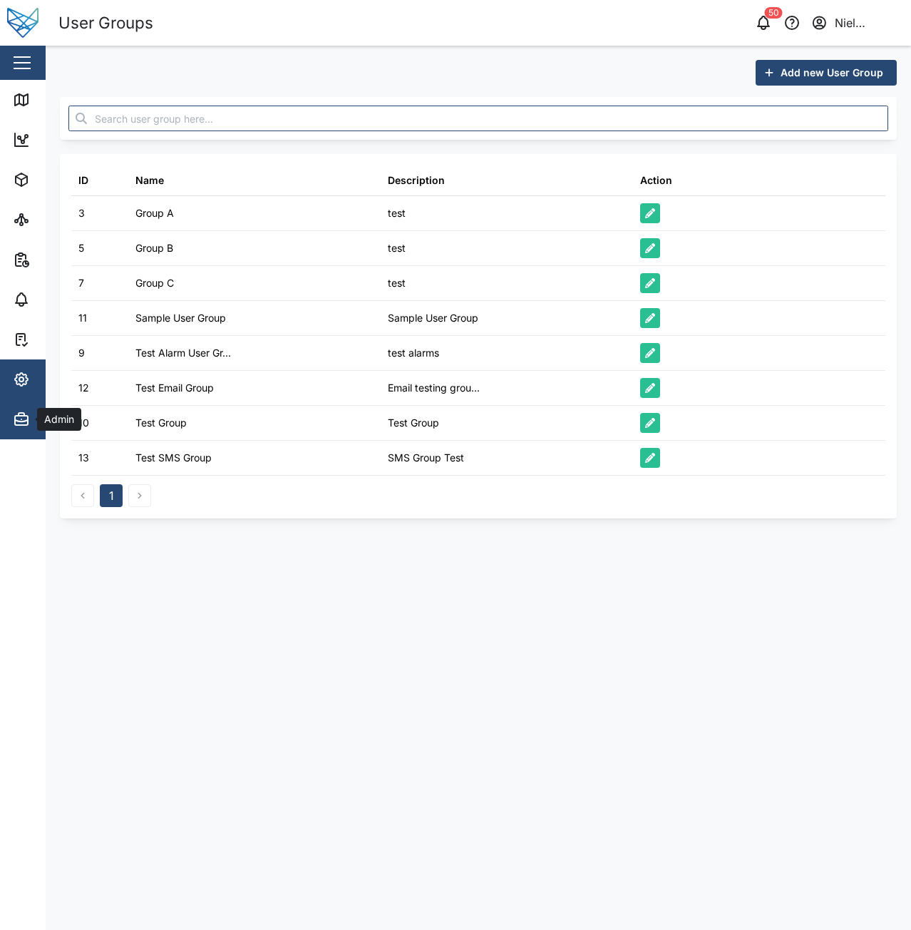
click at [12, 424] on button "Admin" at bounding box center [92, 419] width 185 height 40
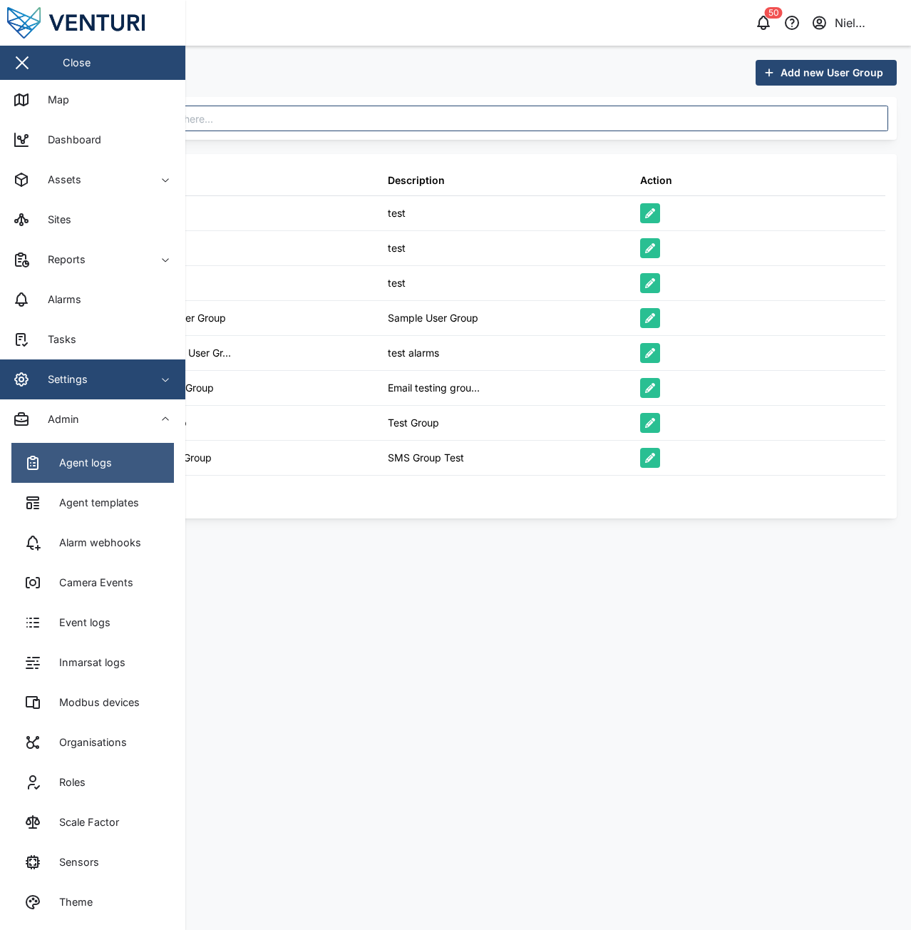
click at [55, 465] on div "Agent logs" at bounding box center [79, 463] width 63 height 16
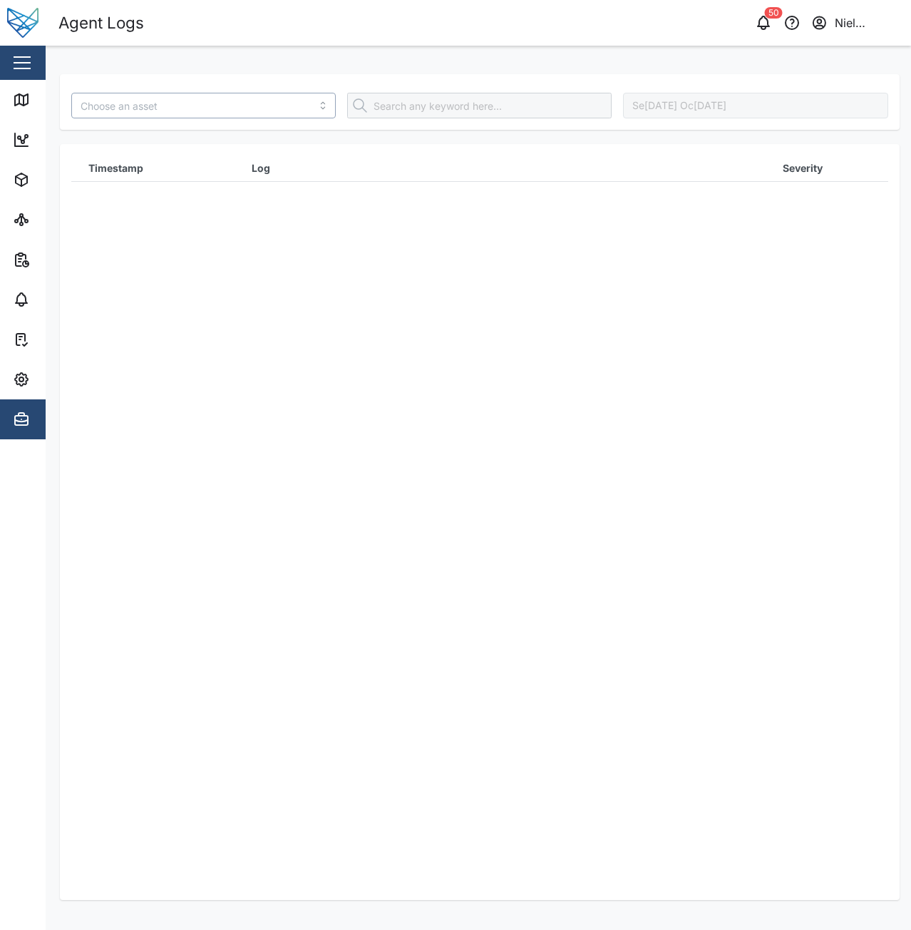
click at [226, 104] on input "search" at bounding box center [203, 106] width 265 height 26
click at [254, 114] on input "058YGD" at bounding box center [203, 106] width 265 height 26
type input "MTIS - BCV645"
click at [671, 107] on button "Se[DATE] Oc[DATE]" at bounding box center [755, 106] width 265 height 26
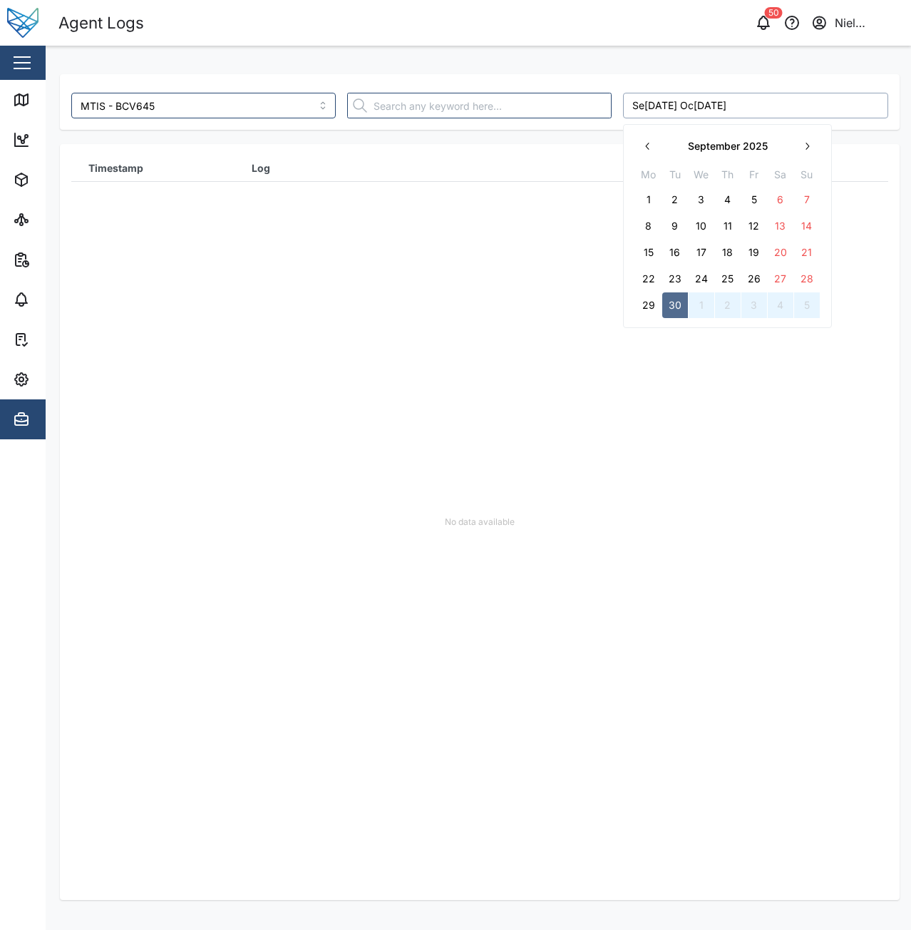
click at [548, 113] on input "text" at bounding box center [479, 106] width 265 height 26
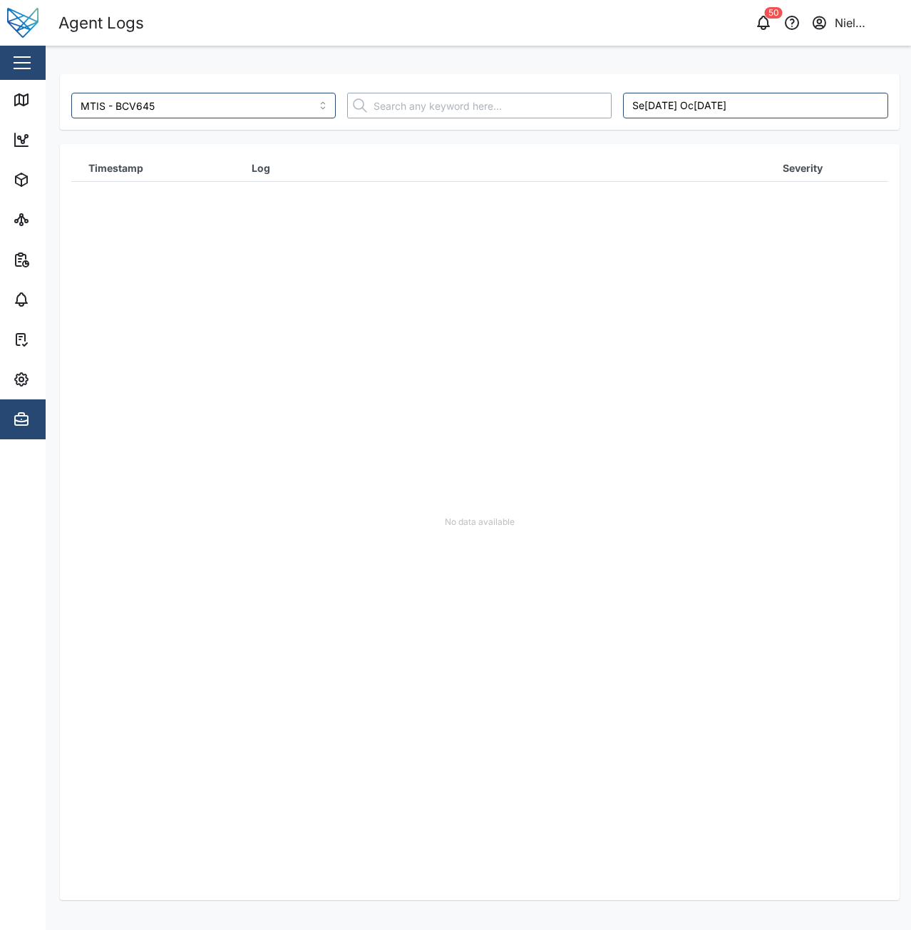
click at [459, 109] on input "text" at bounding box center [479, 106] width 265 height 26
click at [412, 232] on div "No data available" at bounding box center [479, 522] width 817 height 756
click at [307, 297] on div "No data available" at bounding box center [479, 522] width 817 height 756
click at [15, 441] on aside "Close Map Dashboard Assets ATS Camera Generator Personnel Power meter Tankers T…" at bounding box center [23, 465] width 46 height 930
click at [8, 431] on button "Admin" at bounding box center [92, 419] width 185 height 40
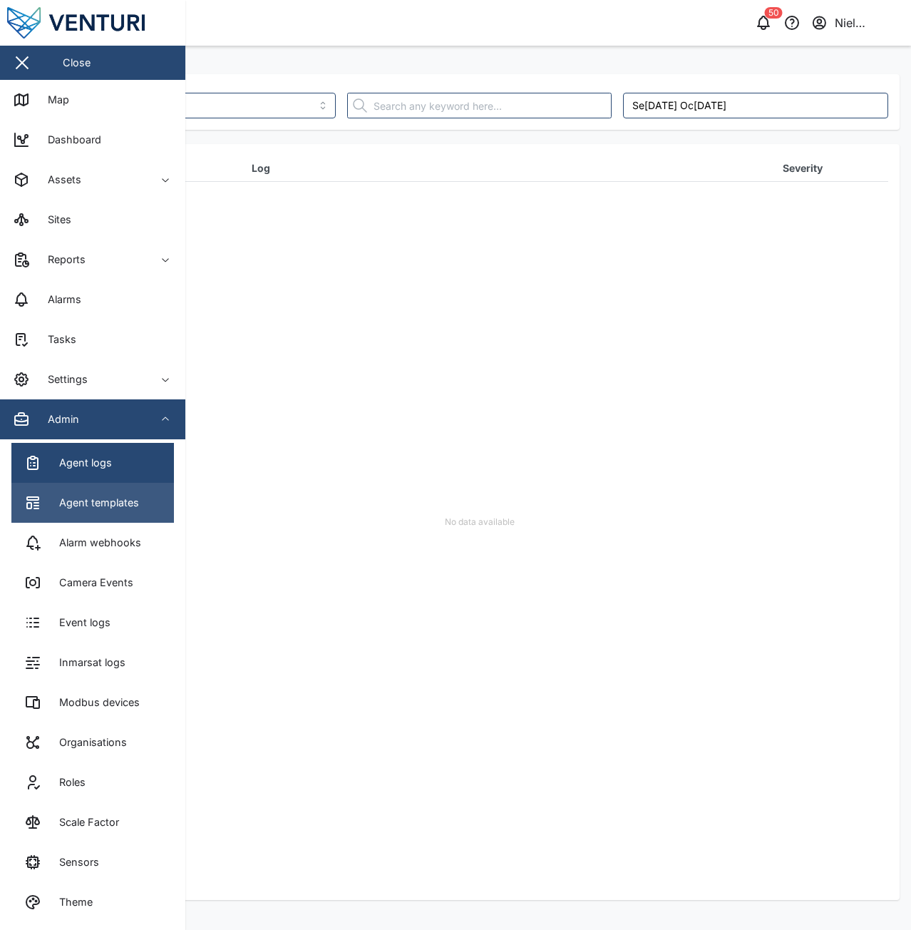
click at [89, 511] on link "Agent templates" at bounding box center [92, 503] width 163 height 40
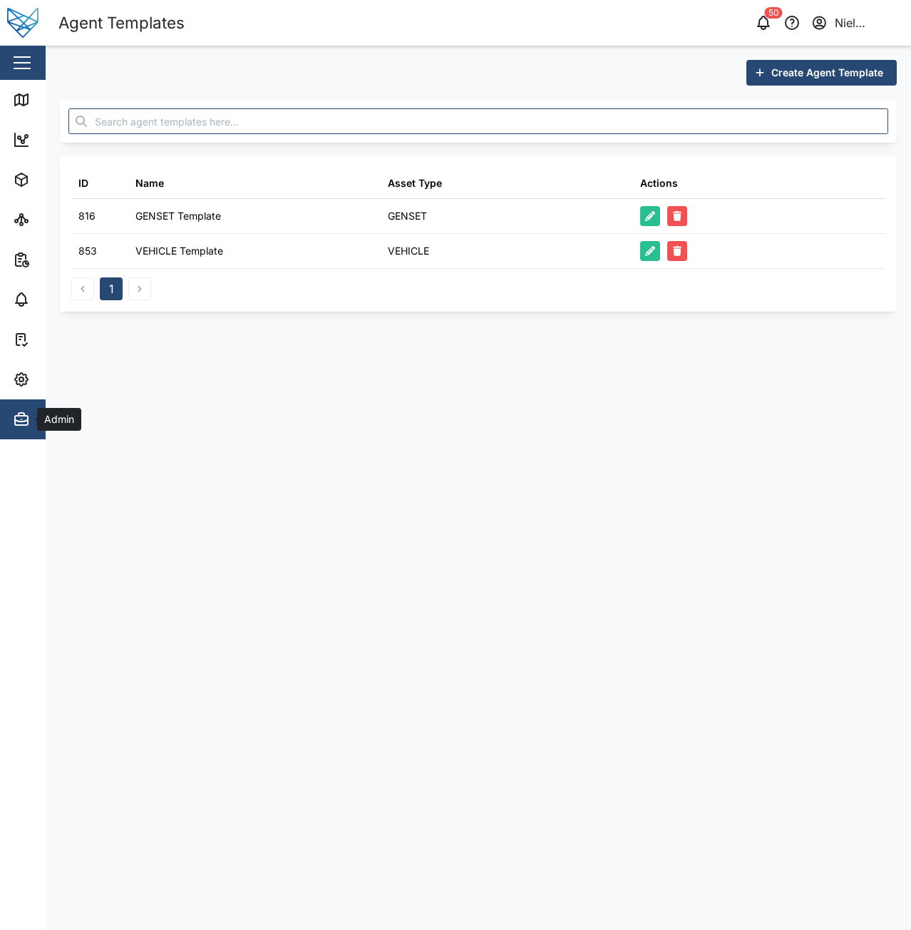
click at [12, 422] on button "Admin" at bounding box center [92, 419] width 185 height 40
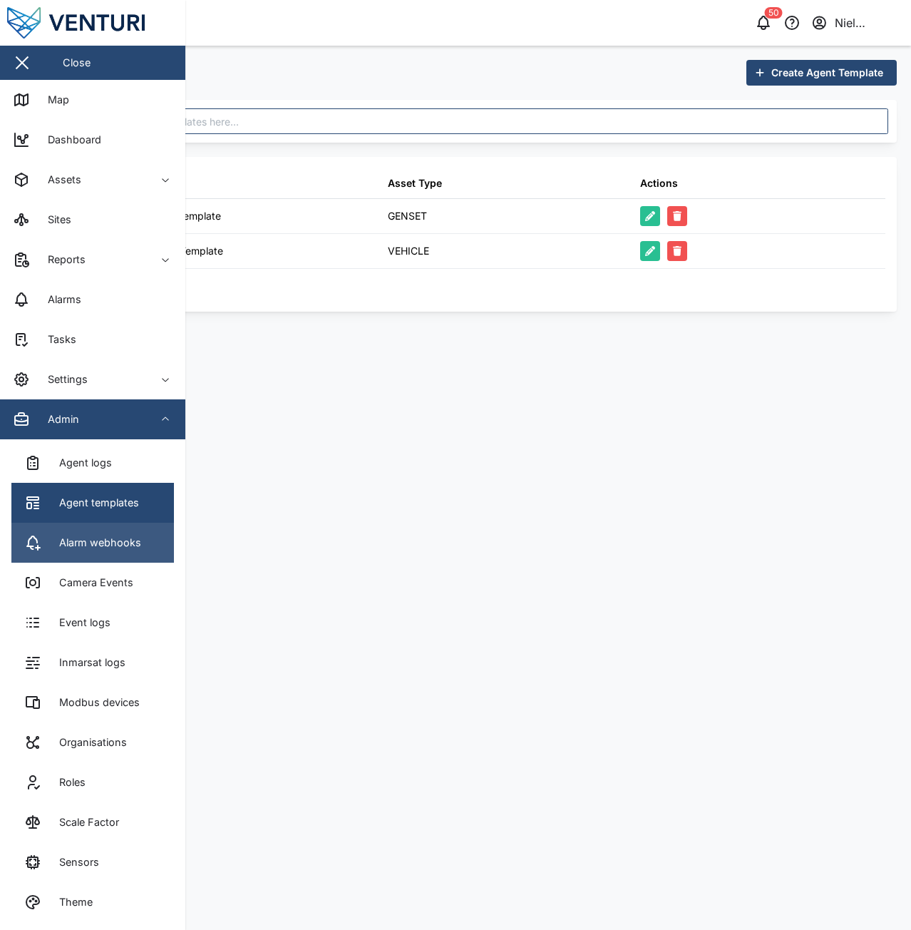
click at [101, 536] on div "Alarm webhooks" at bounding box center [94, 543] width 93 height 16
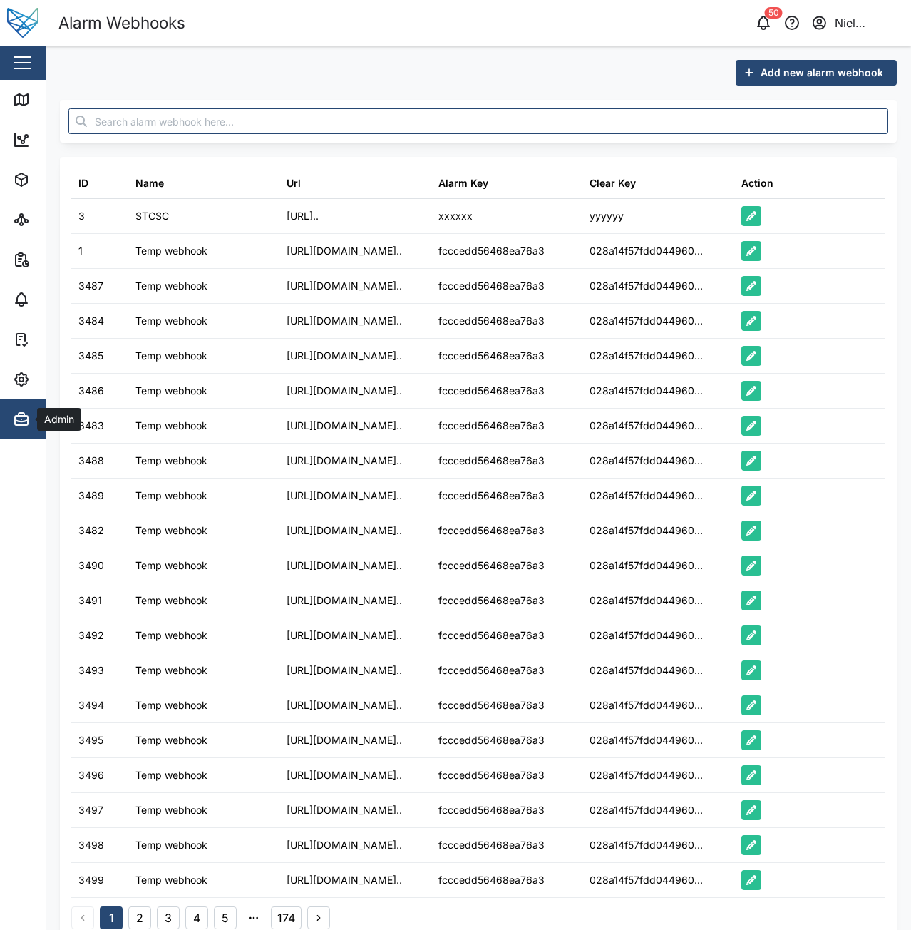
click at [22, 425] on icon "button" at bounding box center [21, 420] width 13 height 9
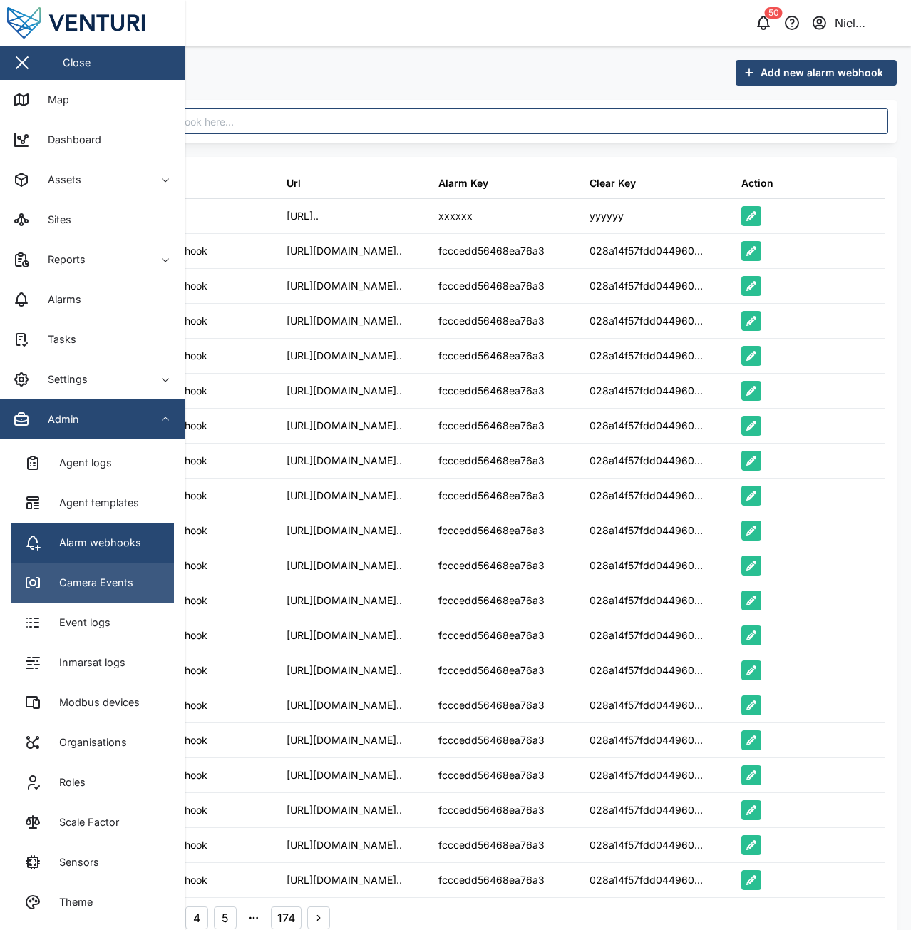
click at [76, 583] on div "Camera Events" at bounding box center [90, 583] width 85 height 16
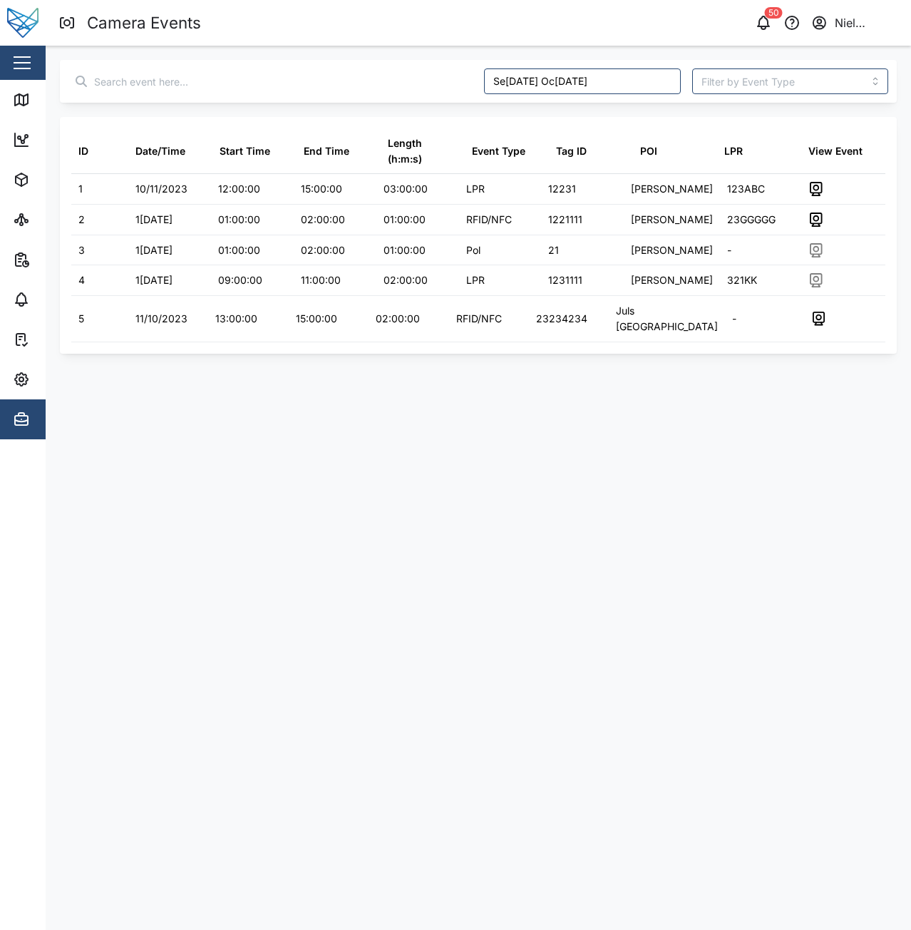
click at [243, 79] on input "text" at bounding box center [270, 81] width 404 height 26
click at [38, 412] on div "Admin" at bounding box center [58, 420] width 42 height 16
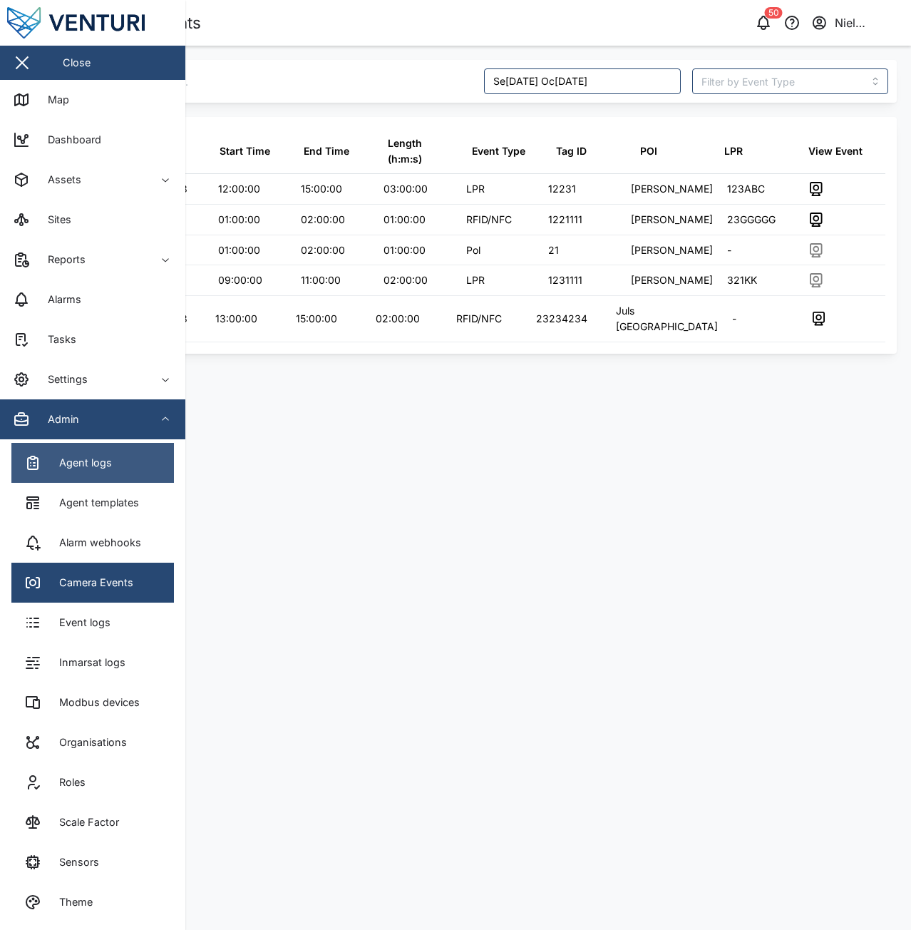
click at [103, 462] on div "Agent logs" at bounding box center [79, 463] width 63 height 16
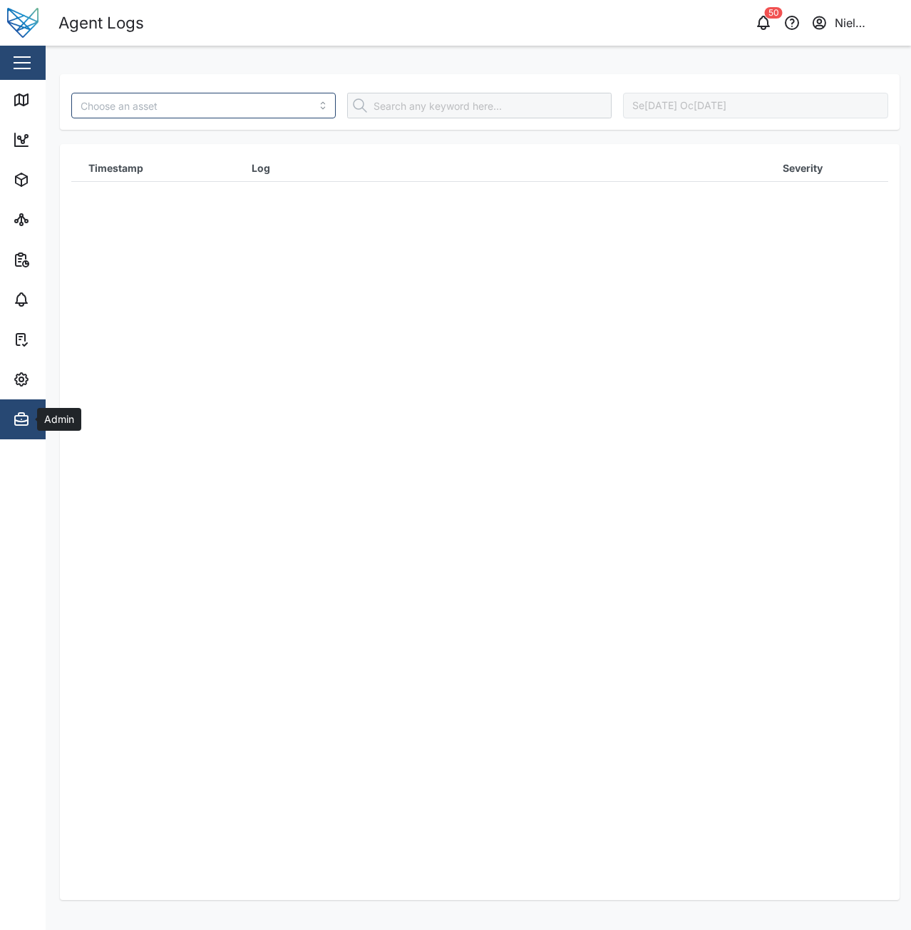
click at [32, 411] on div "Admin" at bounding box center [78, 419] width 130 height 17
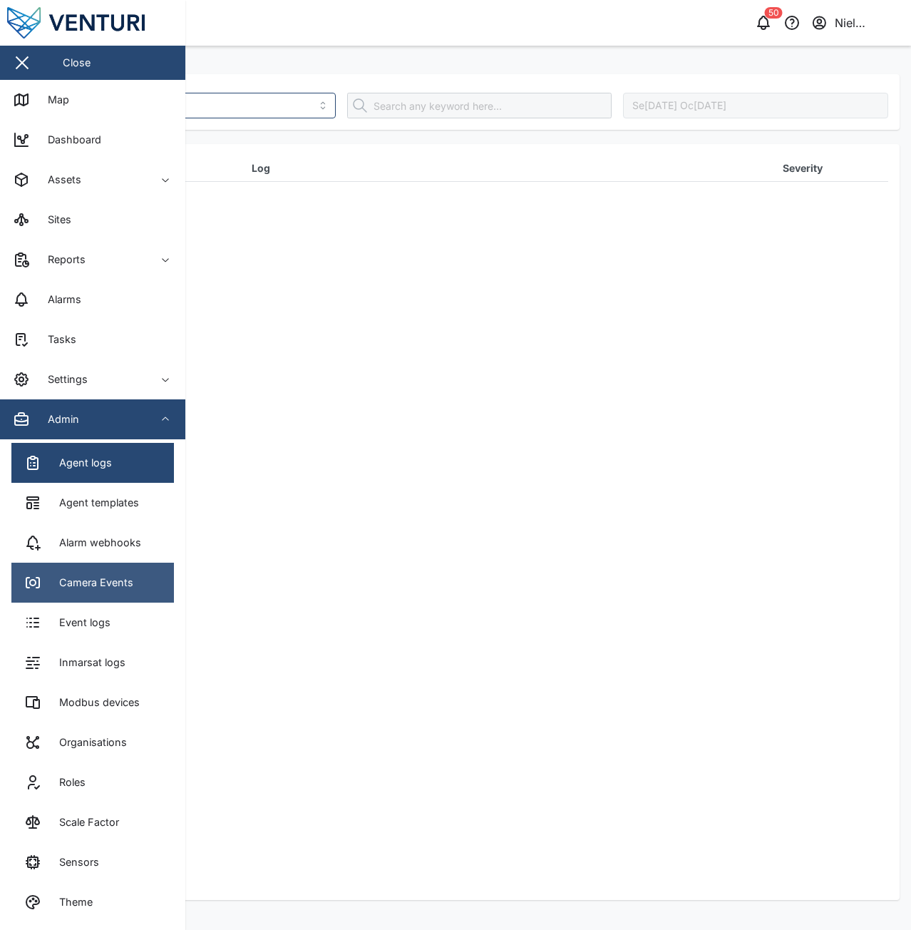
click at [67, 571] on link "Camera Events" at bounding box center [92, 583] width 163 height 40
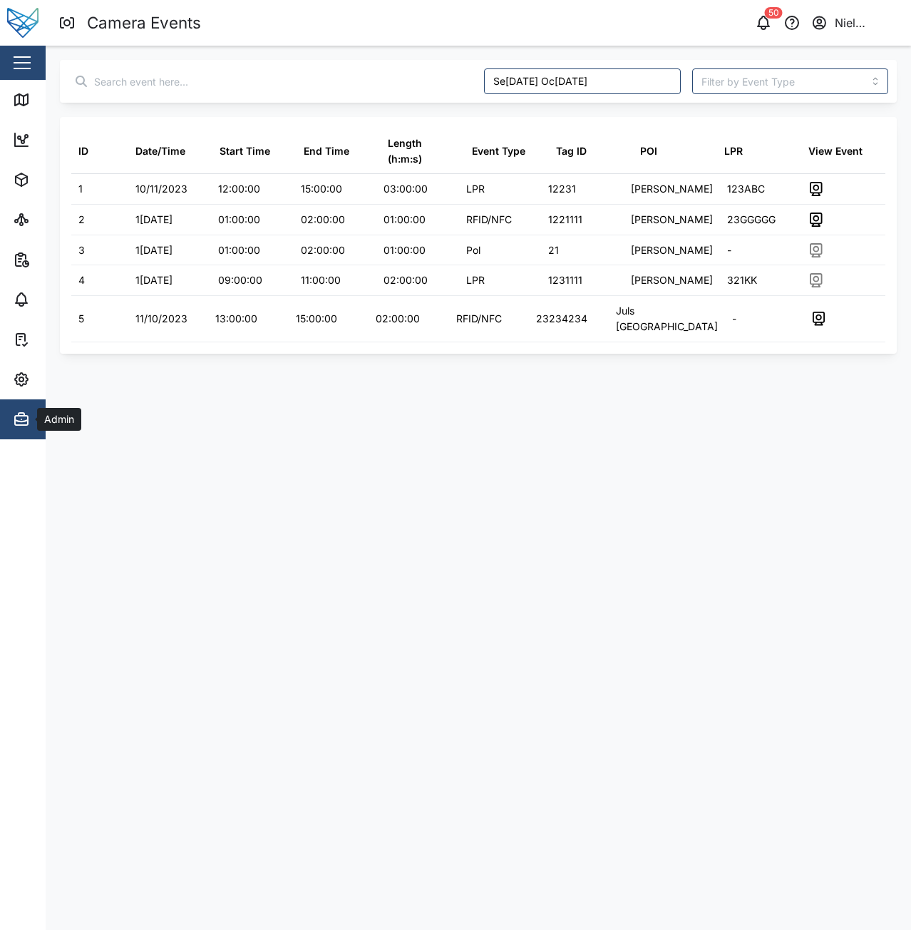
click at [5, 416] on button "Admin" at bounding box center [92, 419] width 185 height 40
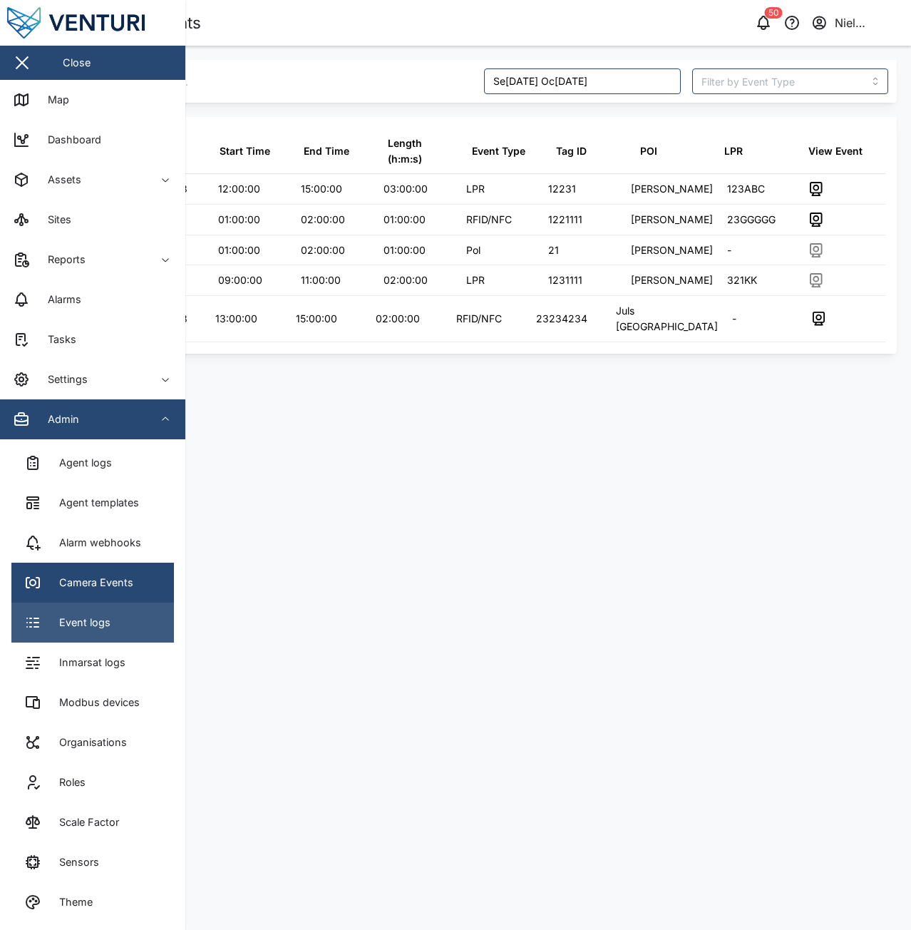
click at [78, 615] on div "Event logs" at bounding box center [79, 623] width 62 height 16
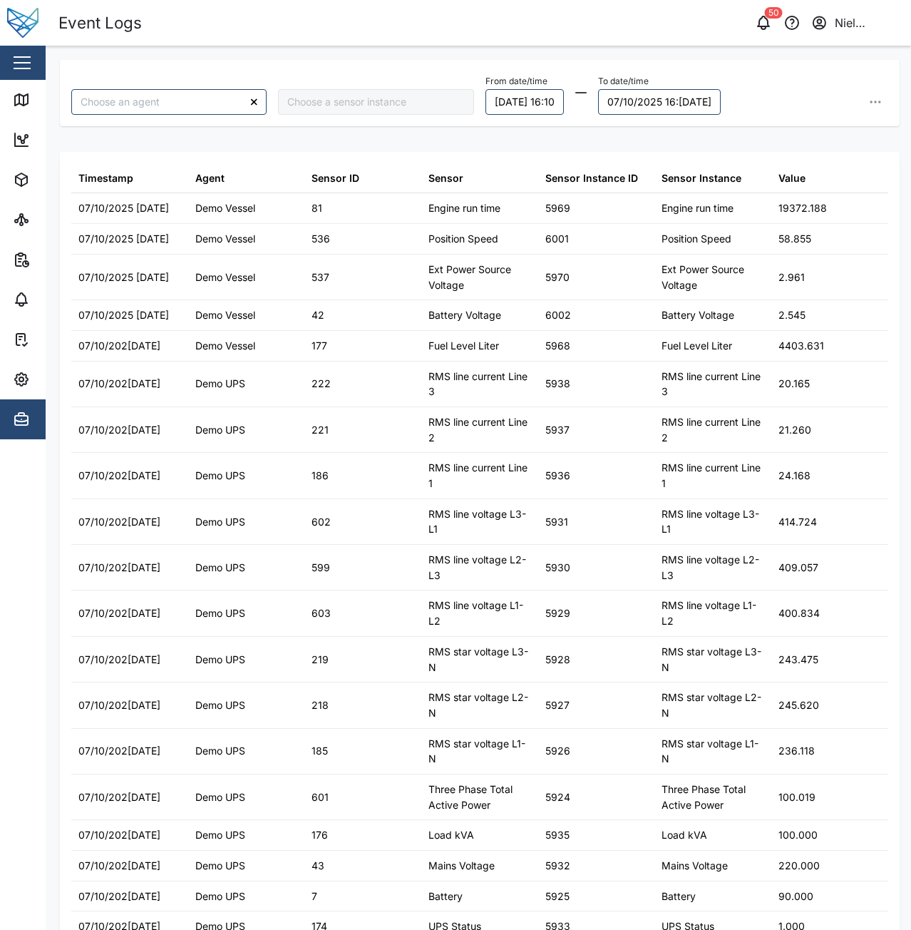
click at [359, 105] on div at bounding box center [375, 102] width 195 height 26
click at [863, 104] on button "button" at bounding box center [876, 102] width 26 height 26
click at [779, 96] on div "From date/time 06/10/2025 [DATE]te/time 07/10/2025 [DATE]t data Export current …" at bounding box center [687, 93] width 403 height 44
click at [21, 417] on icon "button" at bounding box center [21, 419] width 17 height 17
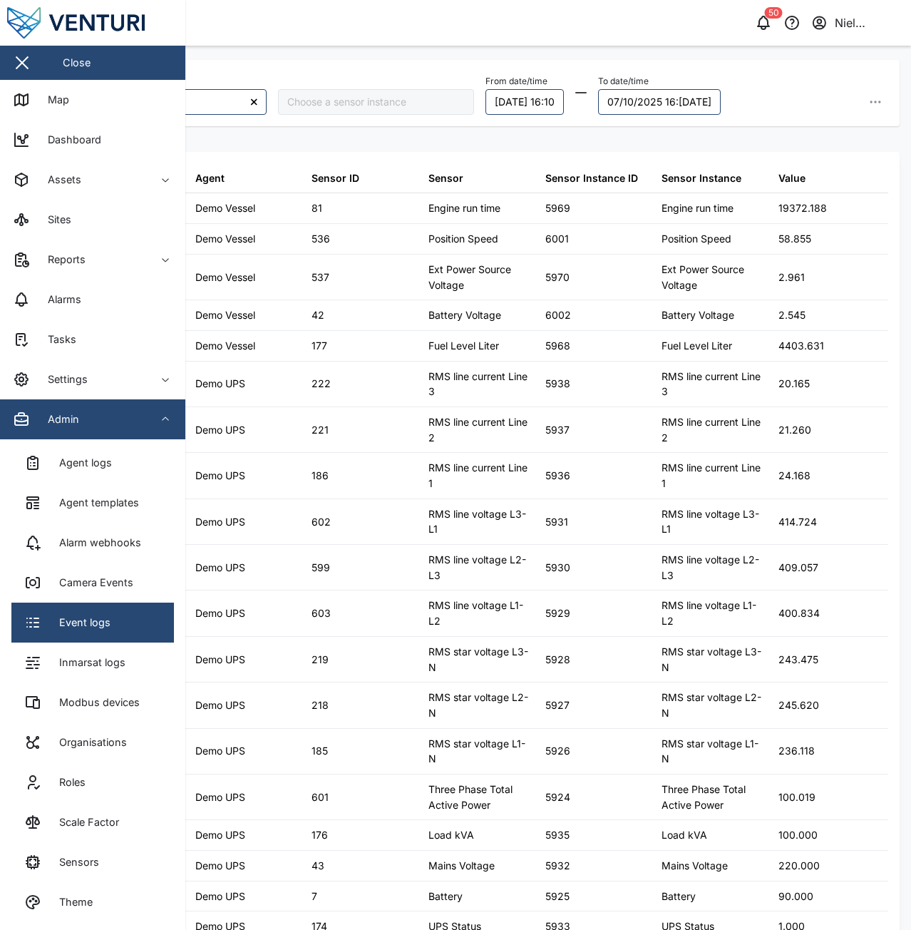
click at [122, 658] on div "Inmarsat logs" at bounding box center [86, 663] width 77 height 16
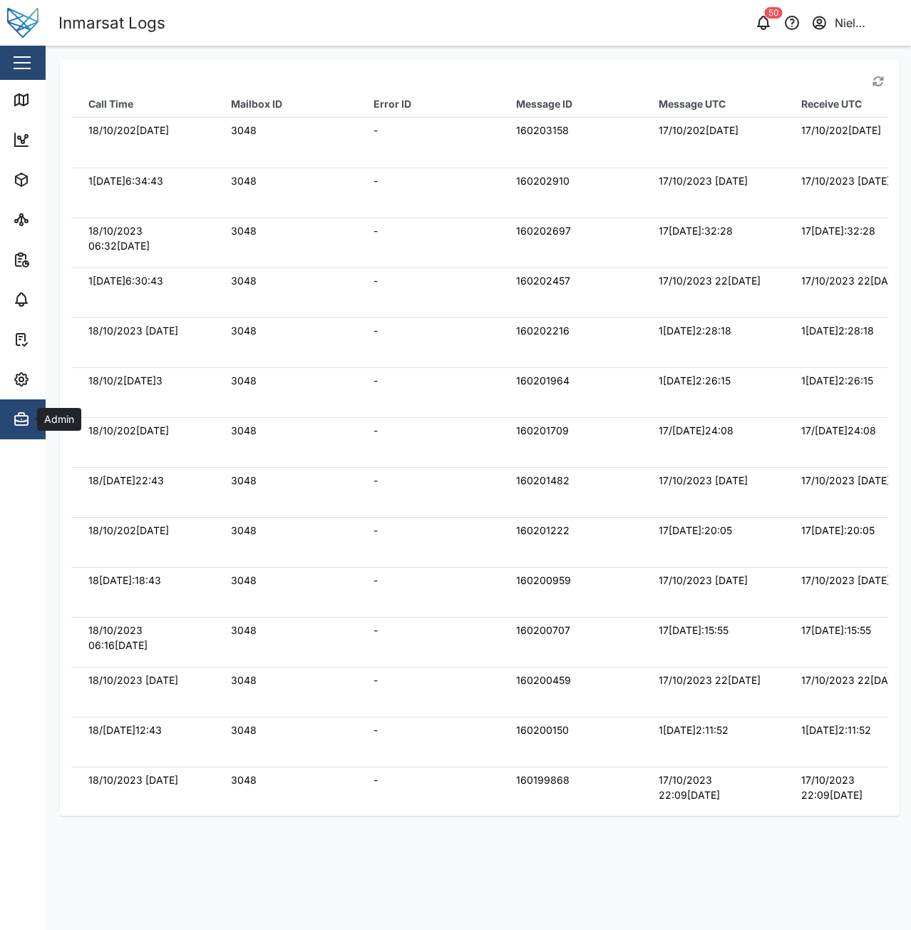
click at [14, 421] on icon "button" at bounding box center [21, 419] width 17 height 17
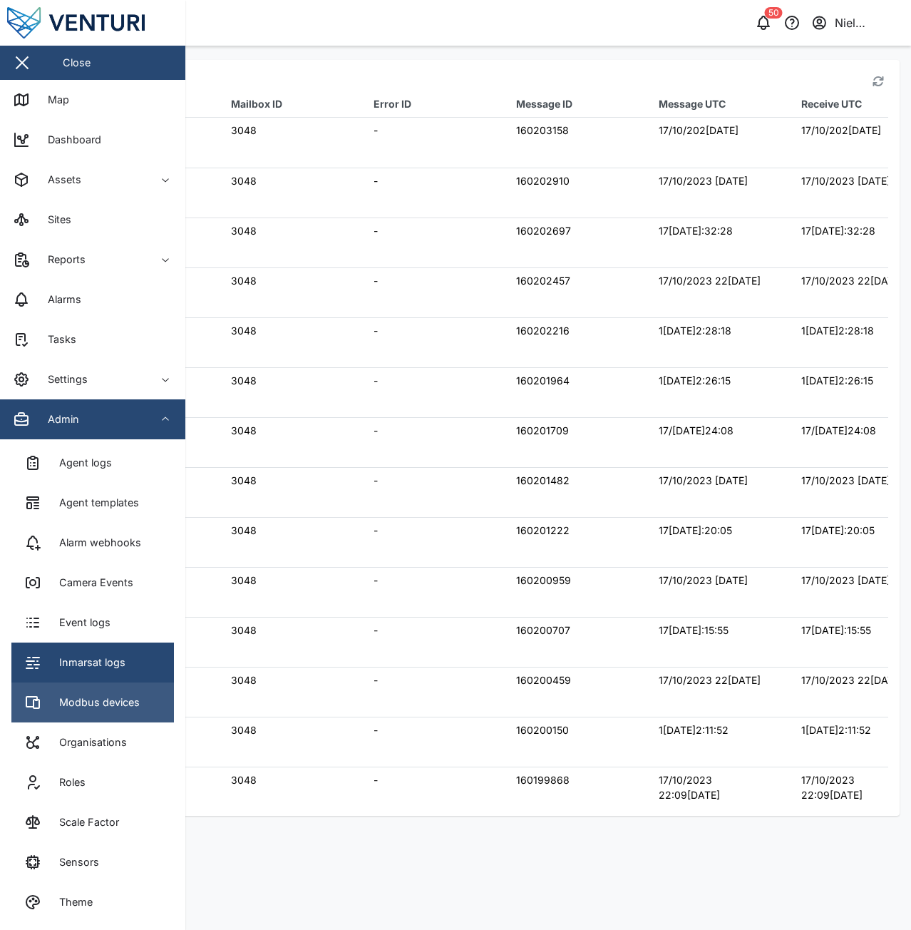
click at [54, 699] on div "Modbus devices" at bounding box center [93, 703] width 91 height 16
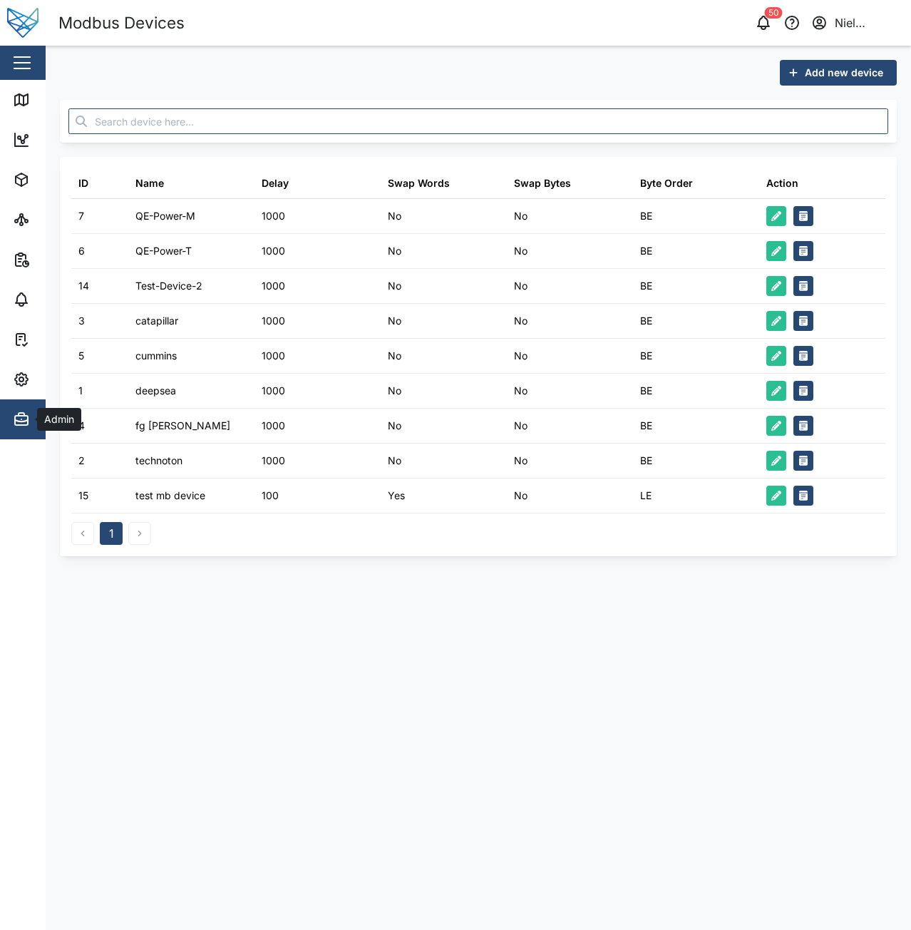
click at [0, 411] on button "Admin" at bounding box center [92, 419] width 185 height 40
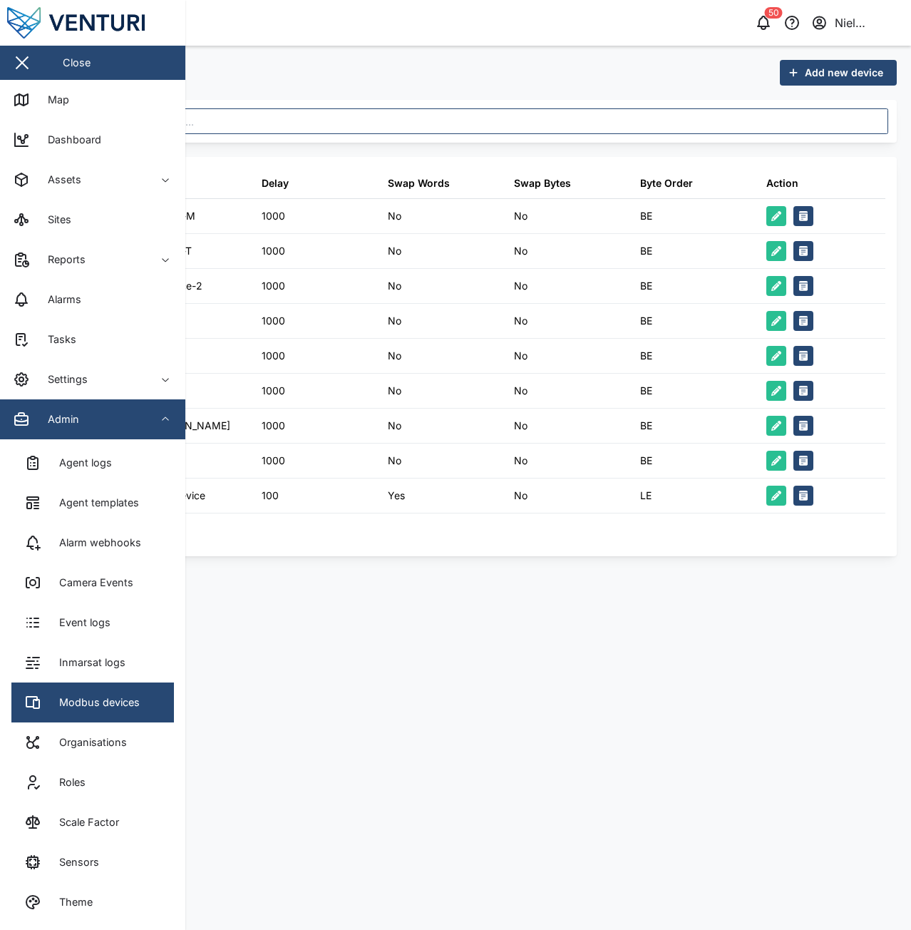
drag, startPoint x: 83, startPoint y: 751, endPoint x: 68, endPoint y: 740, distance: 17.8
click at [81, 749] on link "Organisations" at bounding box center [92, 742] width 163 height 40
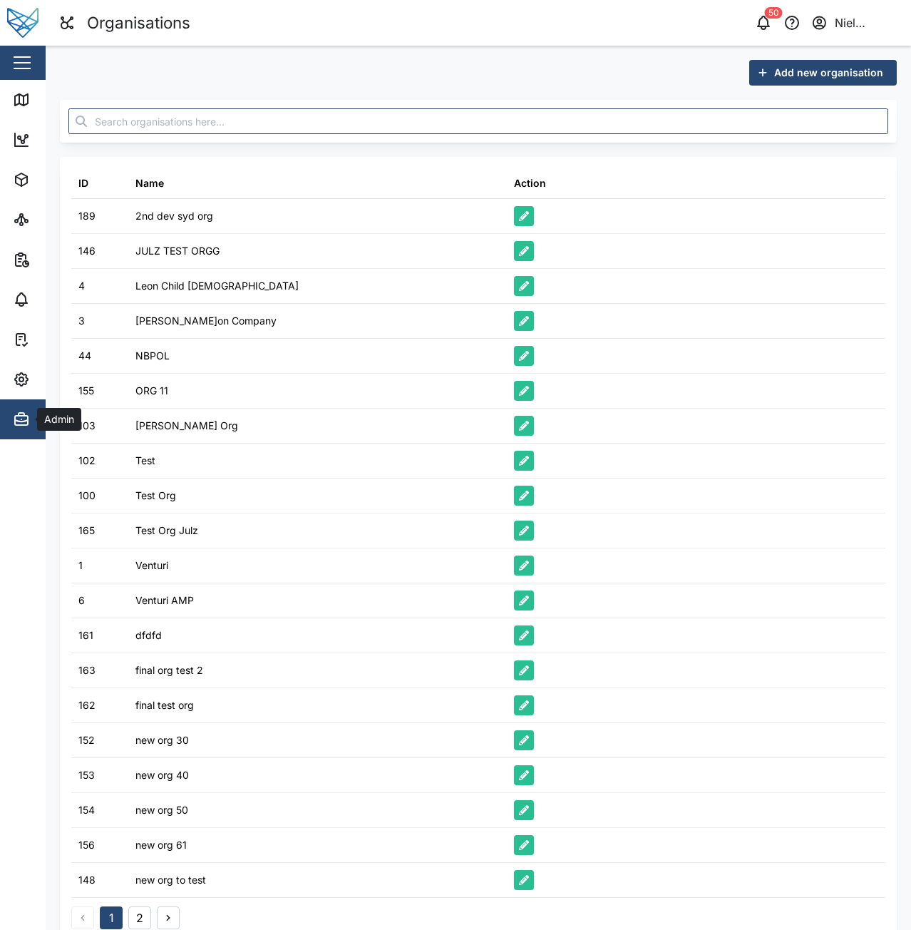
click at [24, 418] on icon "button" at bounding box center [21, 419] width 17 height 17
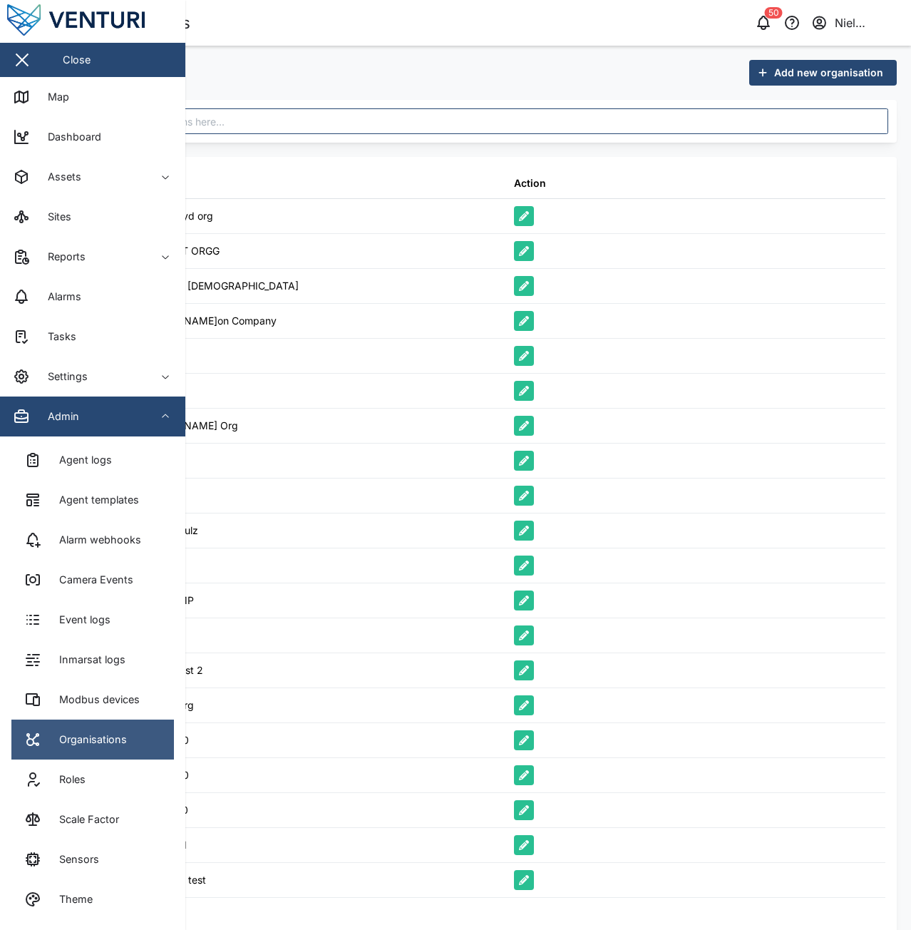
scroll to position [4, 0]
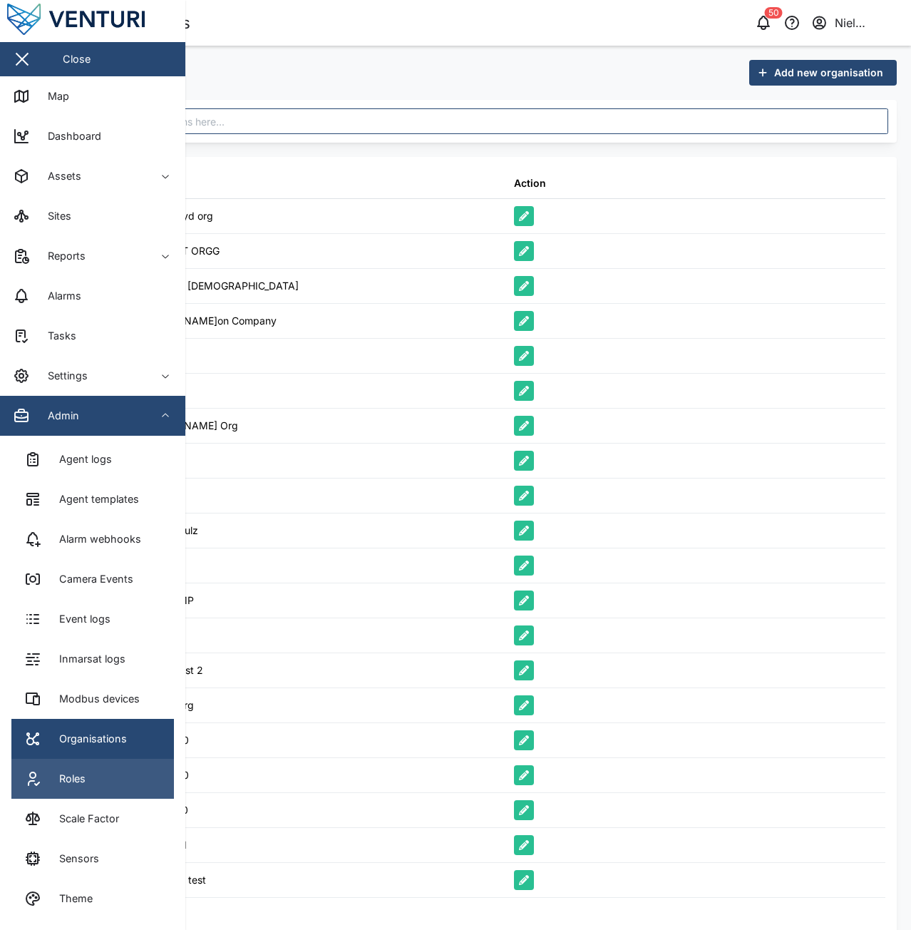
click at [58, 782] on div "Roles" at bounding box center [66, 779] width 37 height 16
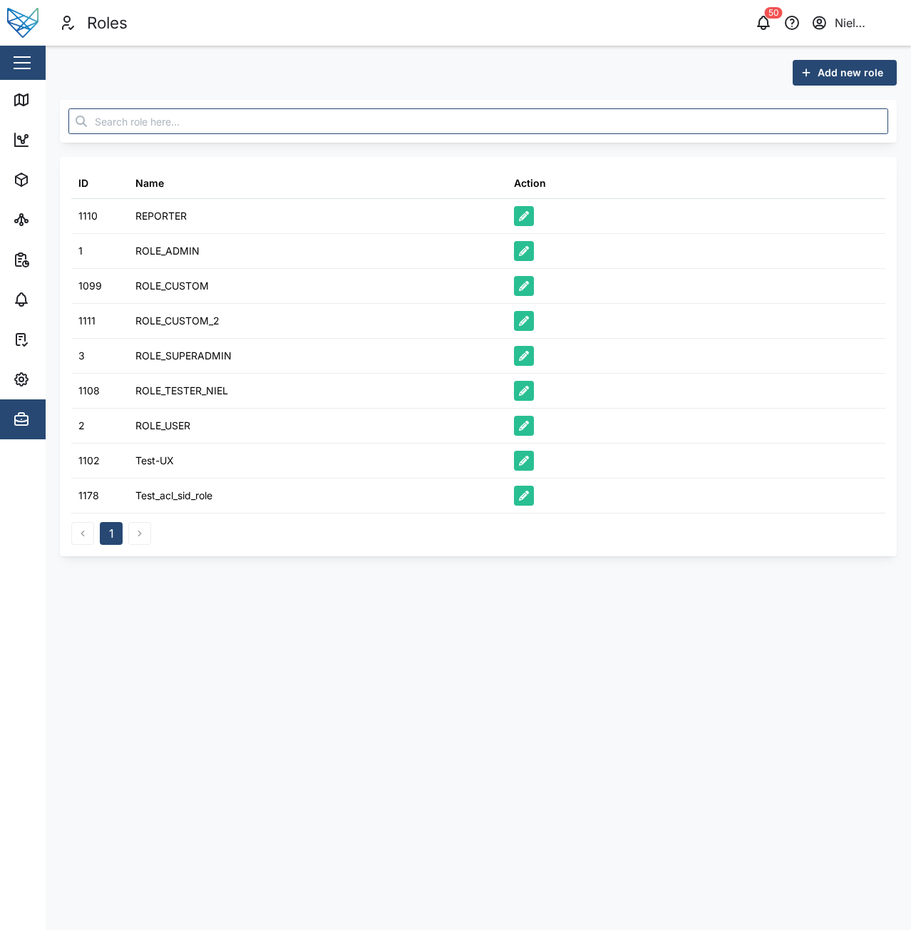
click at [24, 430] on span "Admin" at bounding box center [78, 419] width 130 height 40
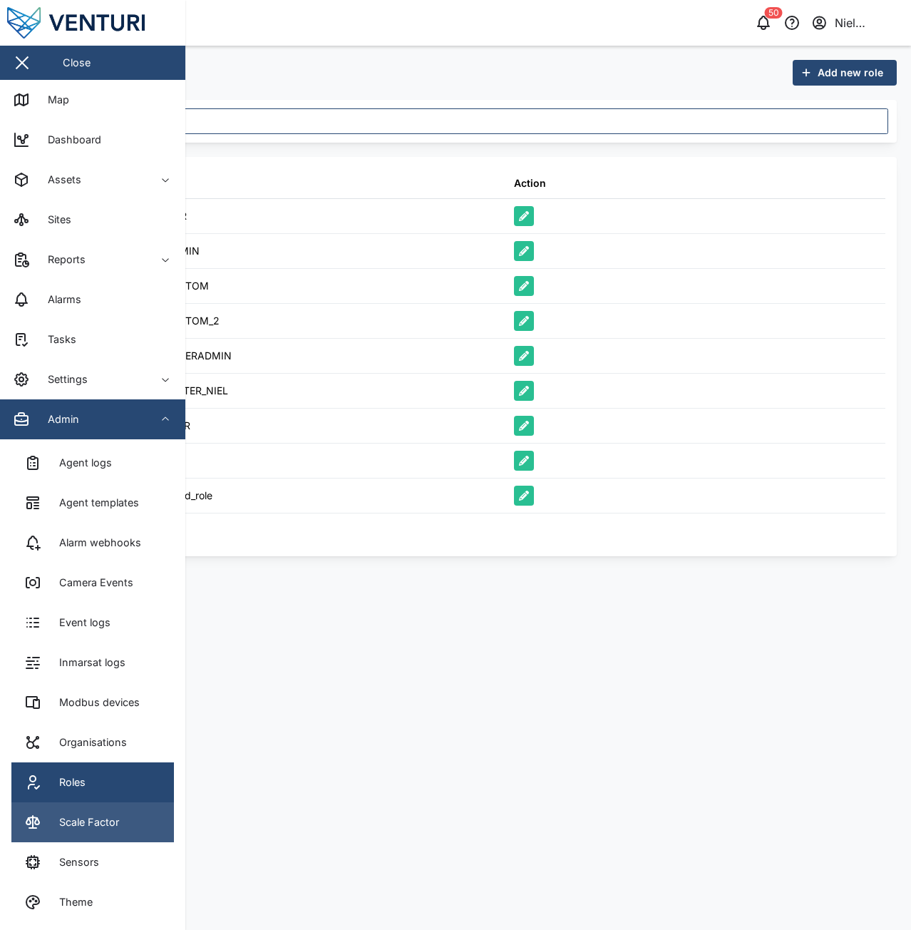
drag, startPoint x: 81, startPoint y: 830, endPoint x: 102, endPoint y: 829, distance: 21.4
click at [81, 829] on div "Scale Factor" at bounding box center [83, 822] width 71 height 16
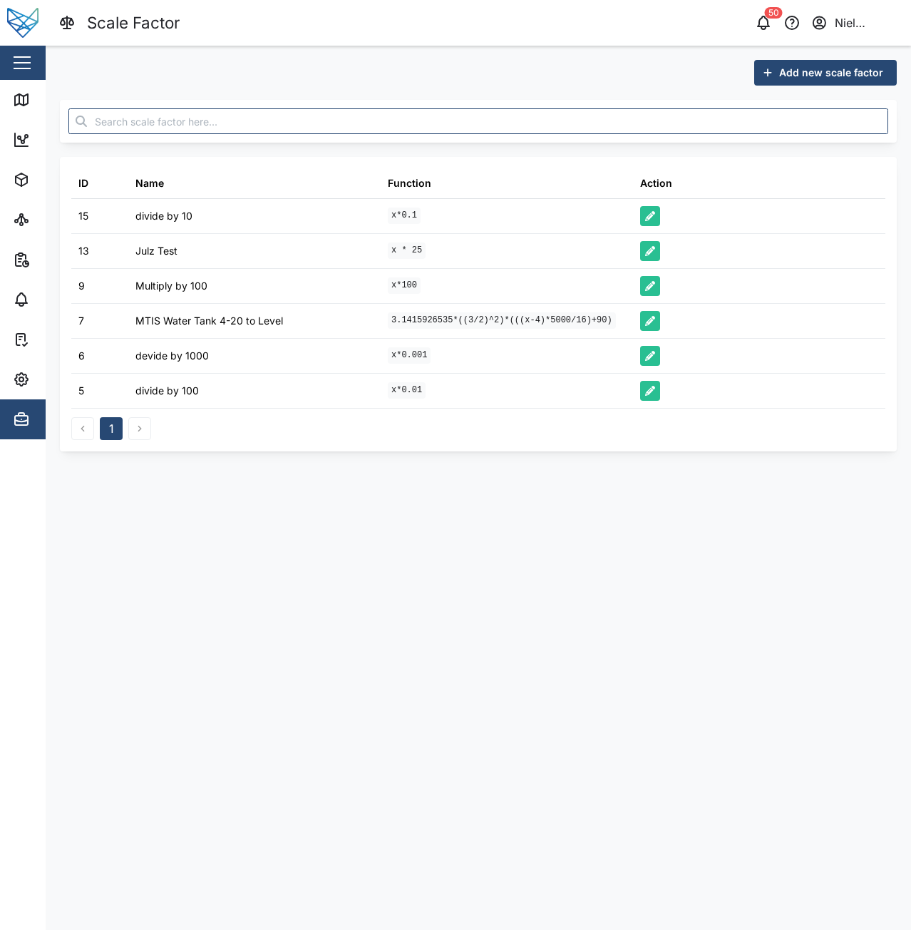
click at [32, 422] on div "Admin" at bounding box center [78, 419] width 130 height 17
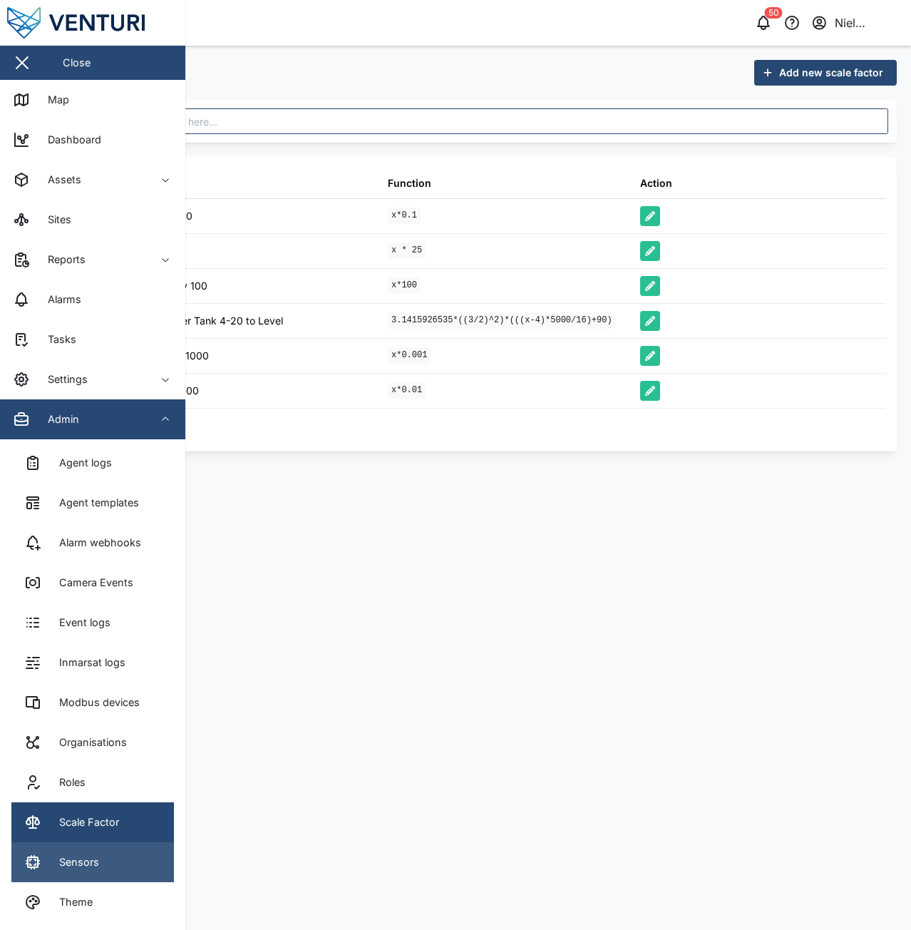
drag, startPoint x: 90, startPoint y: 864, endPoint x: 116, endPoint y: 868, distance: 25.9
click at [90, 865] on div "Sensors" at bounding box center [73, 862] width 51 height 16
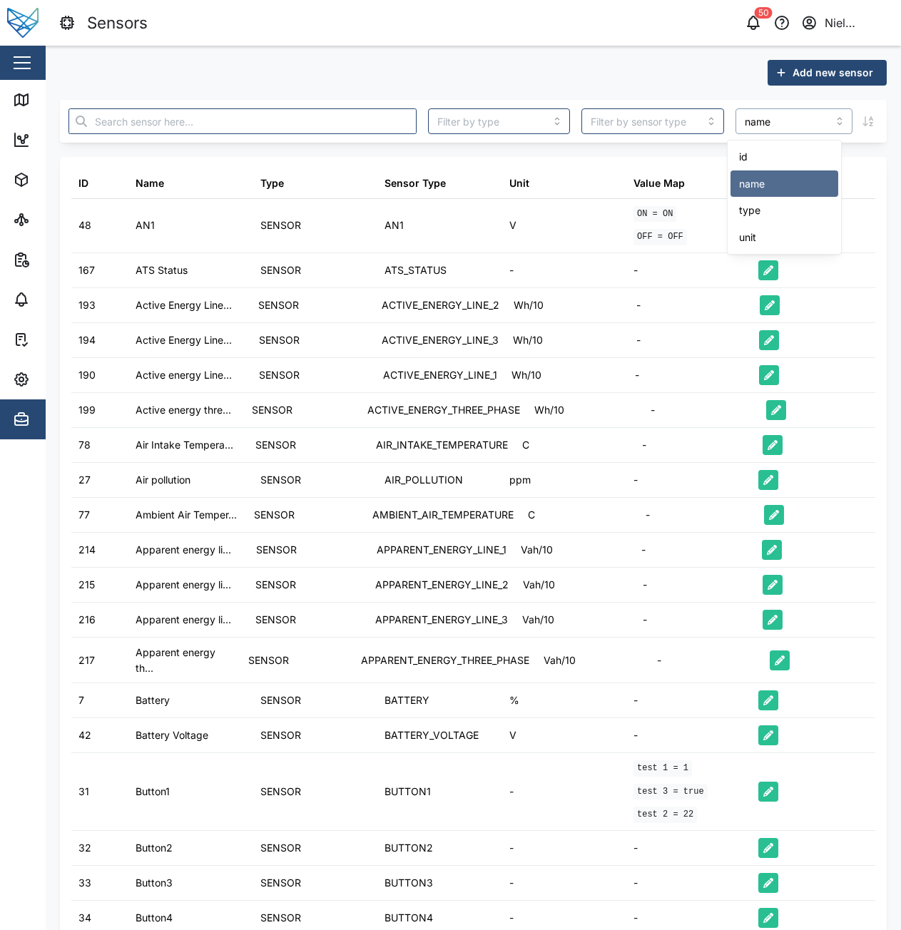
click at [806, 113] on input "name" at bounding box center [793, 121] width 117 height 26
type input "type"
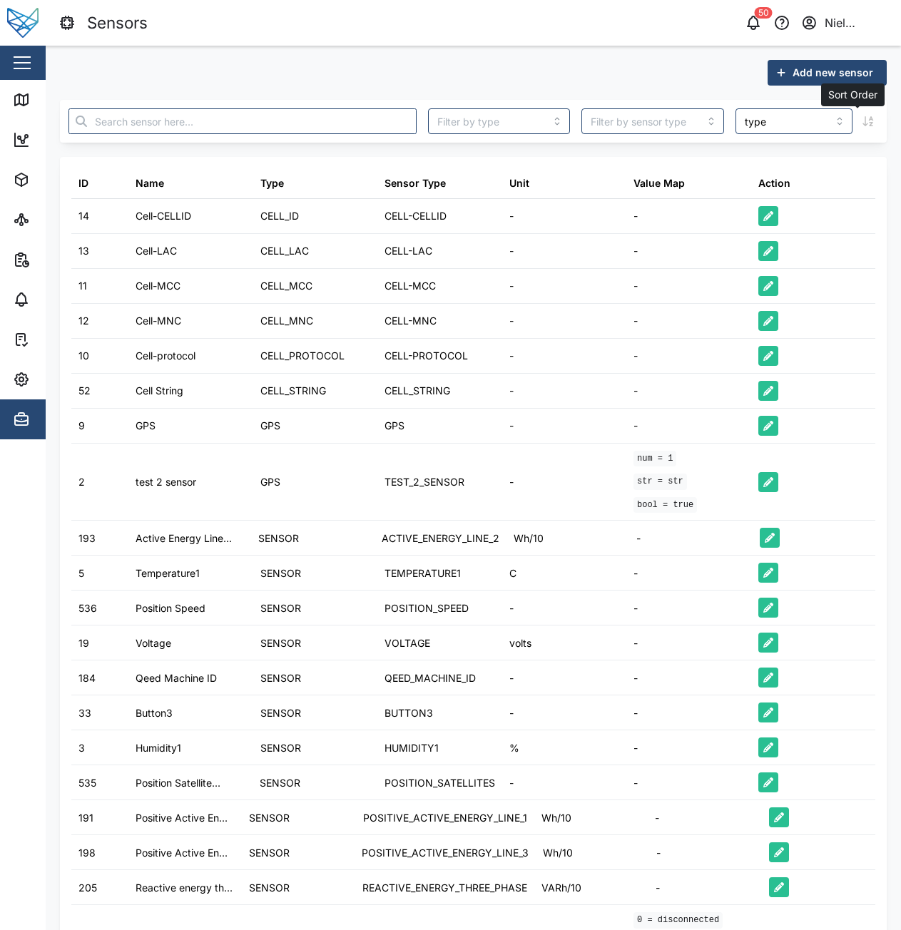
click at [858, 131] on button "button" at bounding box center [868, 121] width 20 height 20
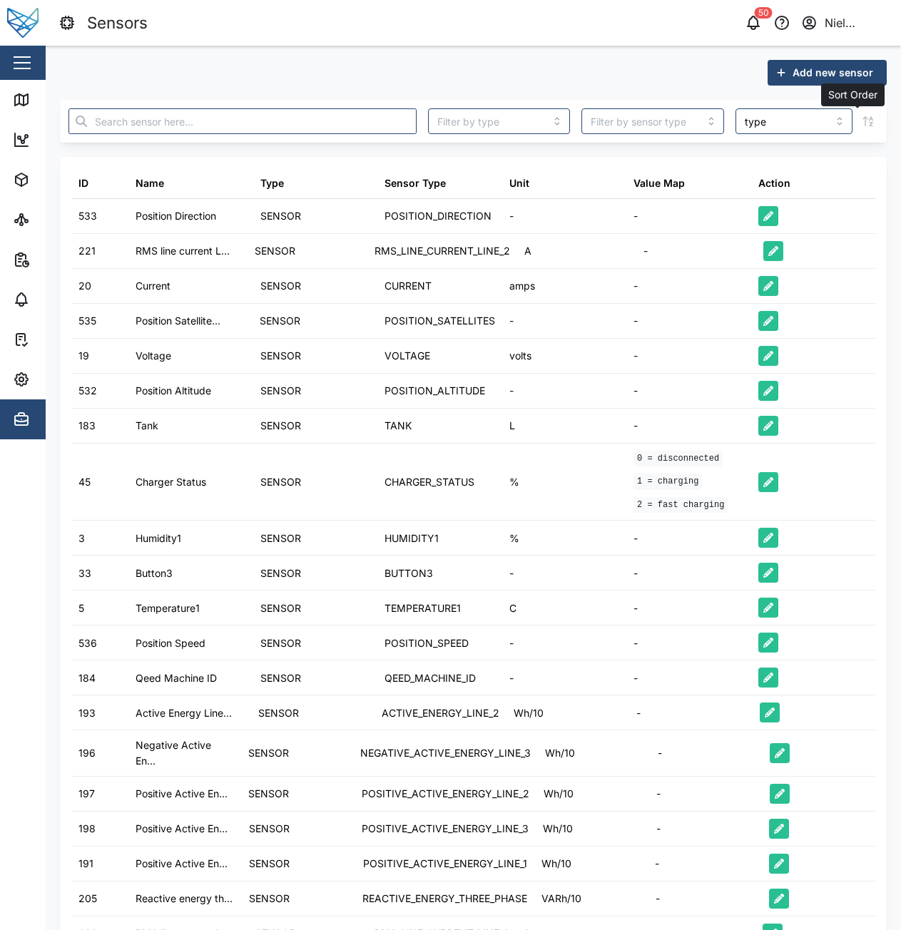
click at [862, 124] on icon "button" at bounding box center [867, 121] width 11 height 10
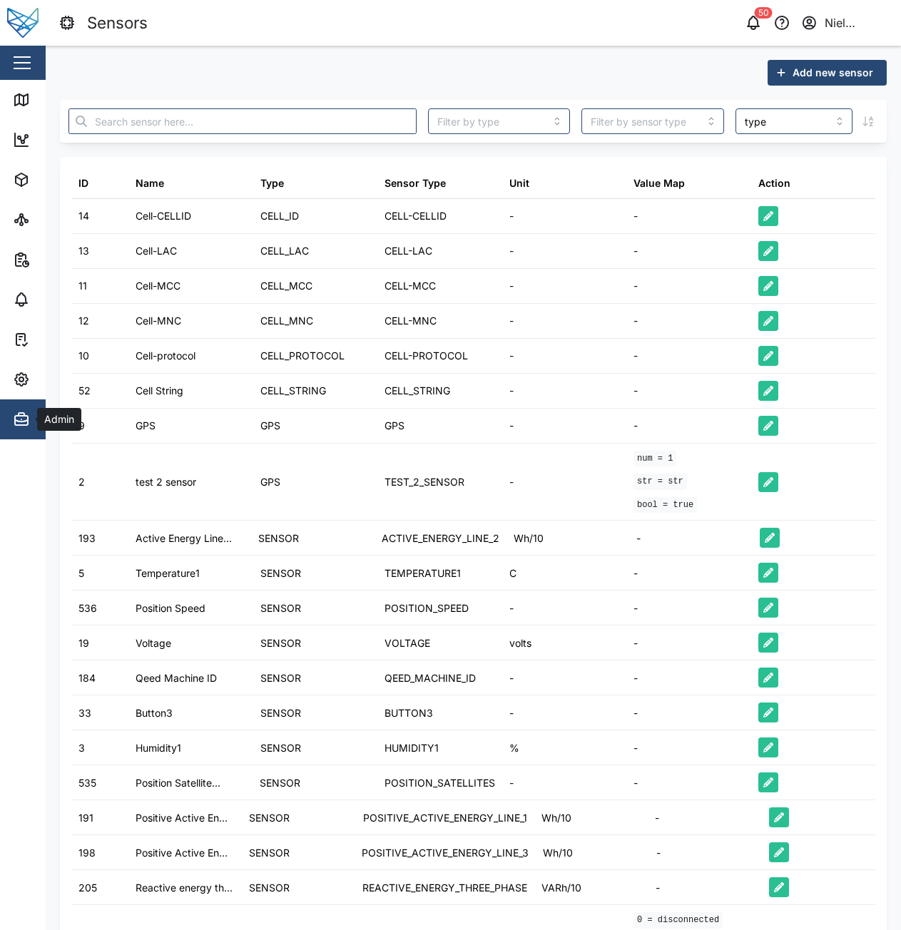
click at [13, 419] on icon "button" at bounding box center [21, 419] width 17 height 17
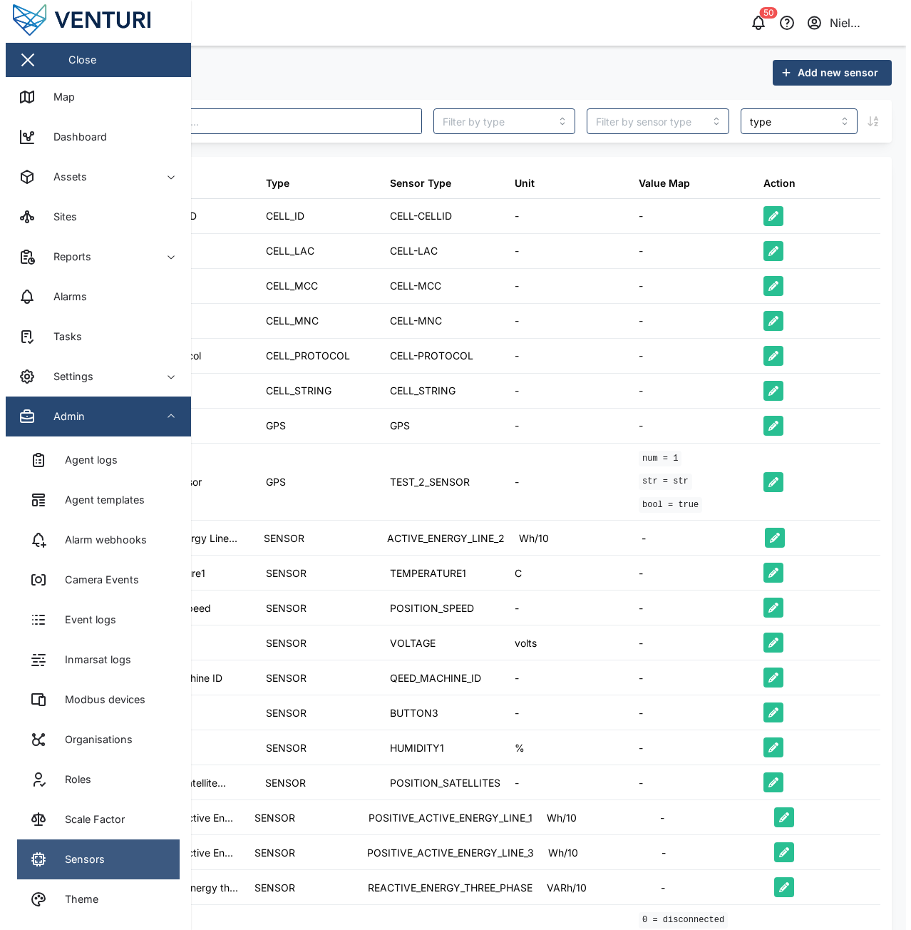
scroll to position [4, 0]
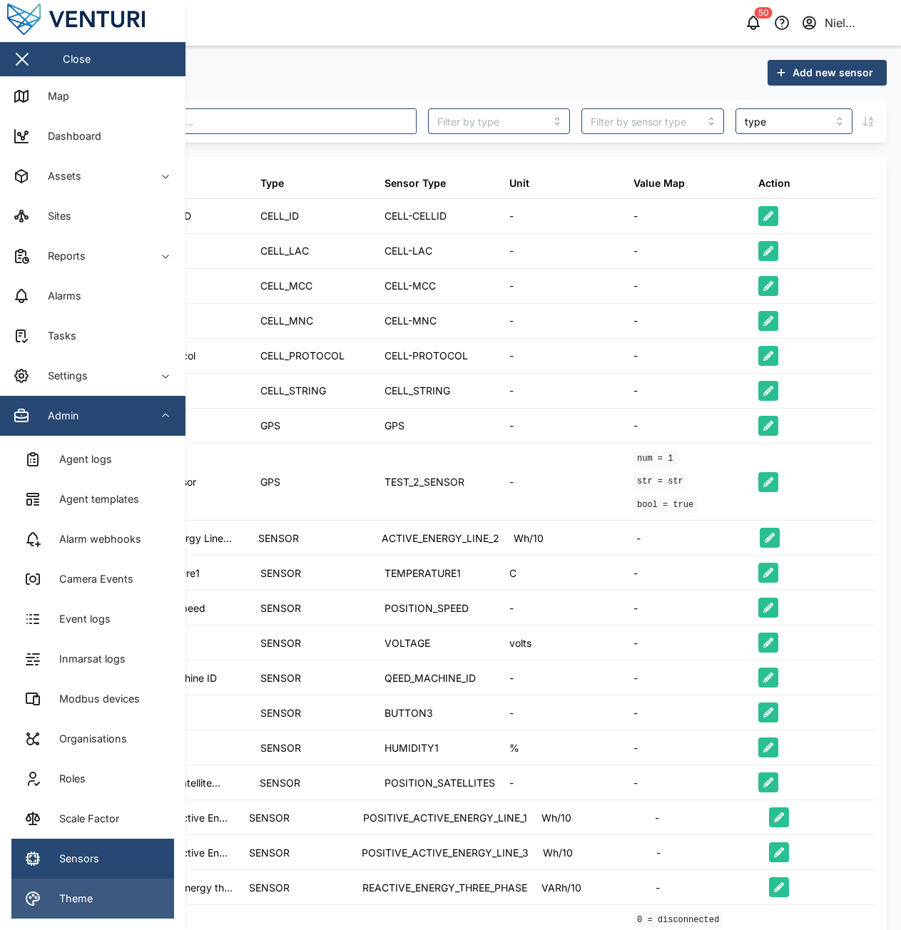
click at [88, 882] on link "Theme" at bounding box center [92, 899] width 163 height 40
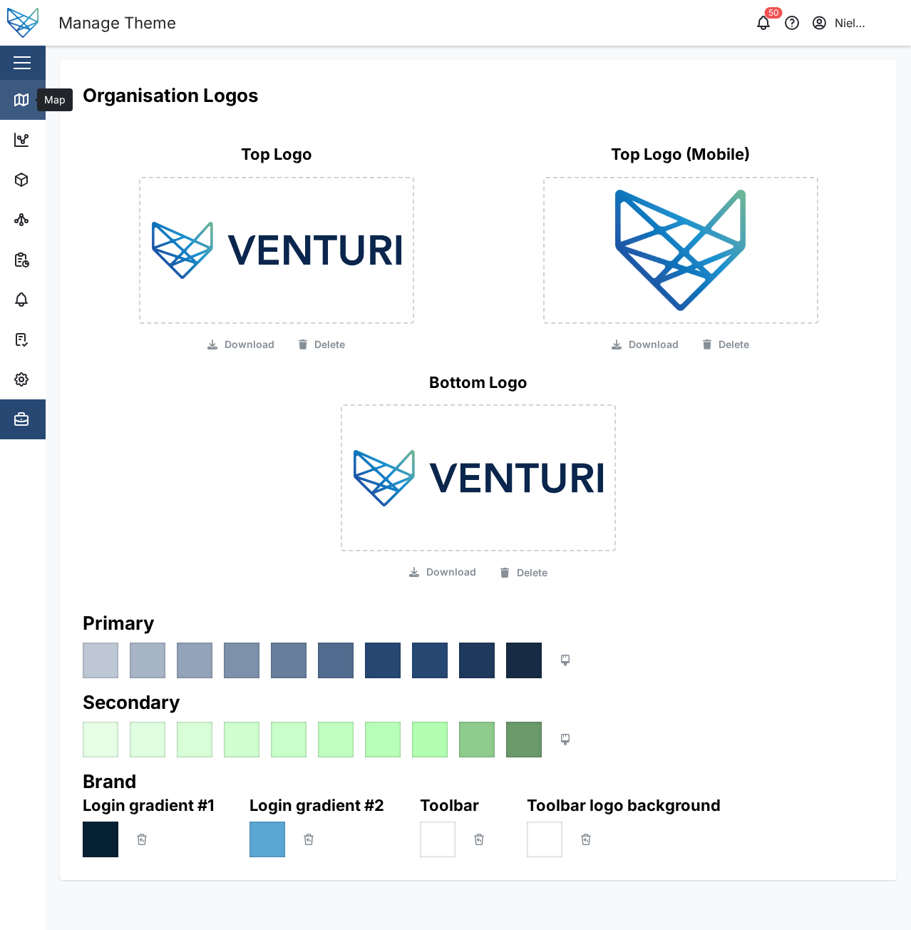
click at [13, 113] on link "Map" at bounding box center [92, 100] width 185 height 40
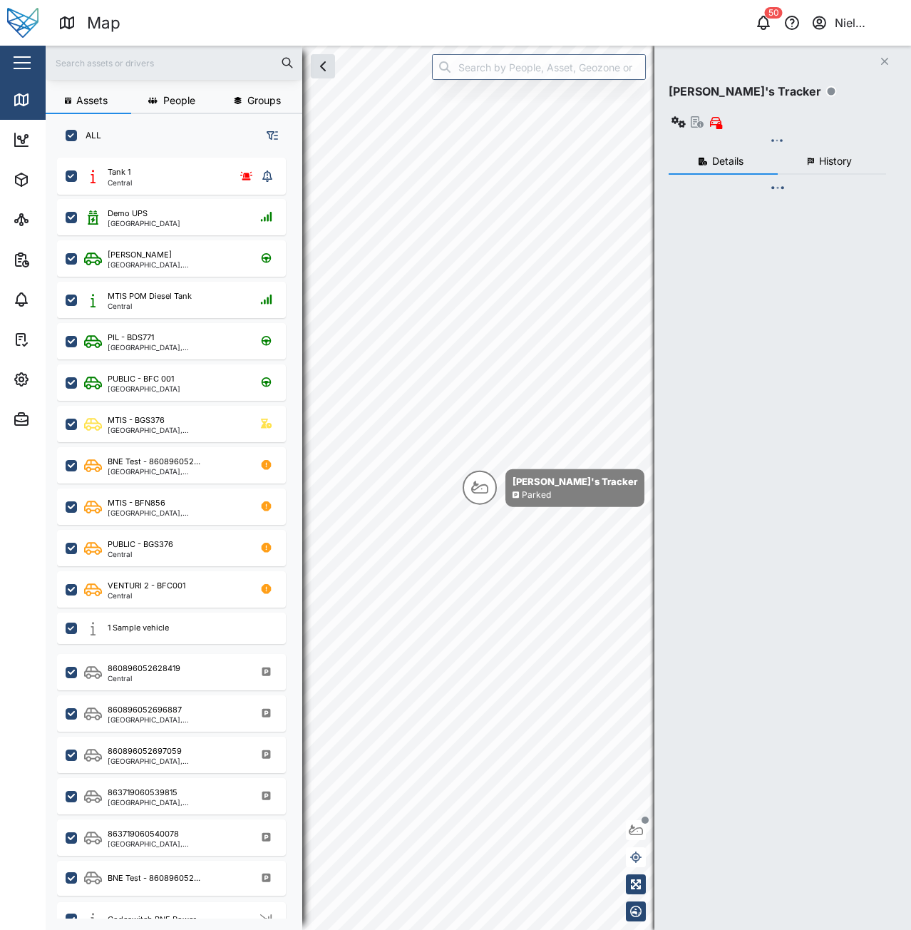
scroll to position [755, 223]
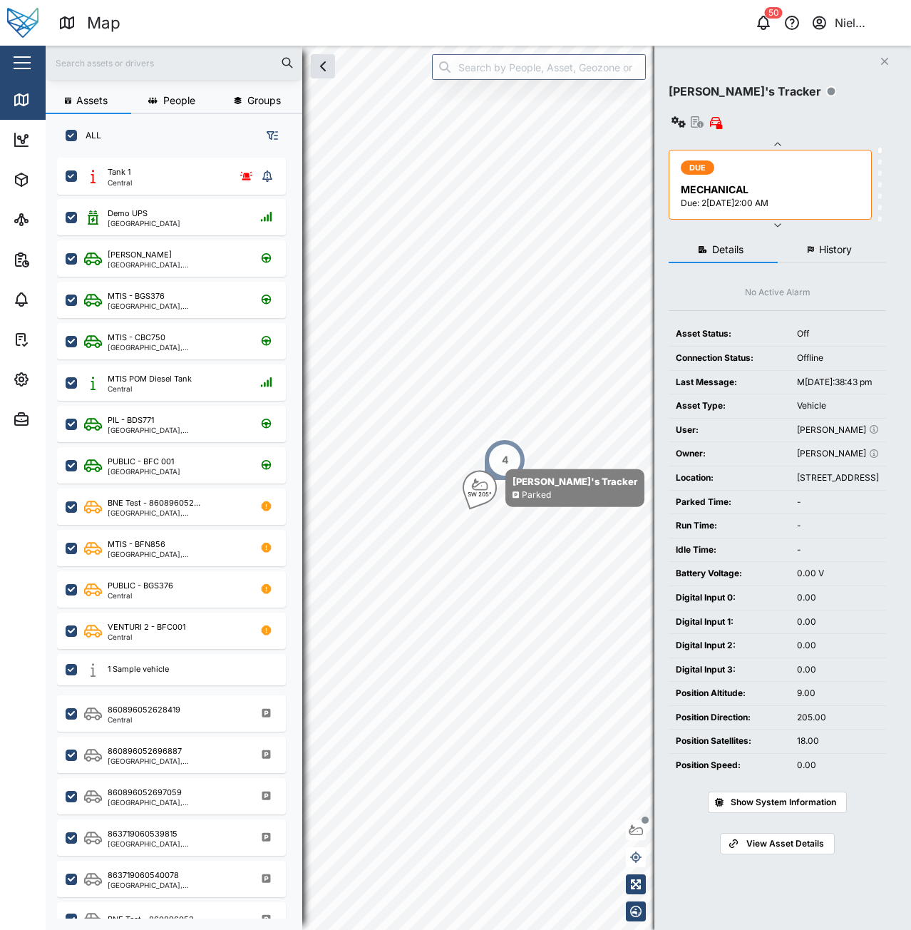
drag, startPoint x: 842, startPoint y: 906, endPoint x: 836, endPoint y: 889, distance: 18.7
click at [842, 906] on div "Close [PERSON_NAME]'s Tracker DUE MECHANICAL Due: 28 Feb 2025 12:[DATE]CHANICAL…" at bounding box center [783, 488] width 257 height 884
